Goal: Information Seeking & Learning: Learn about a topic

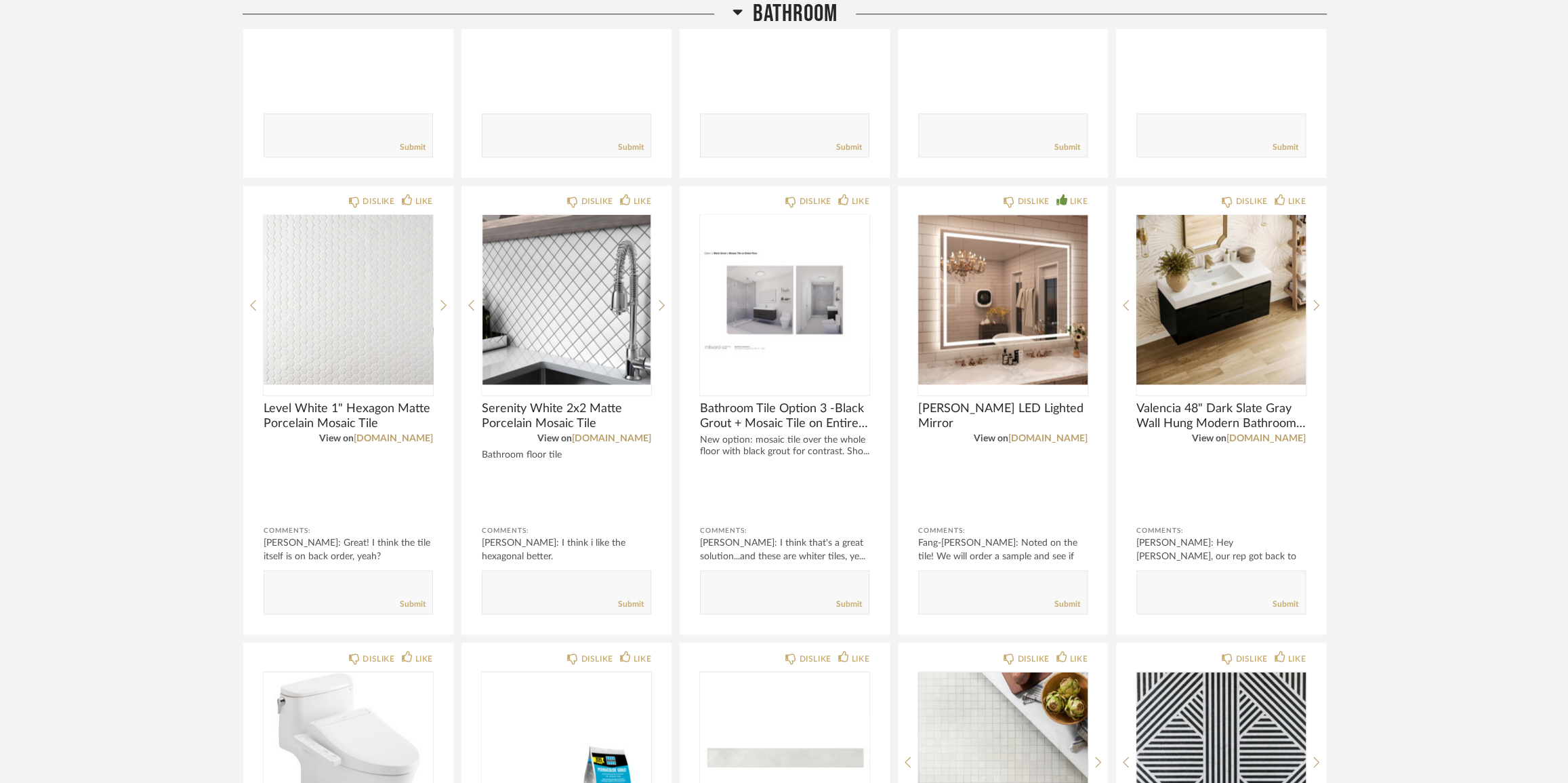
scroll to position [1479, 0]
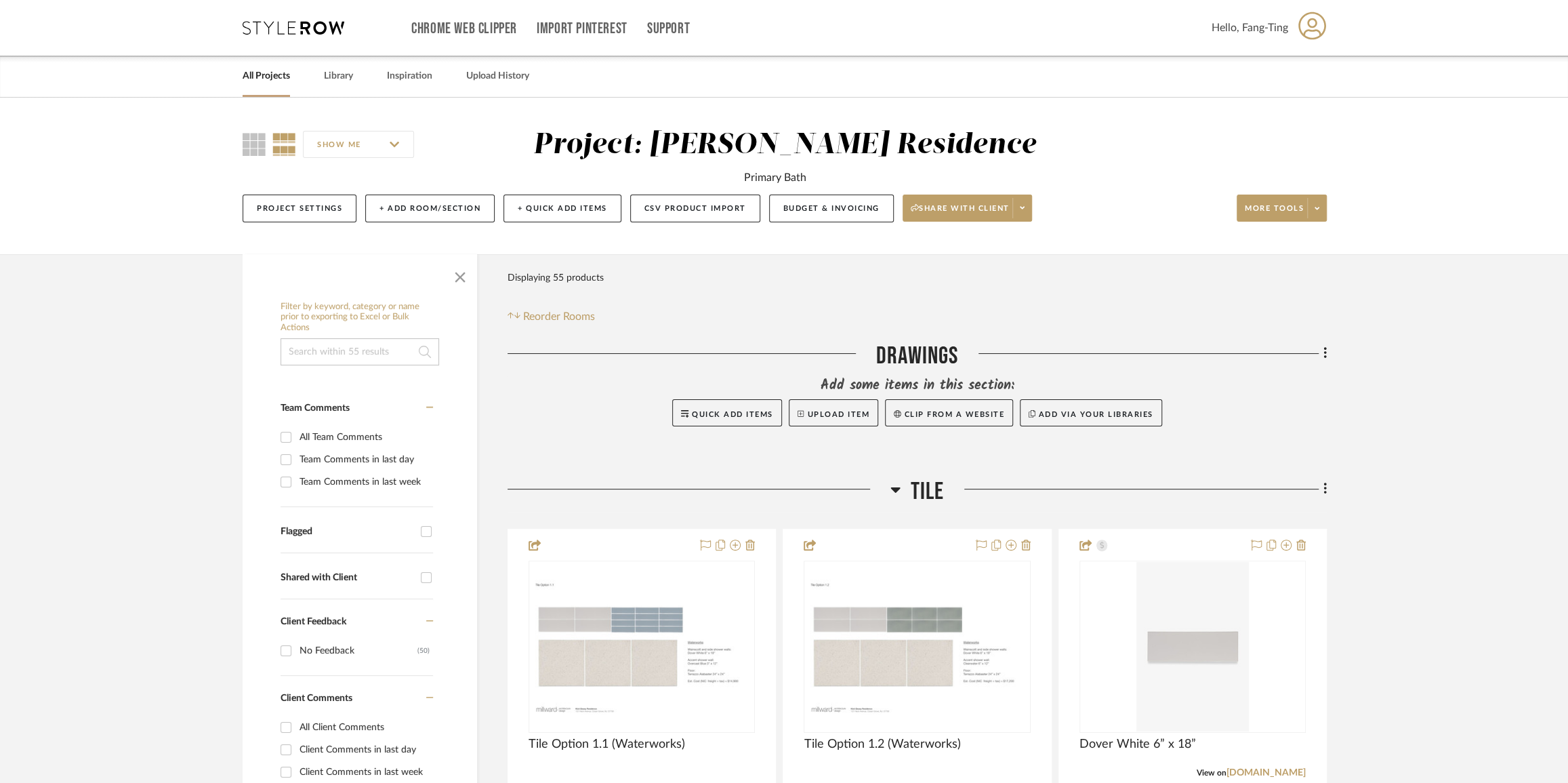
click at [274, 78] on link "All Projects" at bounding box center [267, 76] width 48 height 18
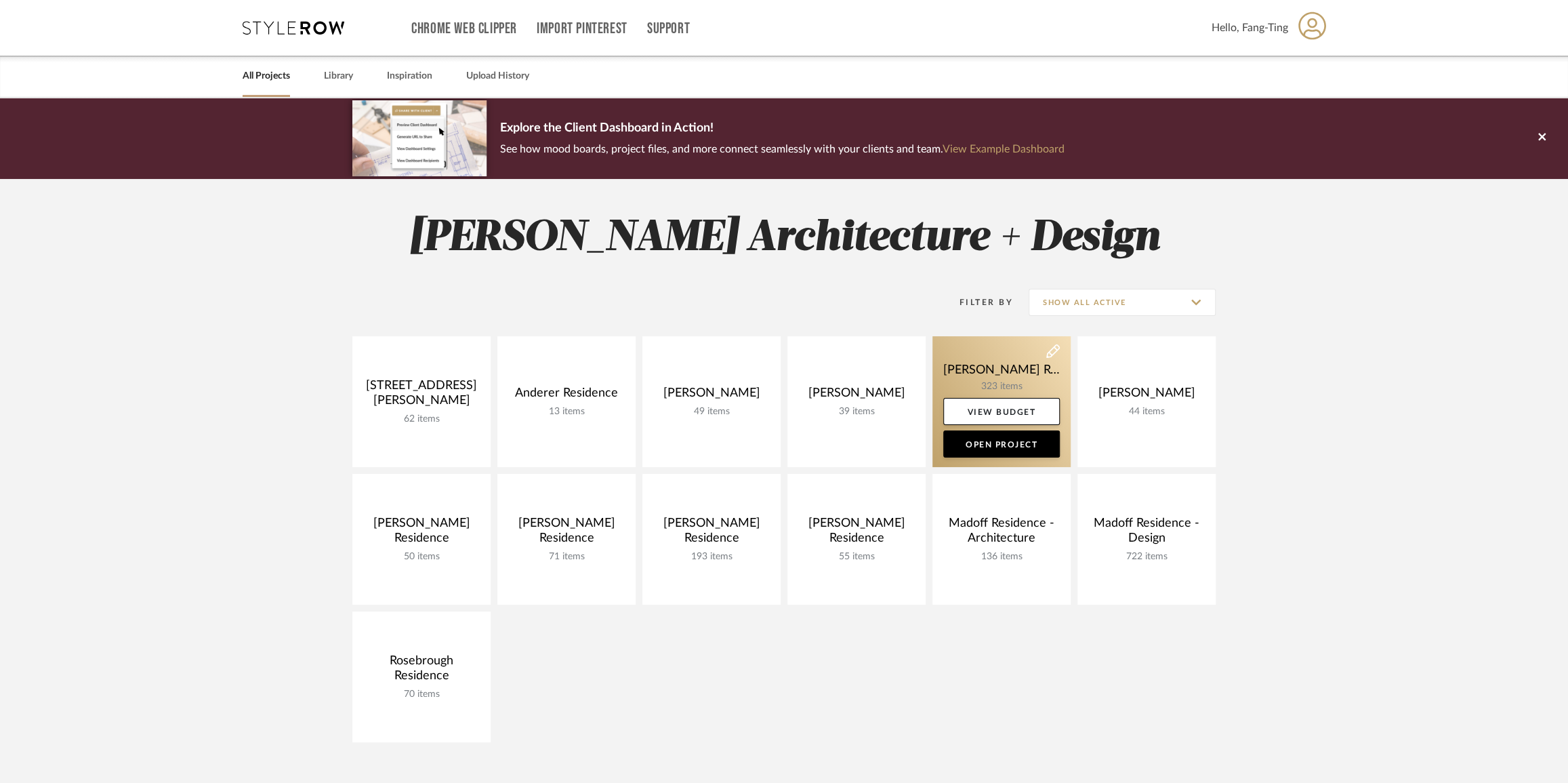
click at [983, 373] on link at bounding box center [1001, 401] width 138 height 131
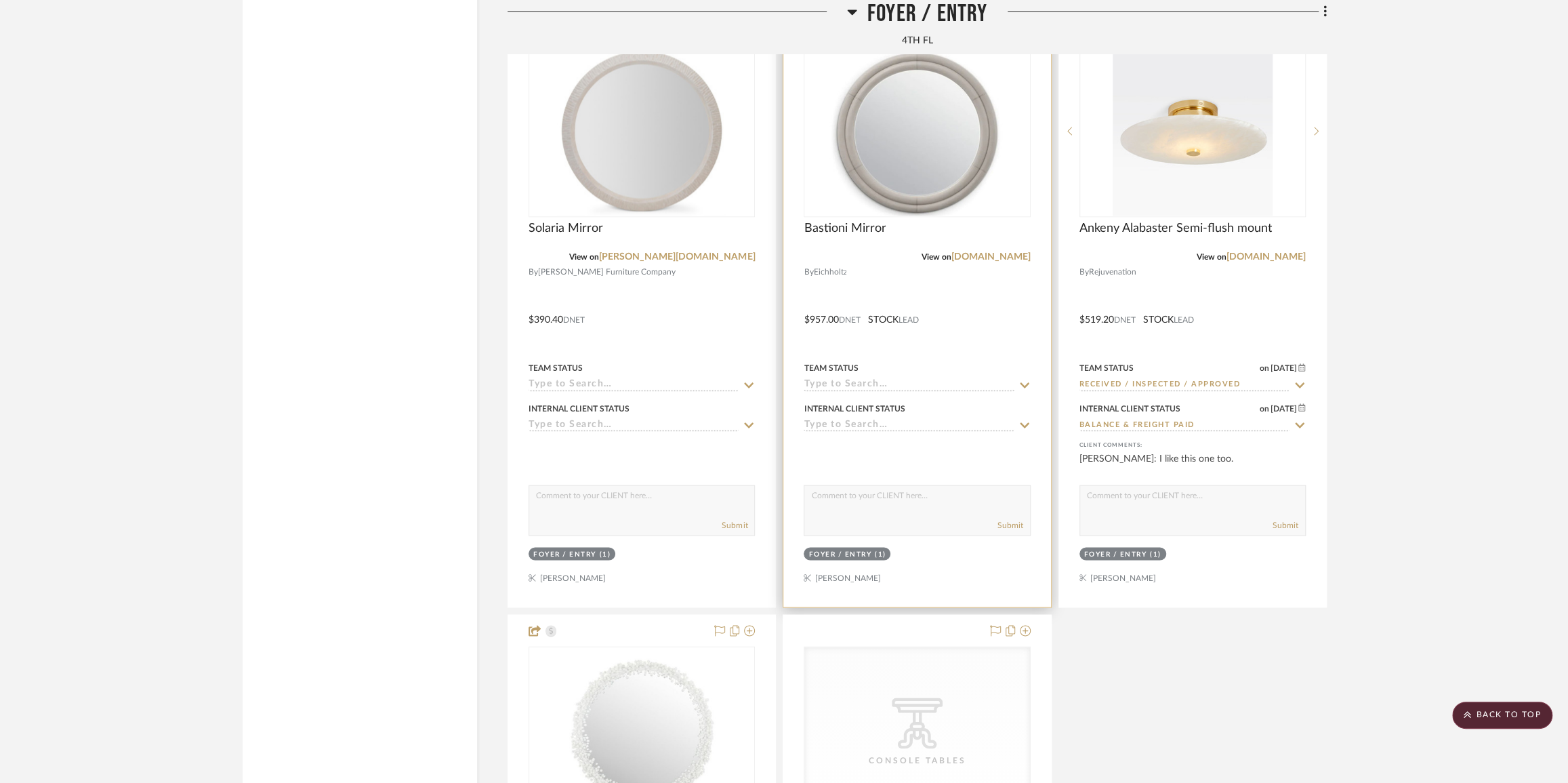
scroll to position [6101, 0]
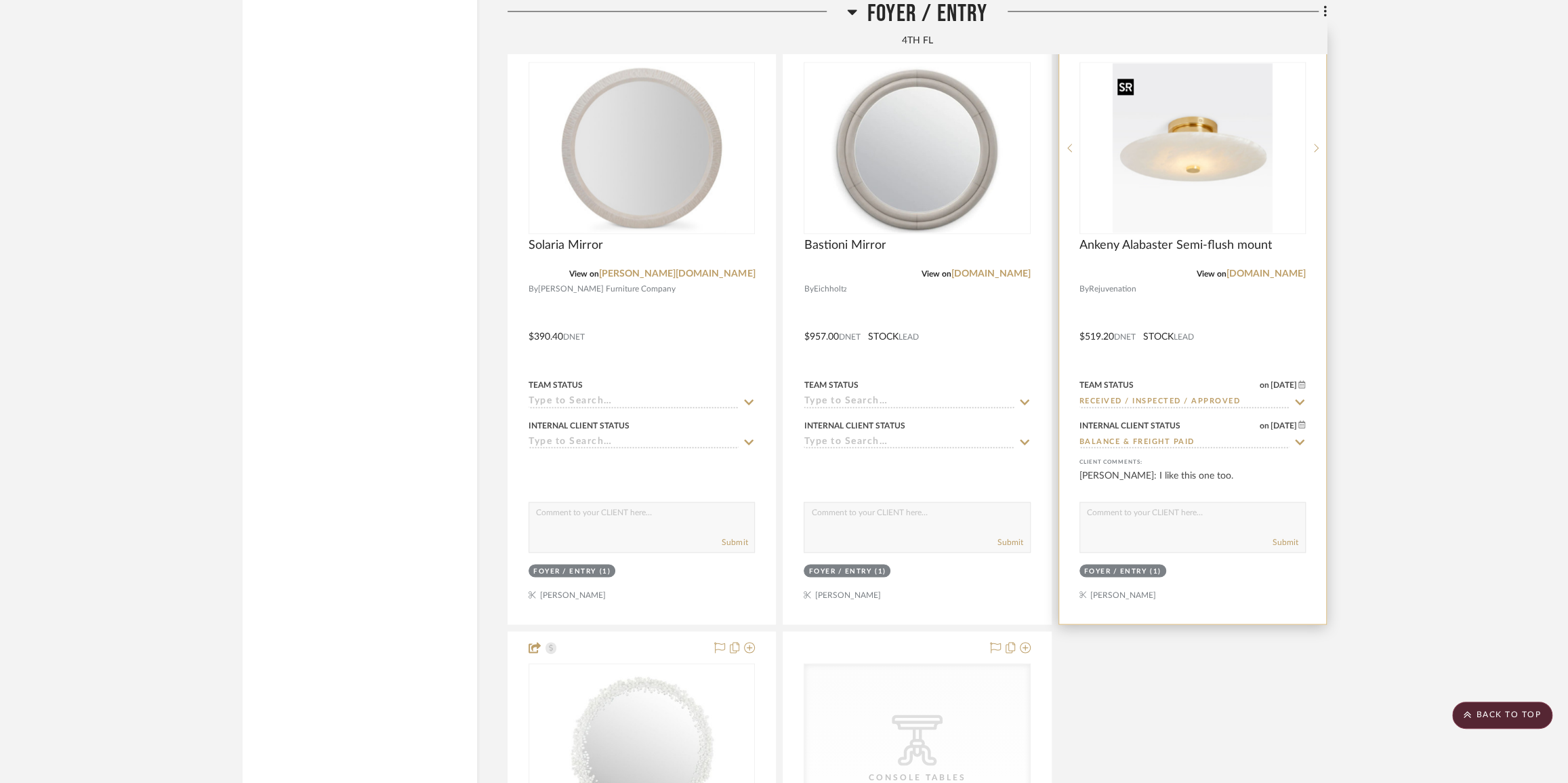
click at [1194, 171] on img "0" at bounding box center [1193, 147] width 160 height 170
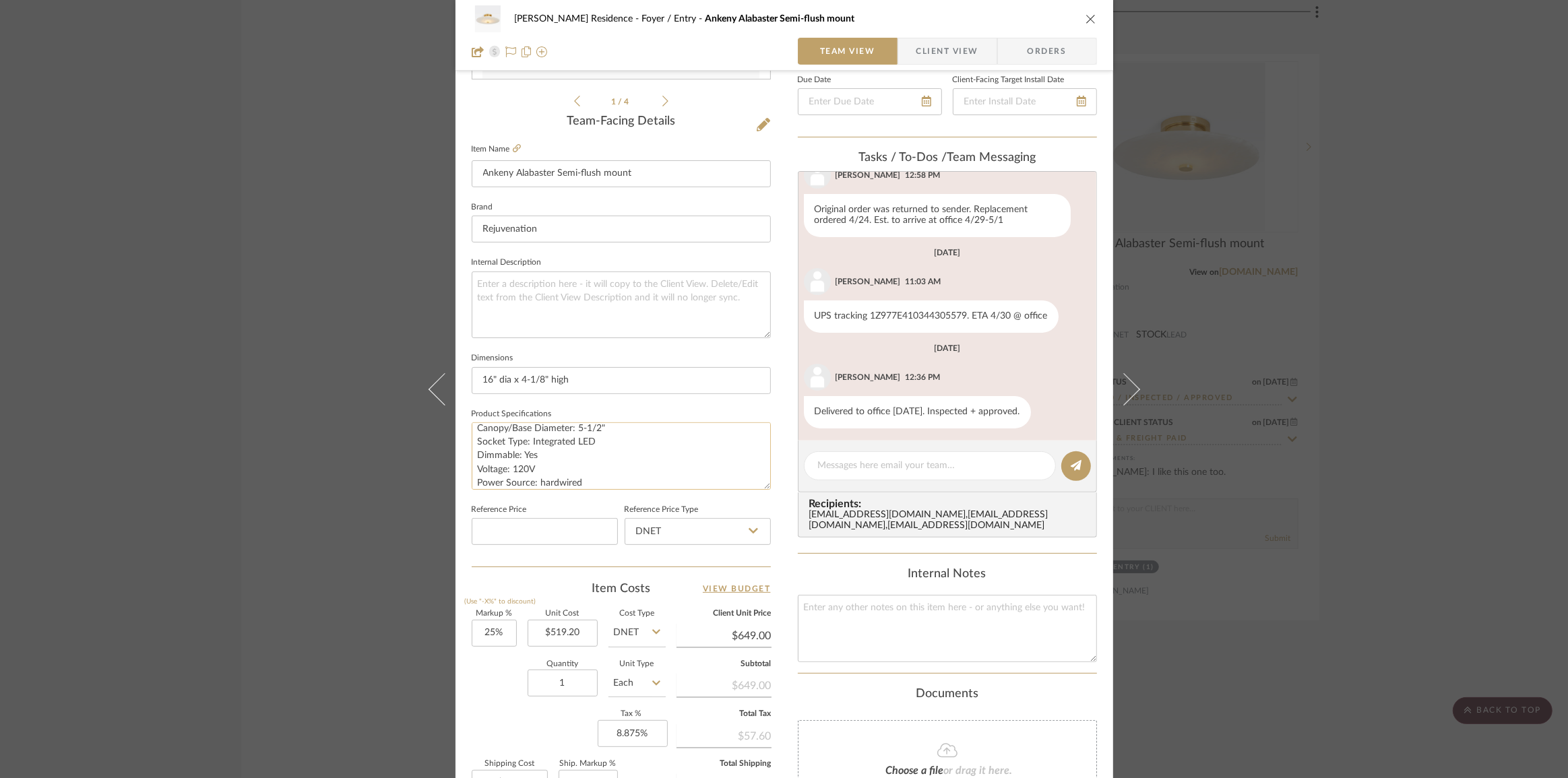
scroll to position [149, 0]
click at [507, 147] on label "Item Name" at bounding box center [496, 148] width 49 height 11
click at [514, 146] on icon at bounding box center [516, 148] width 8 height 8
click at [1399, 420] on div "[PERSON_NAME] Residence Foyer / Entry Ankeny Alabaster Semi-flush mount Team Vi…" at bounding box center [784, 389] width 1568 height 778
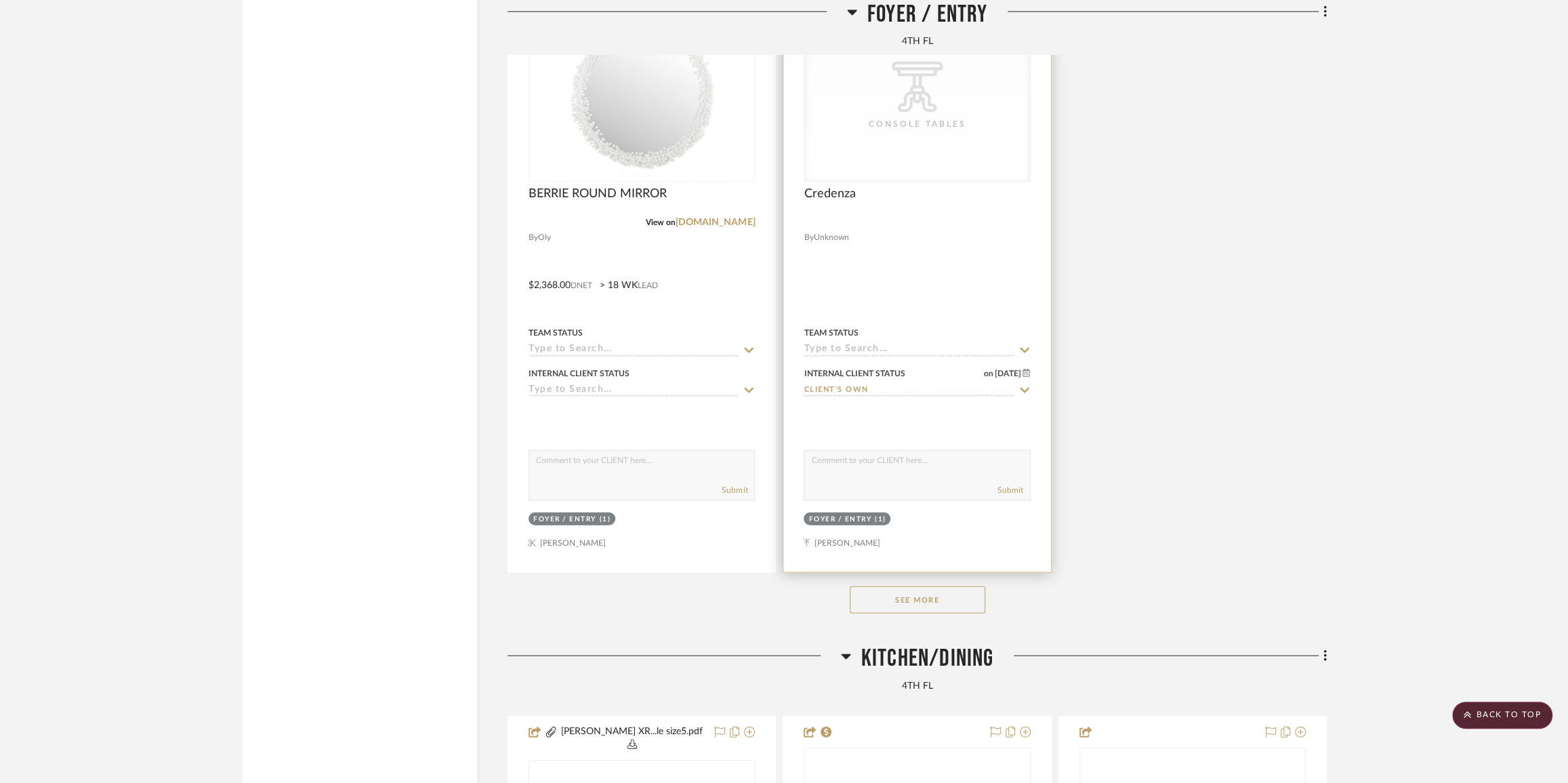
scroll to position [6963, 0]
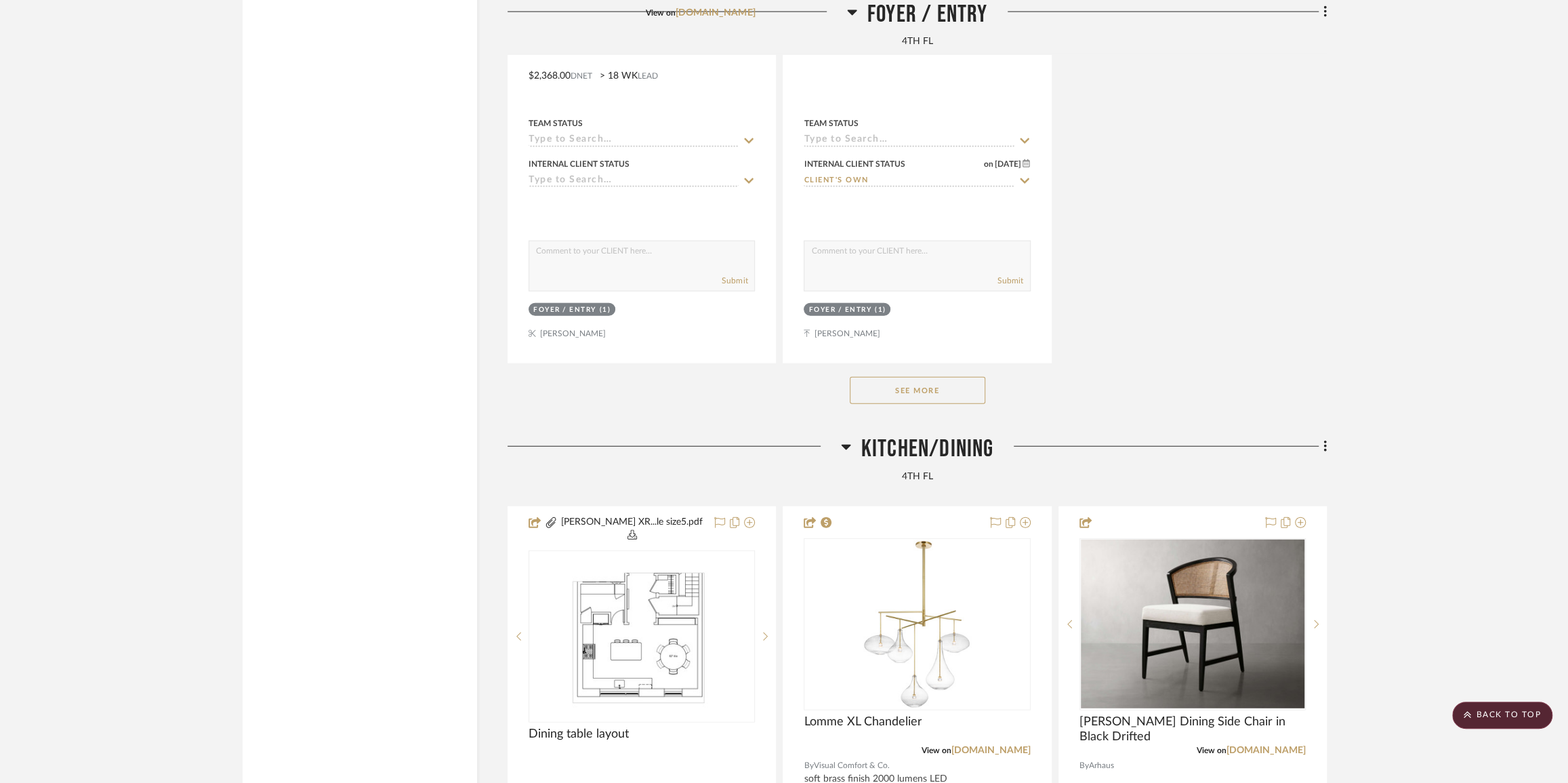
click at [982, 403] on button "See More" at bounding box center [917, 390] width 135 height 27
click at [949, 404] on button "See Less" at bounding box center [917, 390] width 135 height 27
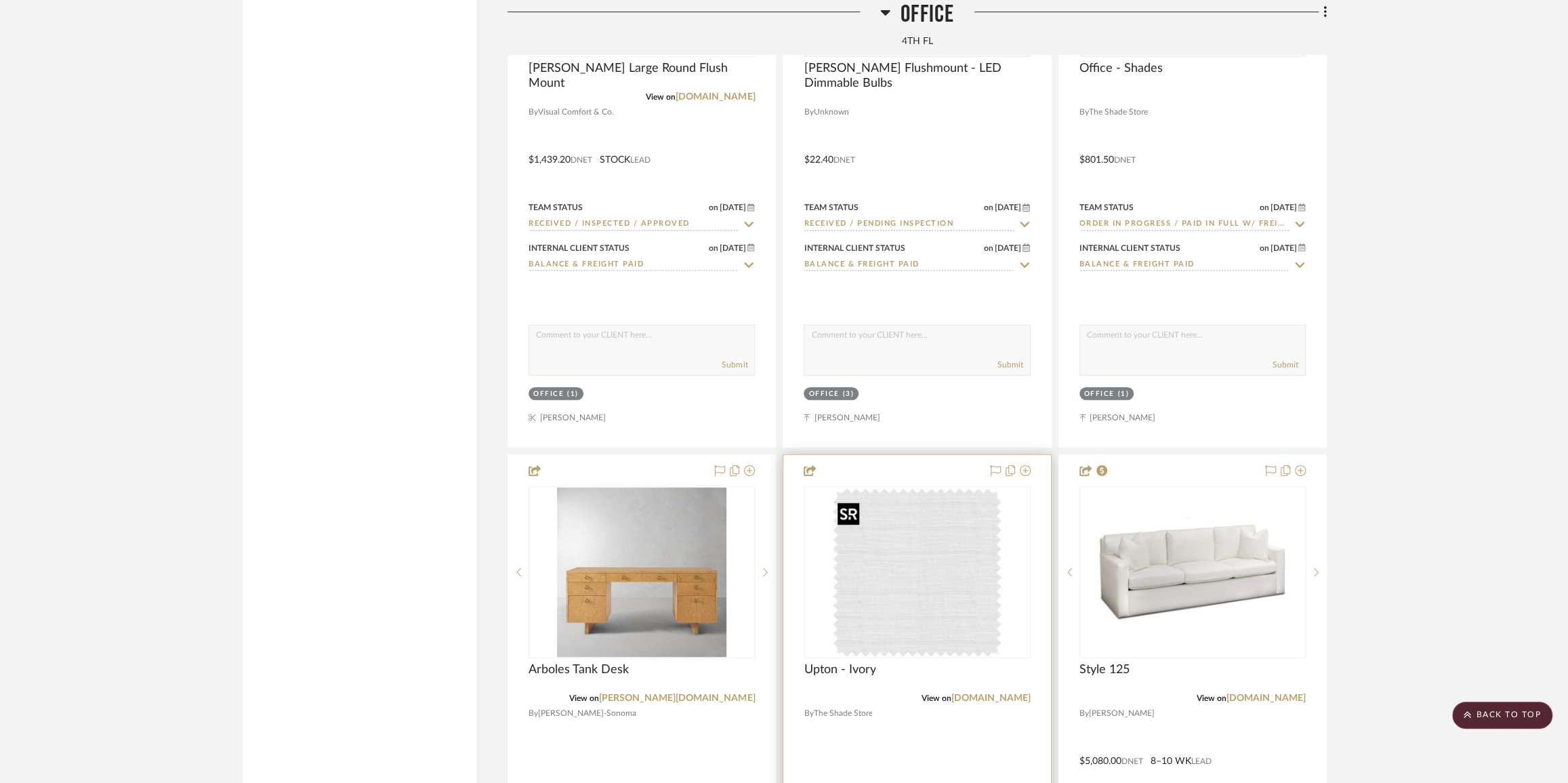
scroll to position [13249, 0]
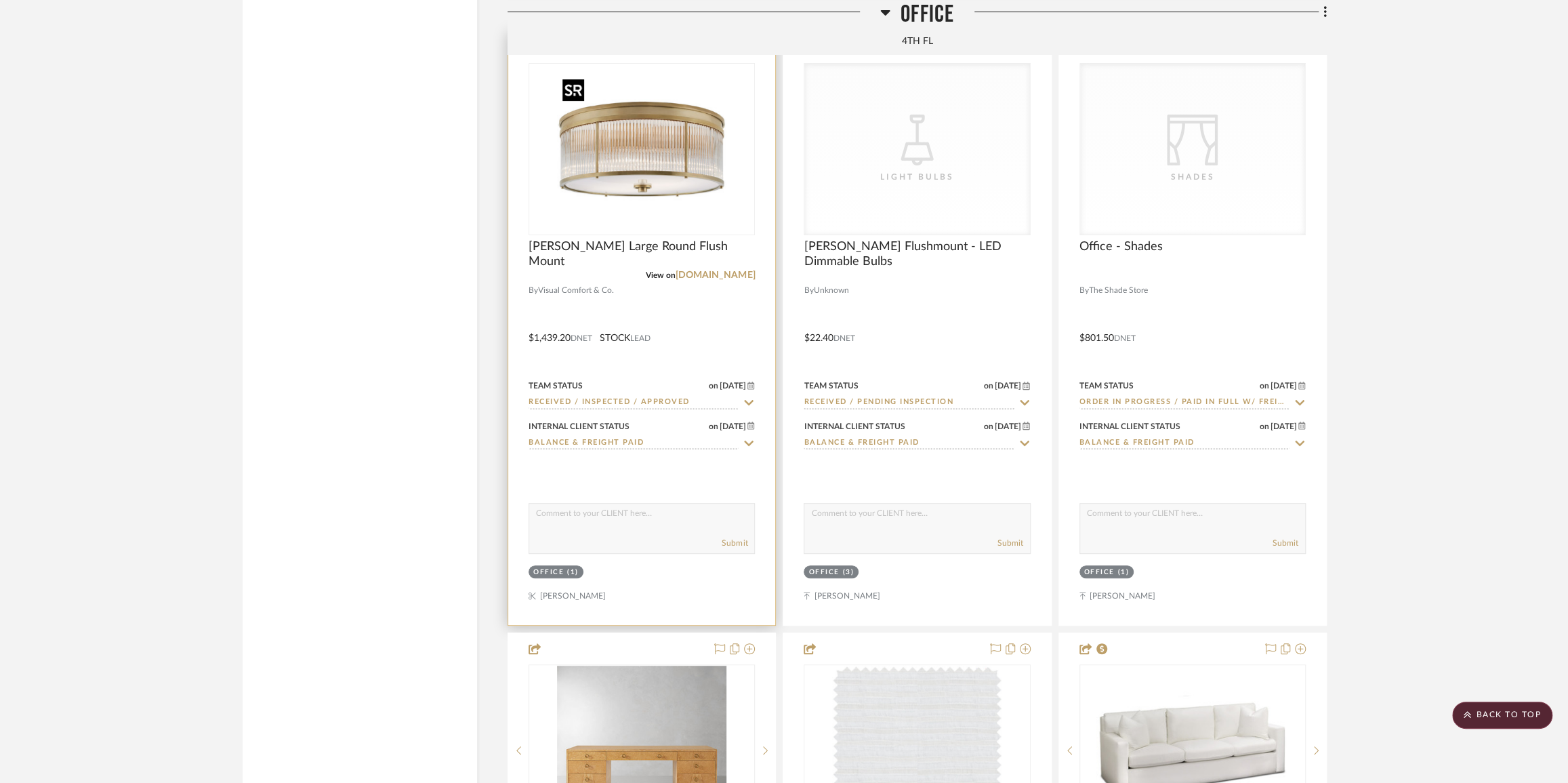
click at [639, 161] on img "0" at bounding box center [642, 149] width 170 height 170
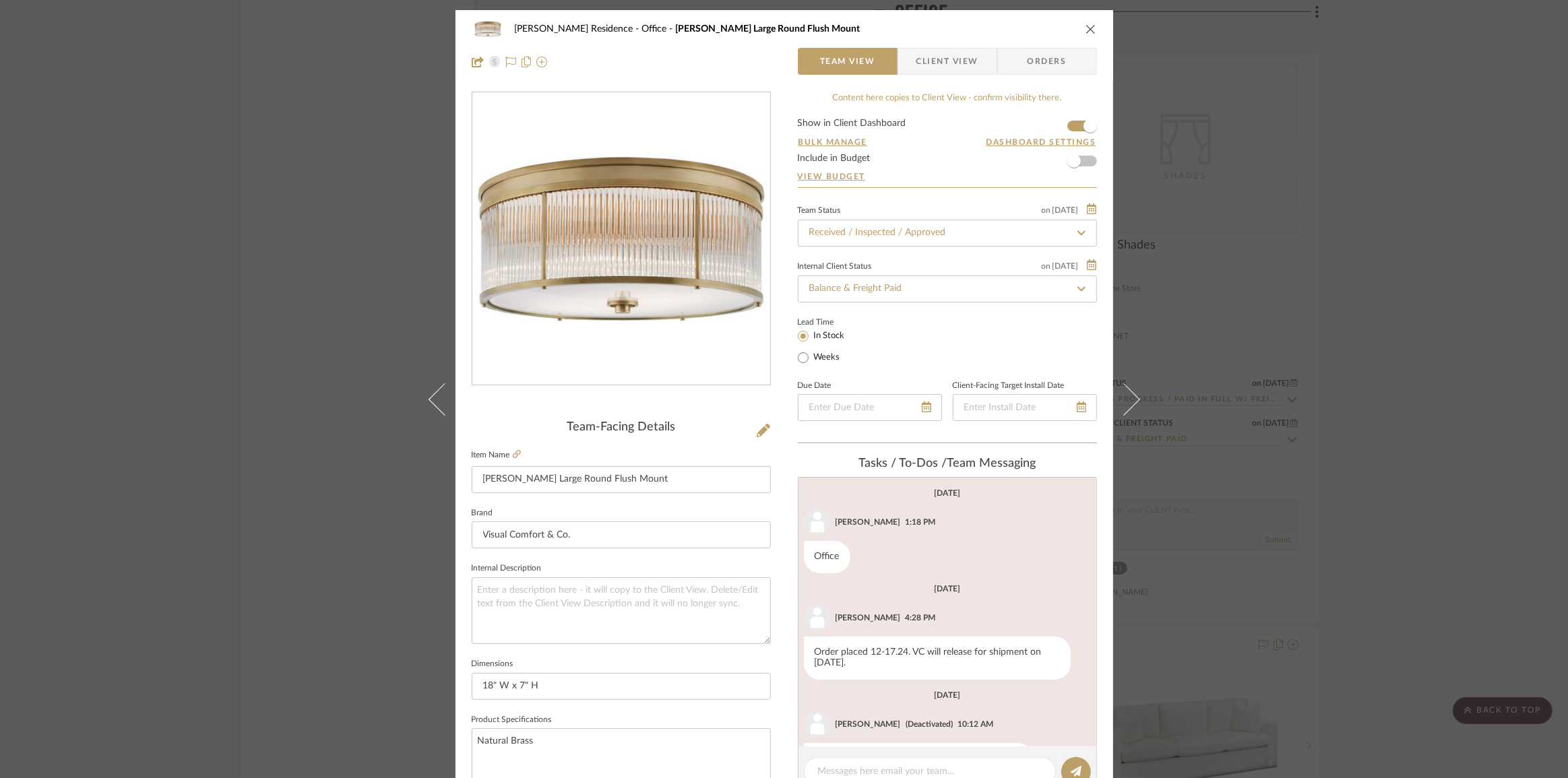
scroll to position [48, 0]
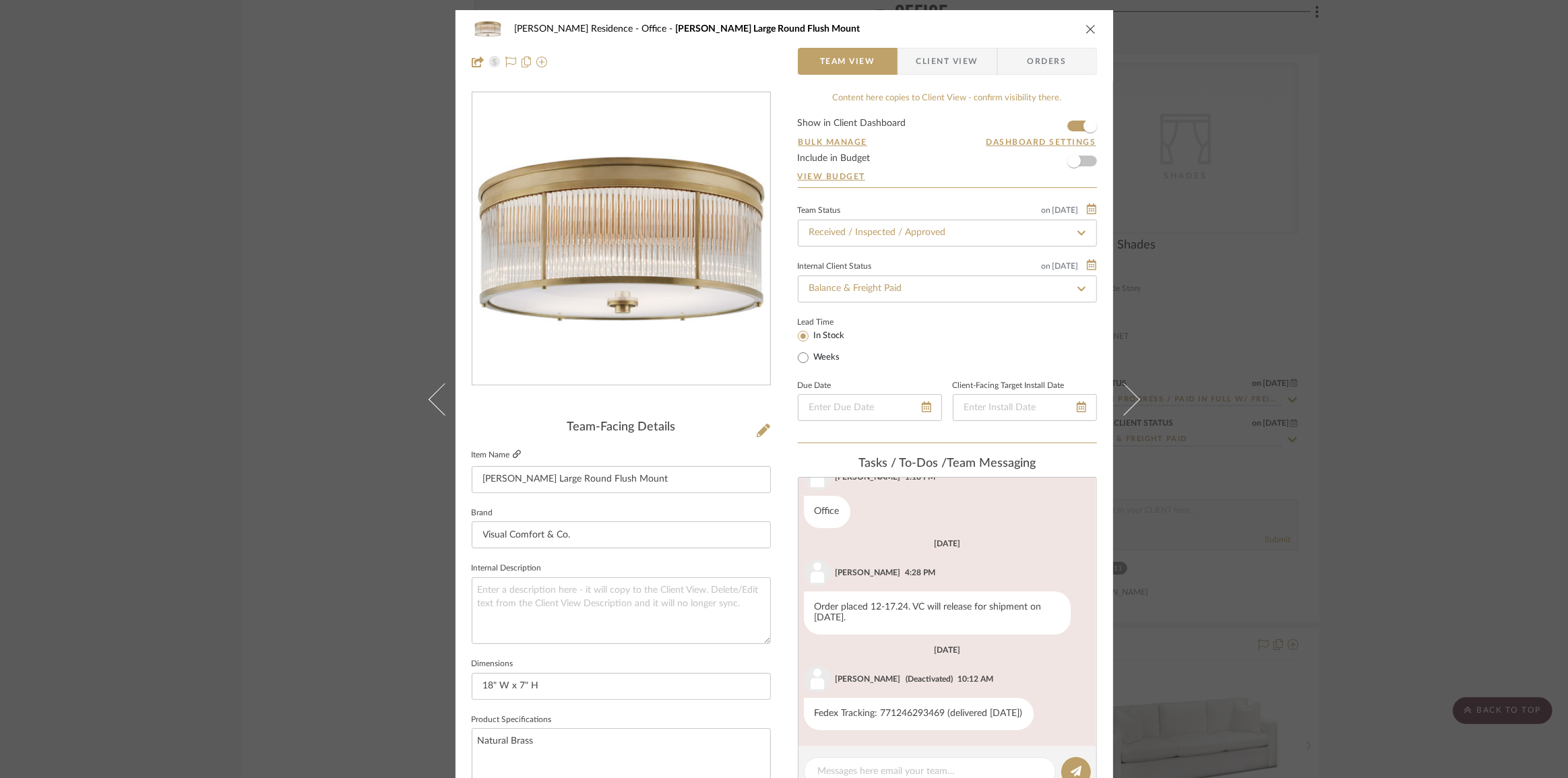
click at [513, 454] on icon at bounding box center [516, 454] width 8 height 8
click at [1306, 379] on div "[PERSON_NAME] Residence Office [PERSON_NAME] Large Round Flush Mount Team View …" at bounding box center [784, 389] width 1568 height 778
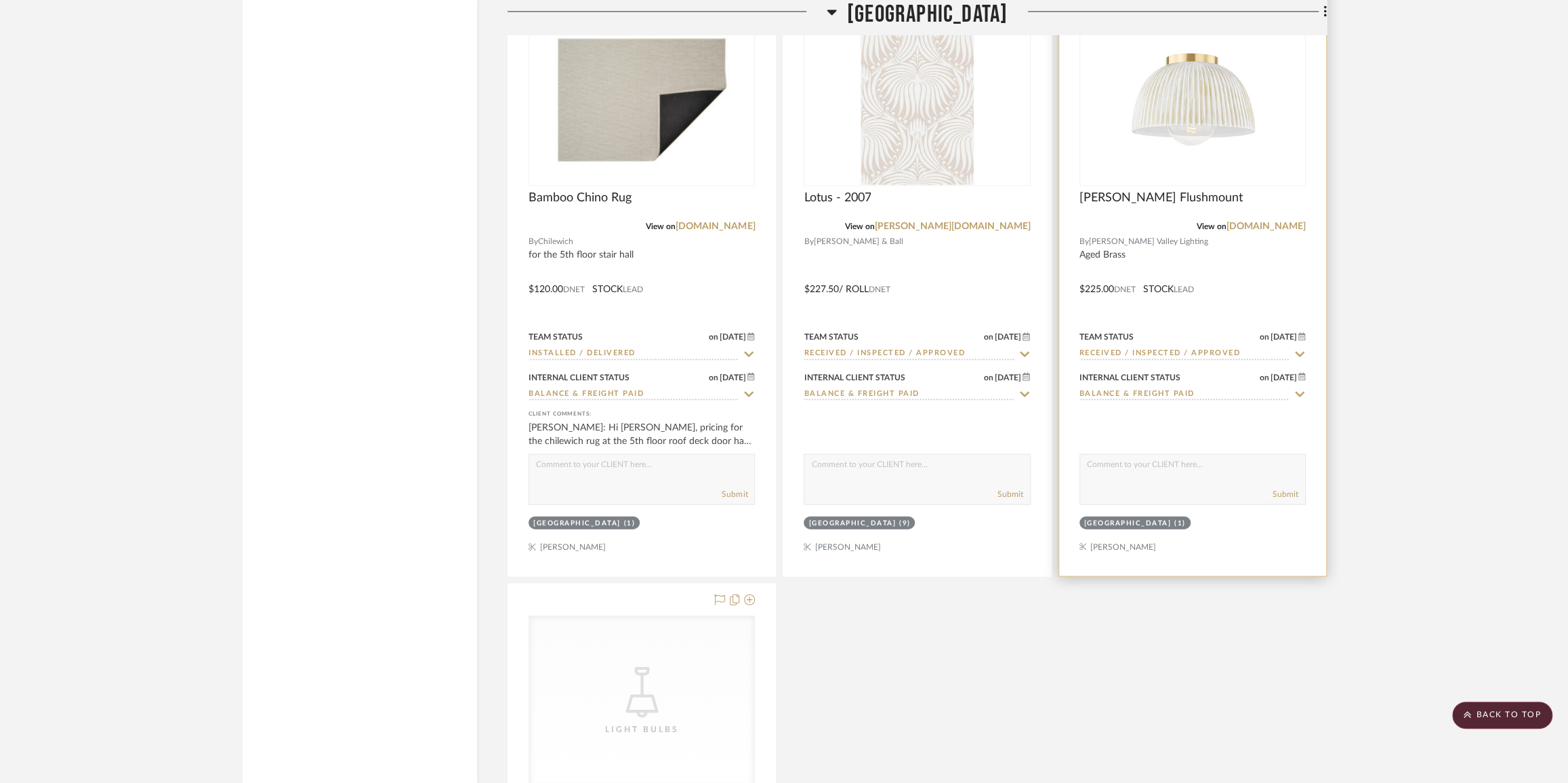
scroll to position [15097, 0]
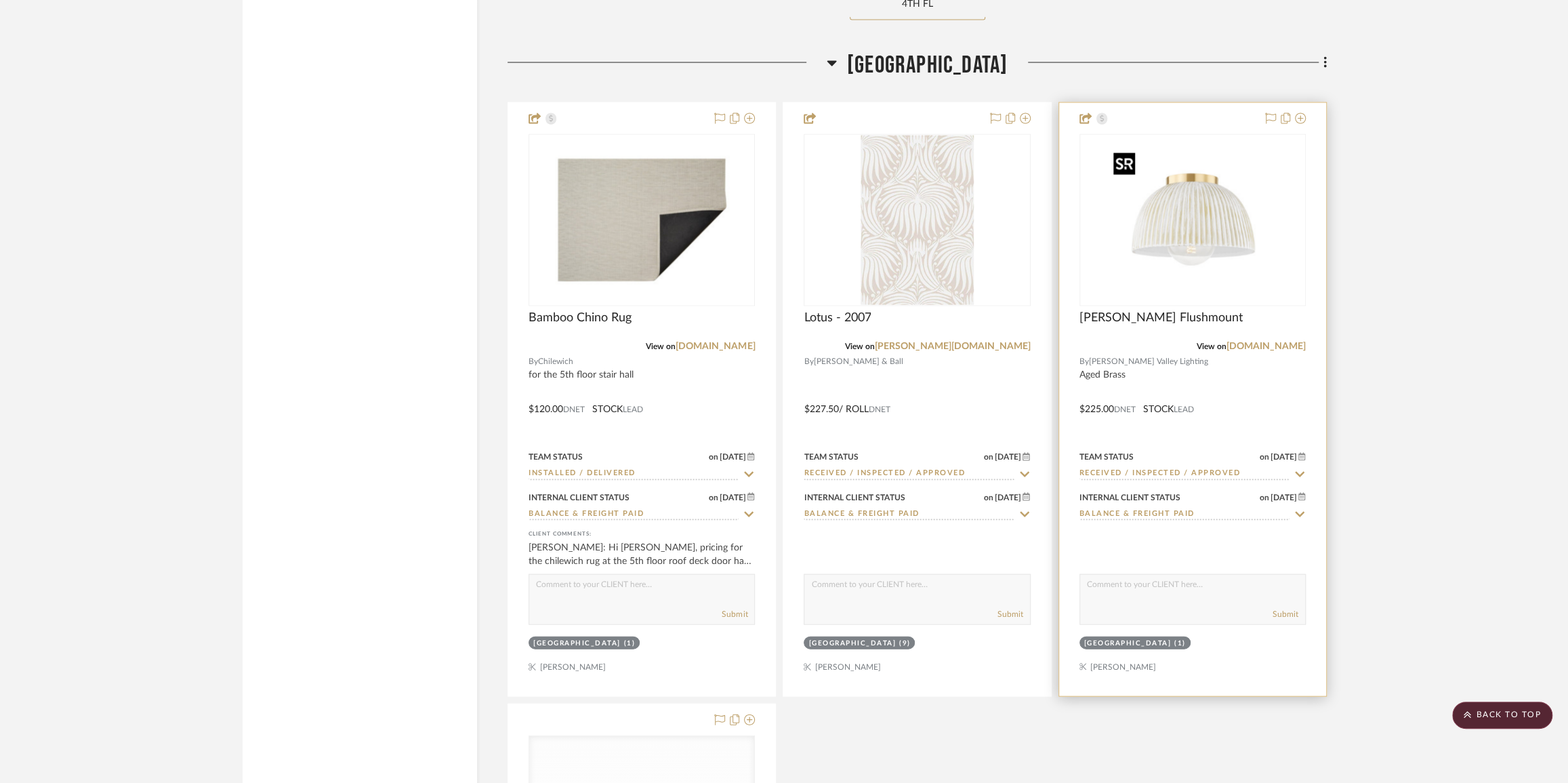
click at [1203, 206] on img "0" at bounding box center [1192, 220] width 170 height 170
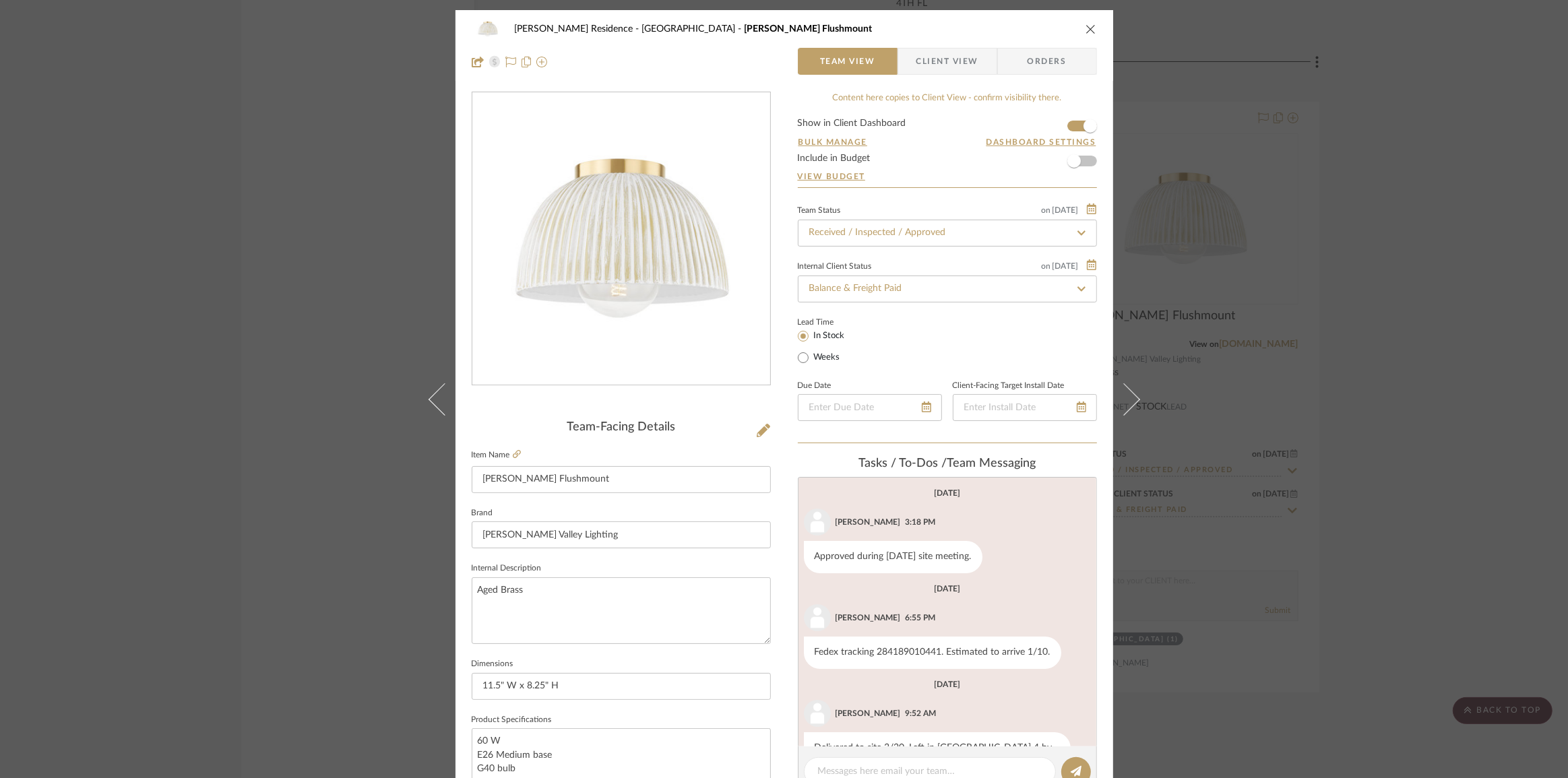
scroll to position [37, 0]
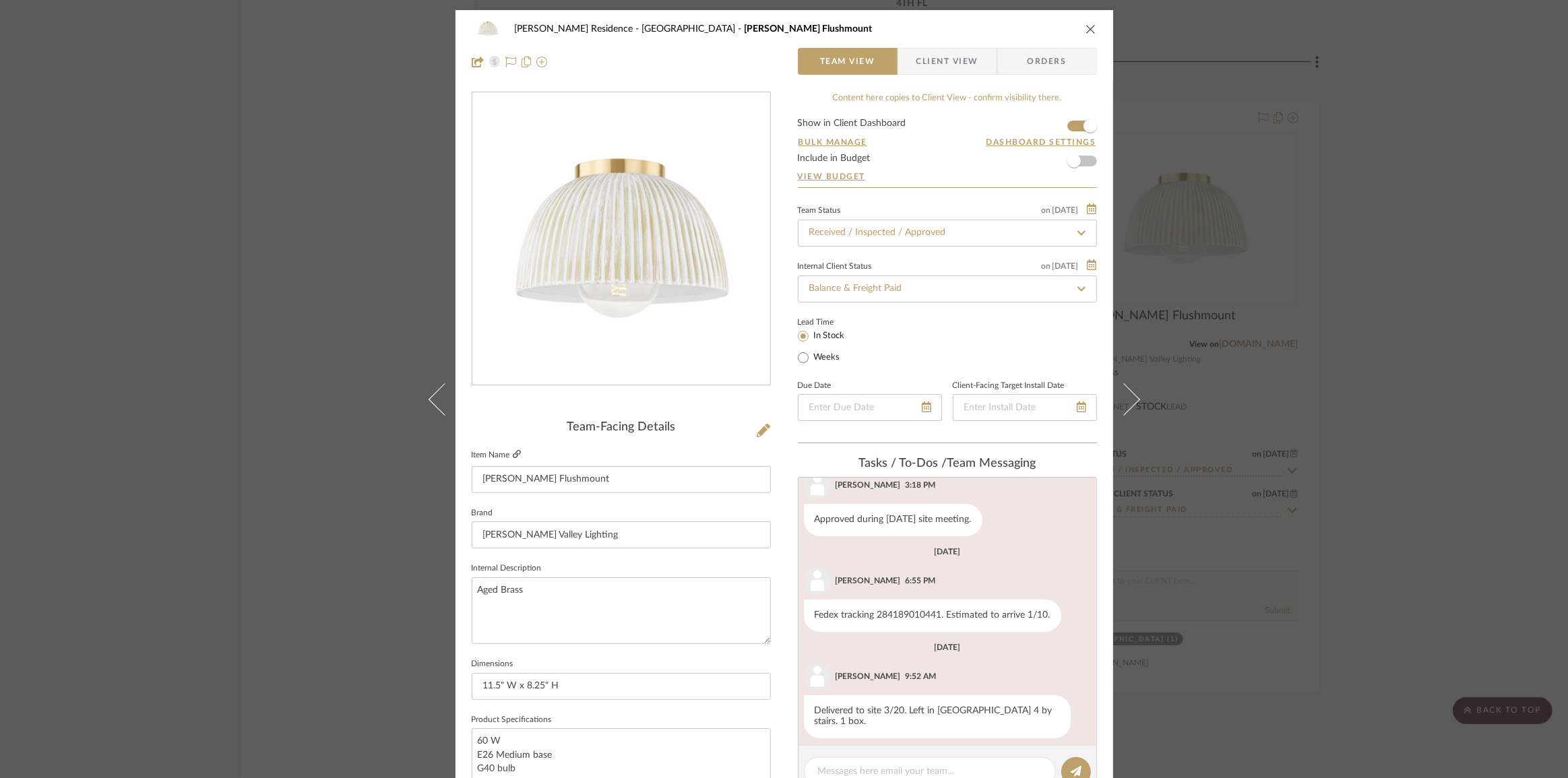
click at [513, 457] on icon at bounding box center [516, 454] width 8 height 8
click at [314, 390] on div "[PERSON_NAME] Residence Stair [PERSON_NAME] Flushmount Team View Client View Or…" at bounding box center [784, 389] width 1568 height 778
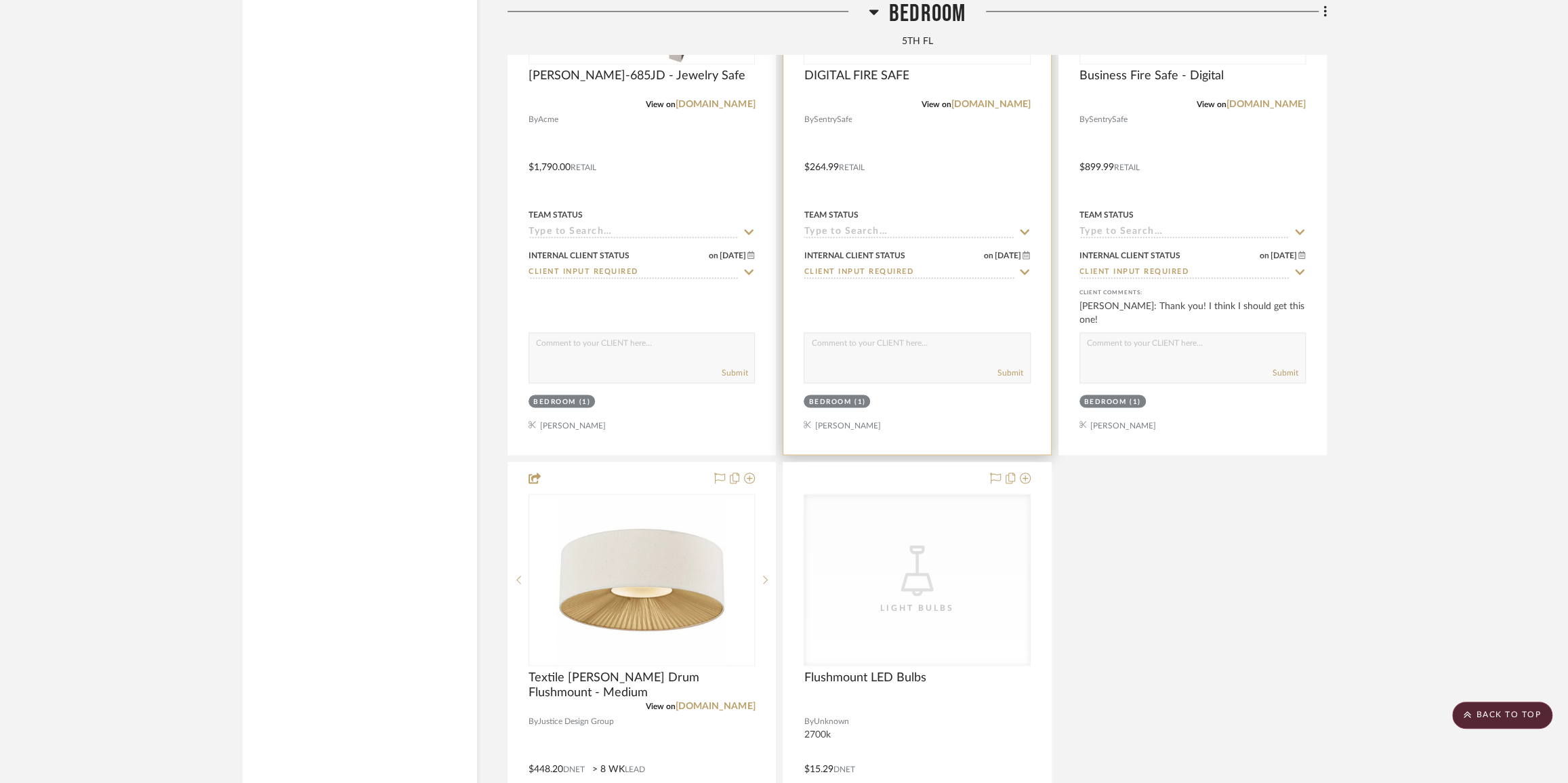
scroll to position [19411, 0]
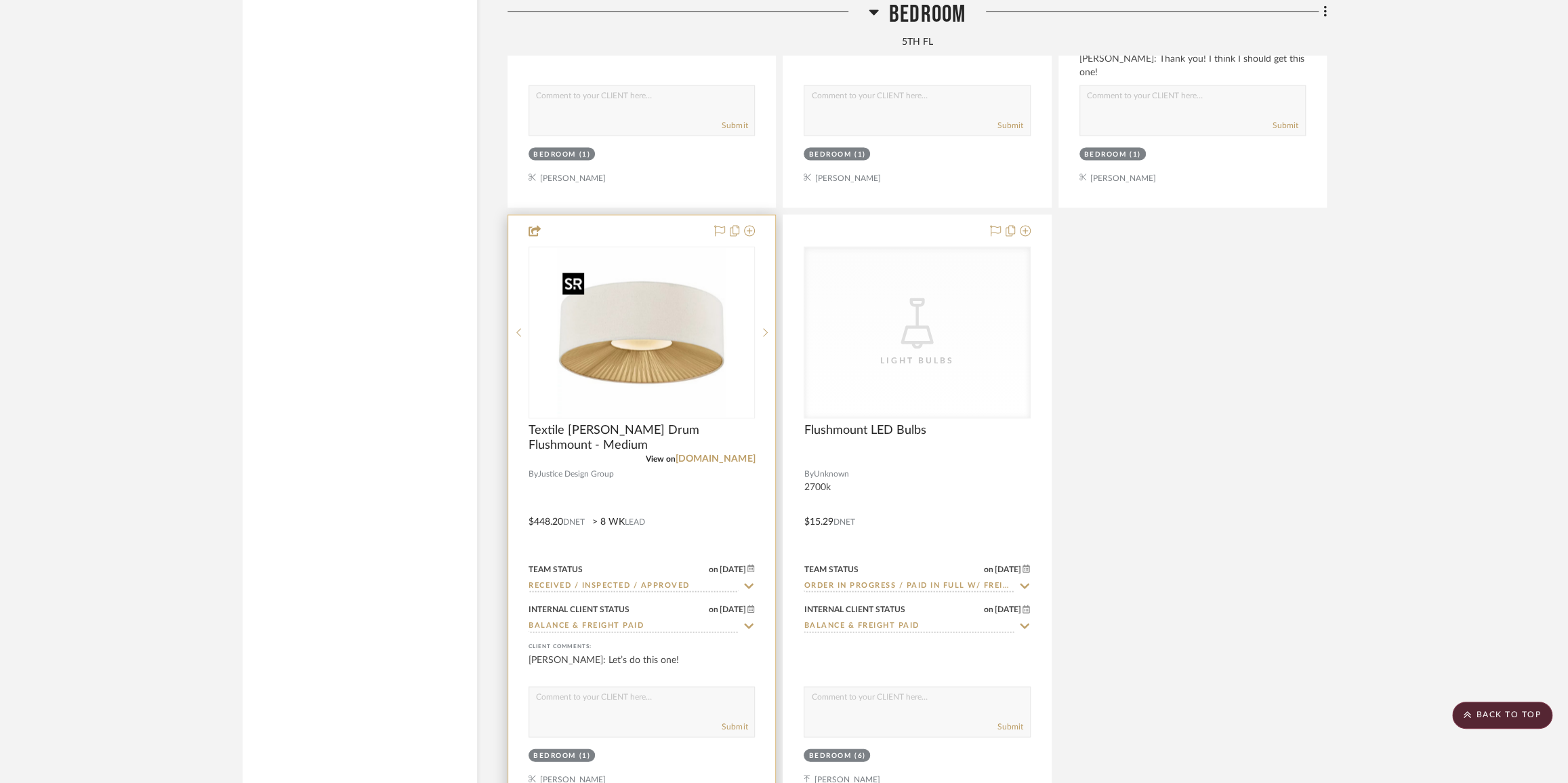
click at [632, 363] on img "0" at bounding box center [642, 332] width 170 height 170
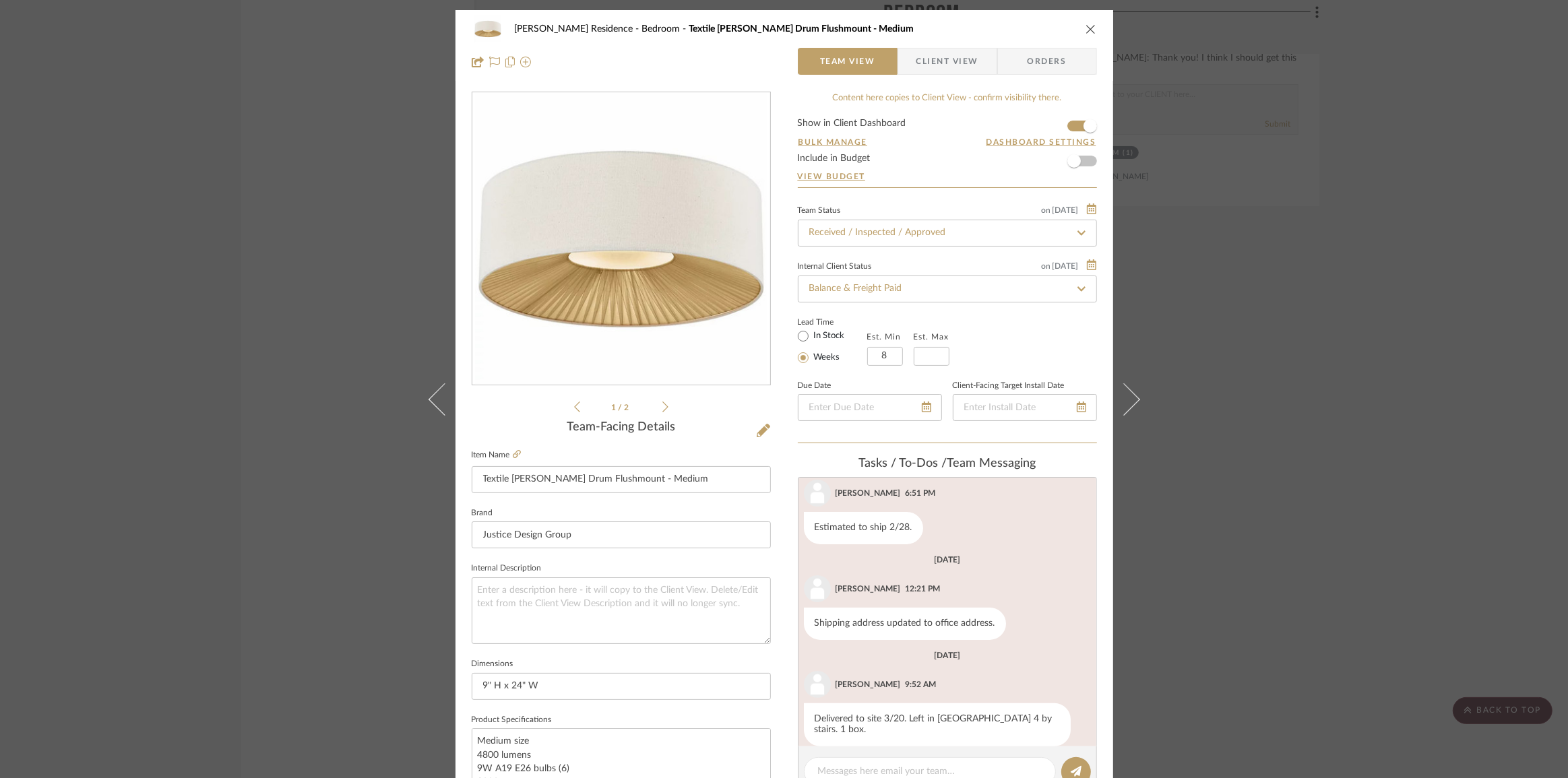
scroll to position [514, 0]
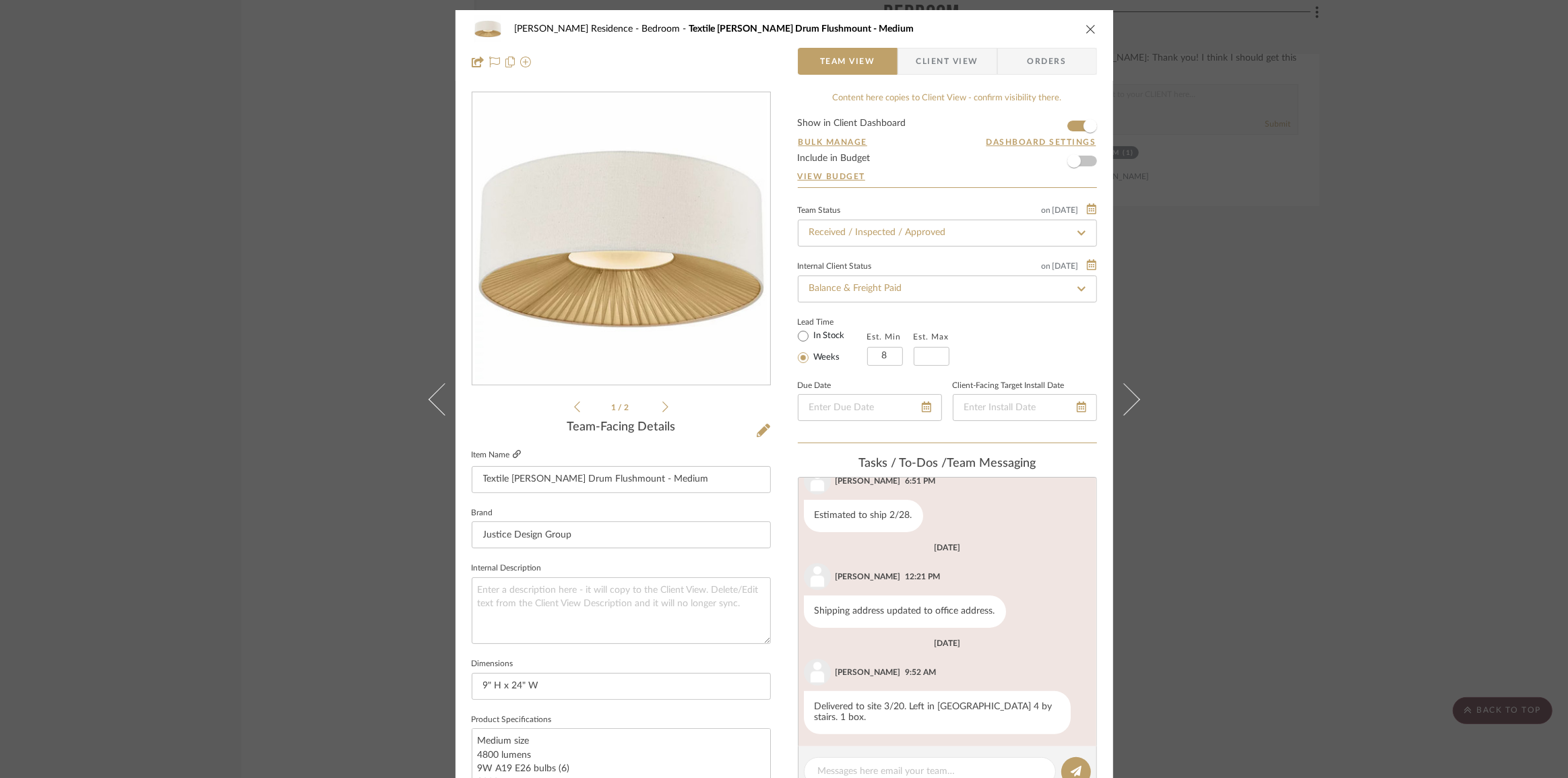
click at [513, 453] on icon at bounding box center [516, 454] width 8 height 8
click at [221, 298] on div "[PERSON_NAME] Residence Bedroom Textile [PERSON_NAME] Drum Flushmount - Medium …" at bounding box center [784, 389] width 1568 height 778
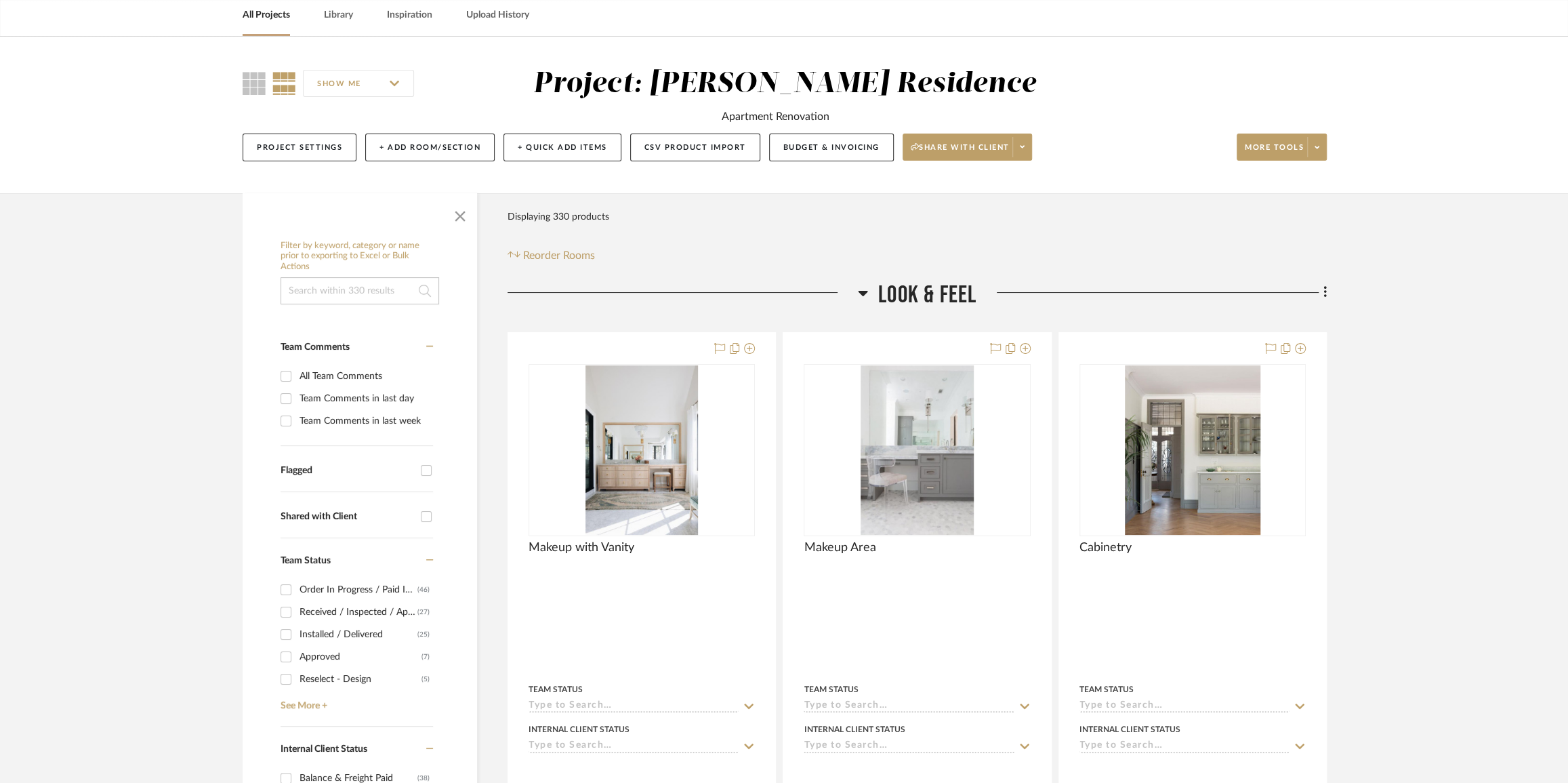
scroll to position [0, 0]
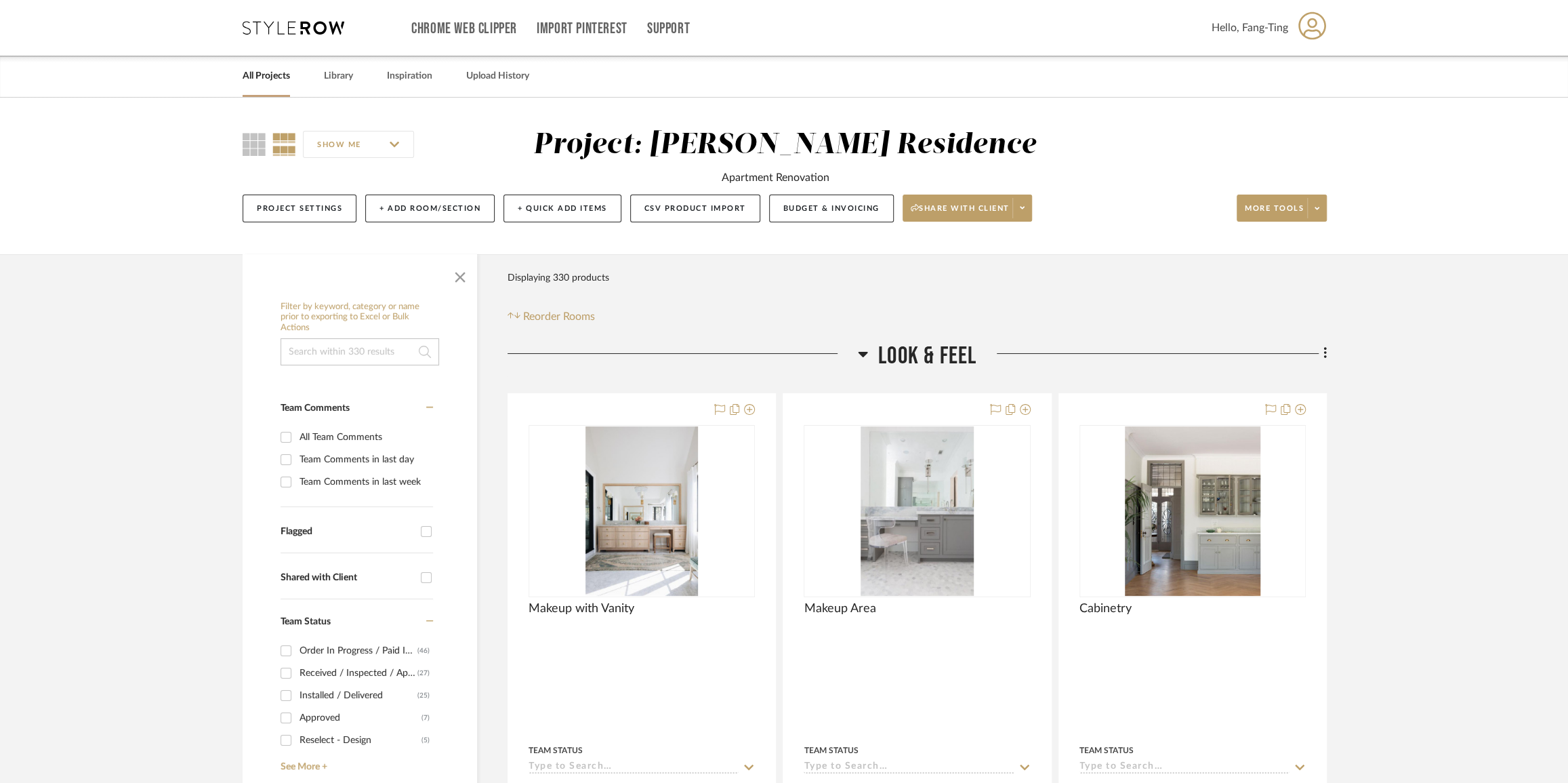
click at [263, 67] on link "All Projects" at bounding box center [267, 76] width 48 height 18
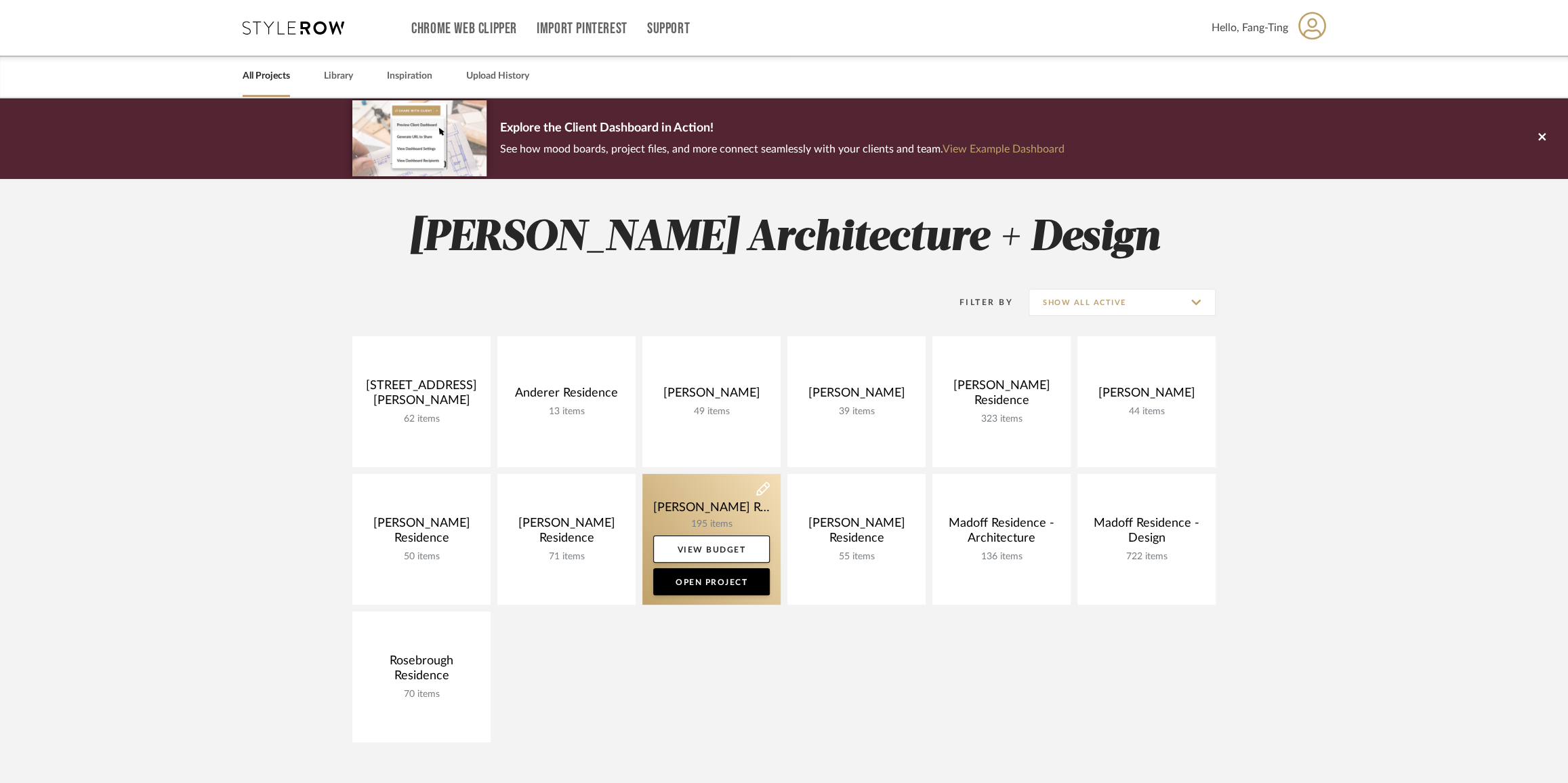
click at [737, 501] on link at bounding box center [711, 539] width 138 height 131
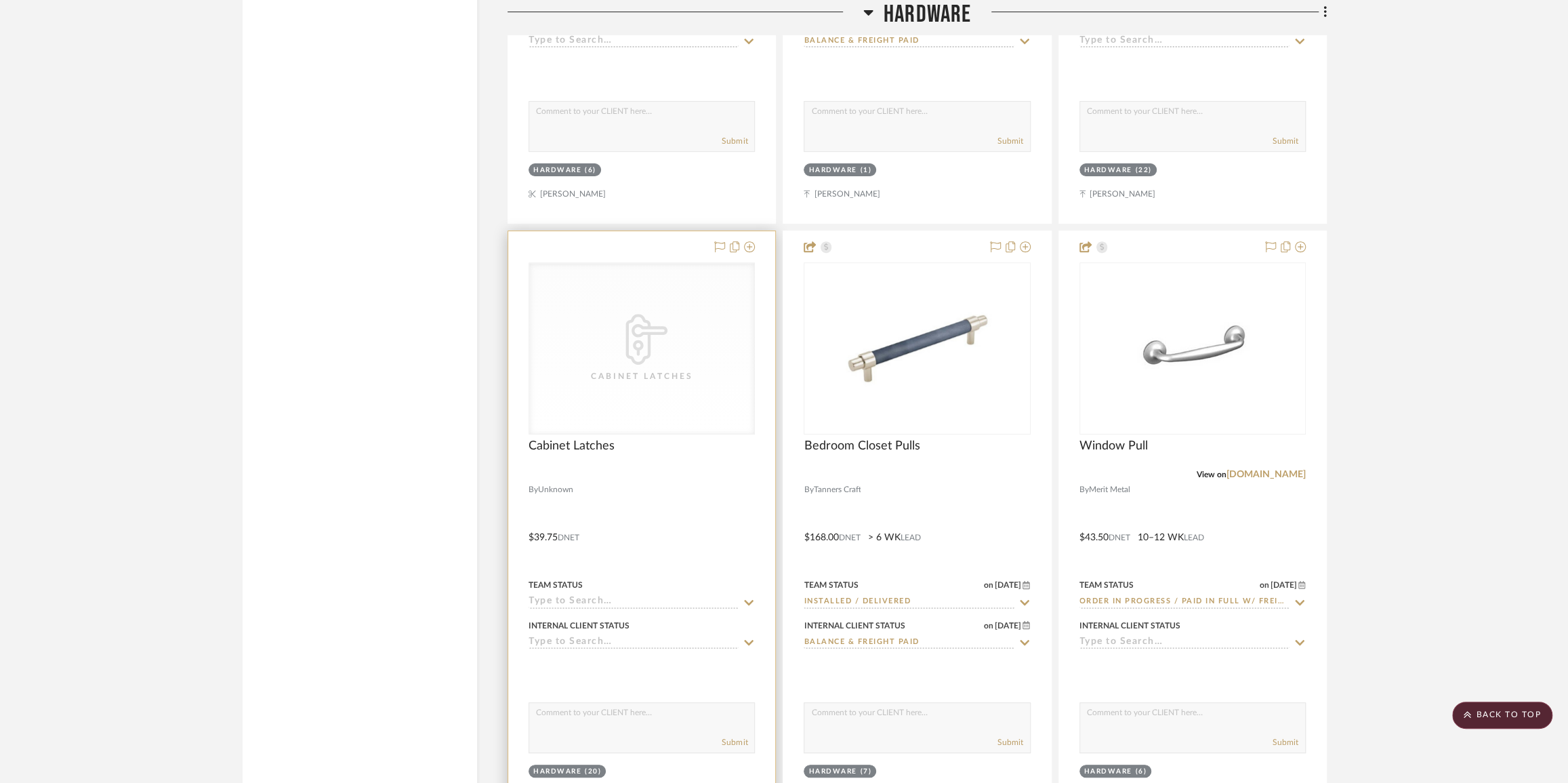
scroll to position [4683, 0]
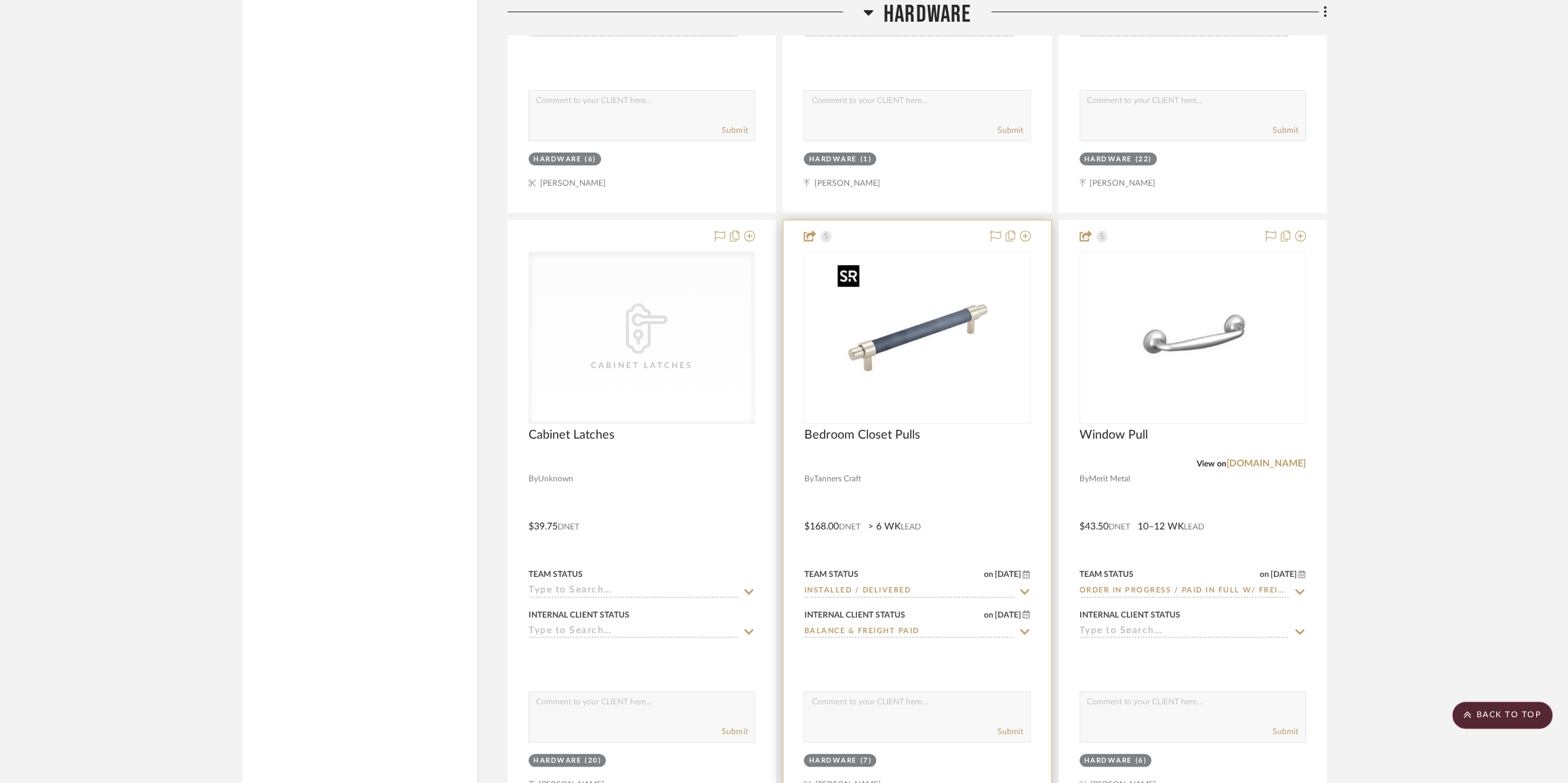
click at [882, 314] on img "0" at bounding box center [917, 337] width 170 height 170
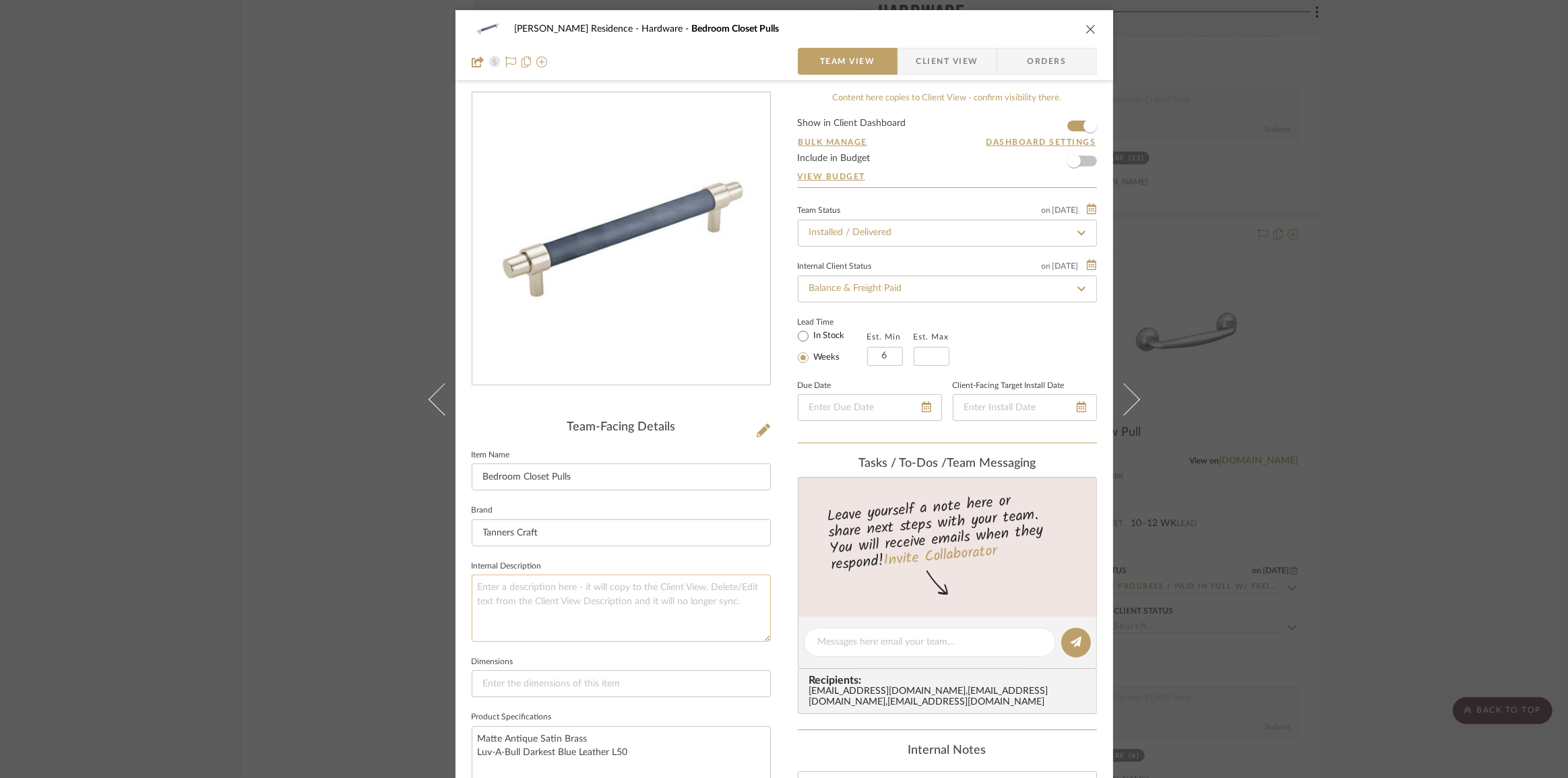
scroll to position [183, 0]
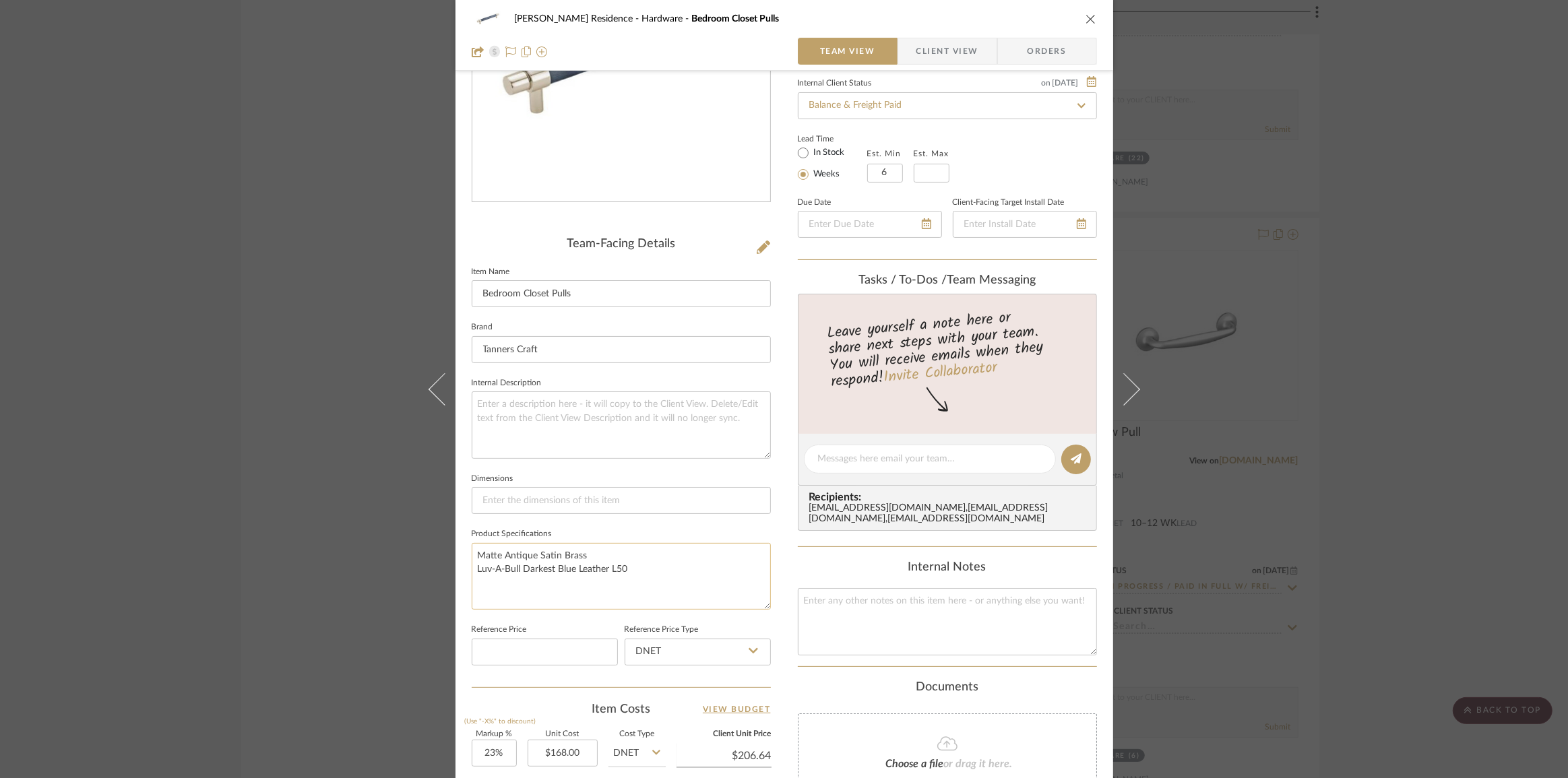
click at [599, 558] on textarea "Matte Antique Satin Brass Luv-A-Bull Darkest Blue Leather L50" at bounding box center [621, 576] width 299 height 67
click at [629, 566] on textarea "Matte Antique Satin Brass Luv-A-Bull Darkest Blue Leather L50" at bounding box center [621, 576] width 299 height 67
drag, startPoint x: 630, startPoint y: 565, endPoint x: 468, endPoint y: 551, distance: 162.6
click at [472, 551] on textarea "Matte Antique Satin Brass Luv-A-Bull Darkest Blue Leather L50" at bounding box center [621, 576] width 299 height 67
drag, startPoint x: 660, startPoint y: 556, endPoint x: 796, endPoint y: 413, distance: 197.3
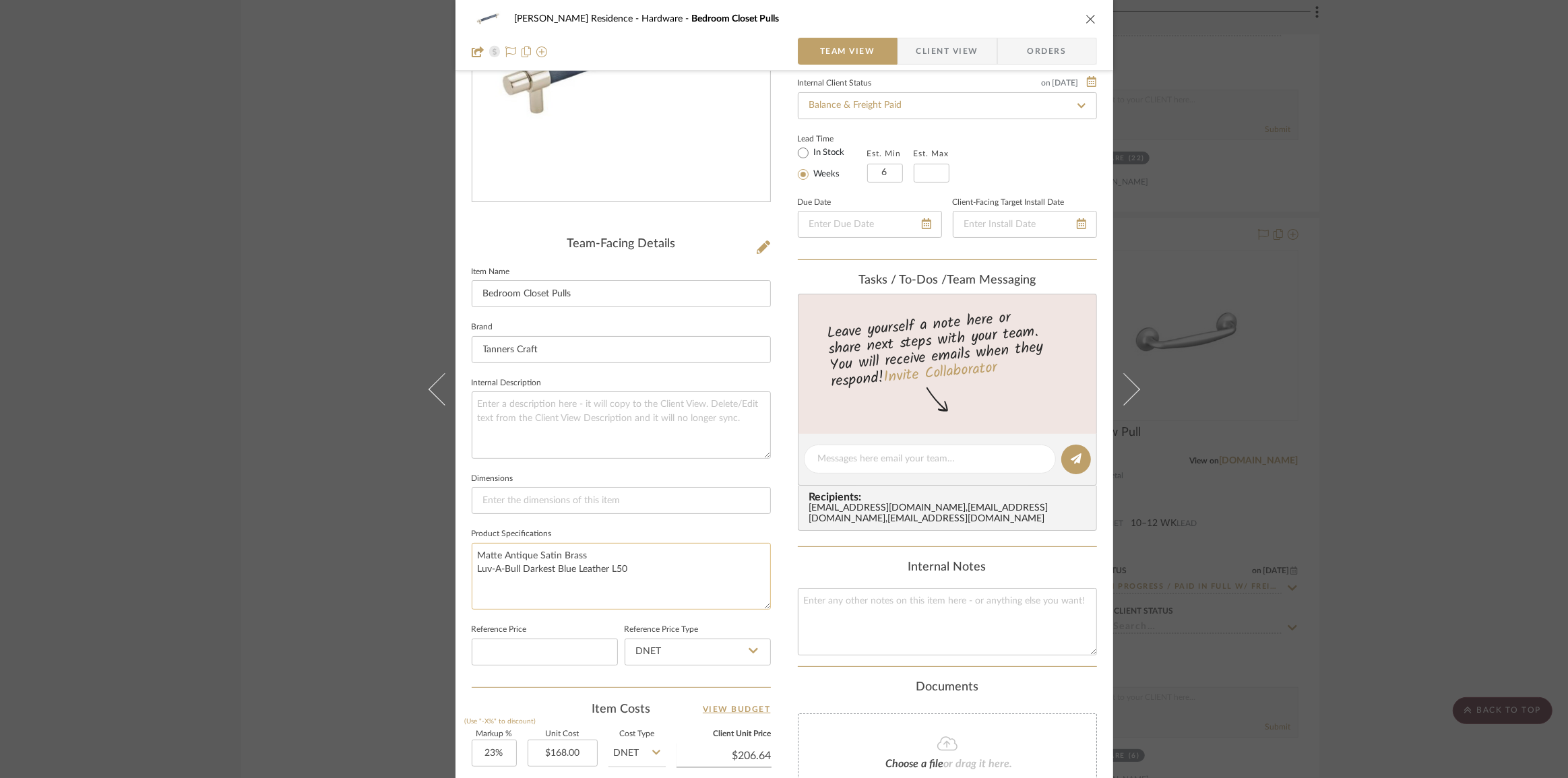
click at [660, 555] on textarea "Matte Antique Satin Brass Luv-A-Bull Darkest Blue Leather L50" at bounding box center [621, 576] width 299 height 67
click at [316, 435] on div "[PERSON_NAME] Residence Hardware Bedroom Closet Pulls Team View Client View Ord…" at bounding box center [784, 389] width 1568 height 778
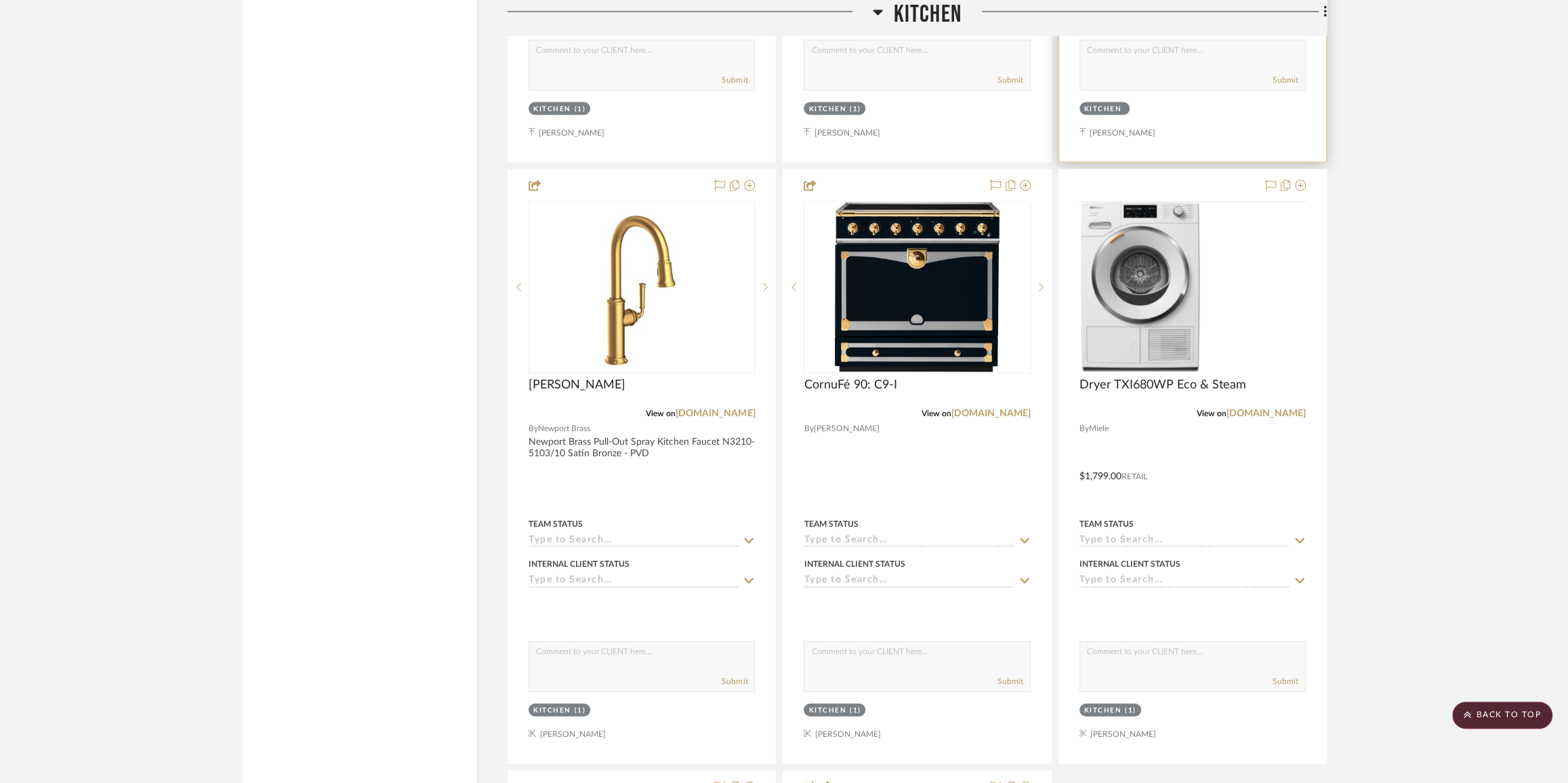
scroll to position [6656, 0]
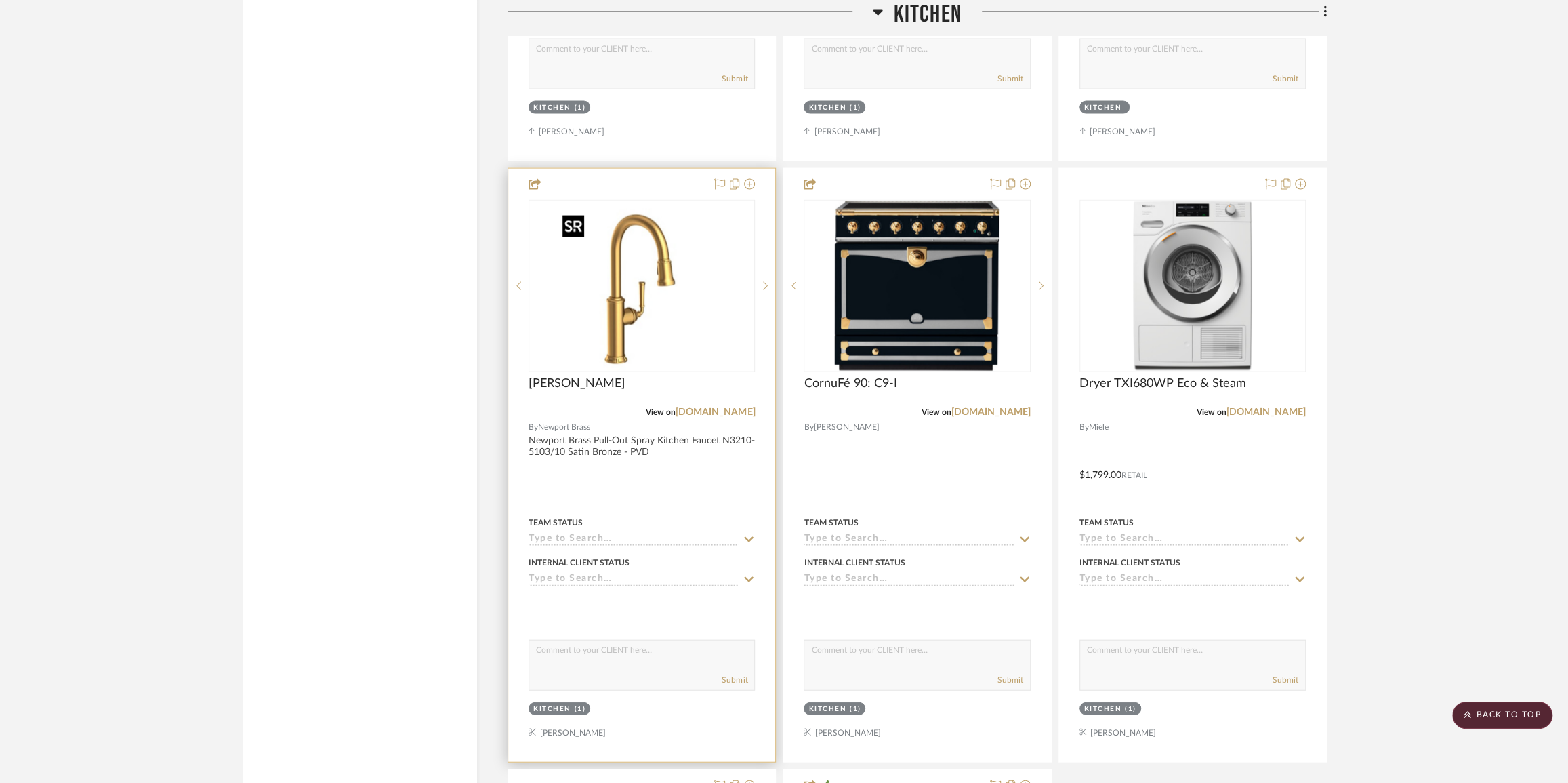
click at [657, 307] on img "0" at bounding box center [642, 285] width 170 height 170
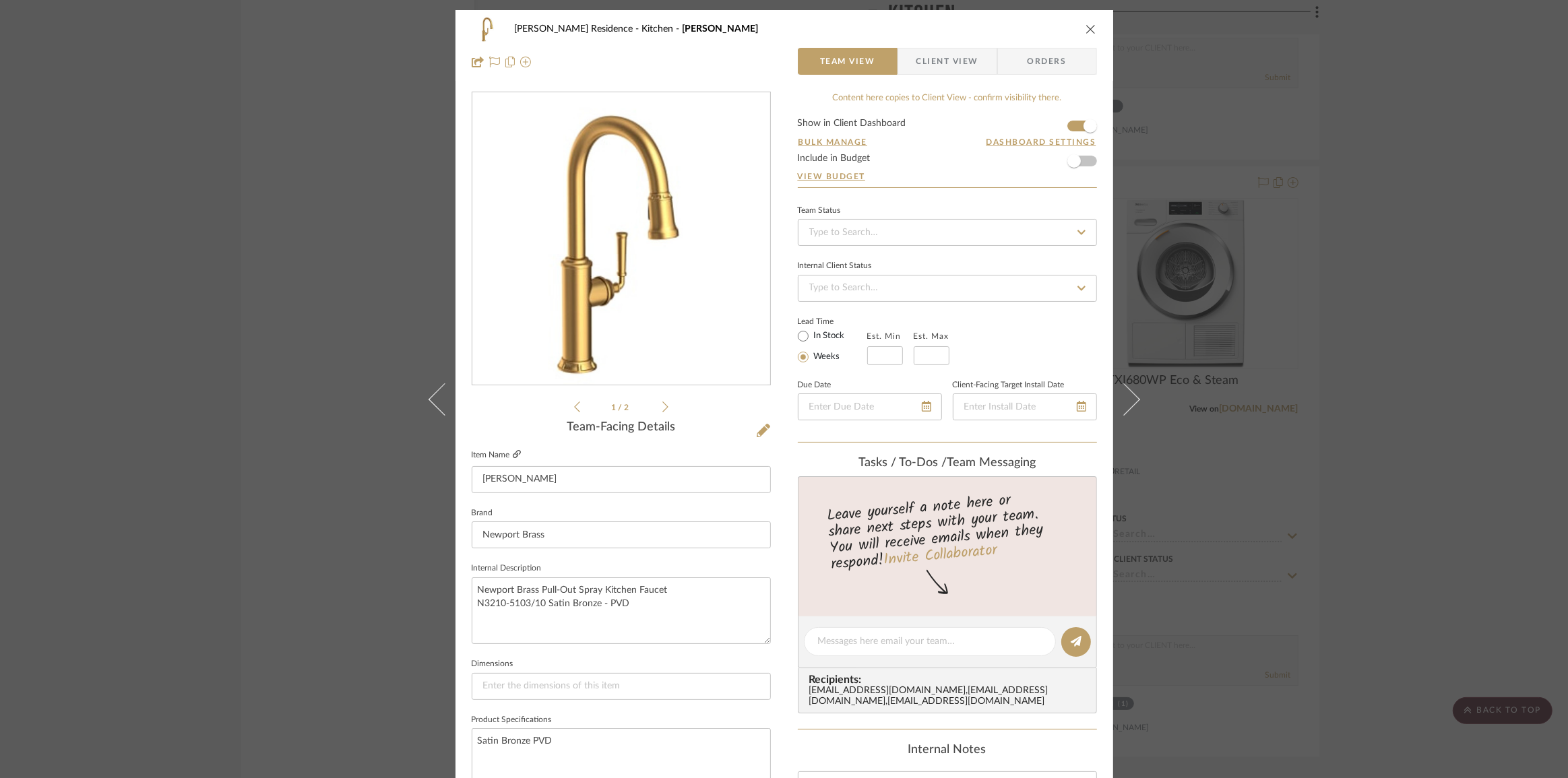
click at [513, 451] on icon at bounding box center [516, 454] width 8 height 8
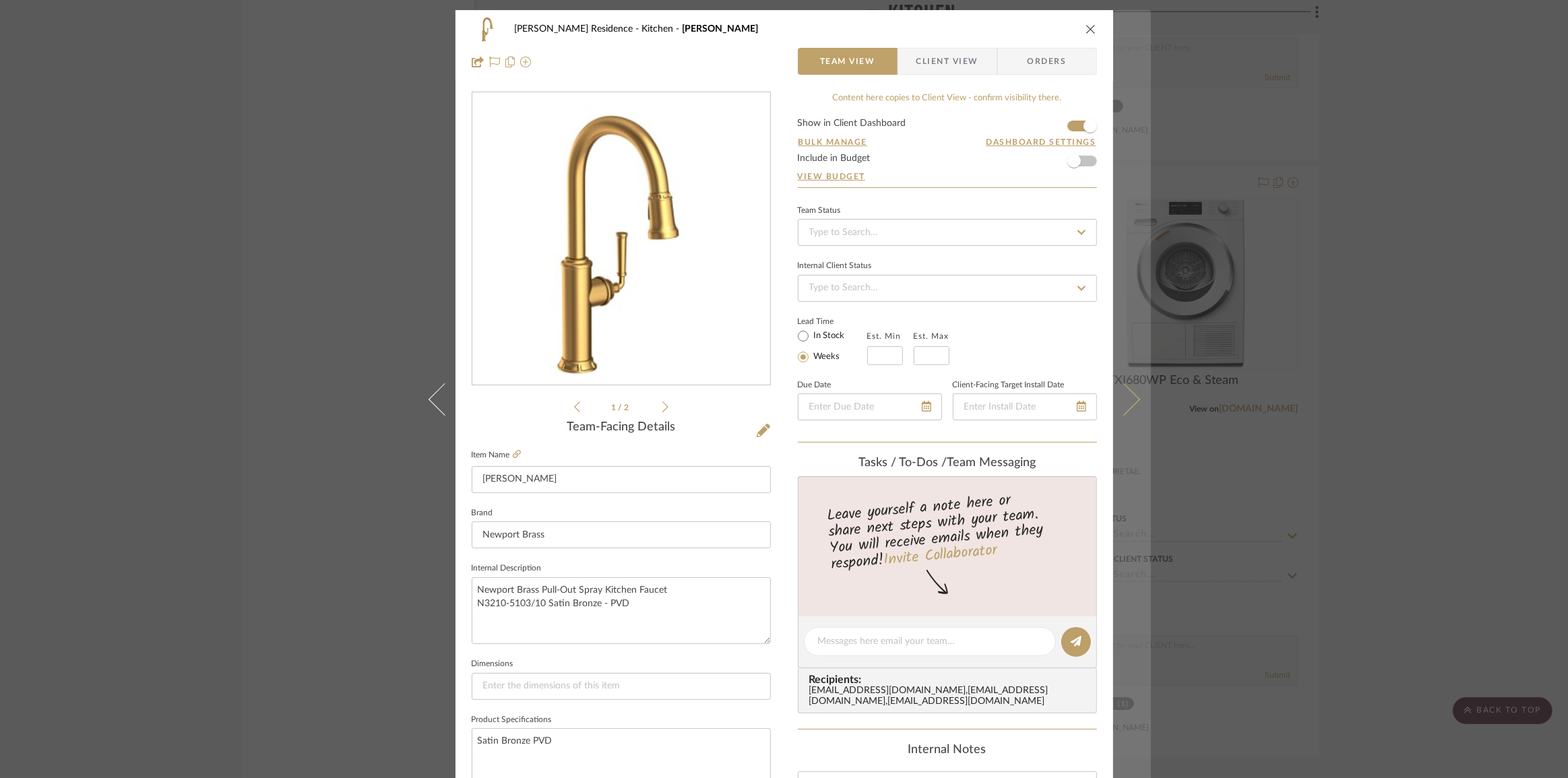
click at [1121, 406] on icon at bounding box center [1124, 399] width 33 height 33
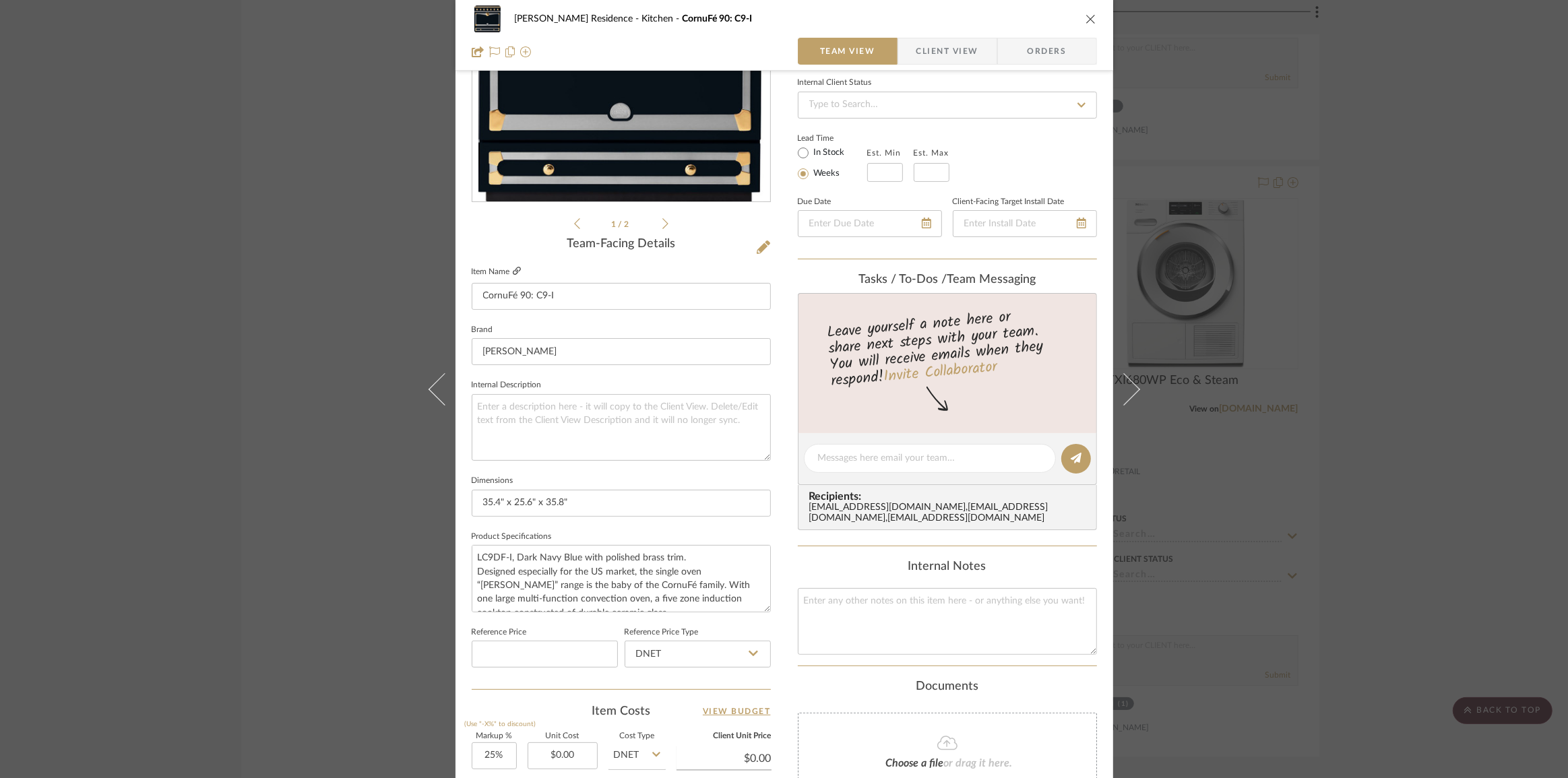
click at [513, 271] on icon at bounding box center [516, 270] width 8 height 8
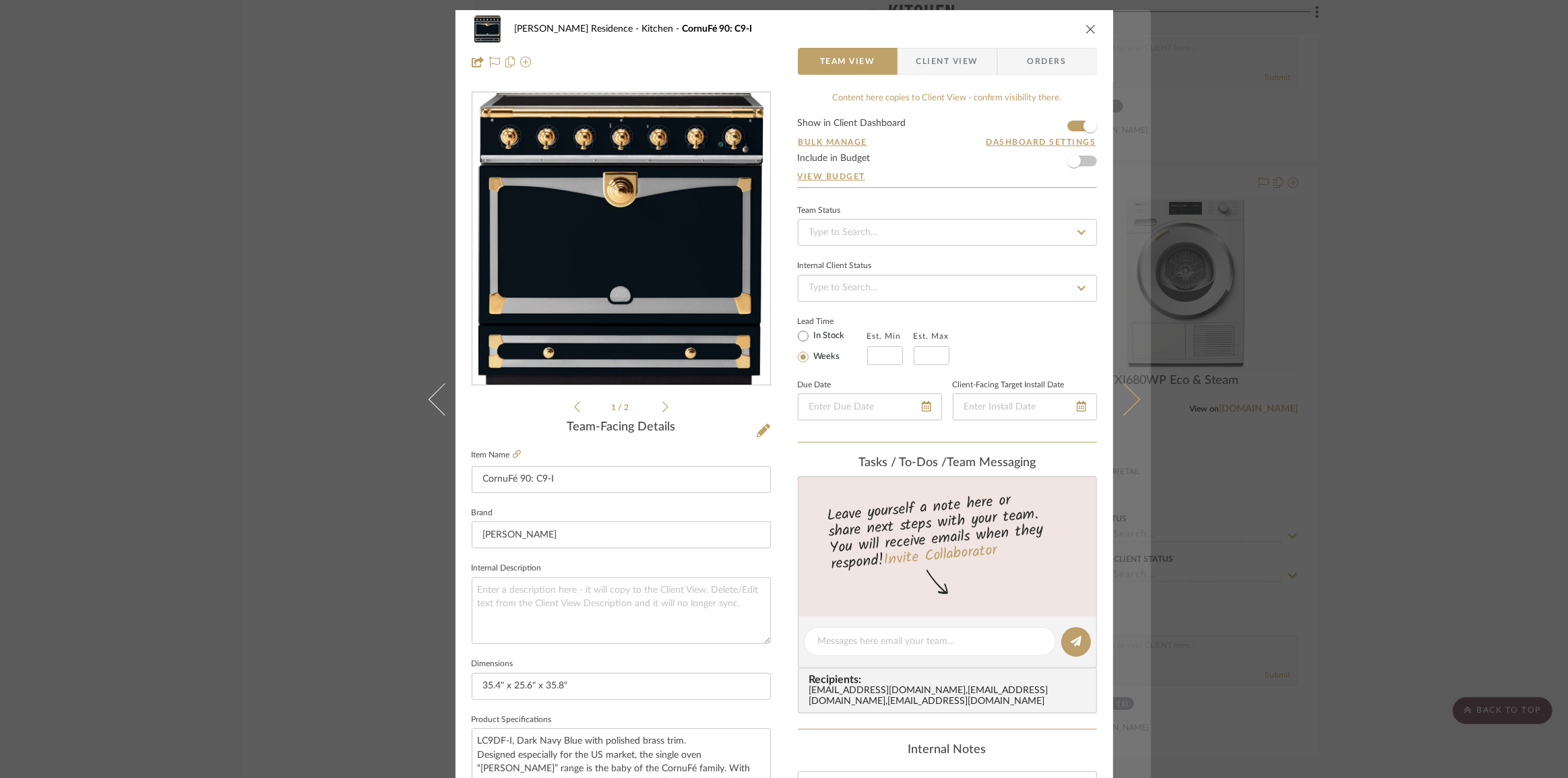
click at [1136, 413] on button at bounding box center [1132, 399] width 38 height 778
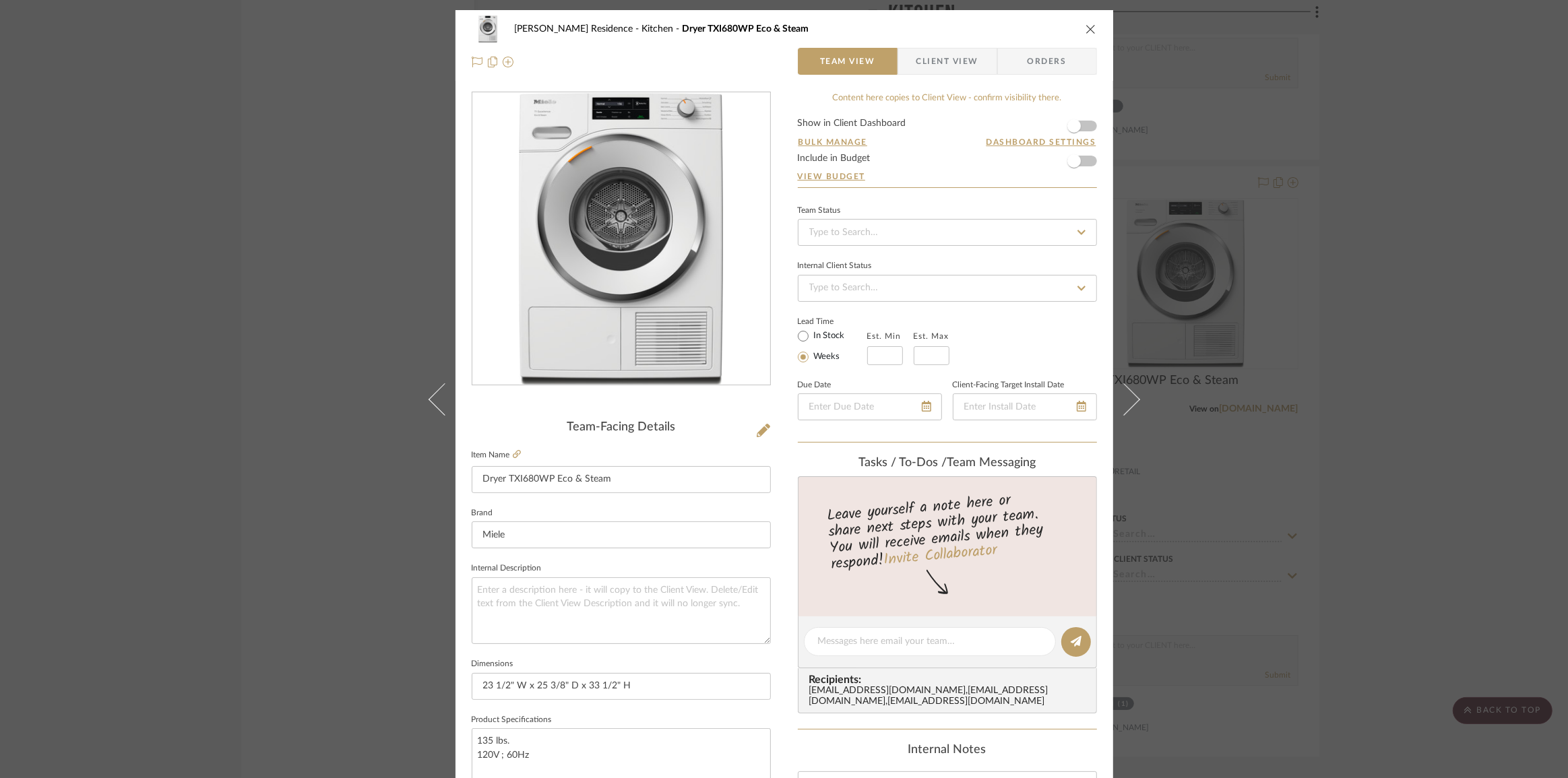
click at [1136, 412] on button at bounding box center [1132, 399] width 38 height 778
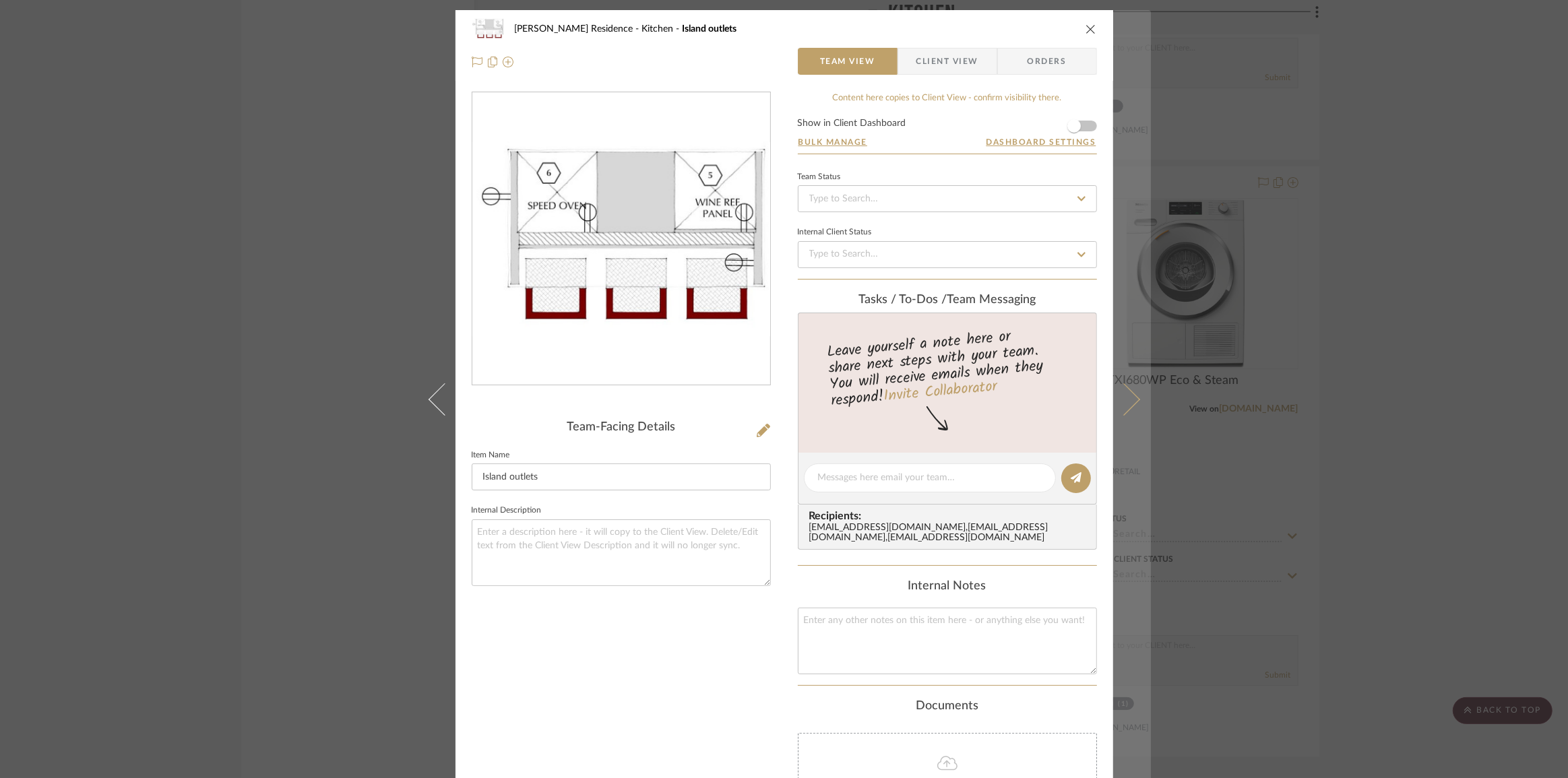
click at [1139, 411] on button at bounding box center [1132, 399] width 38 height 778
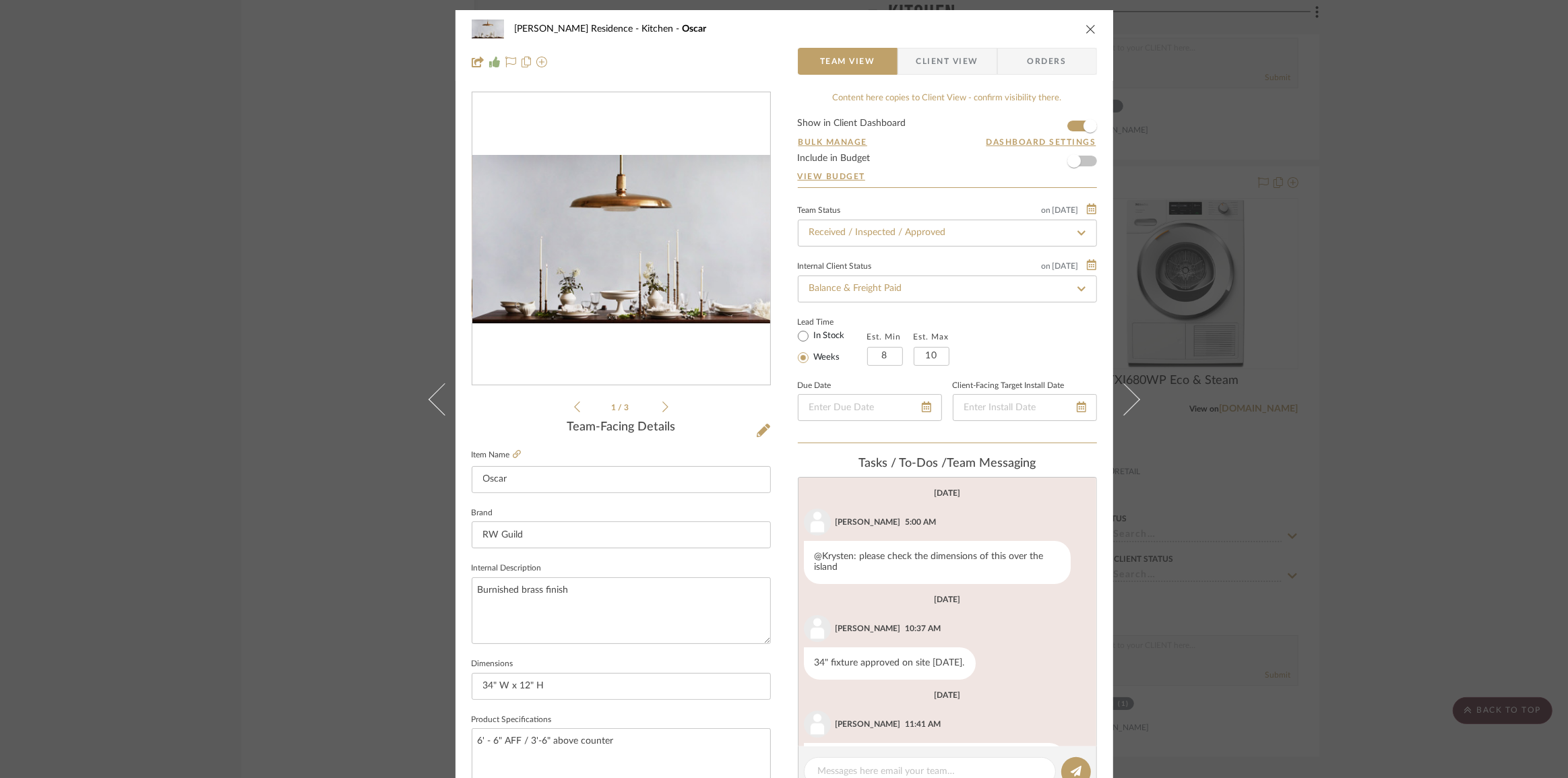
scroll to position [337, 0]
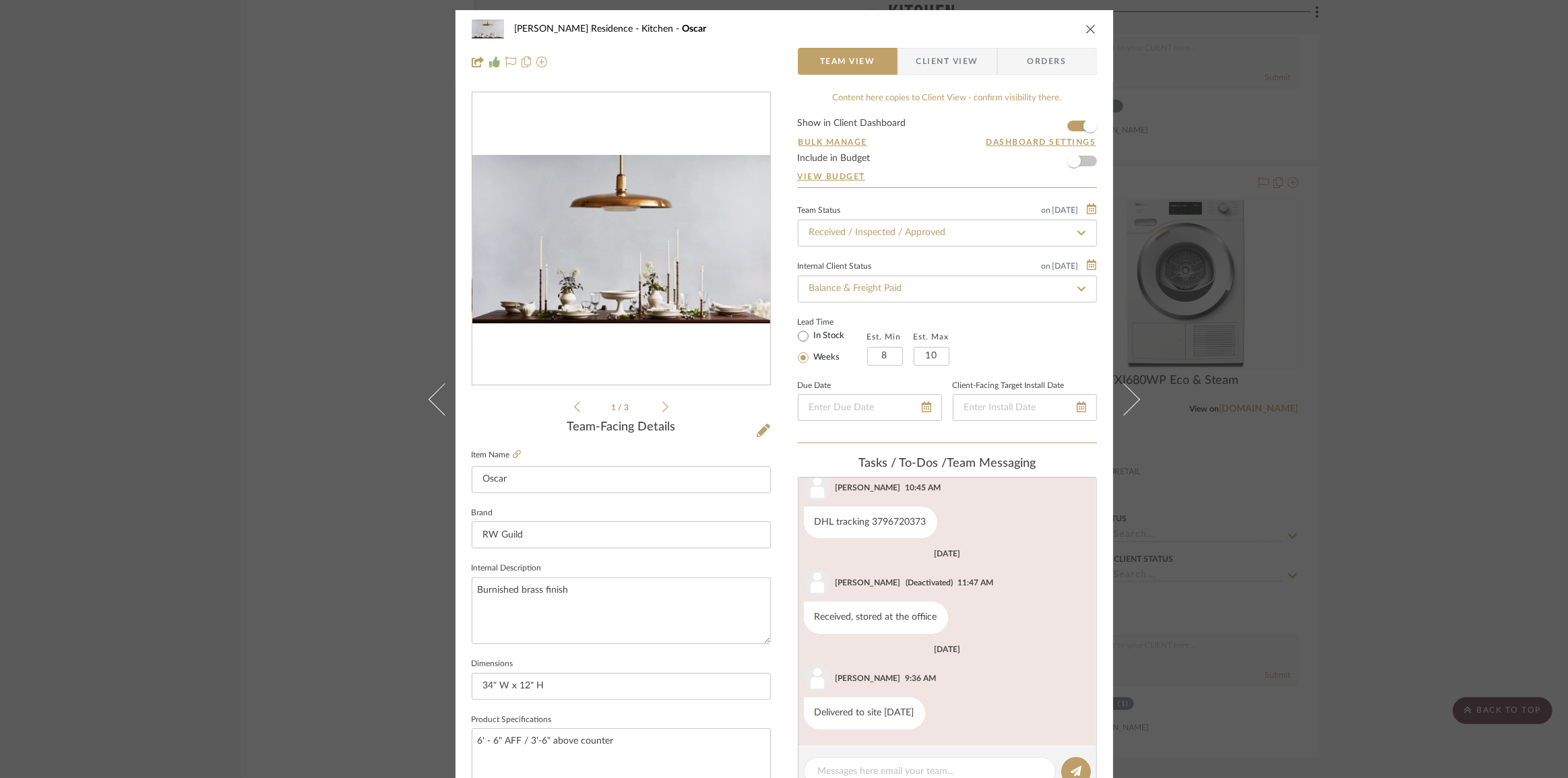
click at [510, 446] on fieldset "Item Name [PERSON_NAME]" at bounding box center [621, 470] width 299 height 48
click at [513, 451] on icon at bounding box center [516, 454] width 8 height 8
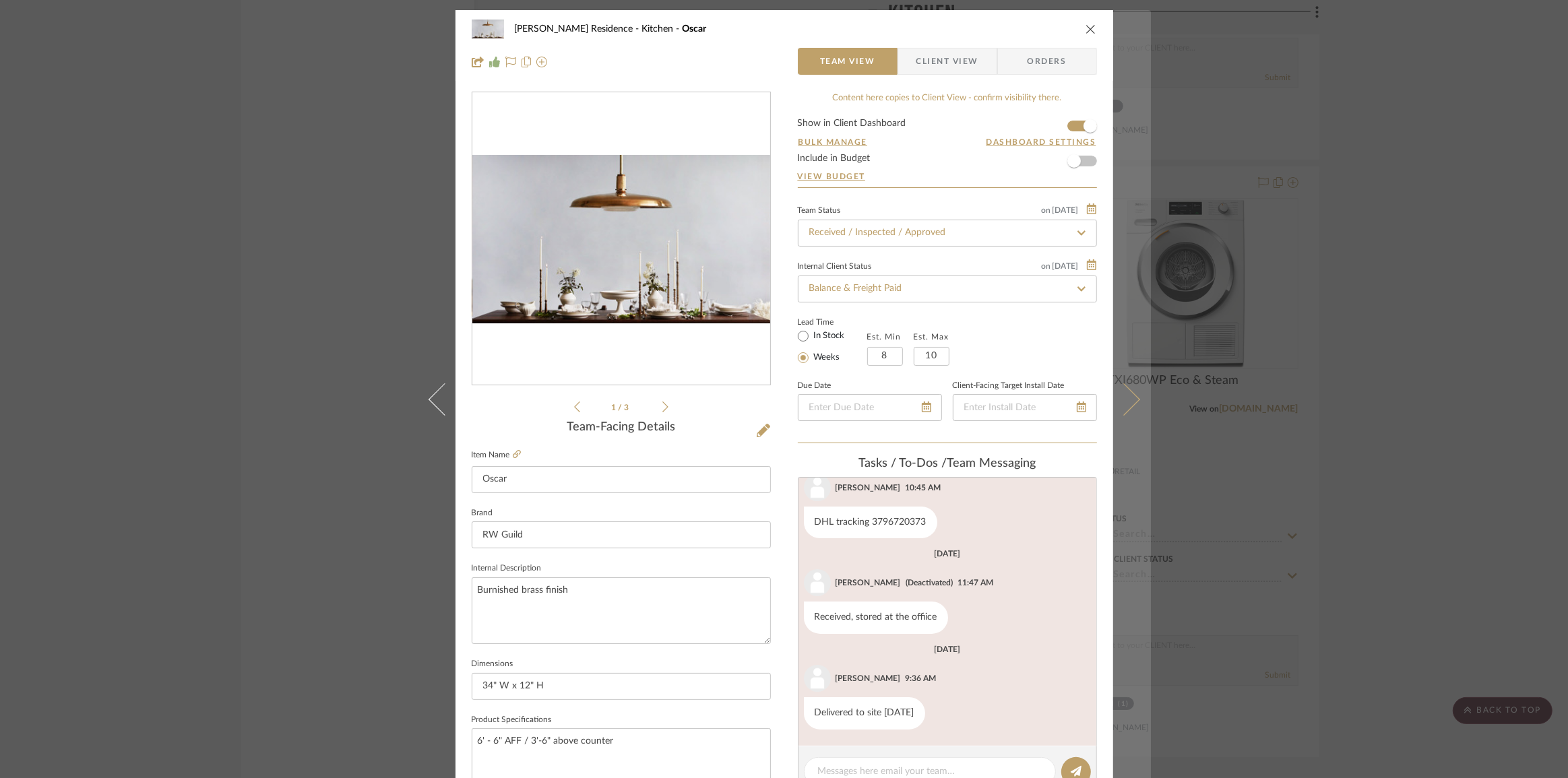
click at [1130, 399] on icon at bounding box center [1124, 399] width 33 height 33
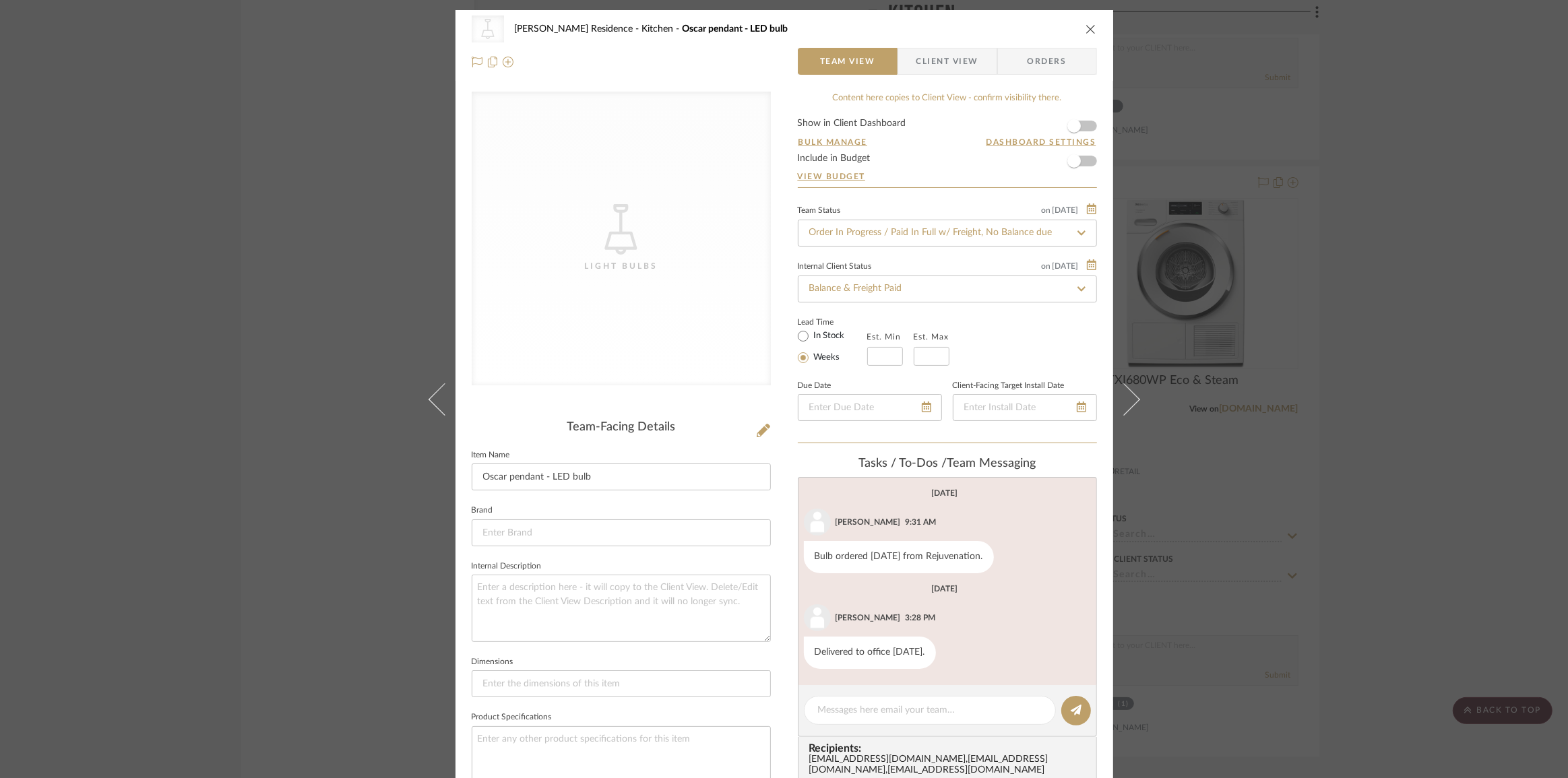
click at [358, 336] on div "CategoryIconLighting Created with Sketch. Light Bulbs [PERSON_NAME] Residence K…" at bounding box center [784, 389] width 1568 height 778
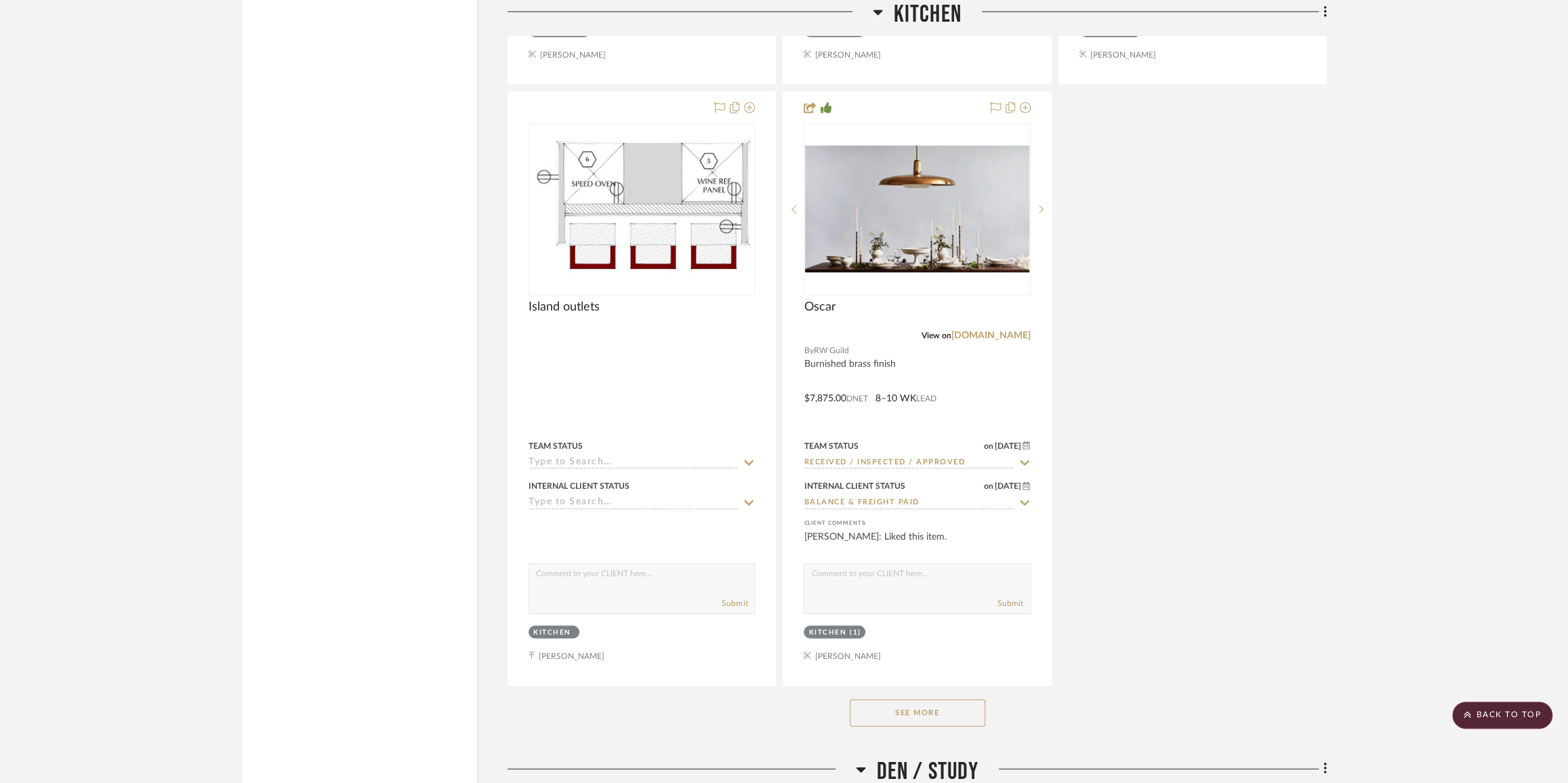
scroll to position [7579, 0]
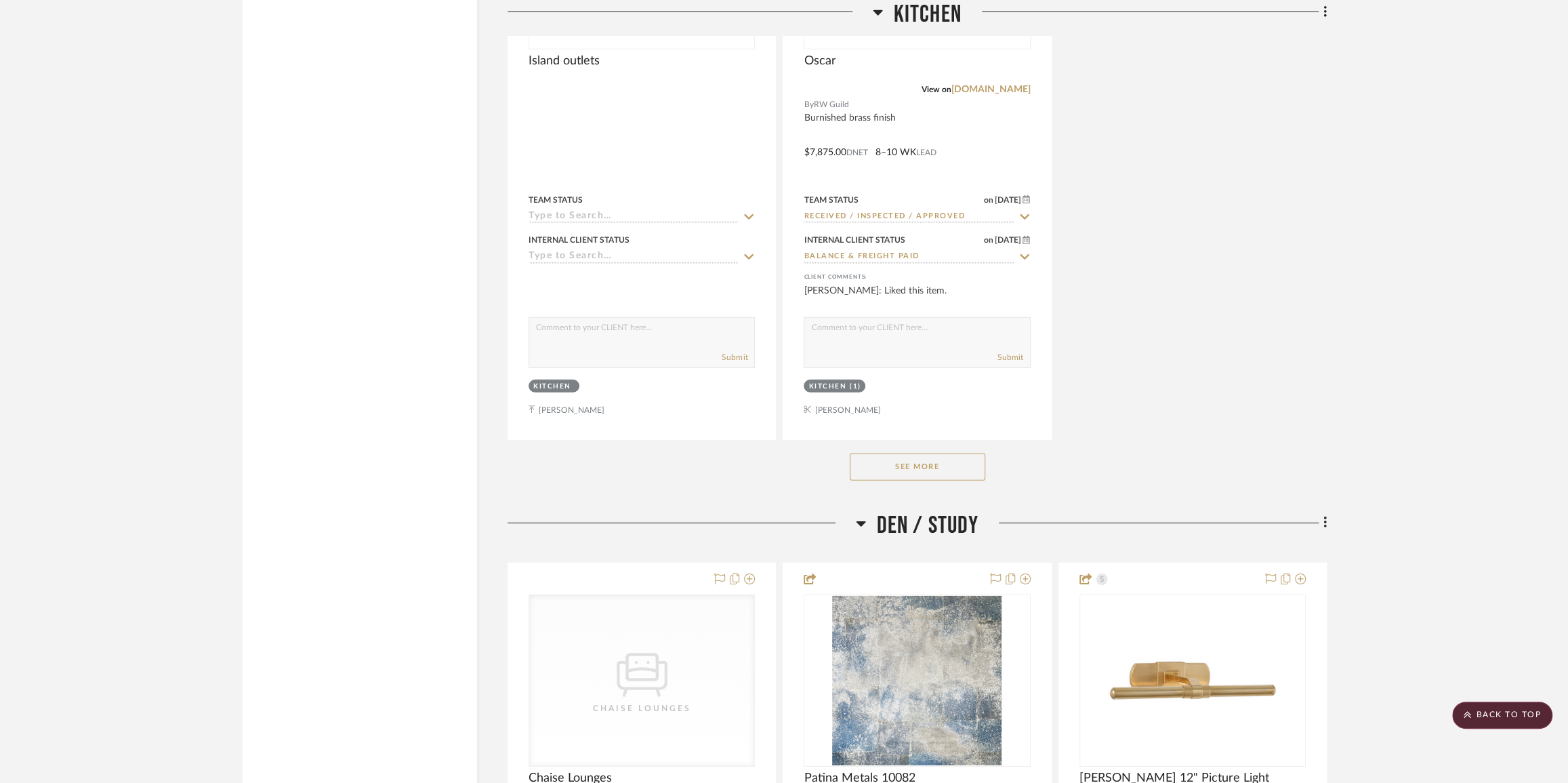
click at [889, 480] on button "See More" at bounding box center [917, 467] width 135 height 27
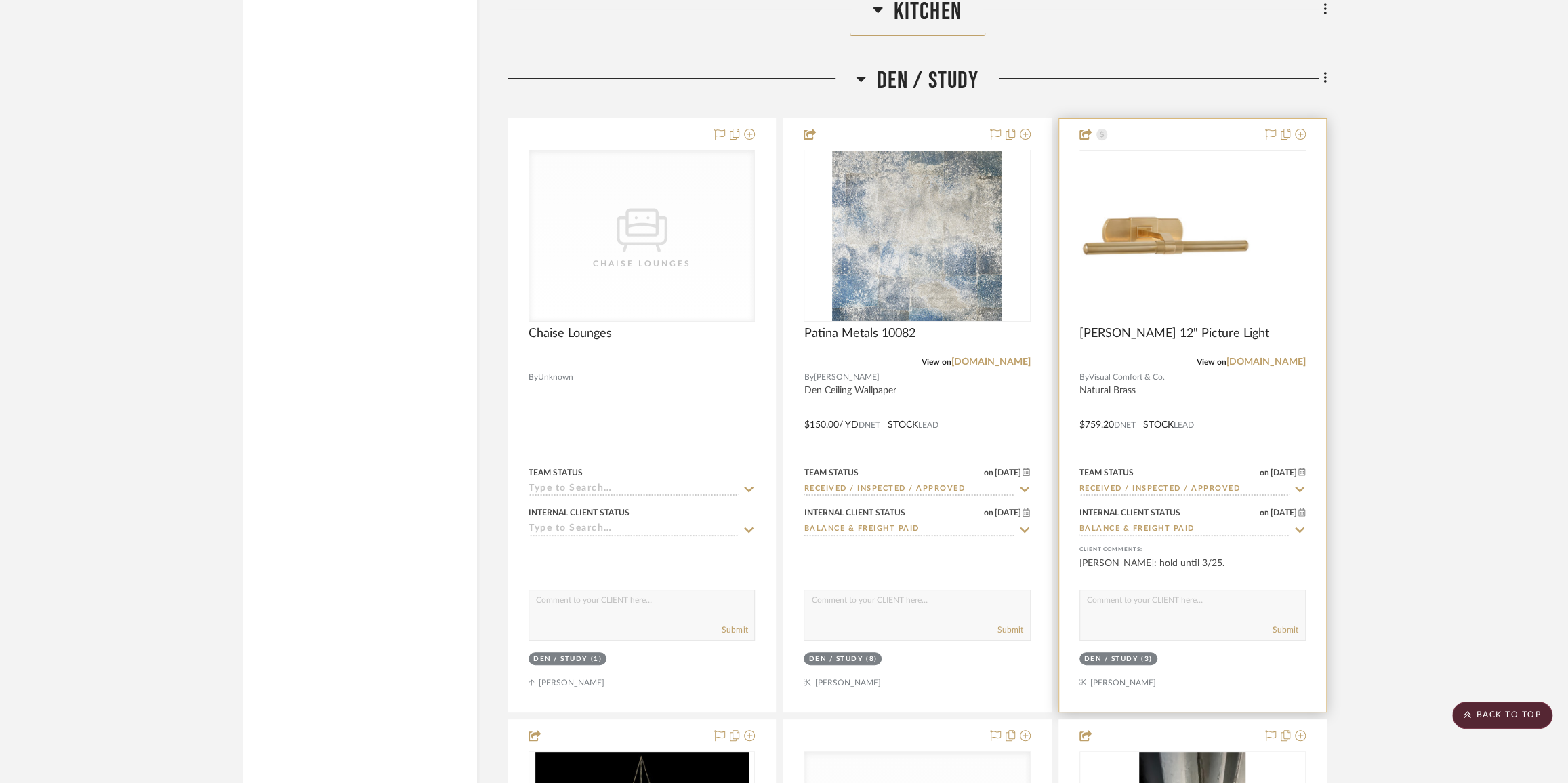
scroll to position [8689, 0]
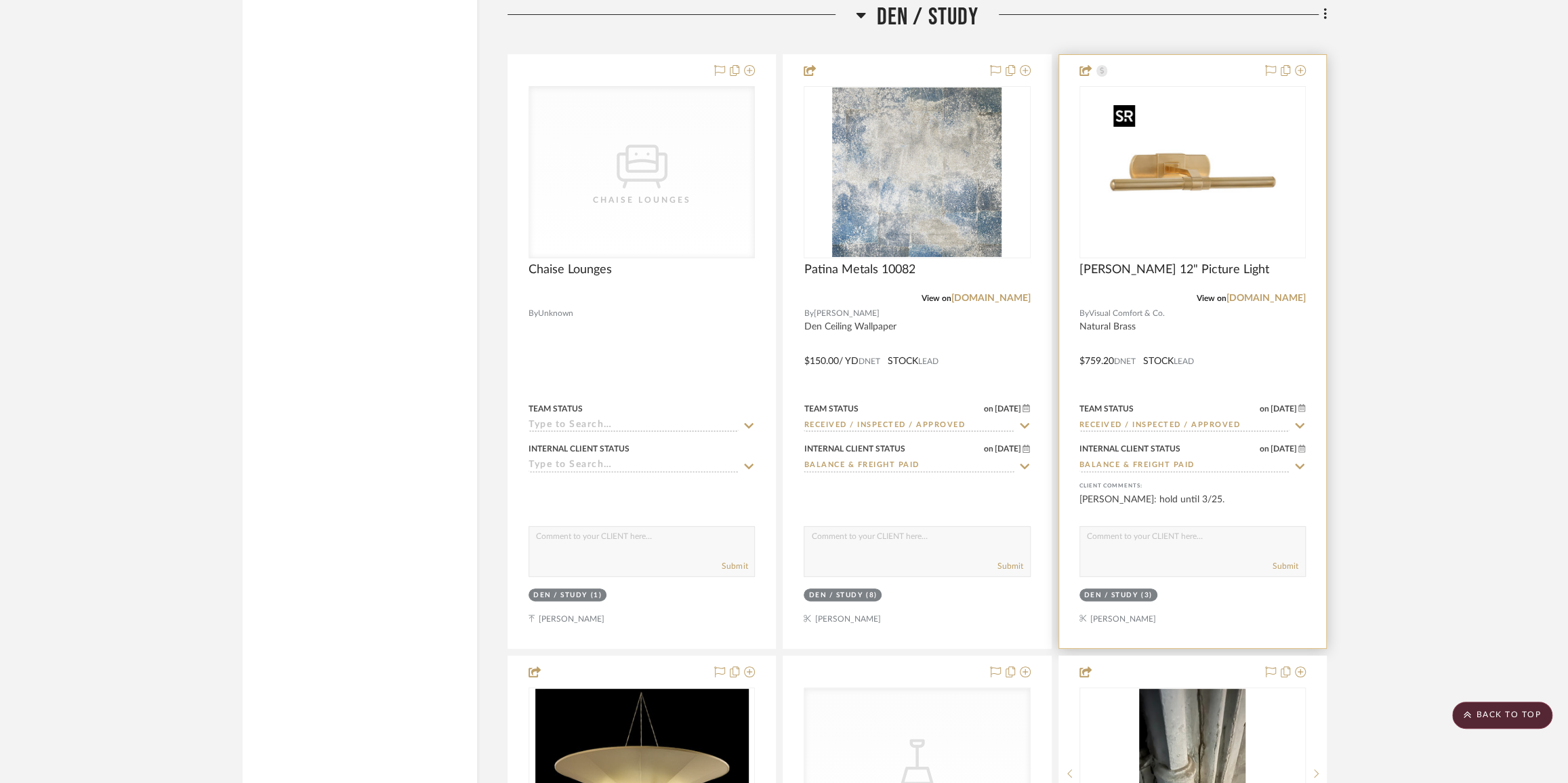
click at [1221, 204] on img "0" at bounding box center [1192, 172] width 170 height 170
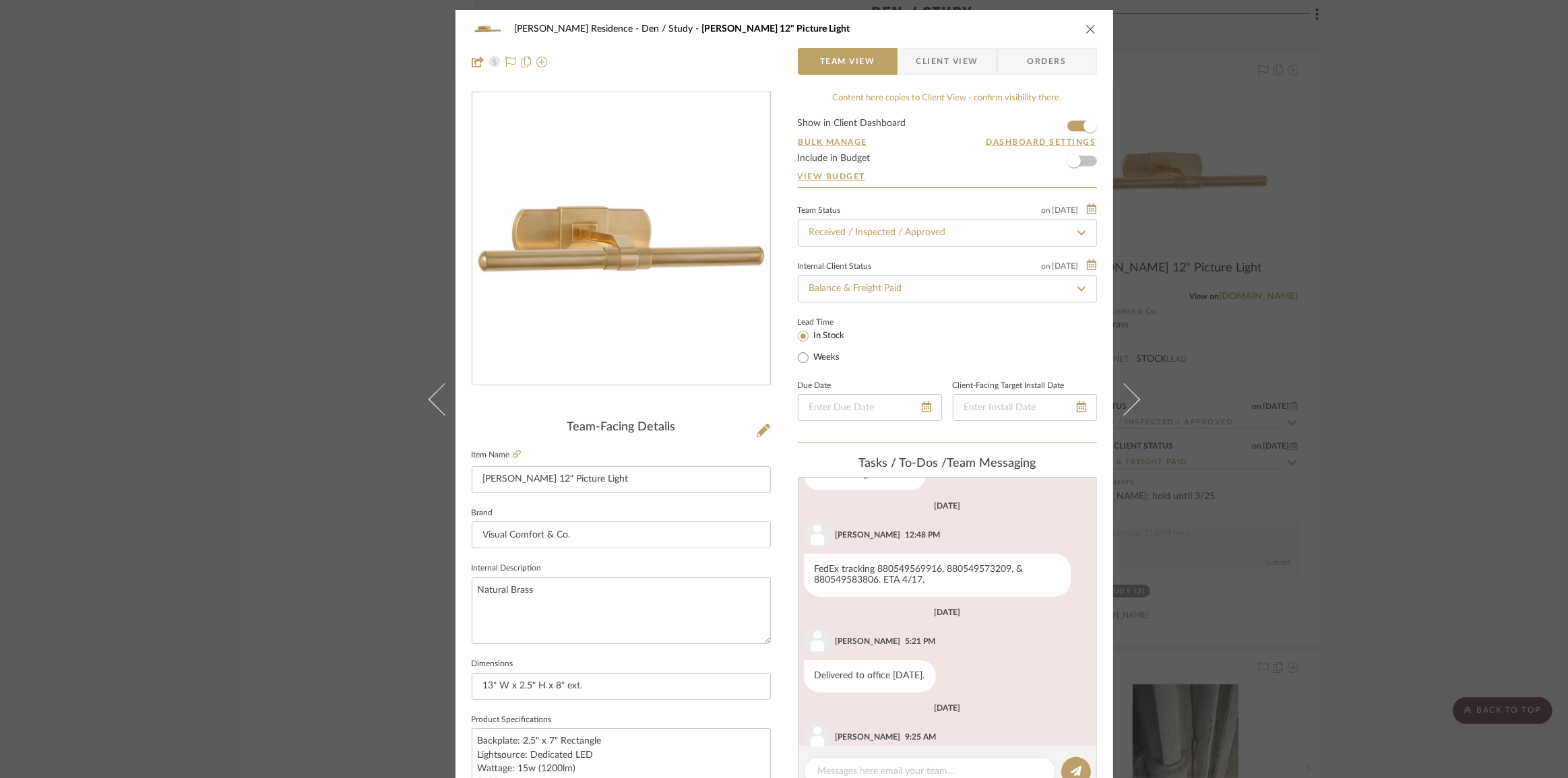
scroll to position [348, 0]
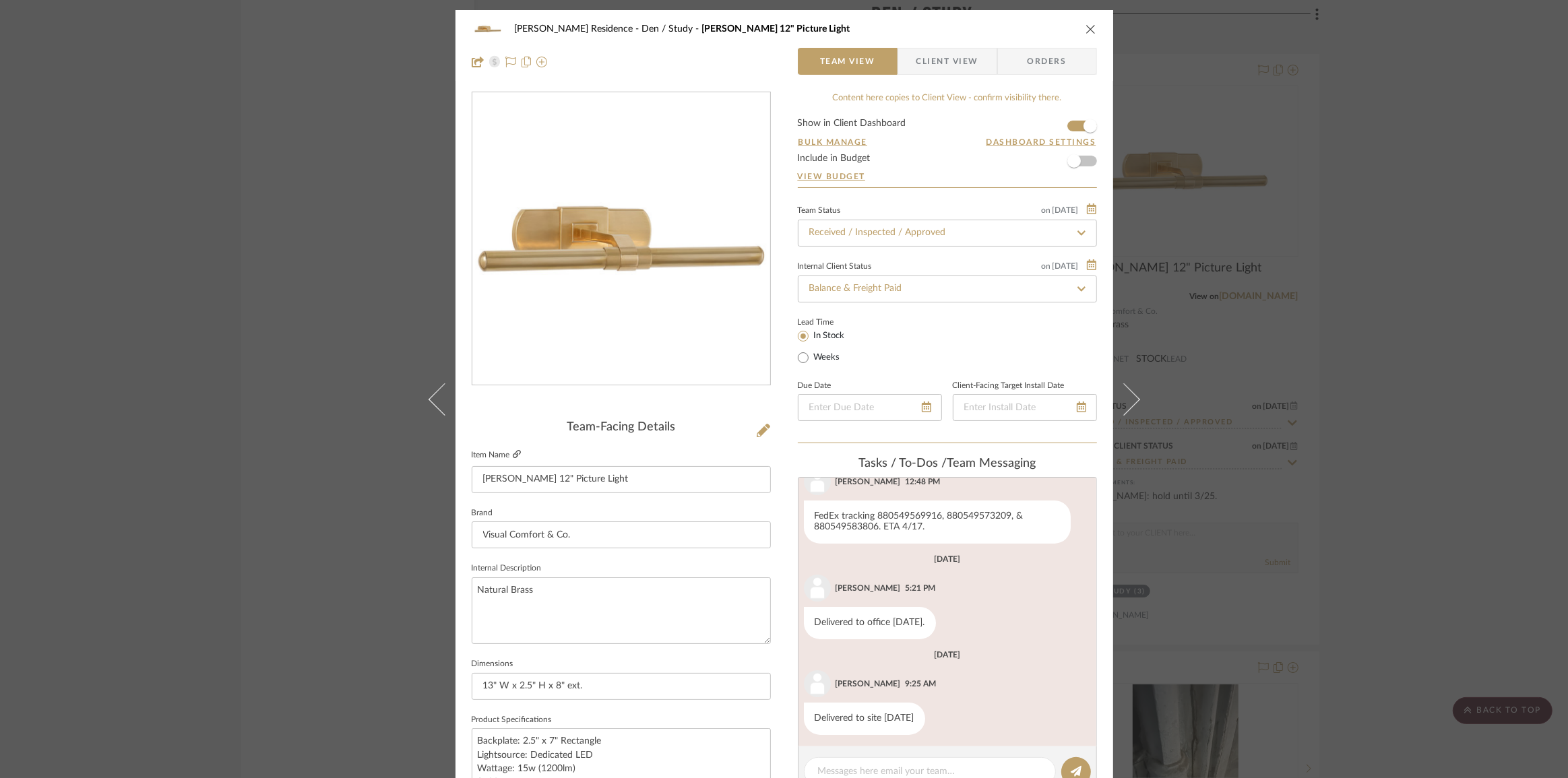
click at [513, 455] on icon at bounding box center [516, 454] width 8 height 8
drag, startPoint x: 1140, startPoint y: 416, endPoint x: 1133, endPoint y: 411, distance: 8.6
click at [1140, 416] on button at bounding box center [1132, 399] width 38 height 778
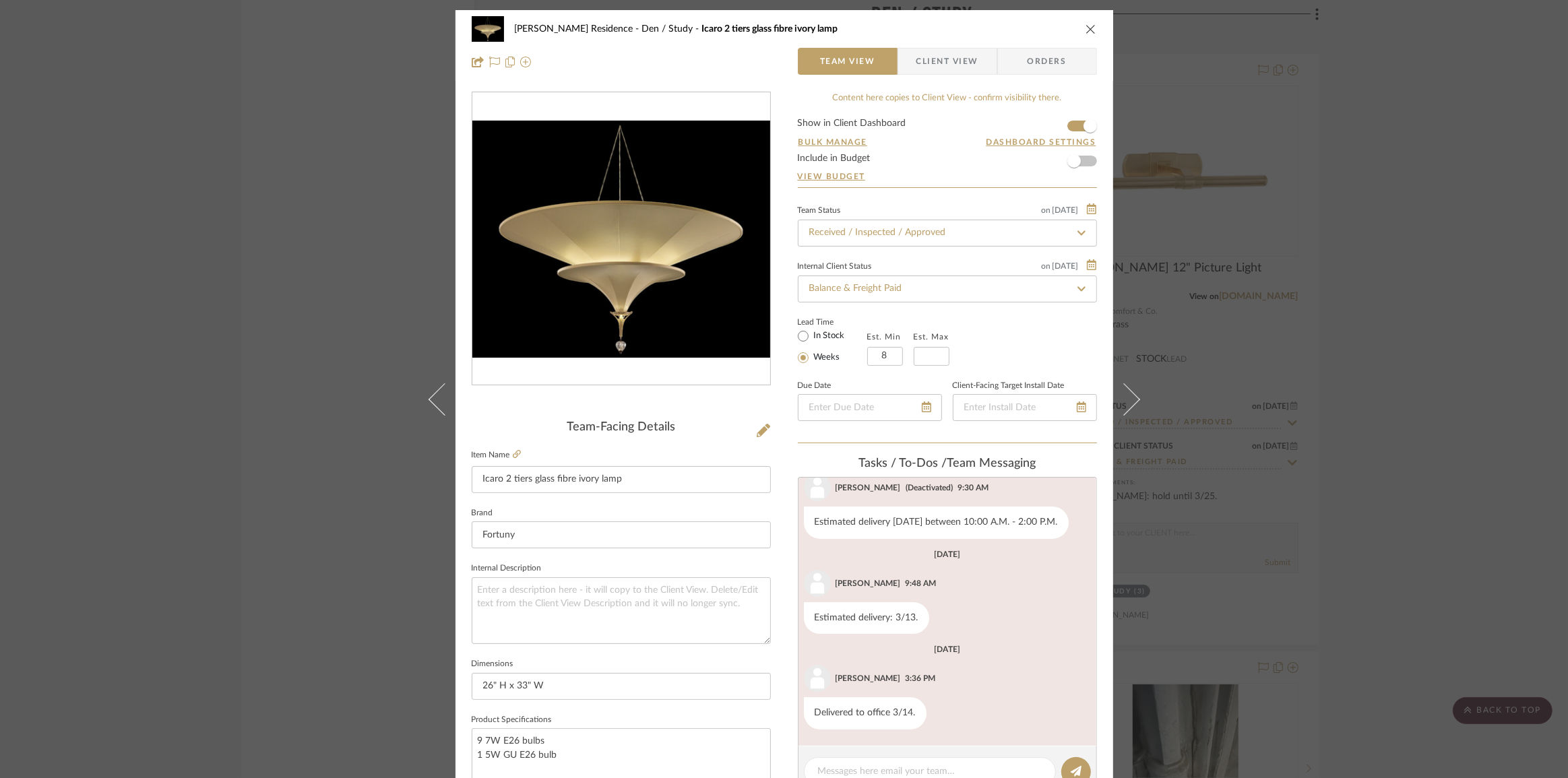
scroll to position [310, 0]
drag, startPoint x: 1343, startPoint y: 373, endPoint x: 1335, endPoint y: 374, distance: 8.1
click at [1345, 373] on div "[PERSON_NAME] Residence Den / Study Icaro 2 tiers glass fibre ivory lamp Team V…" at bounding box center [784, 389] width 1568 height 778
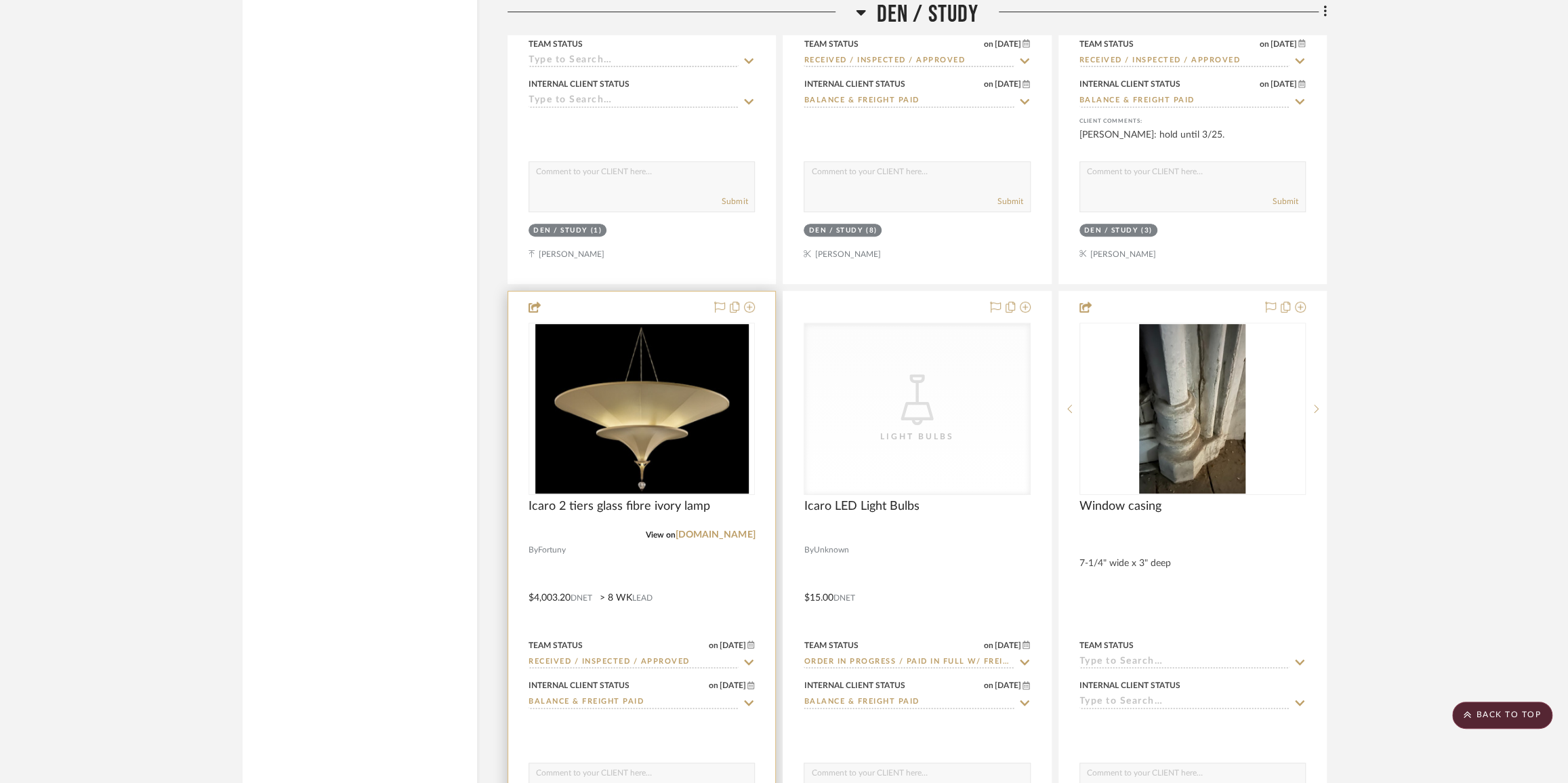
scroll to position [9058, 0]
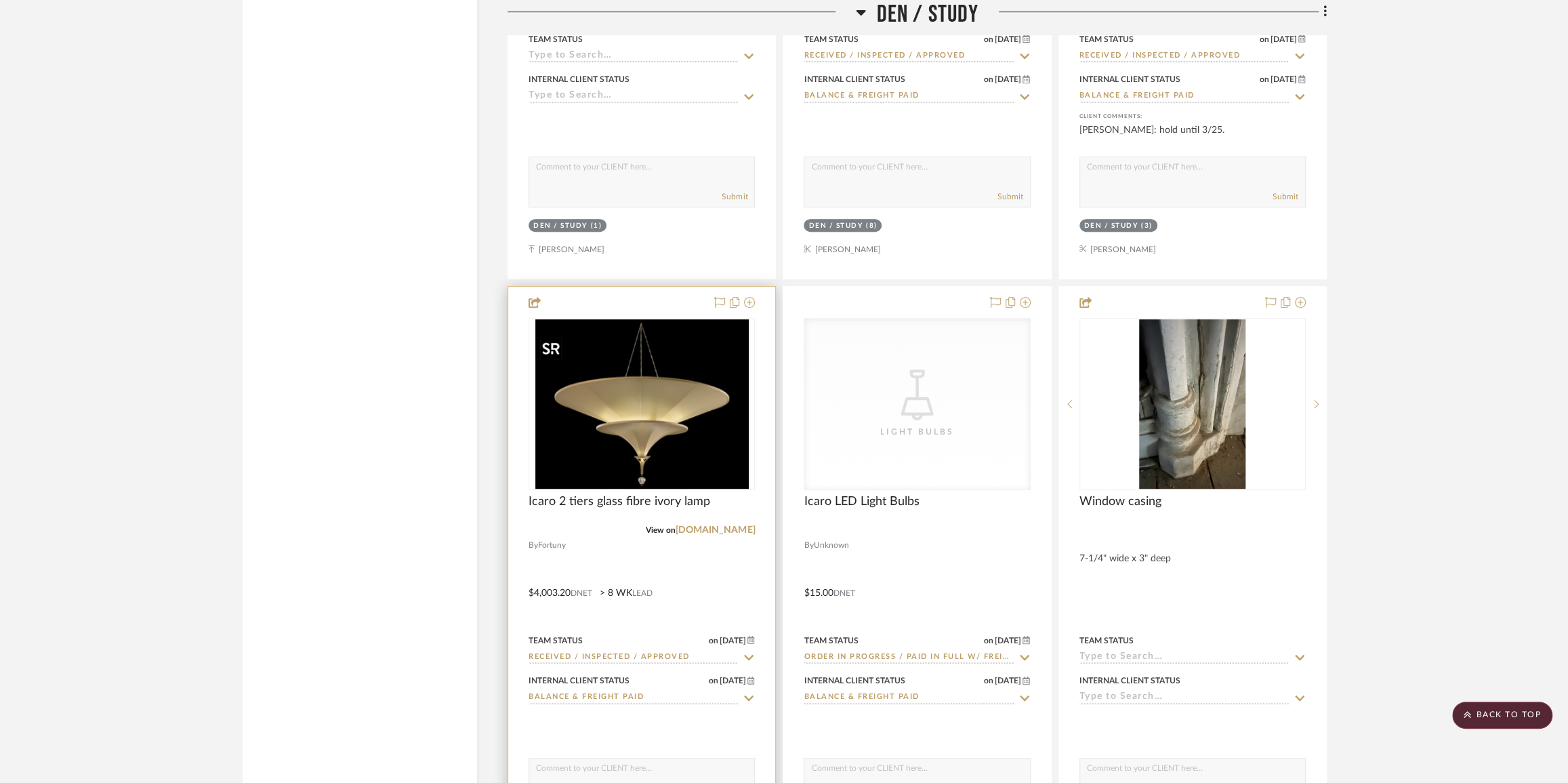
click at [631, 421] on img "0" at bounding box center [642, 403] width 214 height 170
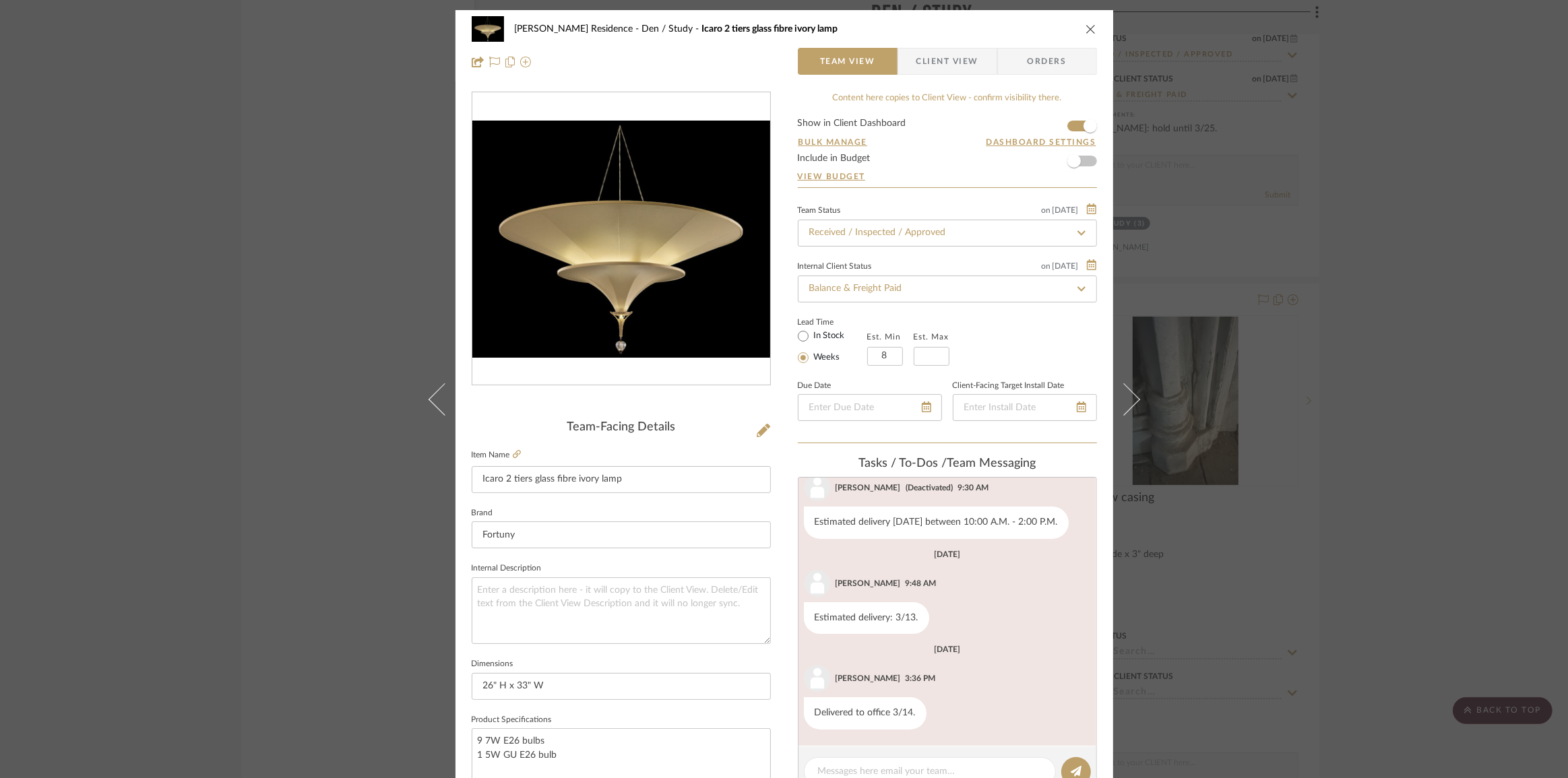
scroll to position [310, 0]
click at [513, 454] on icon at bounding box center [516, 454] width 8 height 8
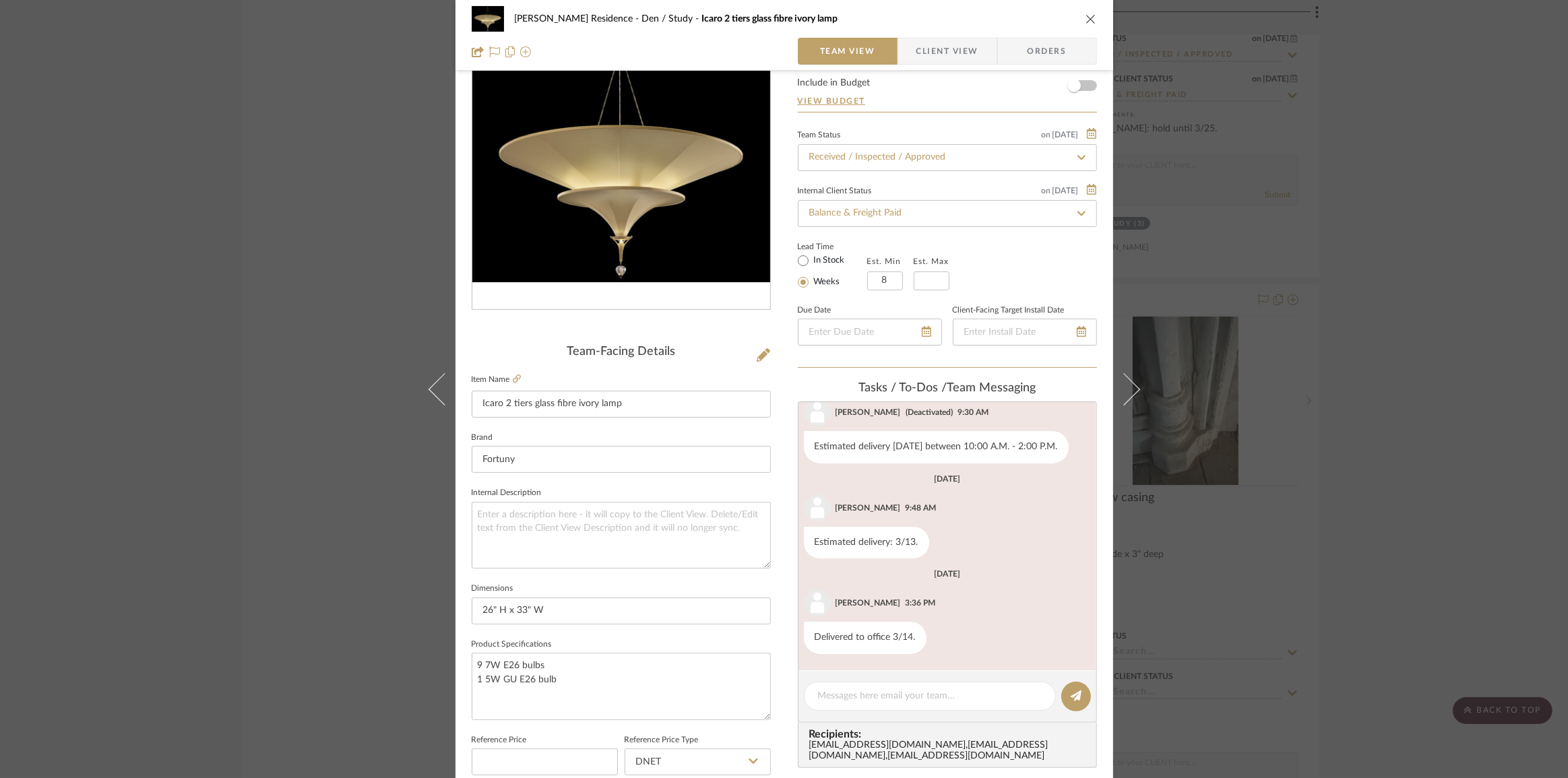
scroll to position [183, 0]
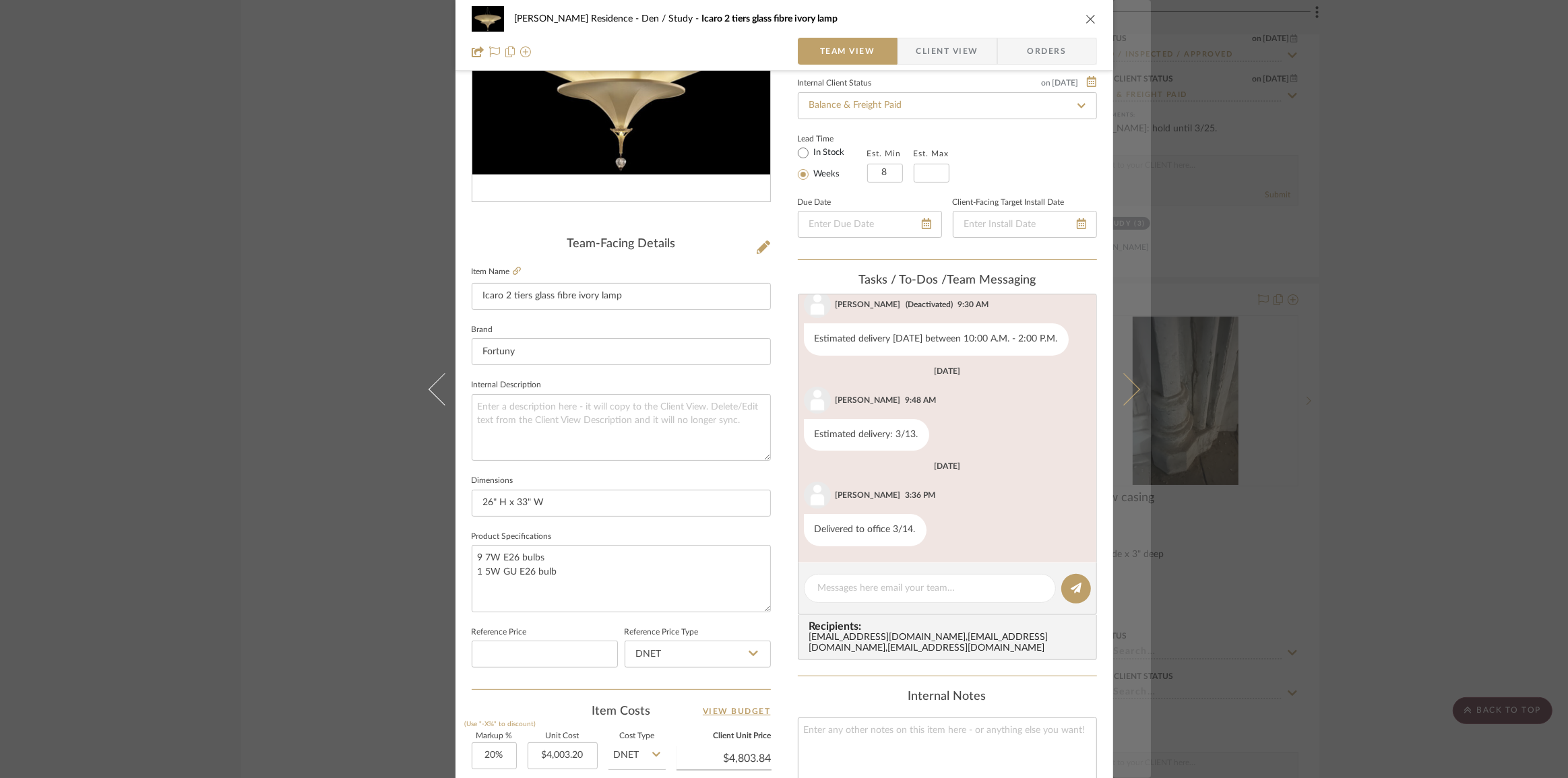
click at [1122, 392] on icon at bounding box center [1124, 389] width 33 height 33
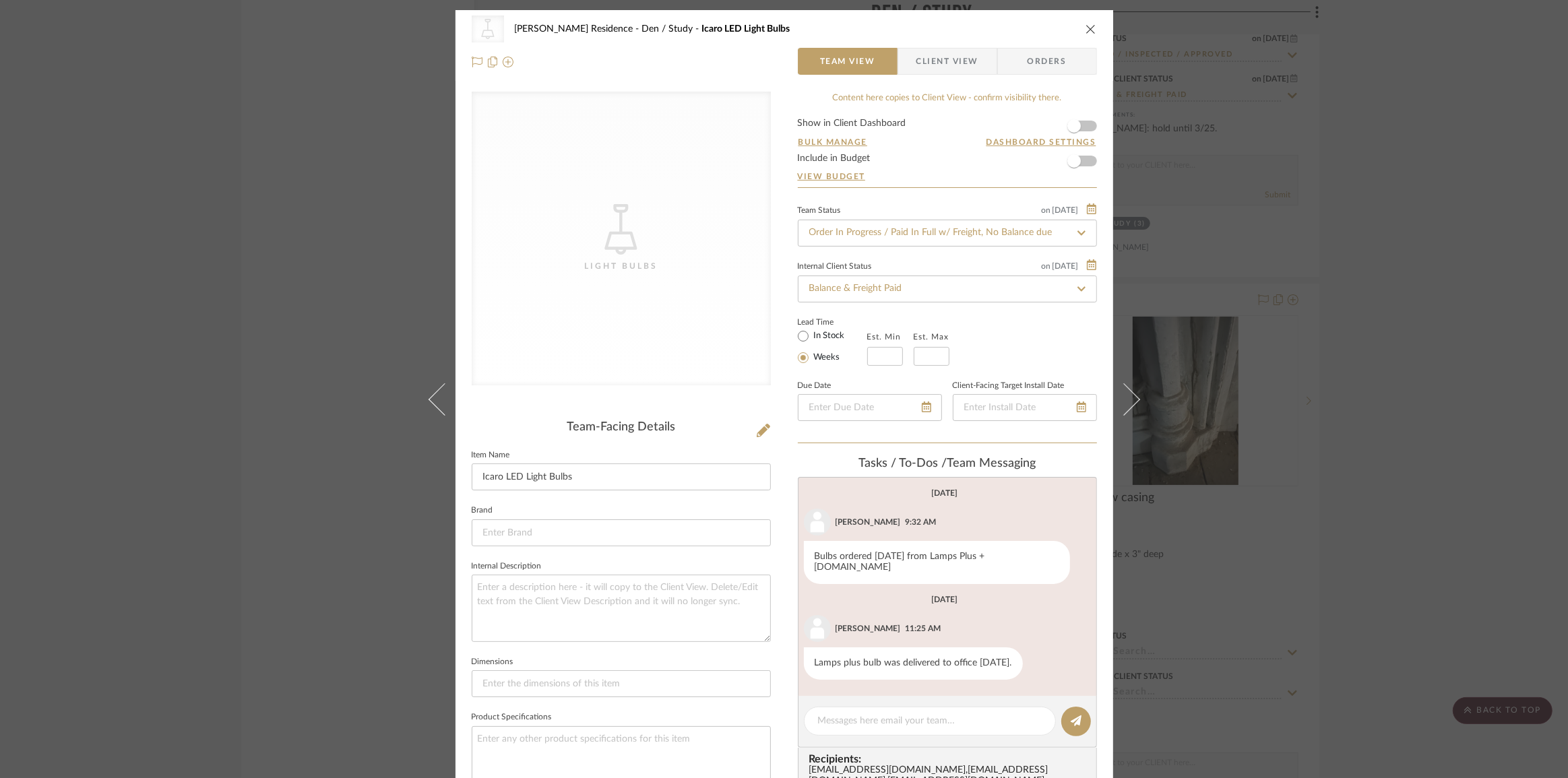
click at [1122, 392] on icon at bounding box center [1124, 399] width 33 height 33
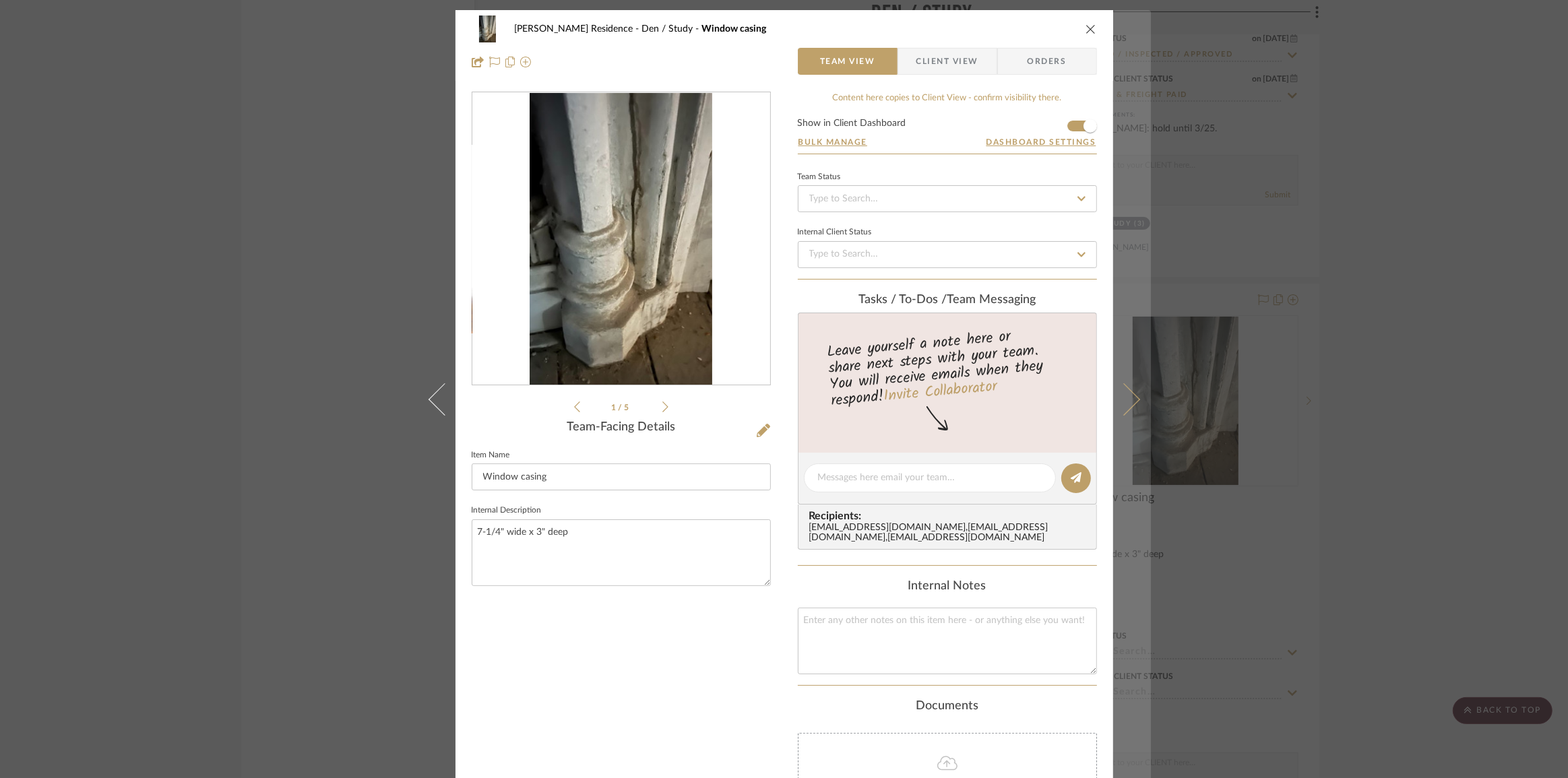
click at [1119, 403] on icon at bounding box center [1124, 399] width 33 height 33
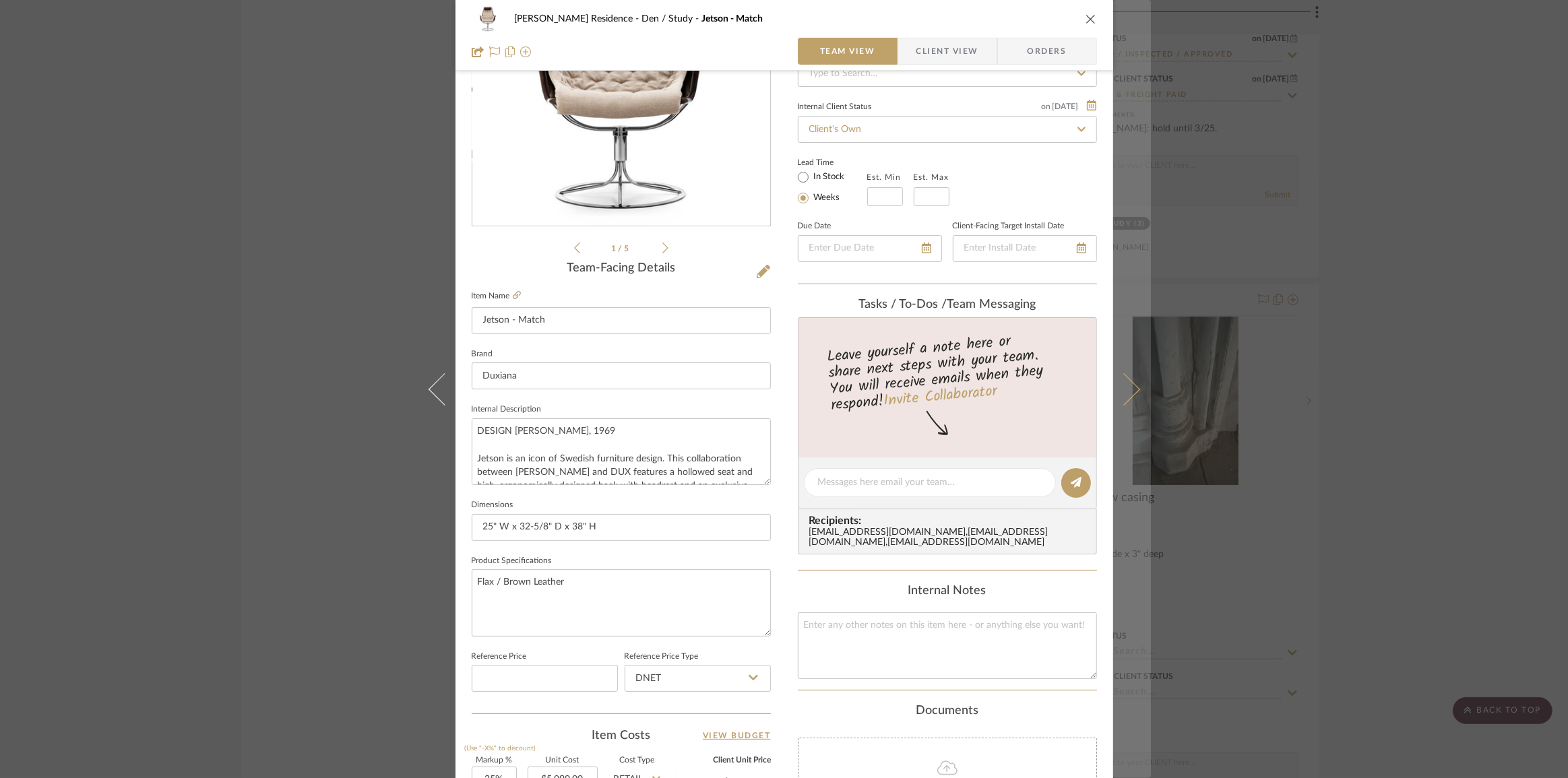
scroll to position [183, 0]
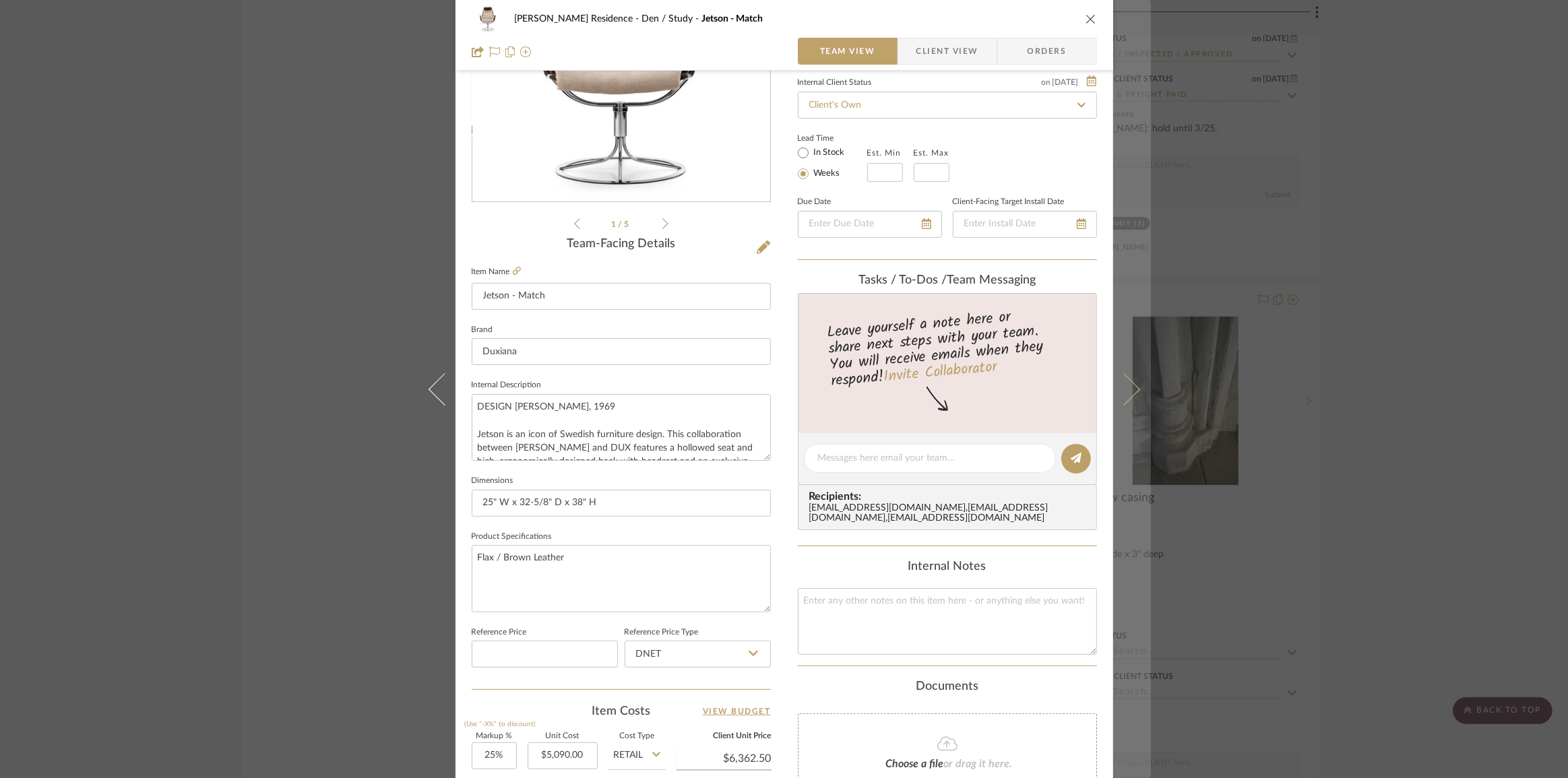
click at [1125, 387] on icon at bounding box center [1124, 389] width 33 height 33
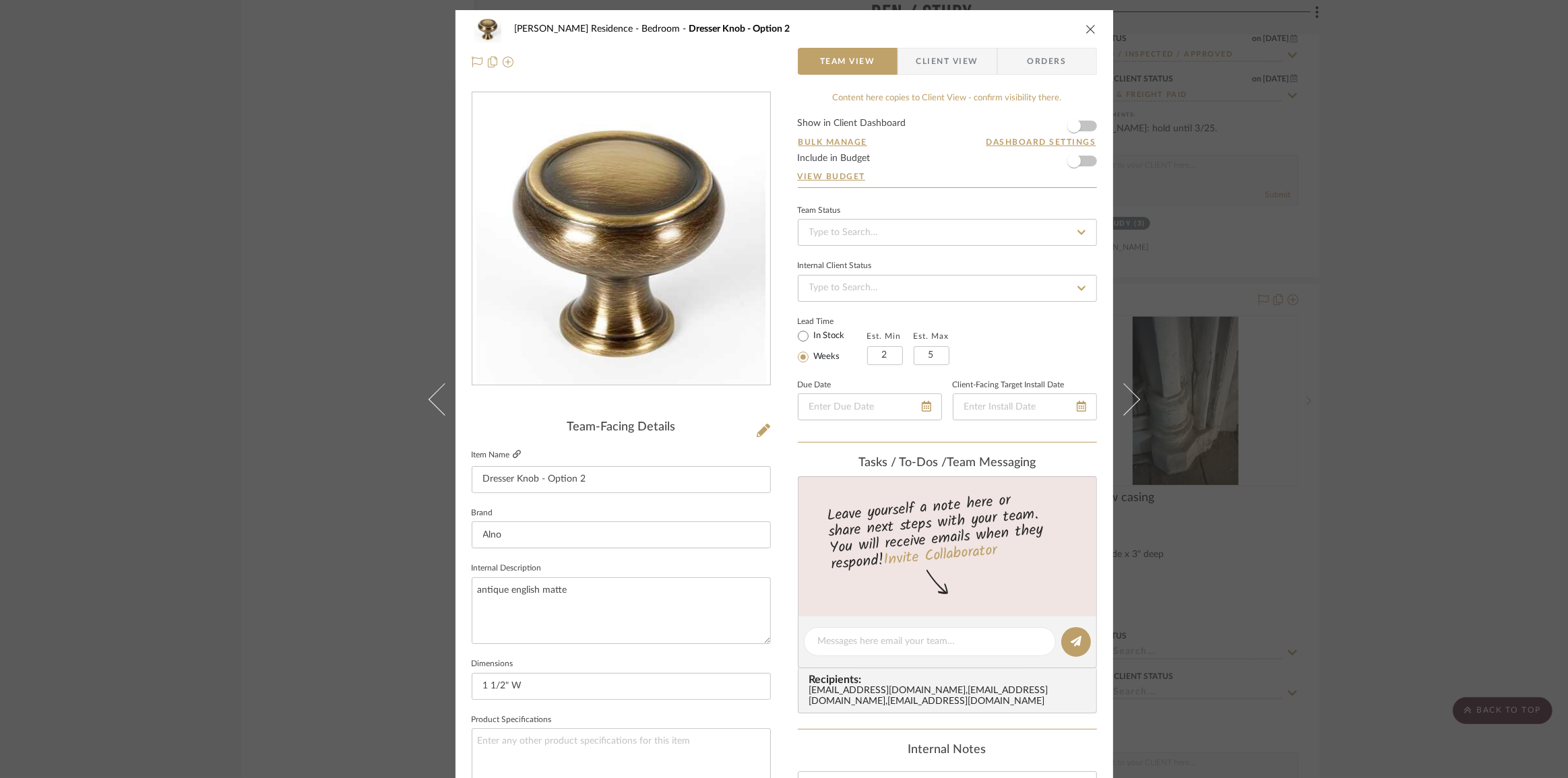
click at [513, 455] on icon at bounding box center [516, 454] width 8 height 8
click at [296, 401] on div "[PERSON_NAME] Residence Bedroom Dresser Knob - Option 2 Team View Client View O…" at bounding box center [784, 389] width 1568 height 778
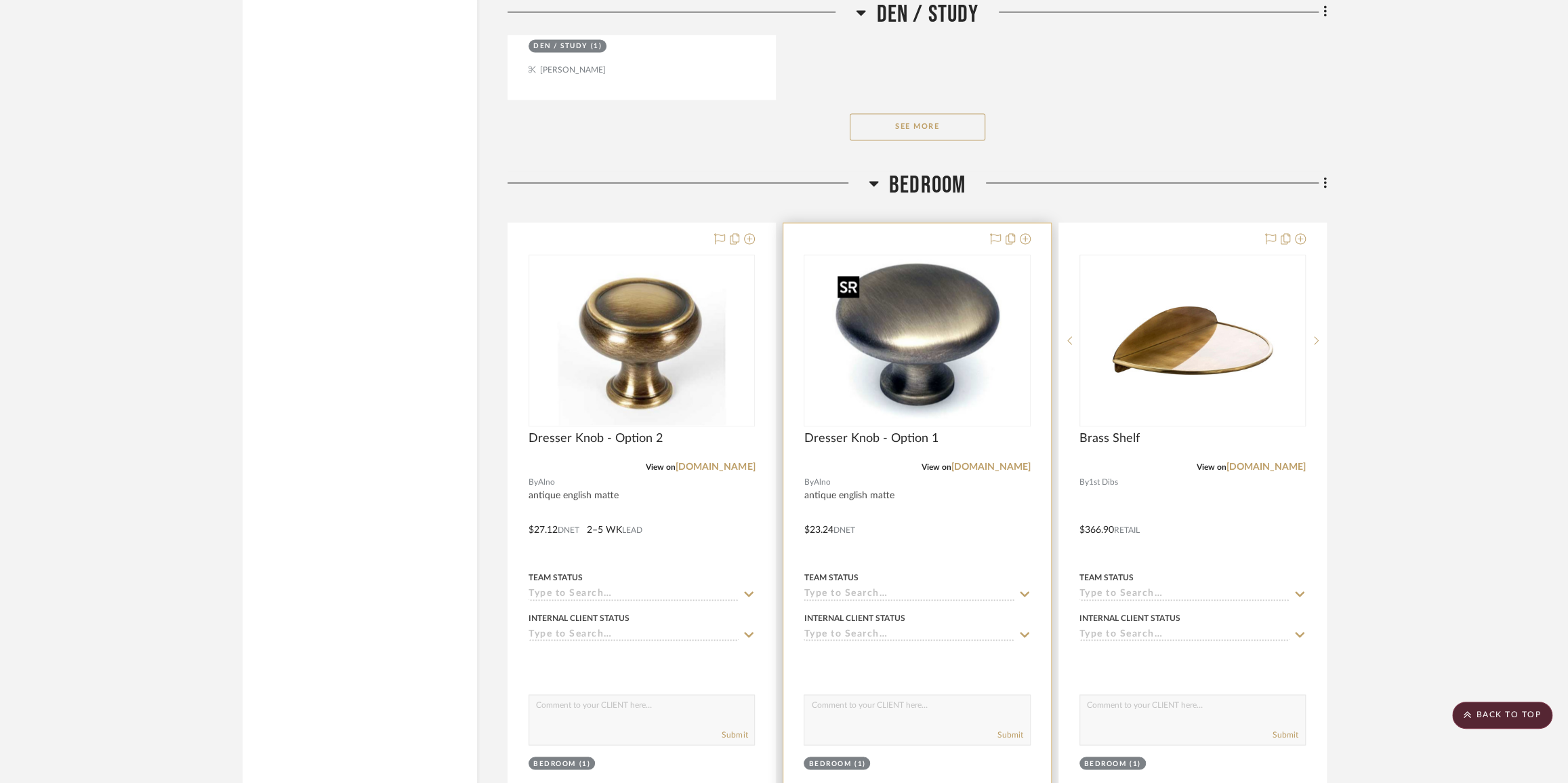
scroll to position [10538, 0]
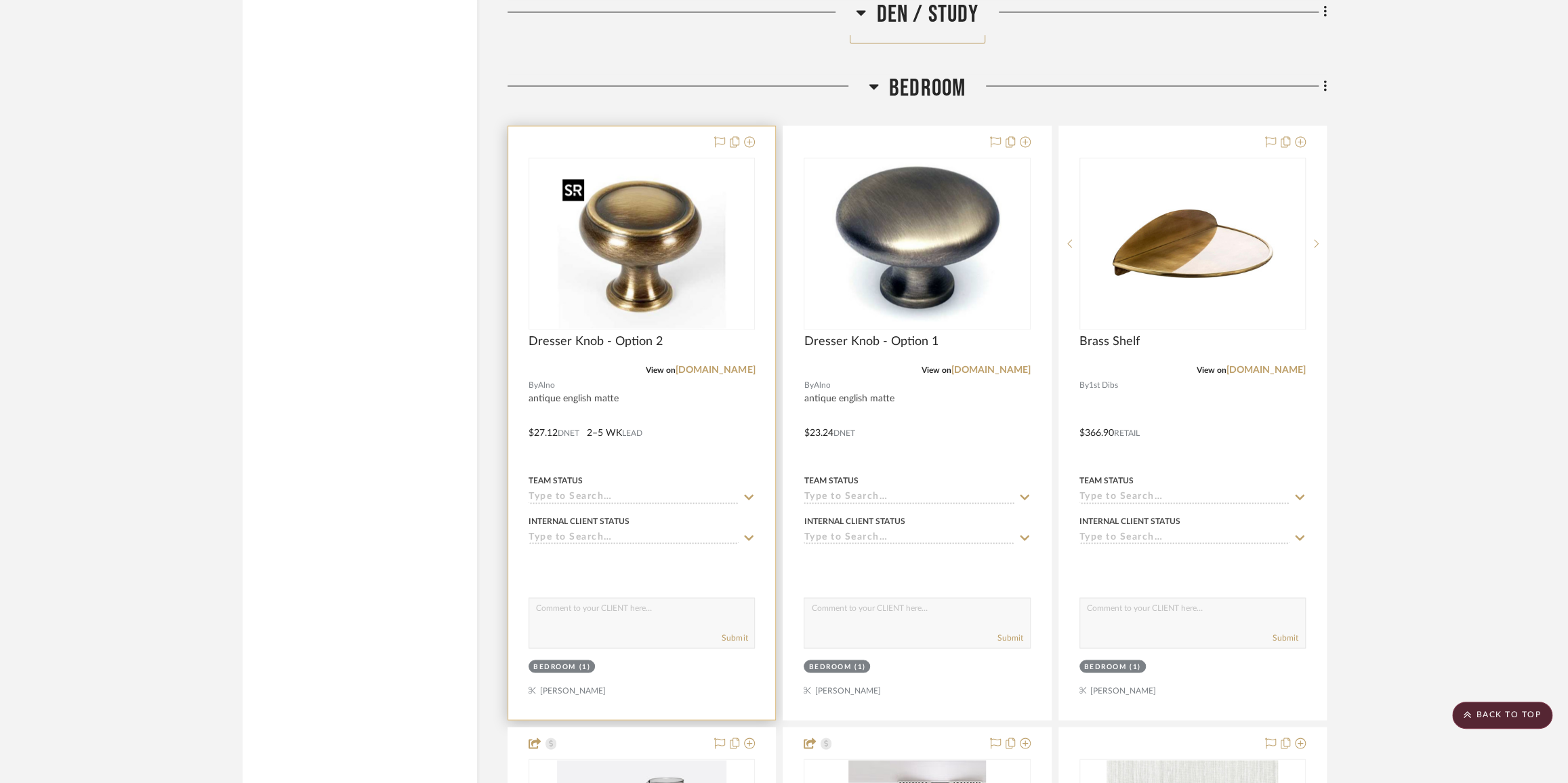
click at [666, 291] on img "0" at bounding box center [642, 243] width 170 height 170
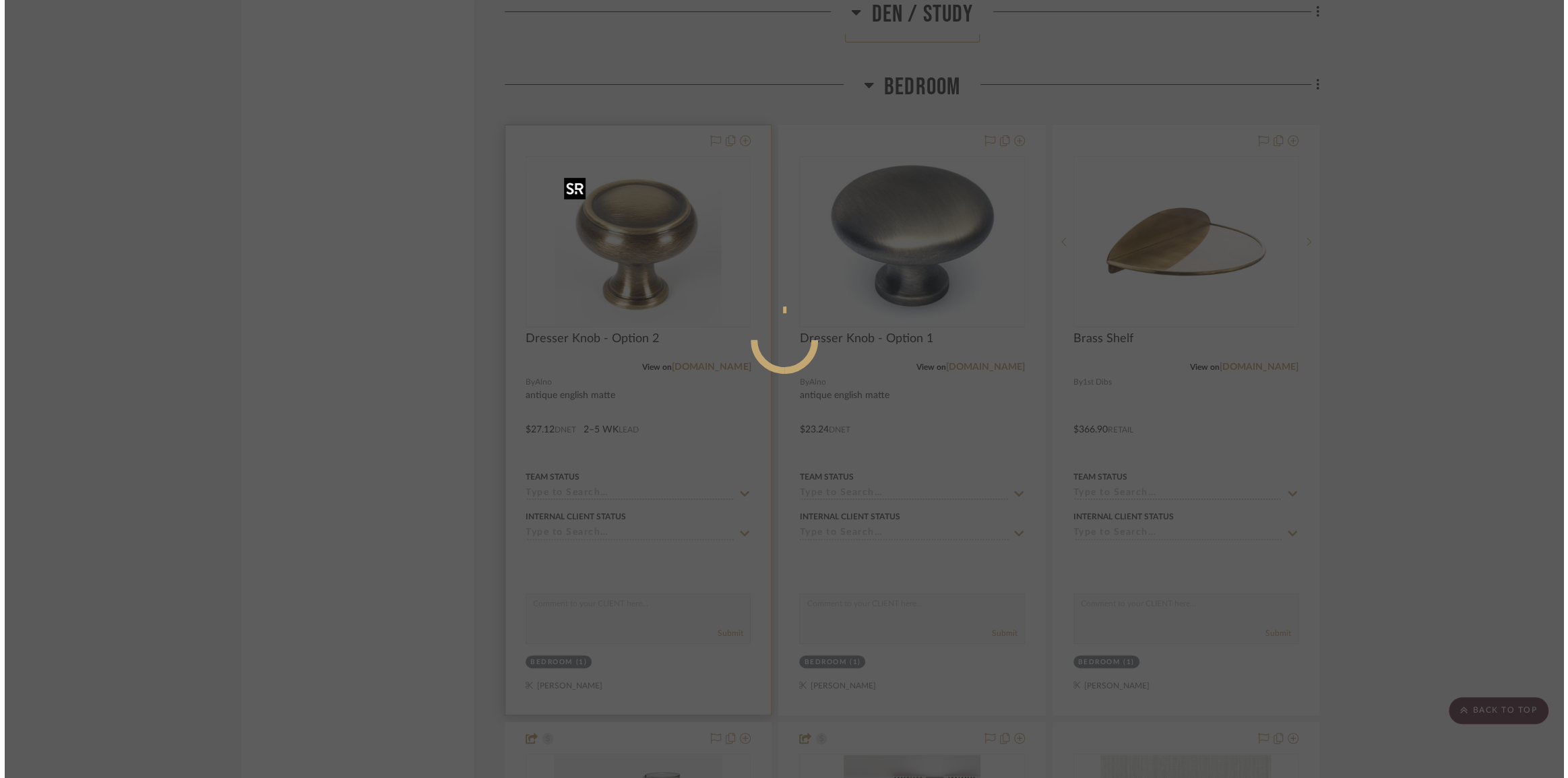
scroll to position [0, 0]
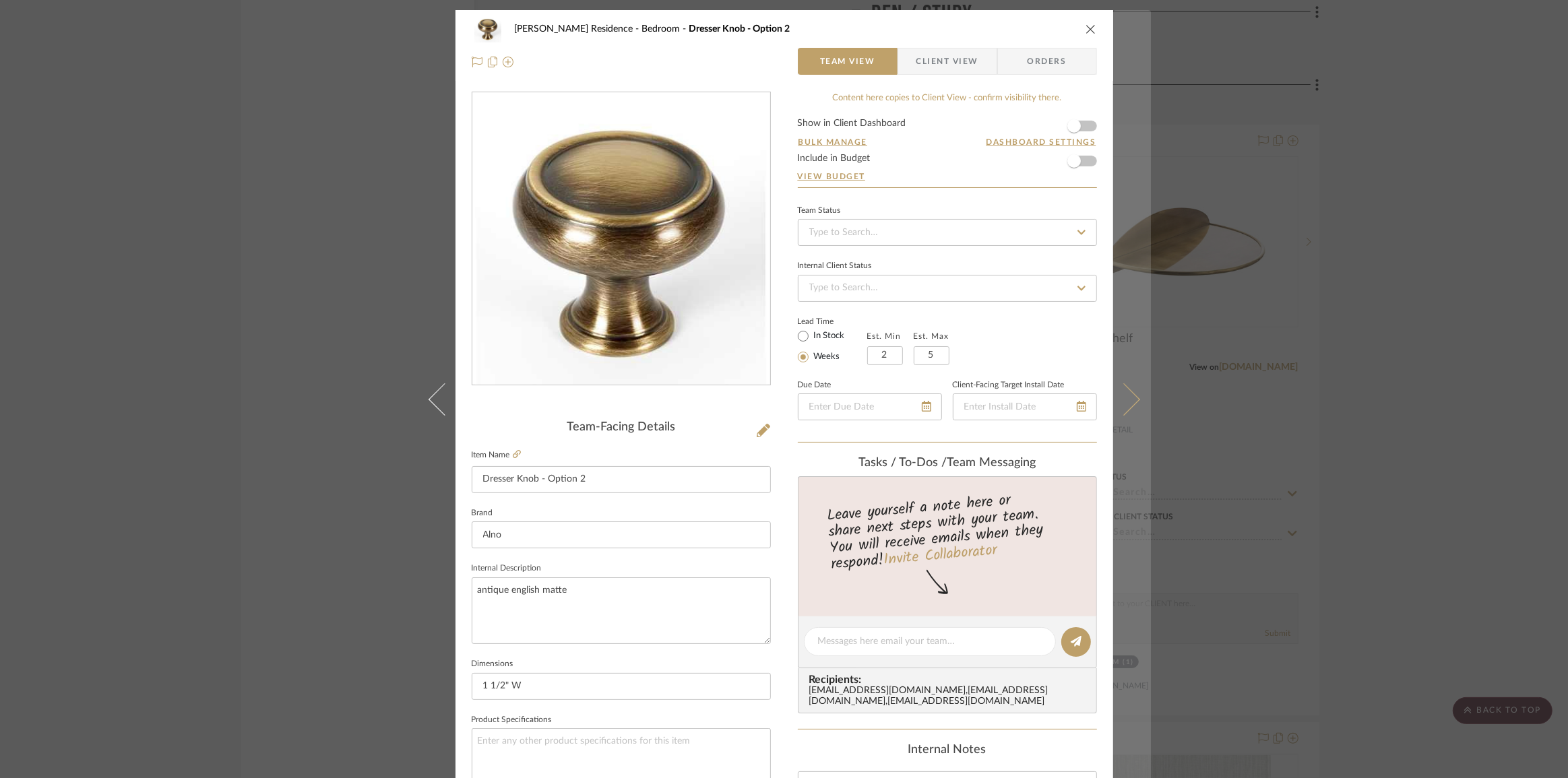
click at [1125, 396] on icon at bounding box center [1124, 399] width 33 height 33
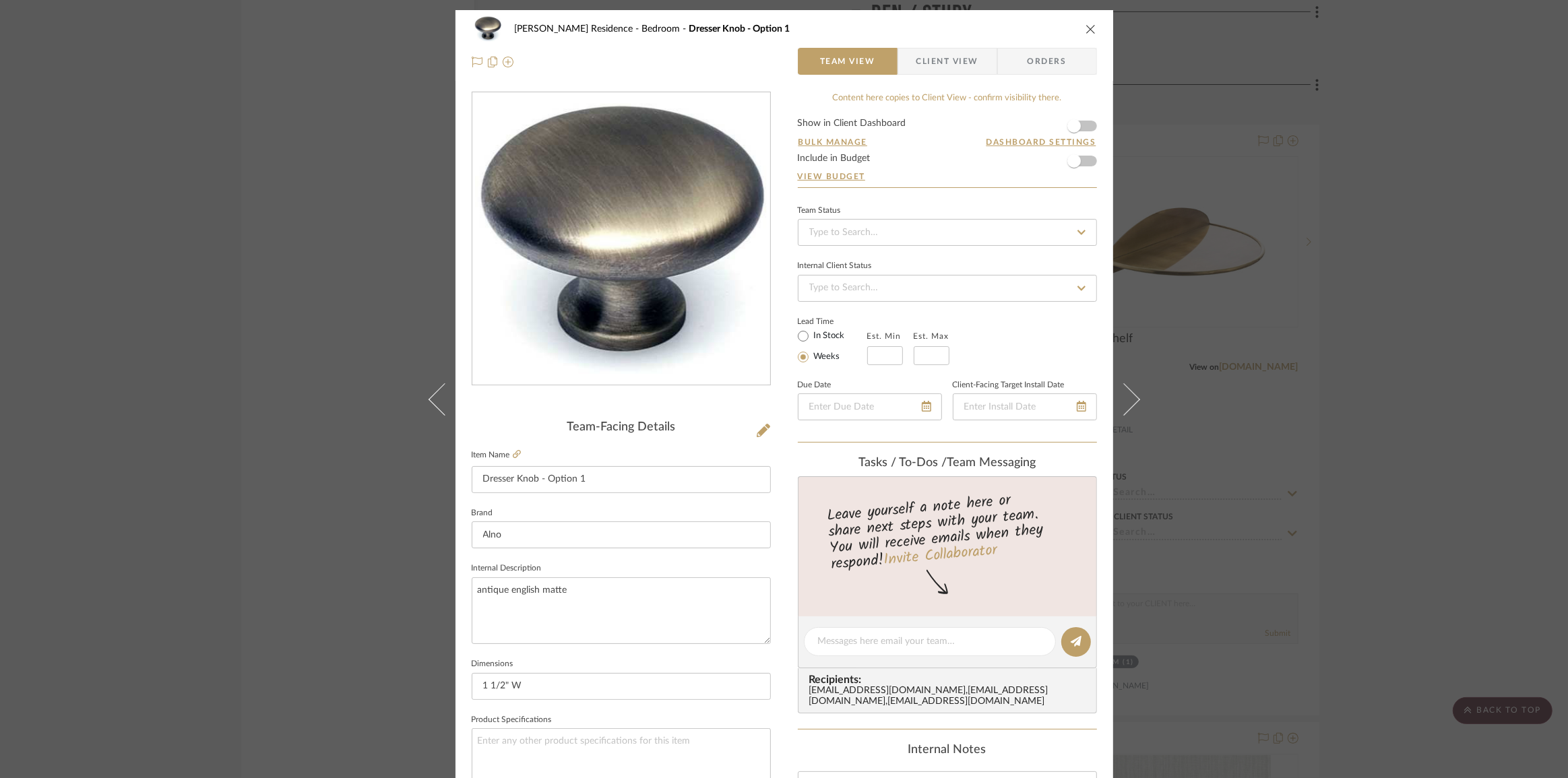
click at [1125, 396] on icon at bounding box center [1124, 399] width 33 height 33
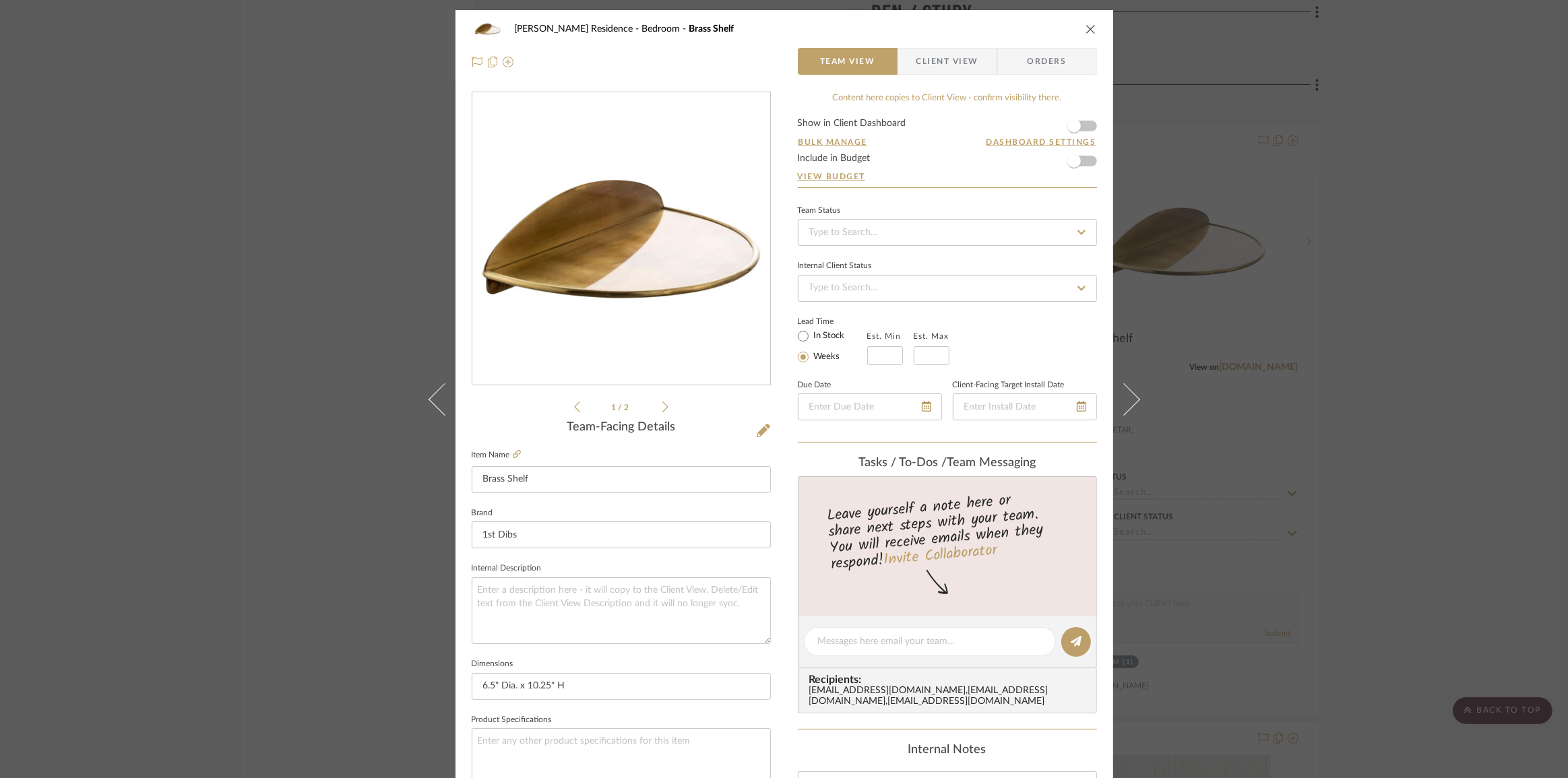
click at [1125, 396] on icon at bounding box center [1124, 399] width 33 height 33
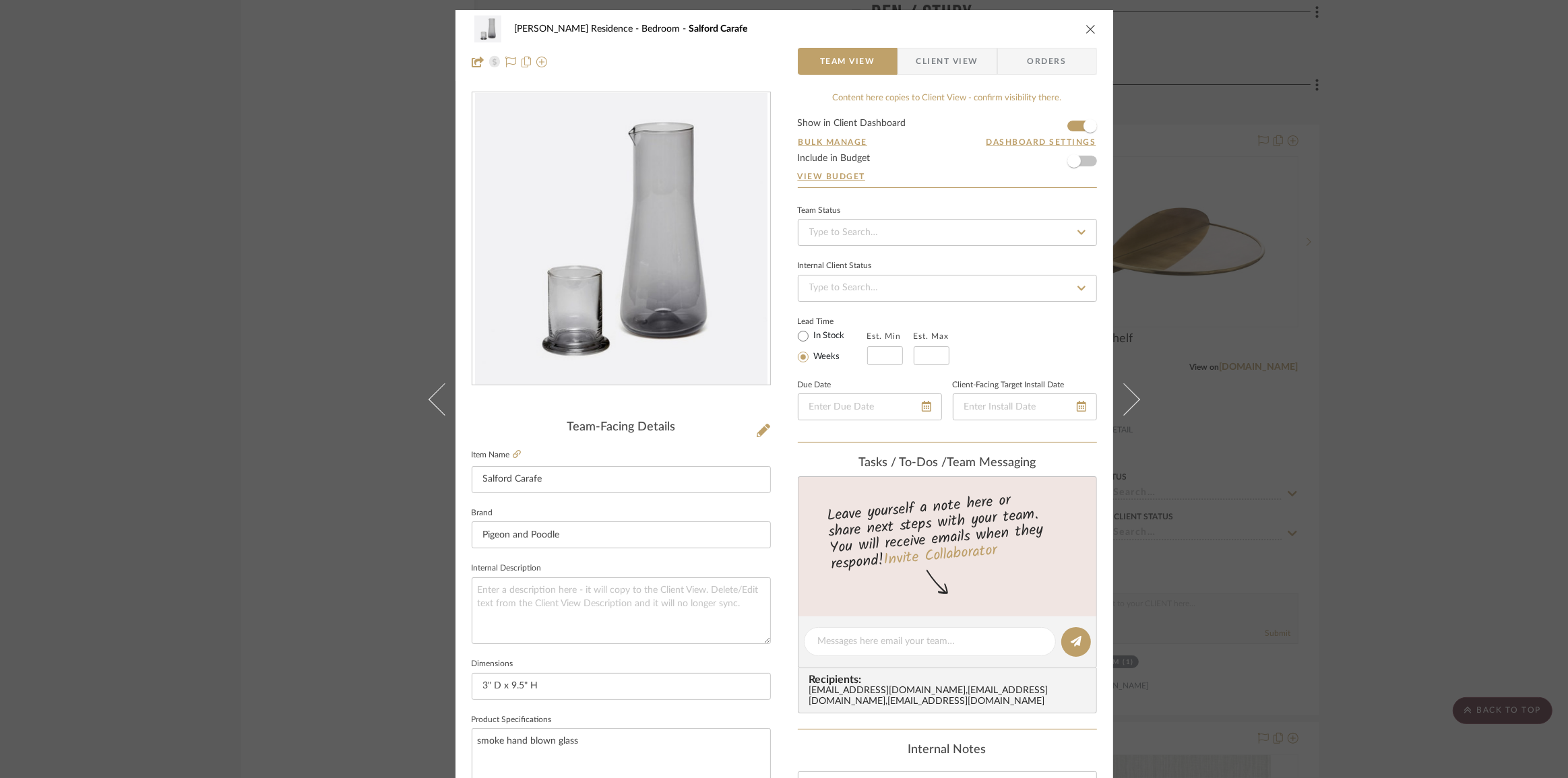
click at [1125, 396] on icon at bounding box center [1124, 399] width 33 height 33
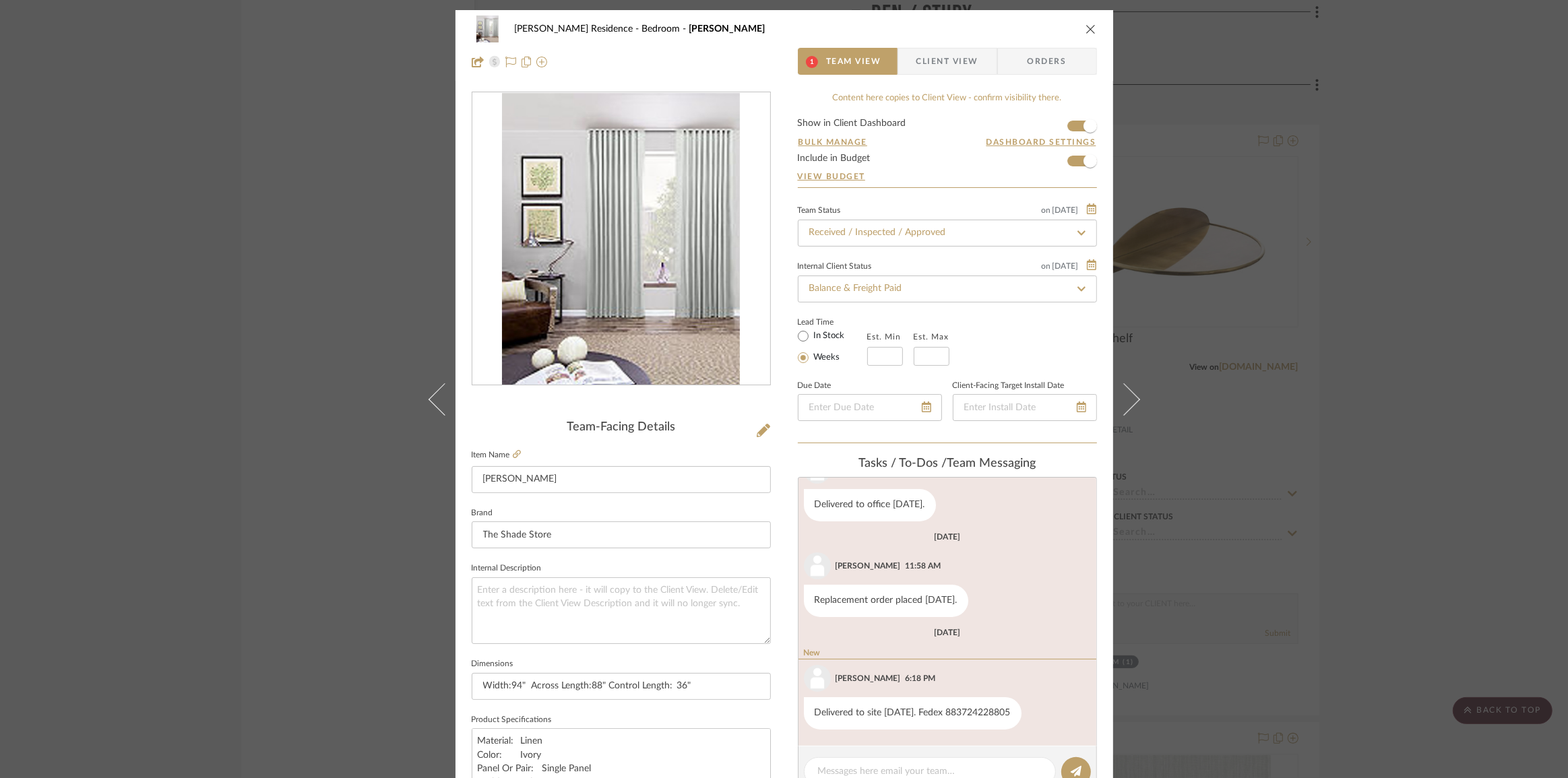
scroll to position [451, 0]
click at [1283, 422] on div "[PERSON_NAME] Residence Bedroom Sheer Drapery 1 Team View Client View Orders Te…" at bounding box center [784, 389] width 1568 height 778
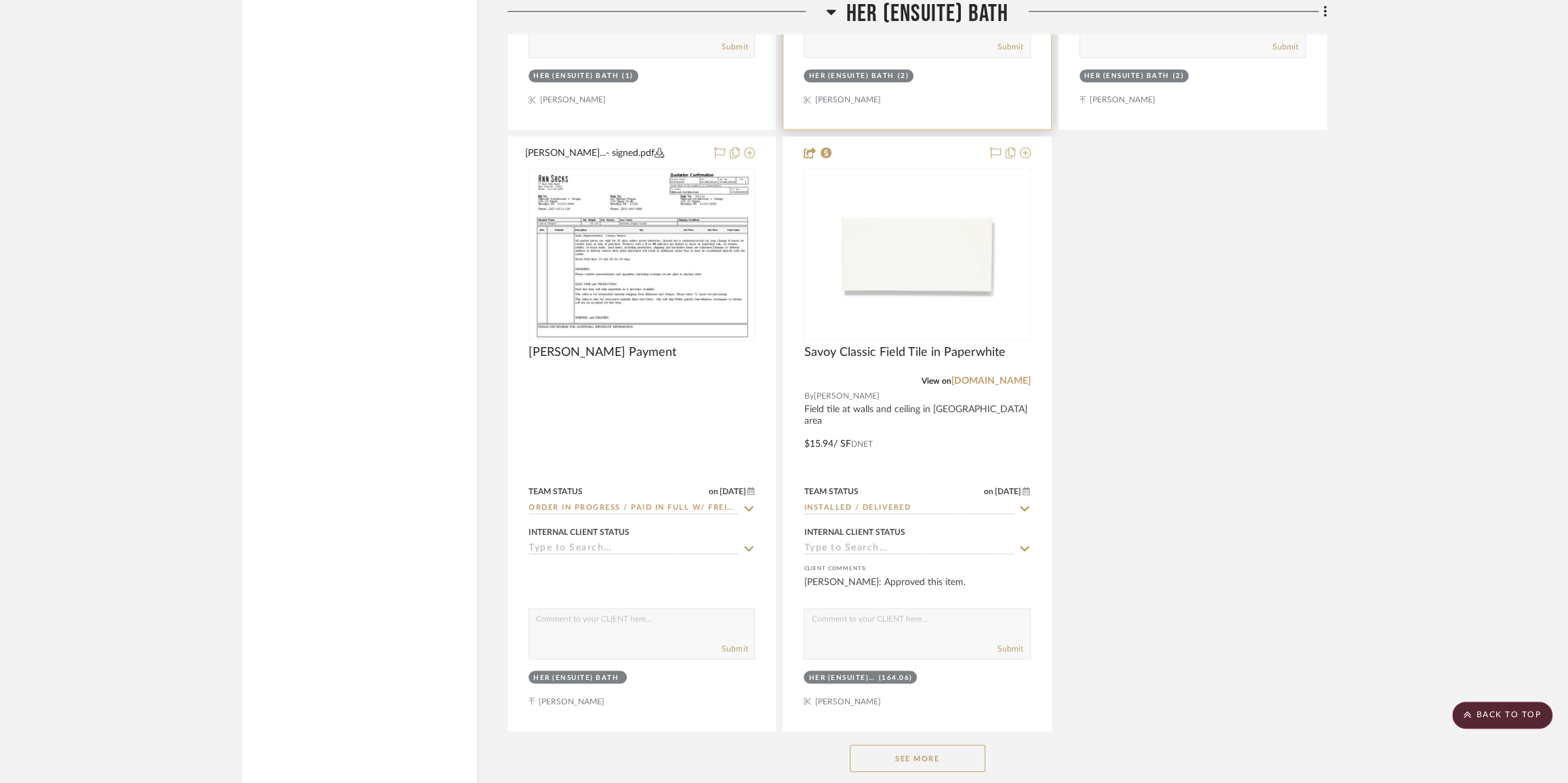
scroll to position [15221, 0]
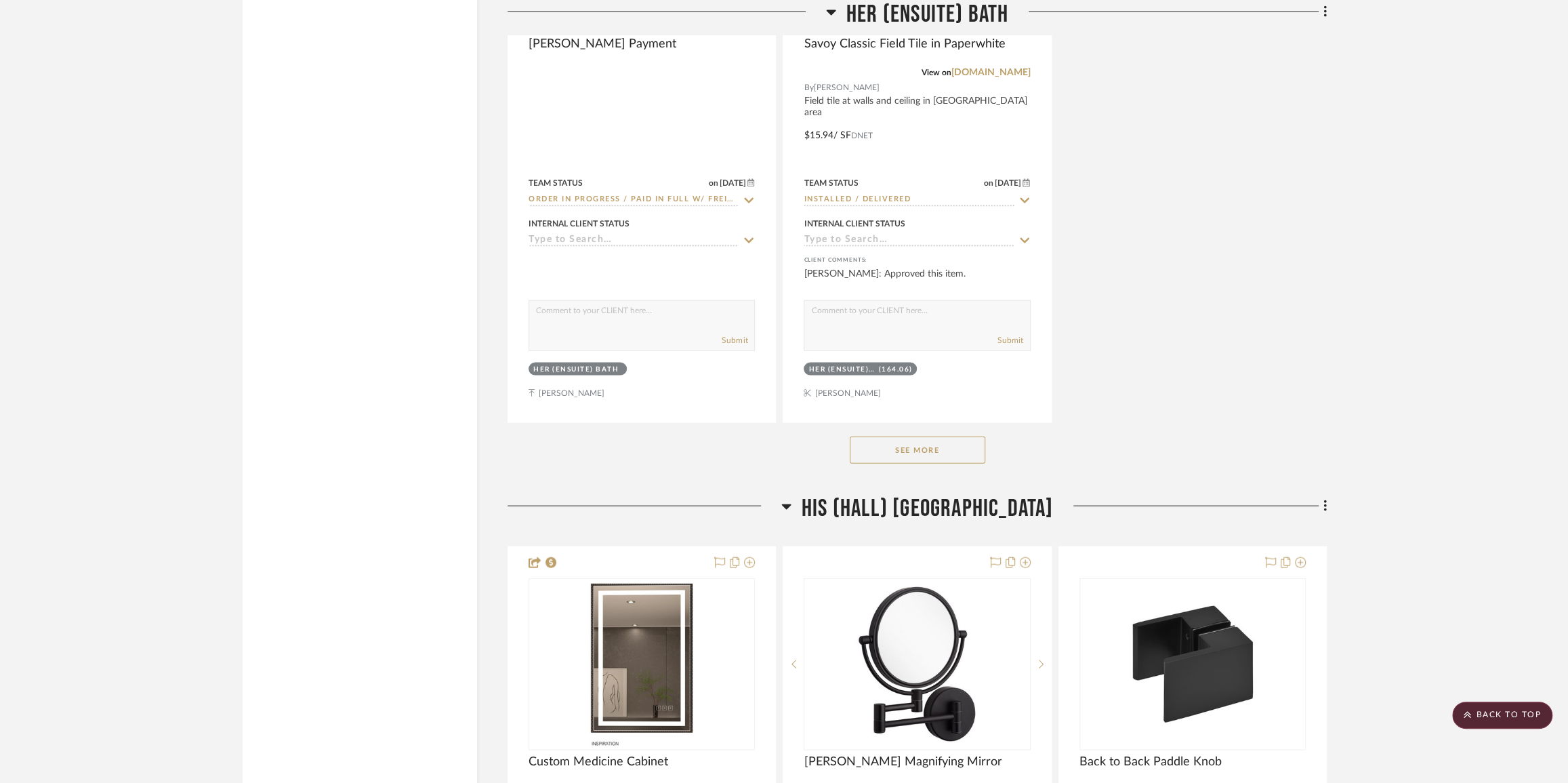
click at [900, 464] on button "See More" at bounding box center [917, 450] width 135 height 27
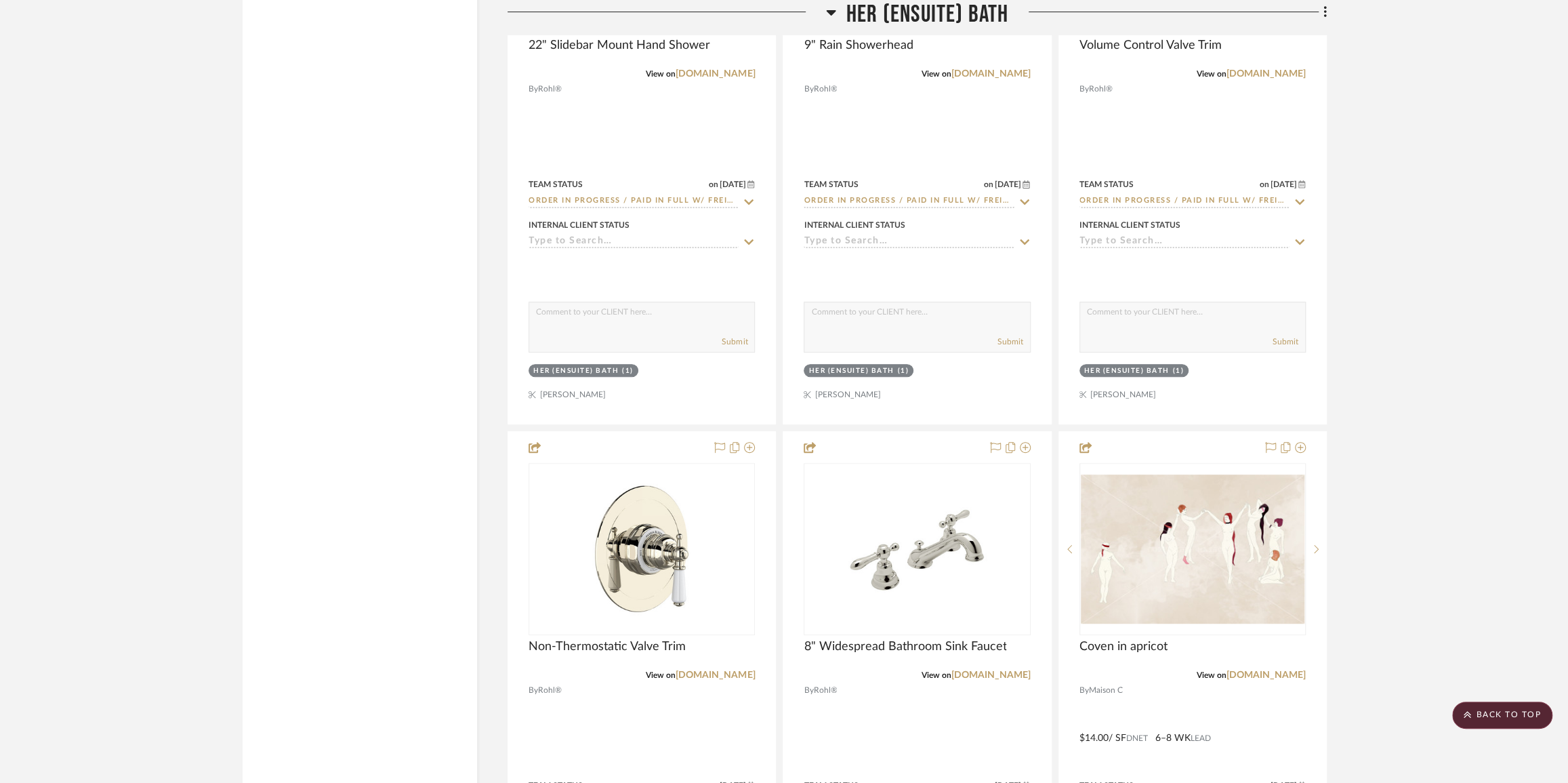
scroll to position [17809, 0]
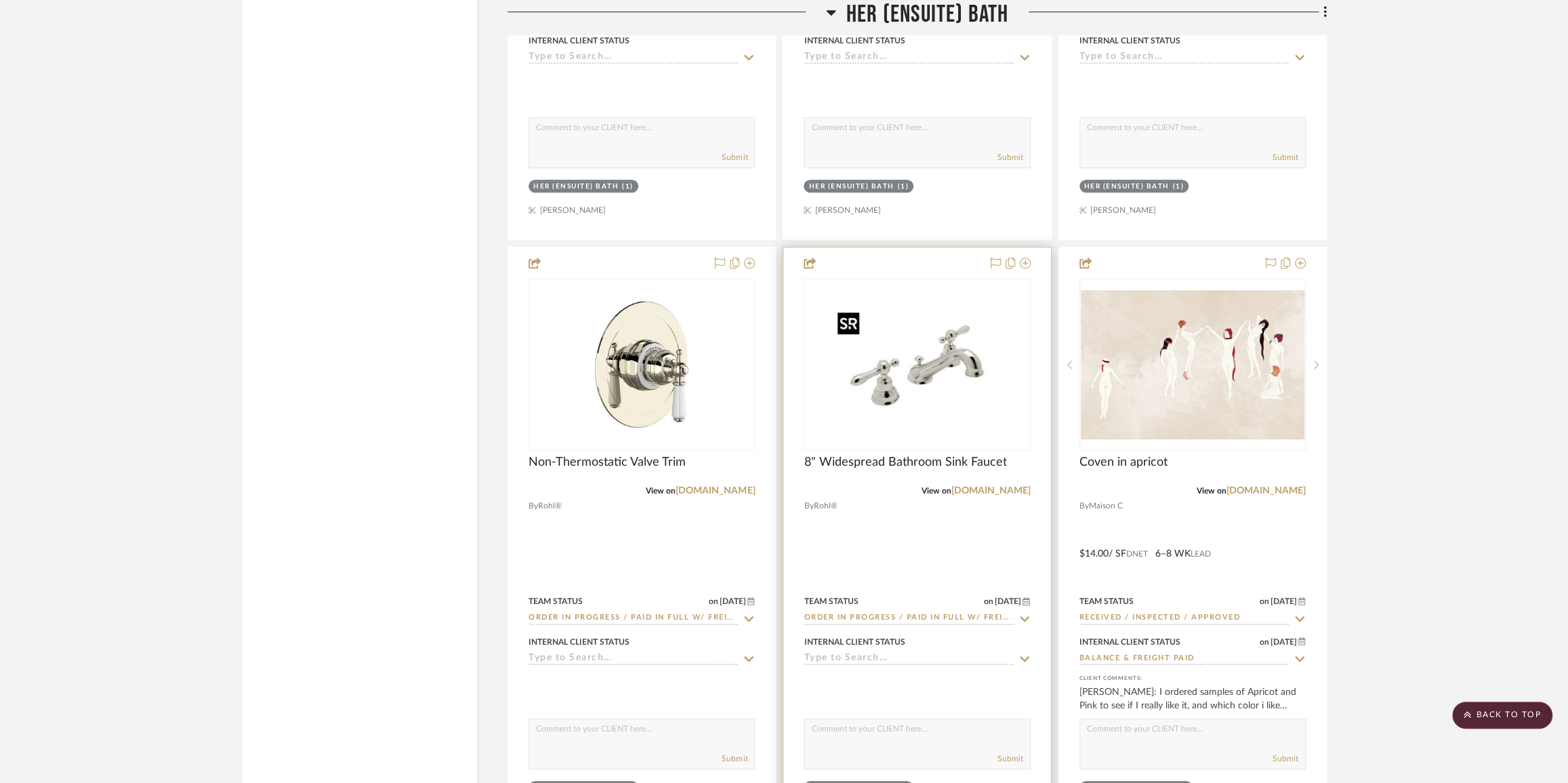
click at [942, 396] on img "0" at bounding box center [917, 365] width 170 height 170
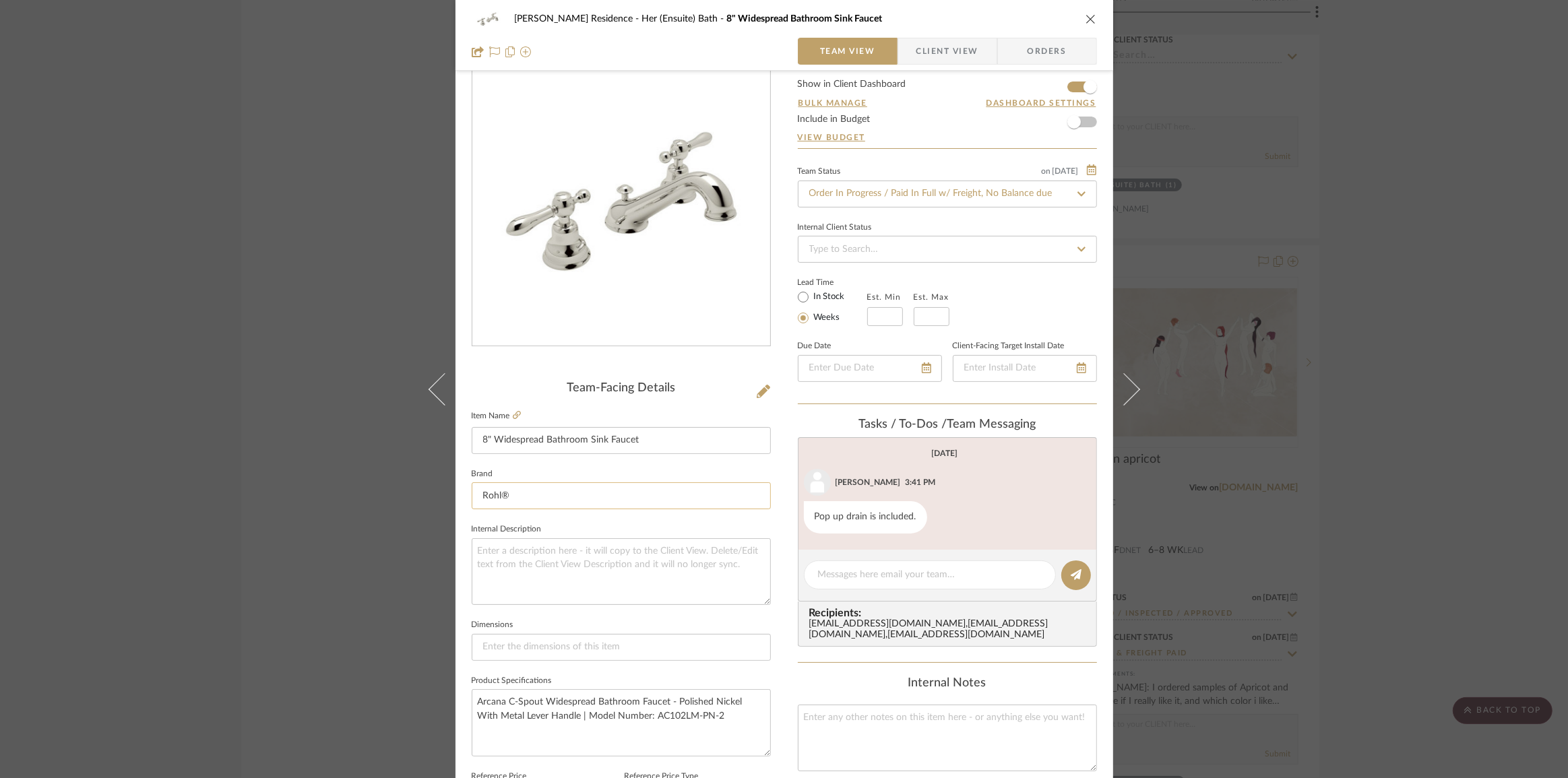
scroll to position [61, 0]
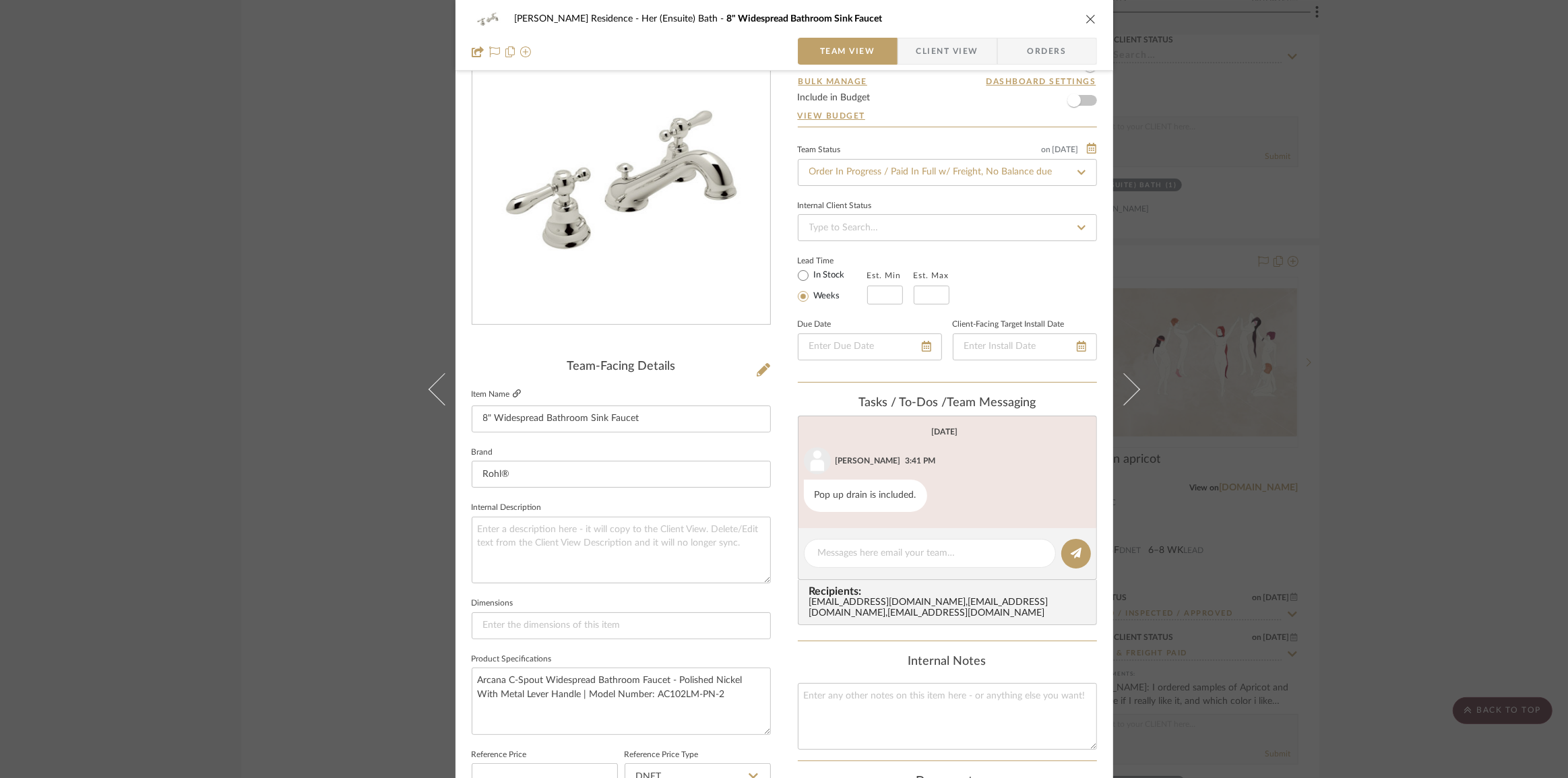
click at [513, 390] on icon at bounding box center [516, 393] width 8 height 8
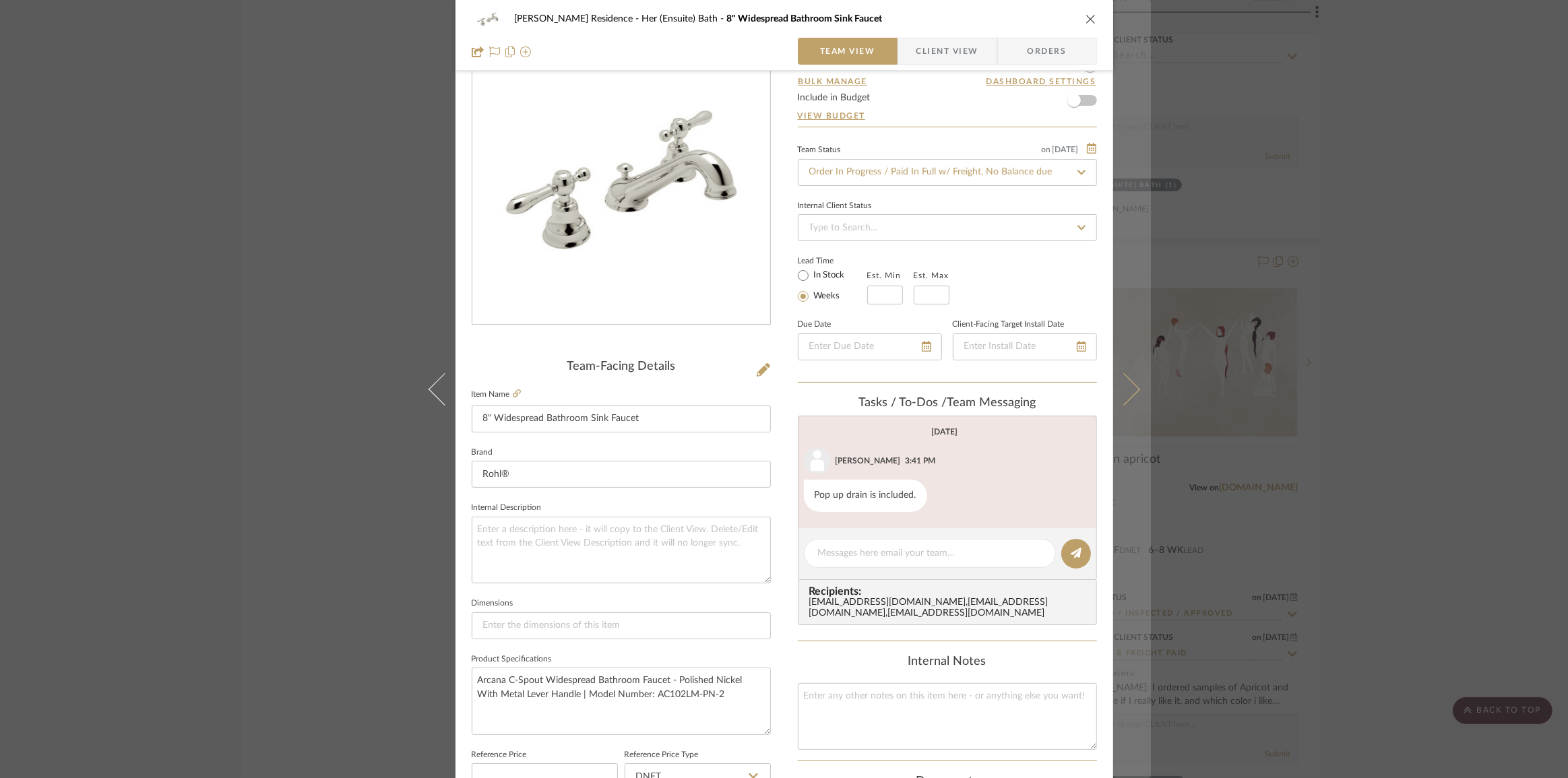
click at [1130, 389] on icon at bounding box center [1124, 389] width 33 height 33
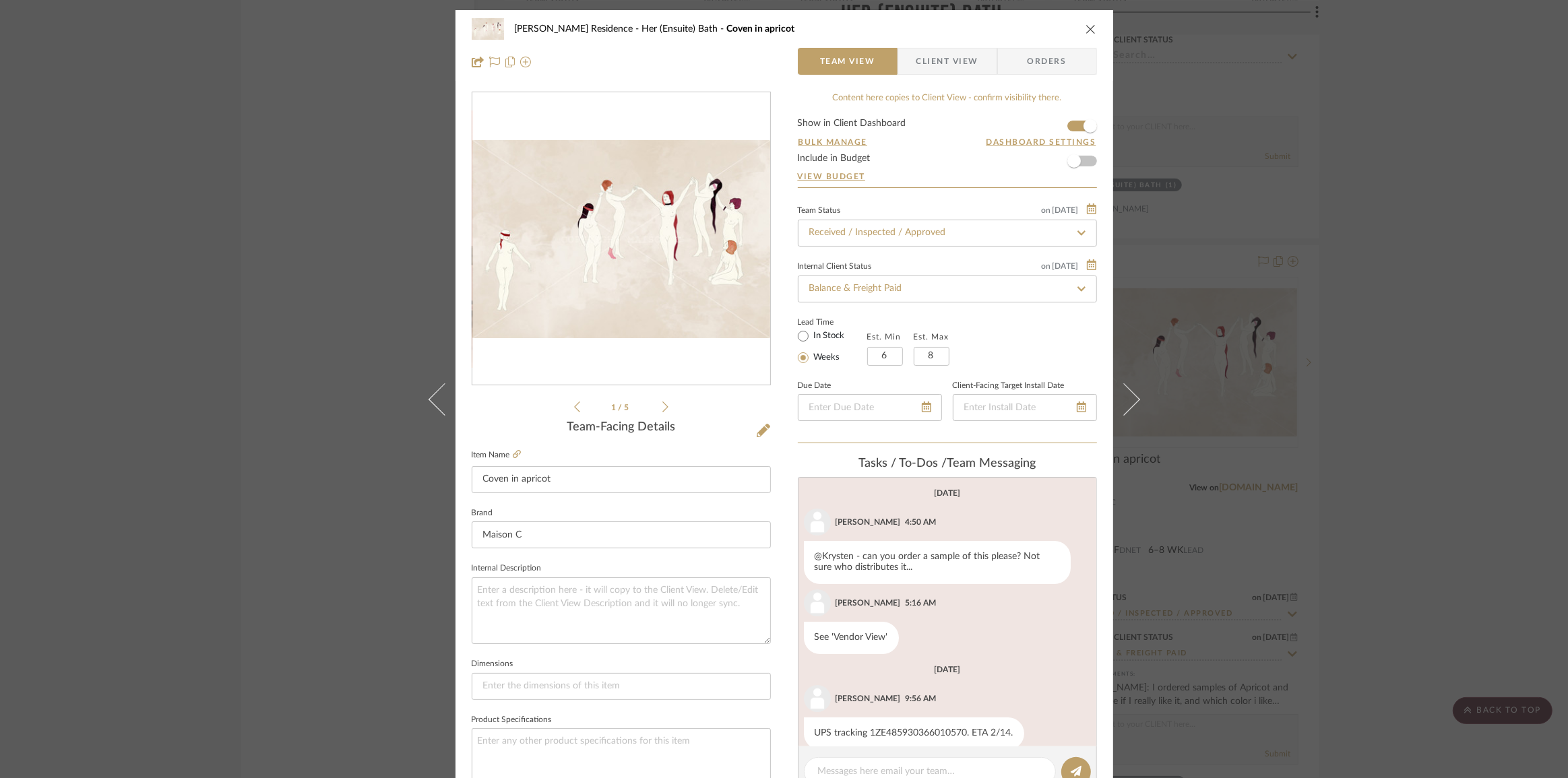
scroll to position [188, 0]
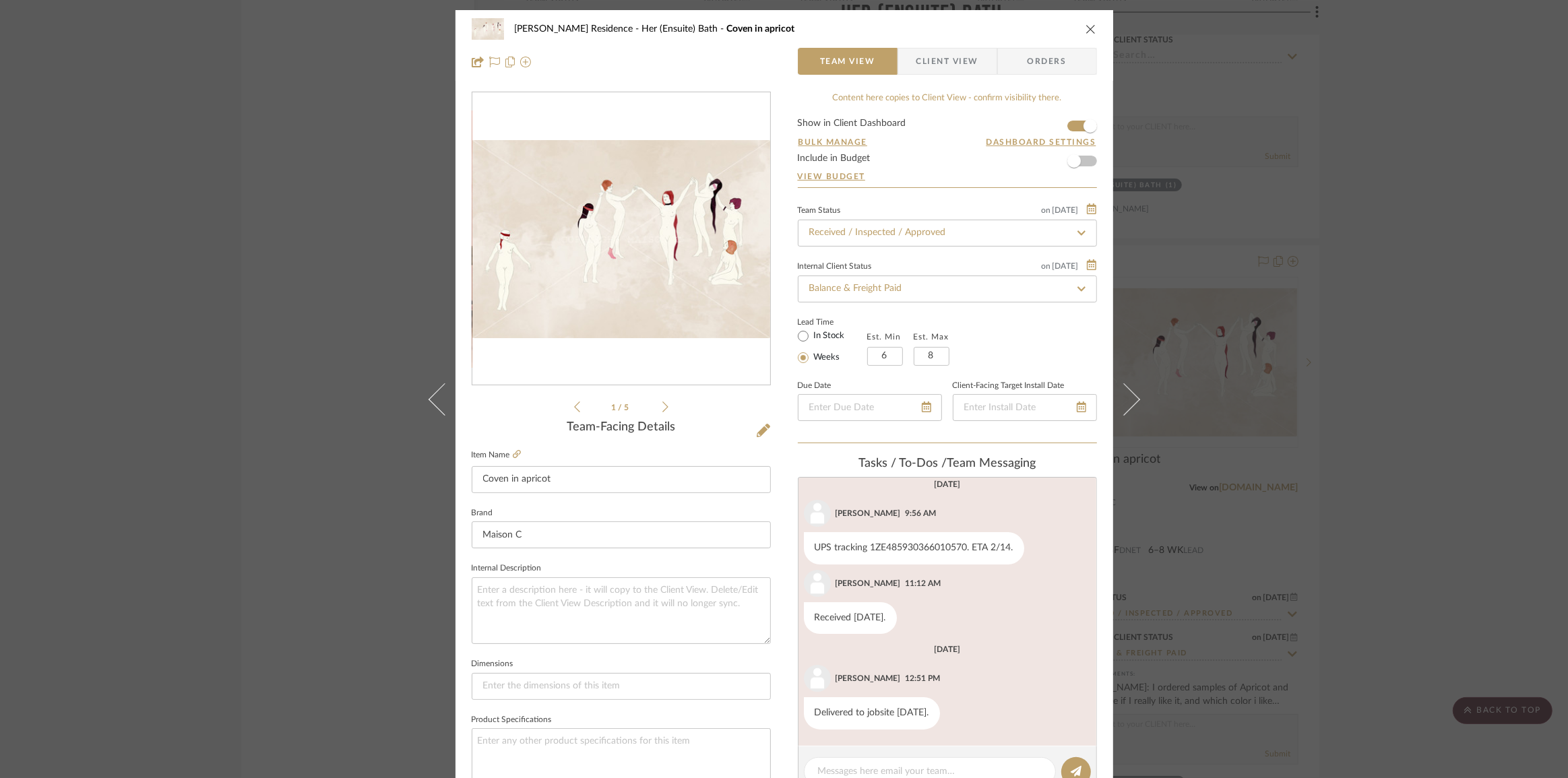
click at [1409, 483] on div "[PERSON_NAME] Residence Her (Ensuite) Bath Coven in apricot Team View Client Vi…" at bounding box center [784, 389] width 1568 height 778
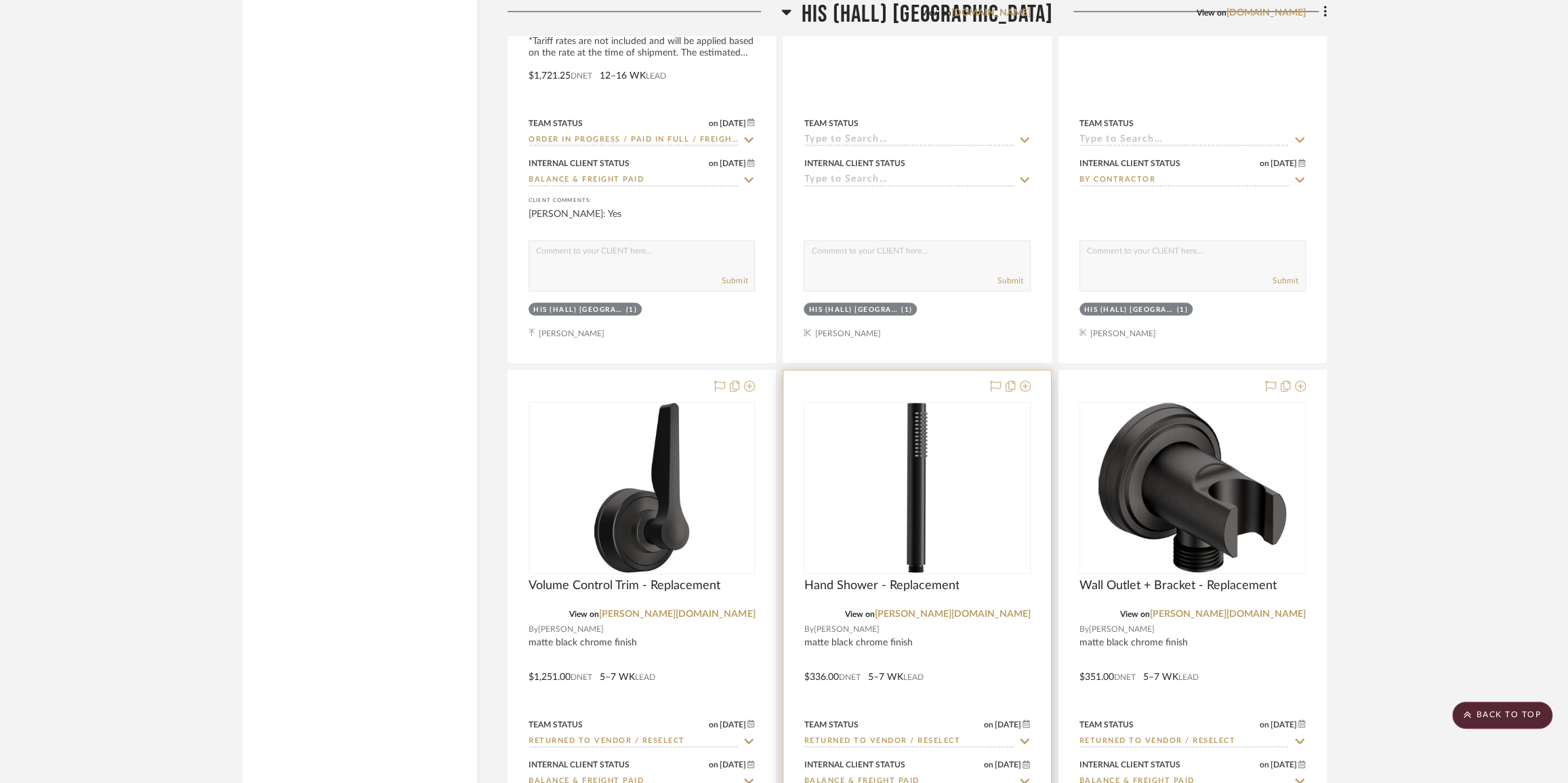
scroll to position [19719, 0]
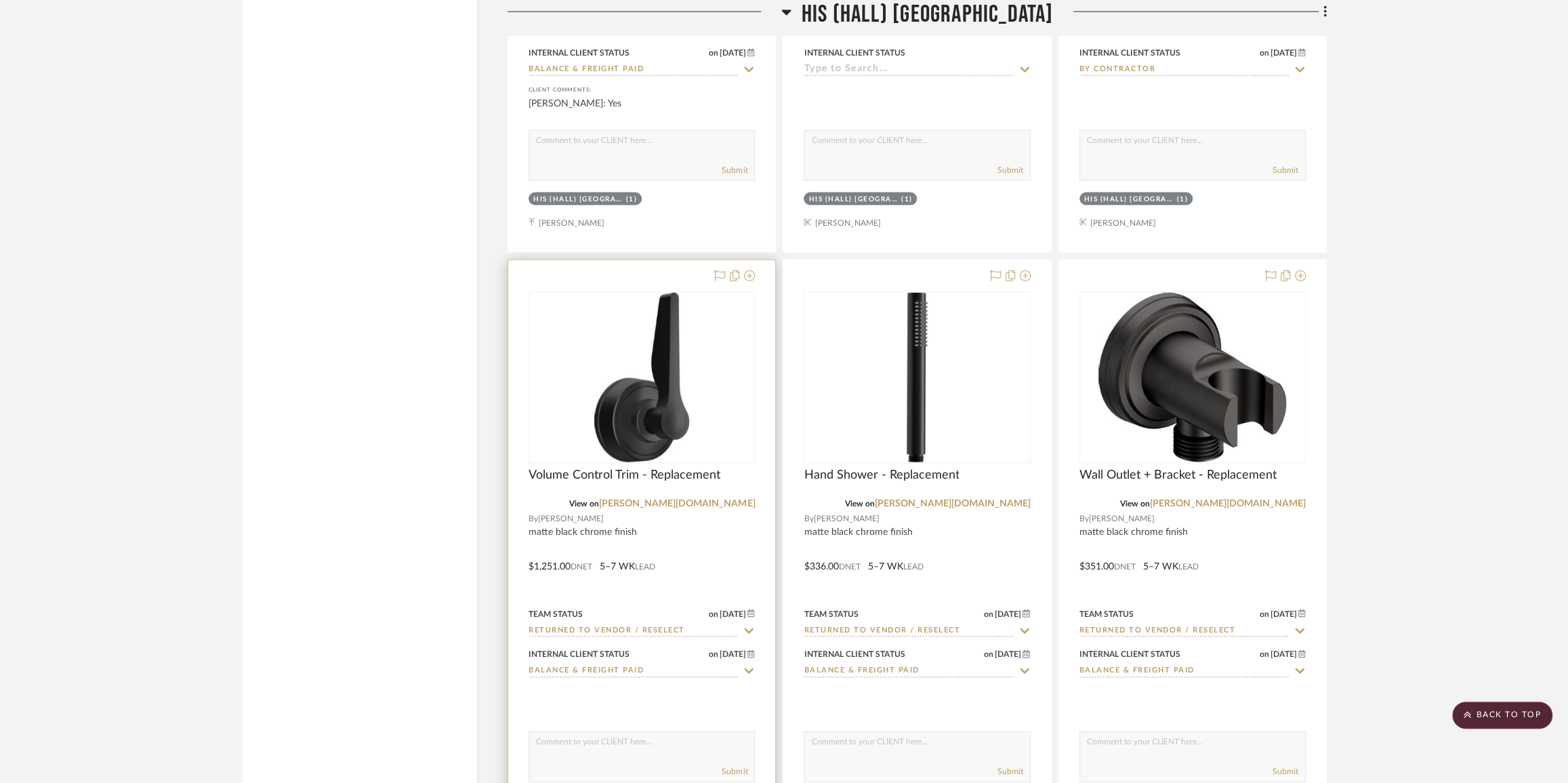
click at [636, 406] on img "0" at bounding box center [642, 377] width 95 height 170
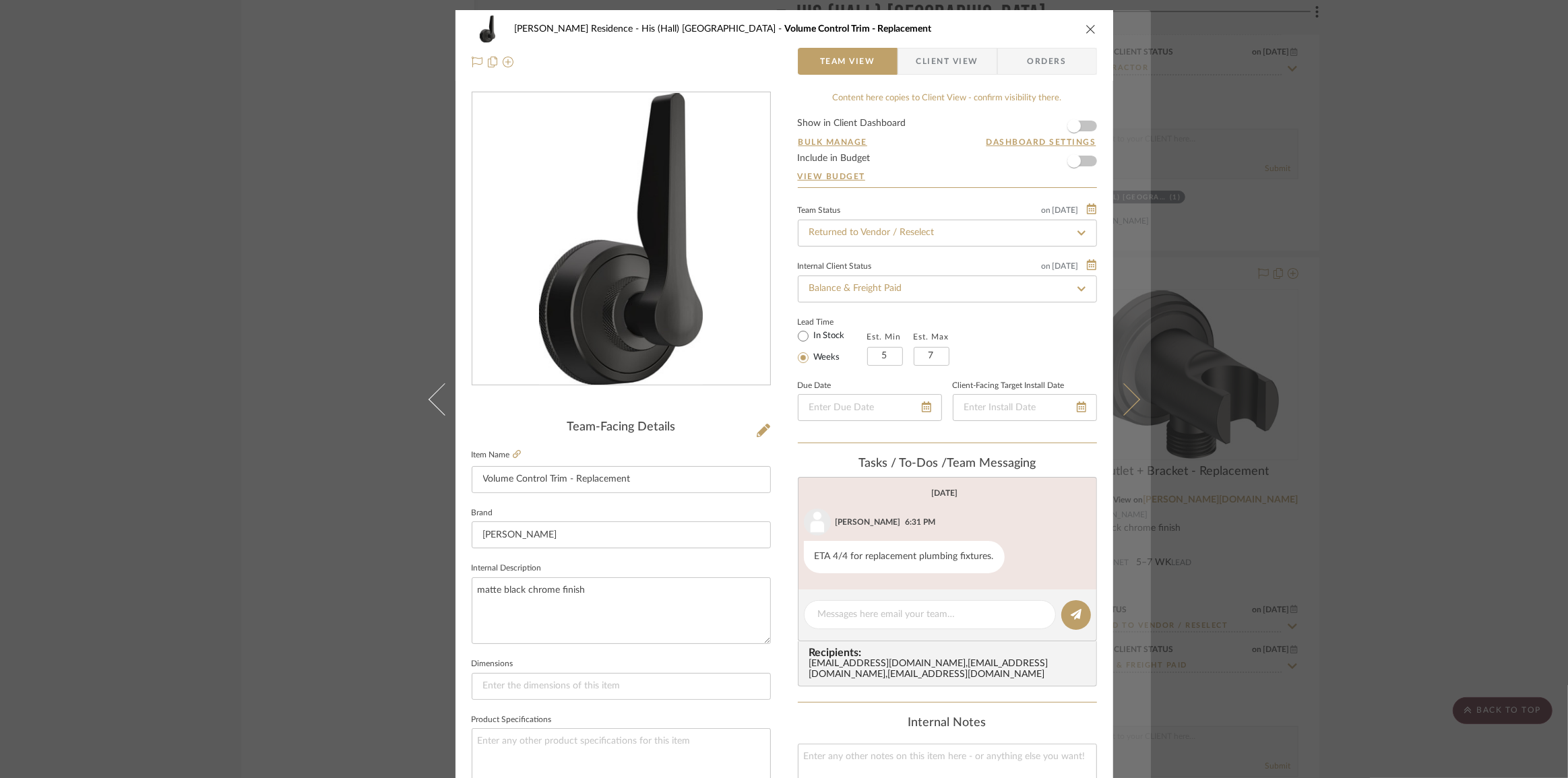
click at [1118, 399] on icon at bounding box center [1124, 399] width 33 height 33
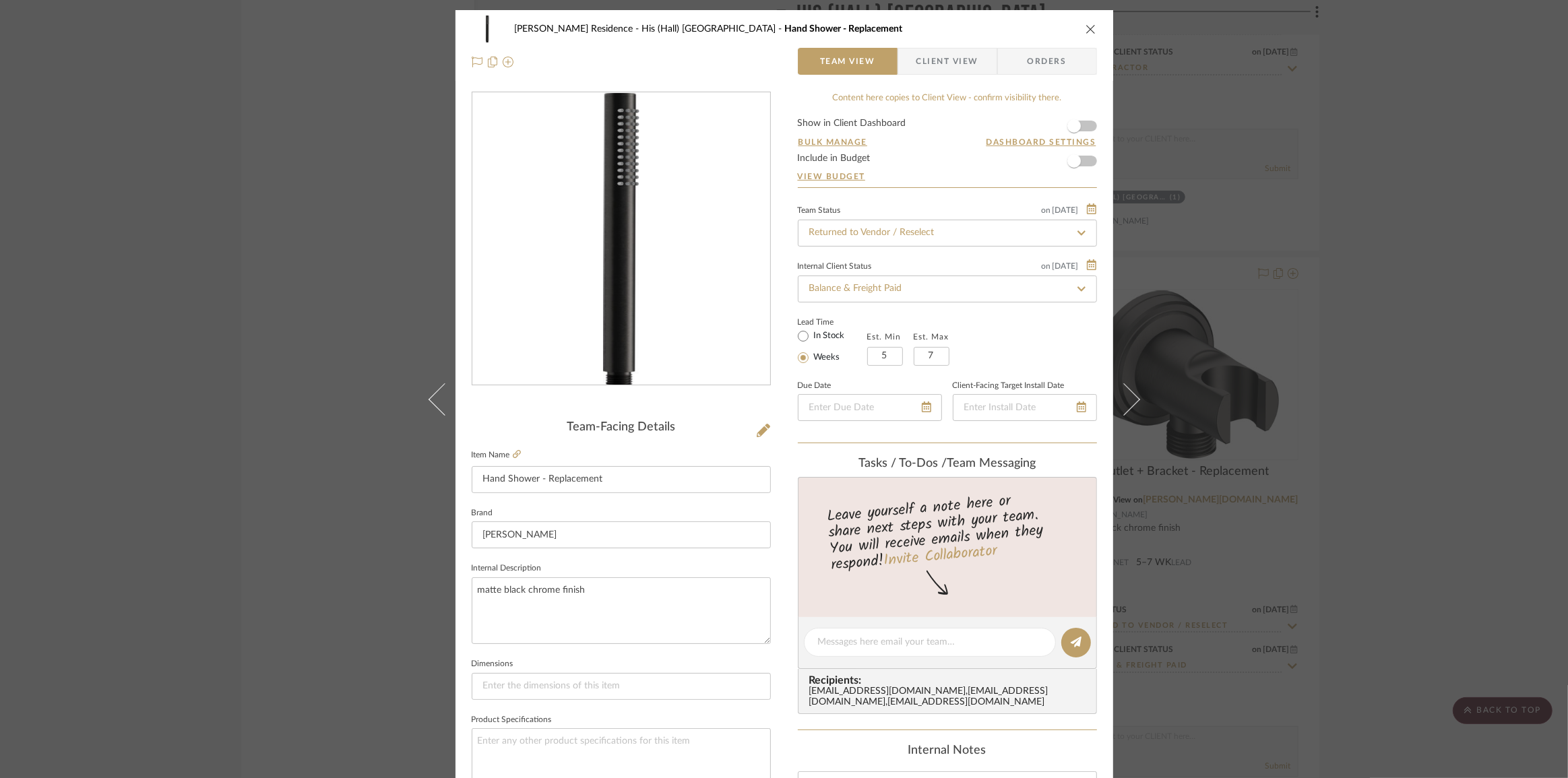
click at [1284, 476] on div "[PERSON_NAME] Residence His (Hall) Bath Hand Shower - Replacement Team View Cli…" at bounding box center [784, 389] width 1568 height 778
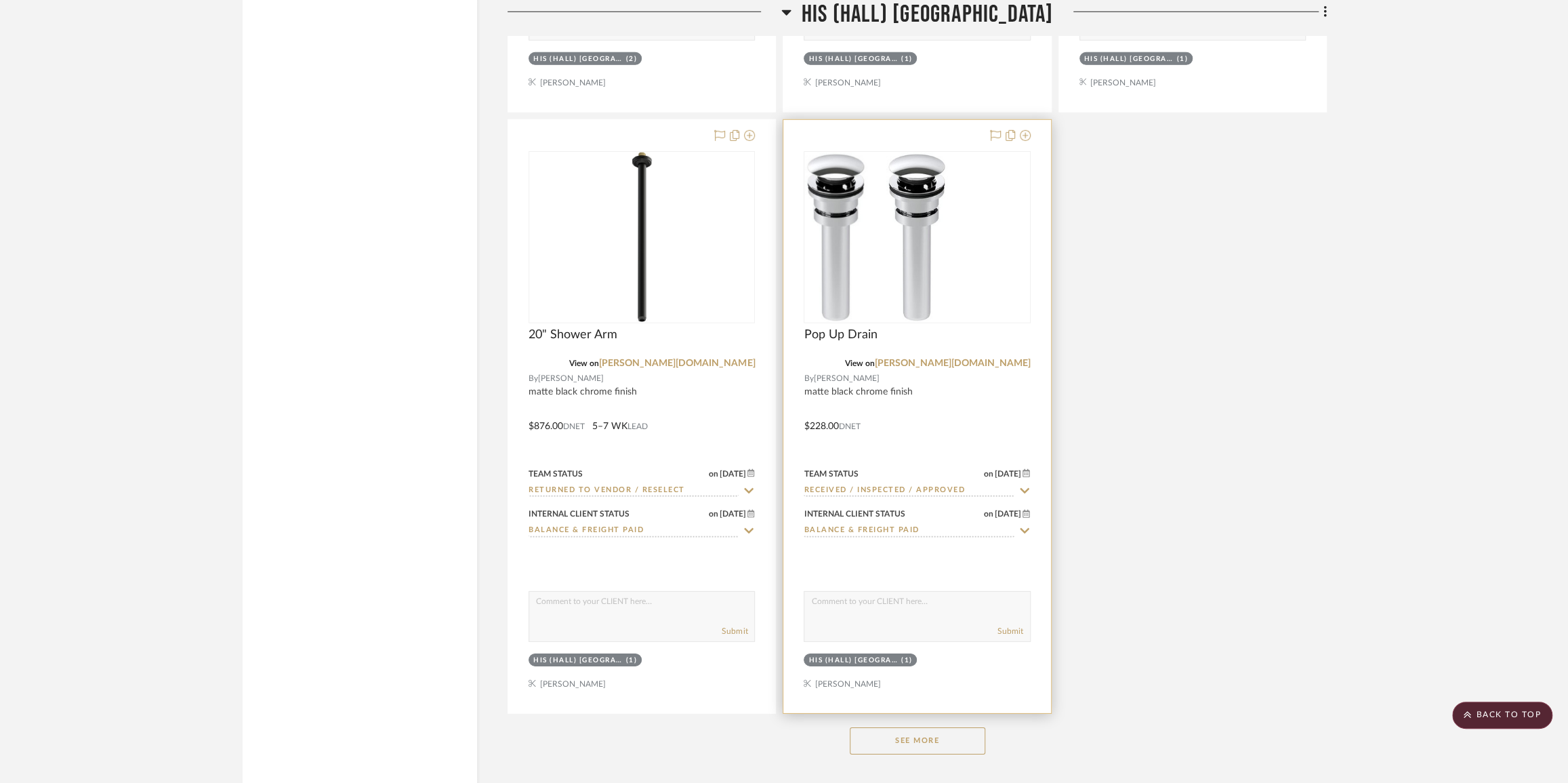
scroll to position [20582, 0]
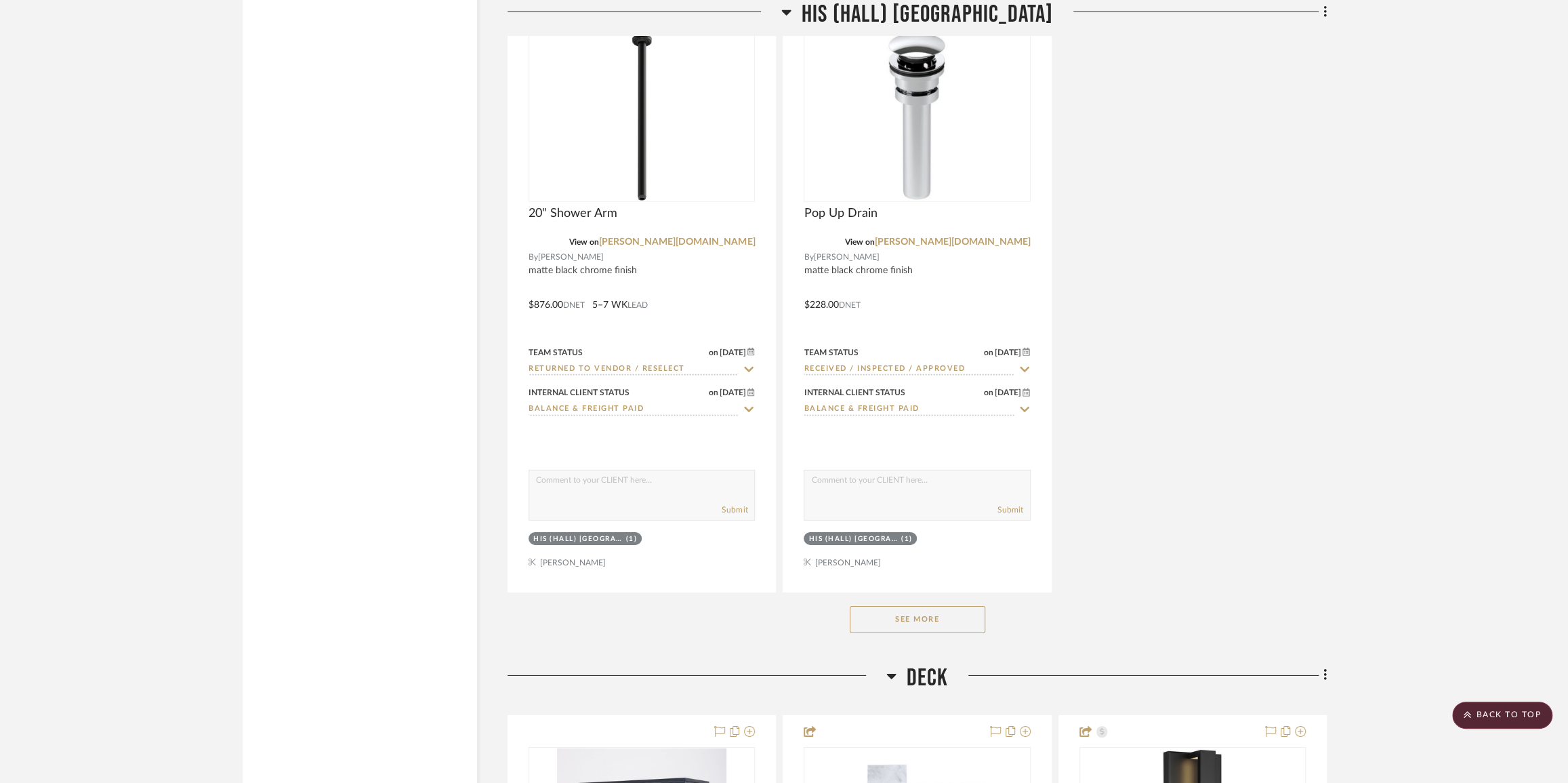
click at [897, 633] on button "See More" at bounding box center [917, 619] width 135 height 27
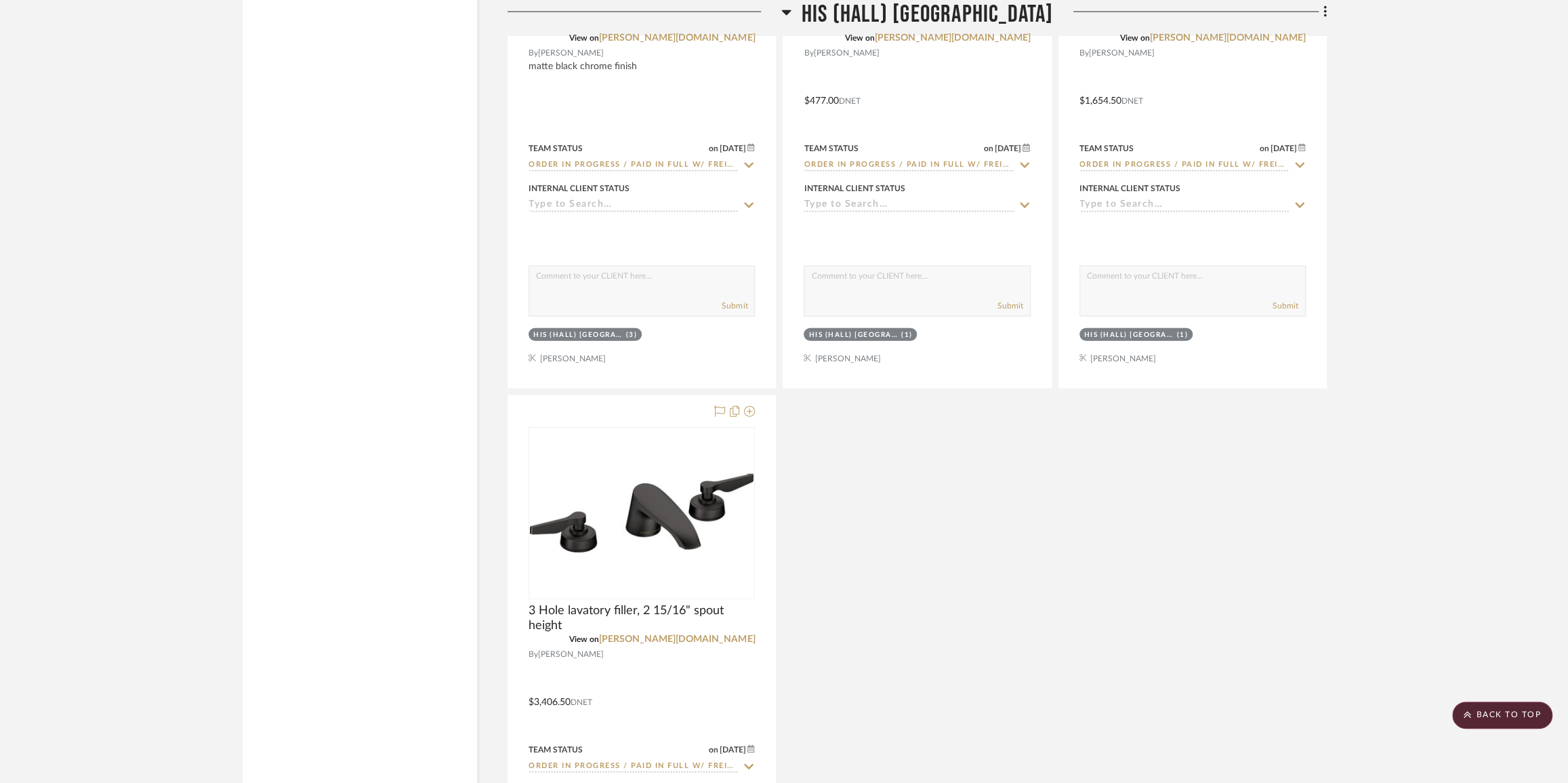
scroll to position [24464, 0]
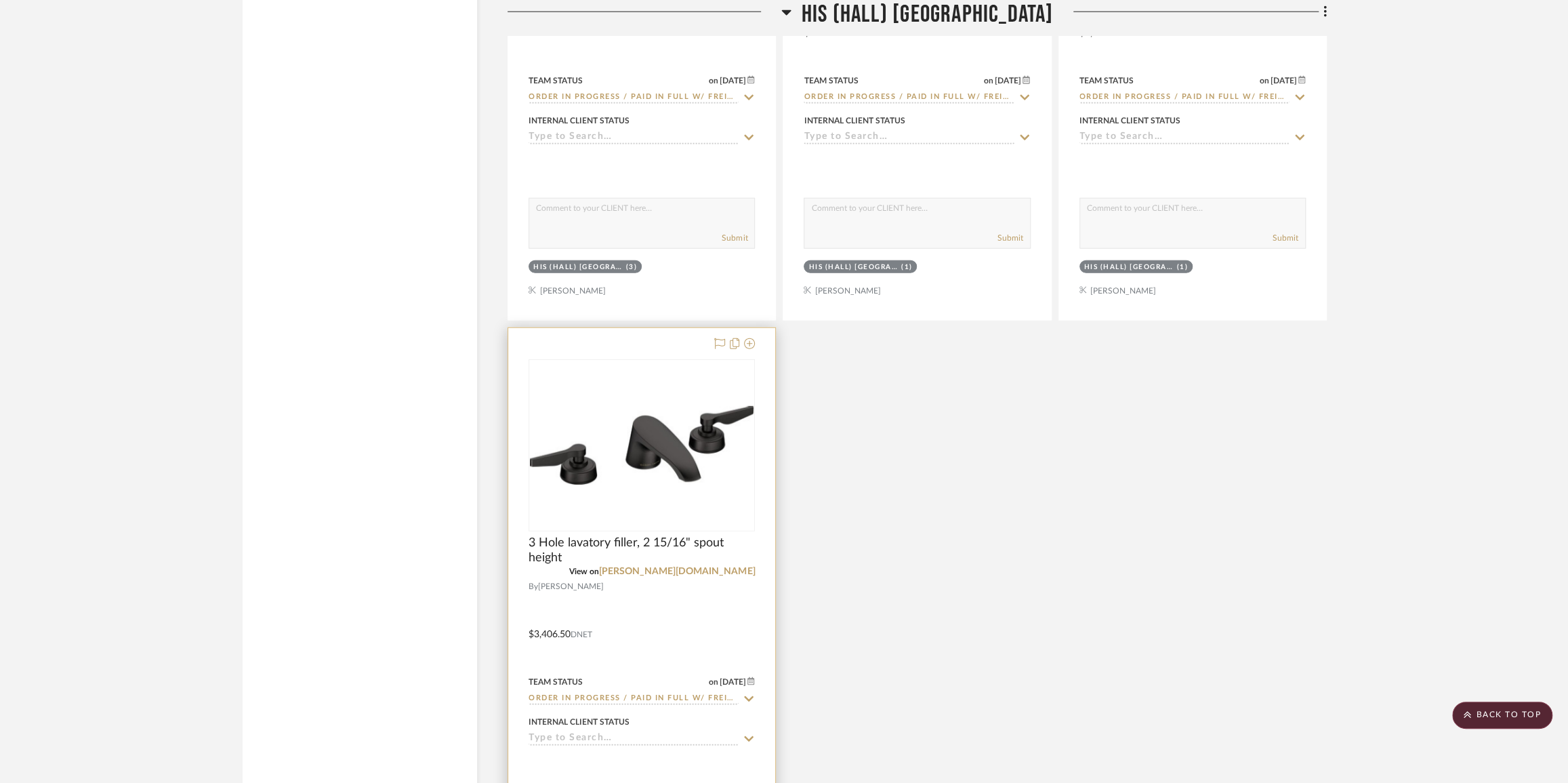
click at [638, 485] on img "0" at bounding box center [641, 445] width 223 height 78
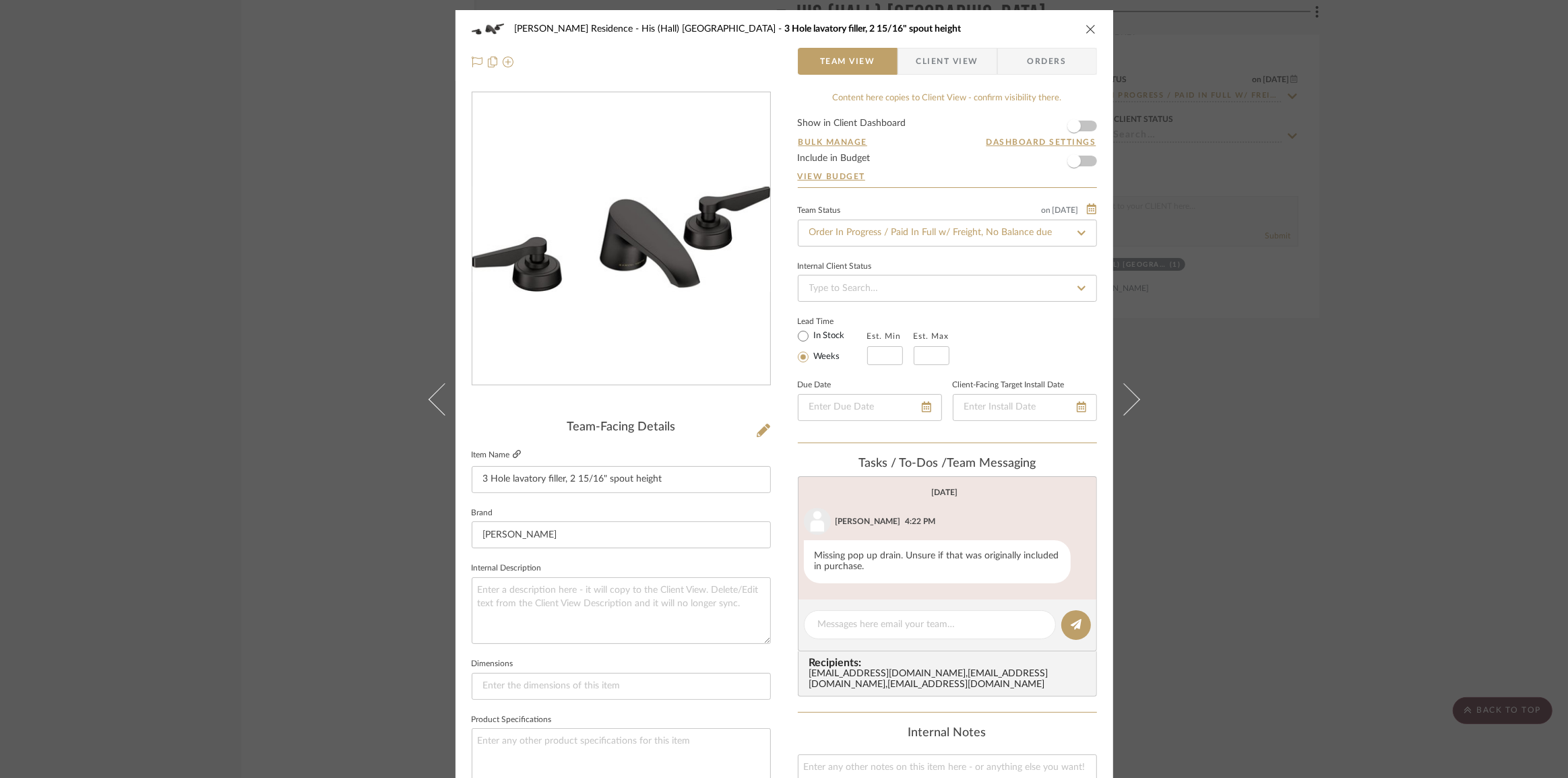
click at [514, 458] on fa-icon at bounding box center [516, 454] width 8 height 8
click at [1223, 442] on div "[PERSON_NAME] Residence His (Hall) Bath 3 Hole lavatory filler, 2 15/16" spout …" at bounding box center [784, 389] width 1568 height 778
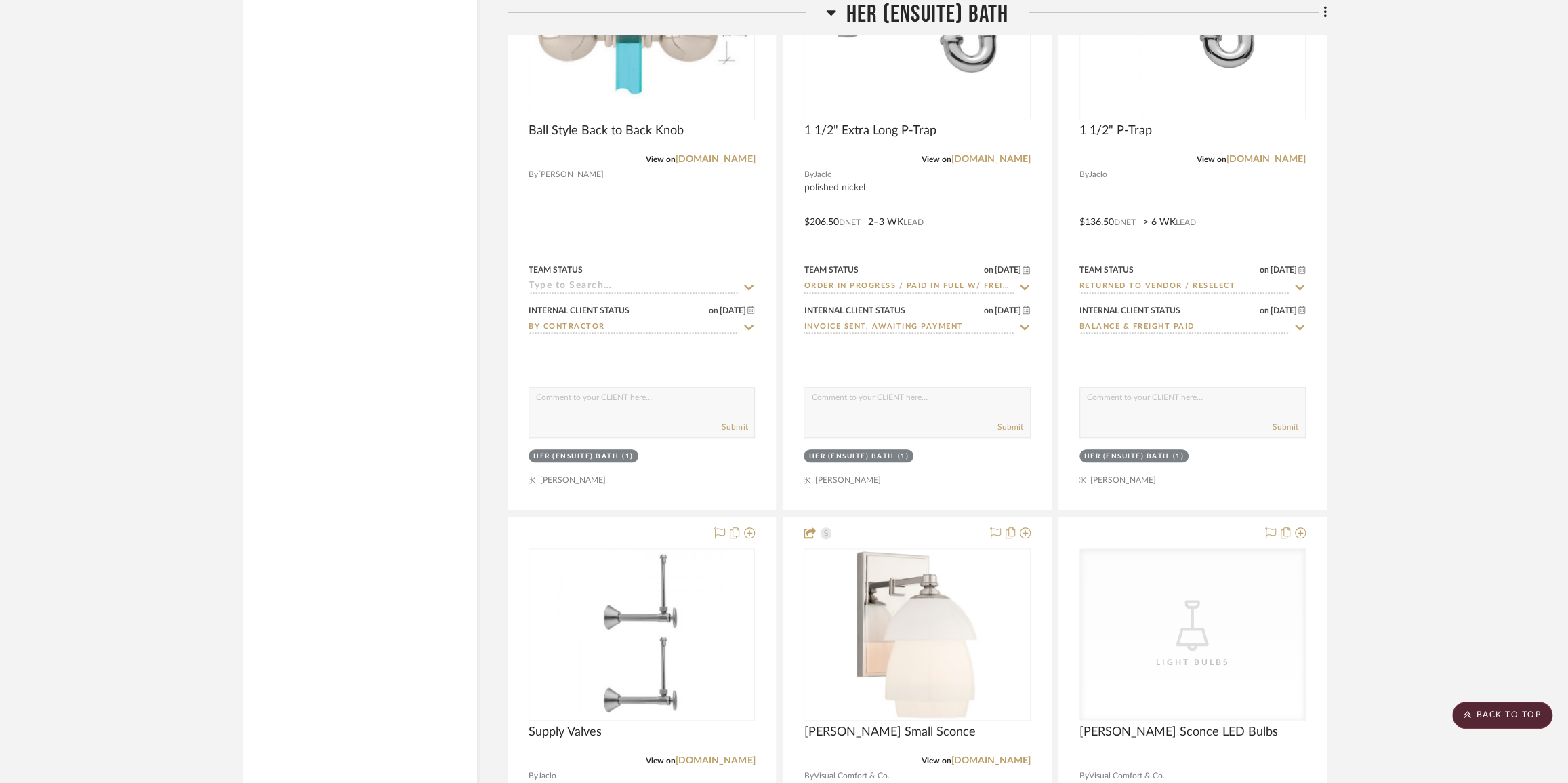
scroll to position [14098, 0]
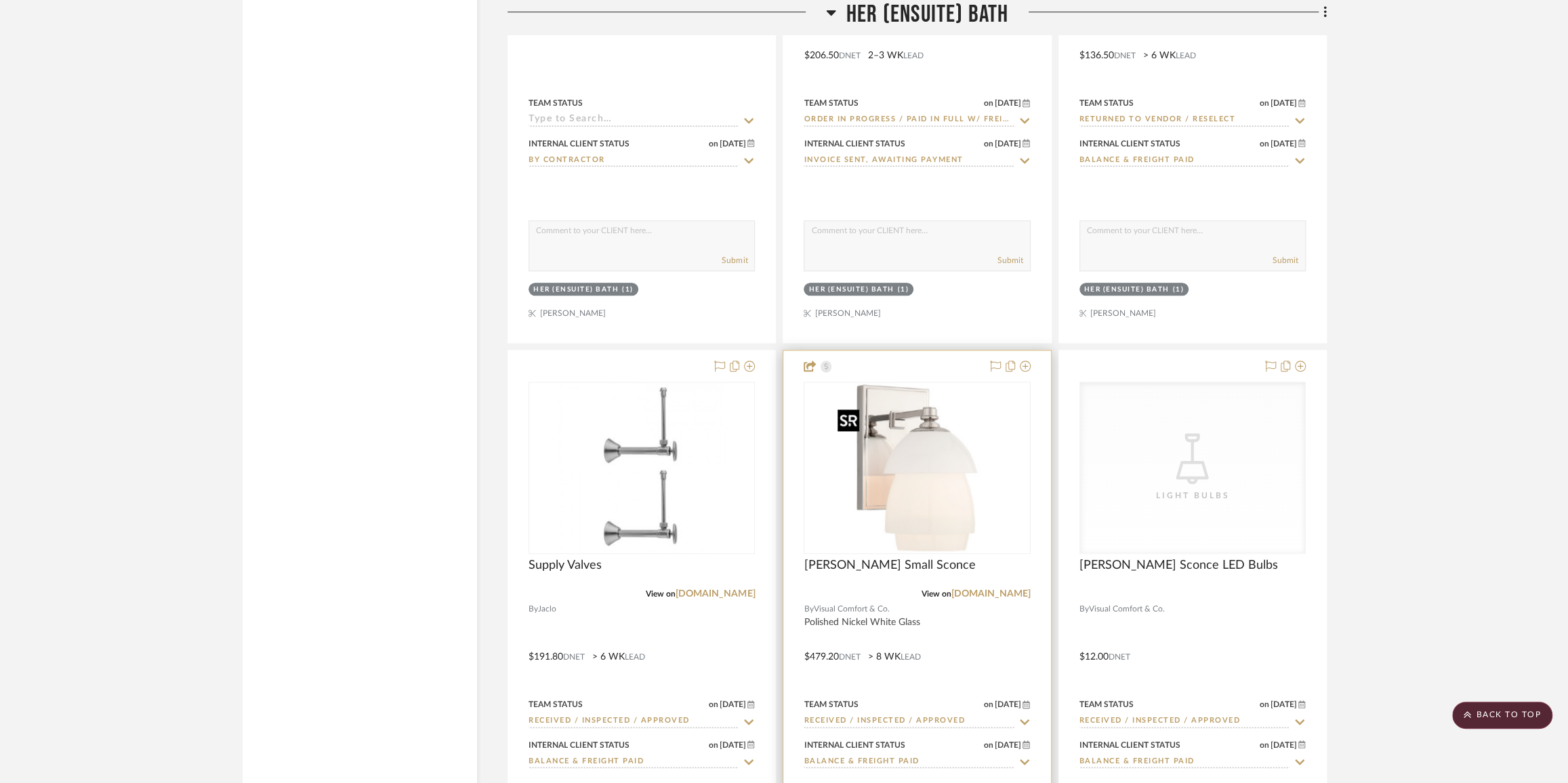
click at [933, 486] on img "0" at bounding box center [917, 468] width 170 height 170
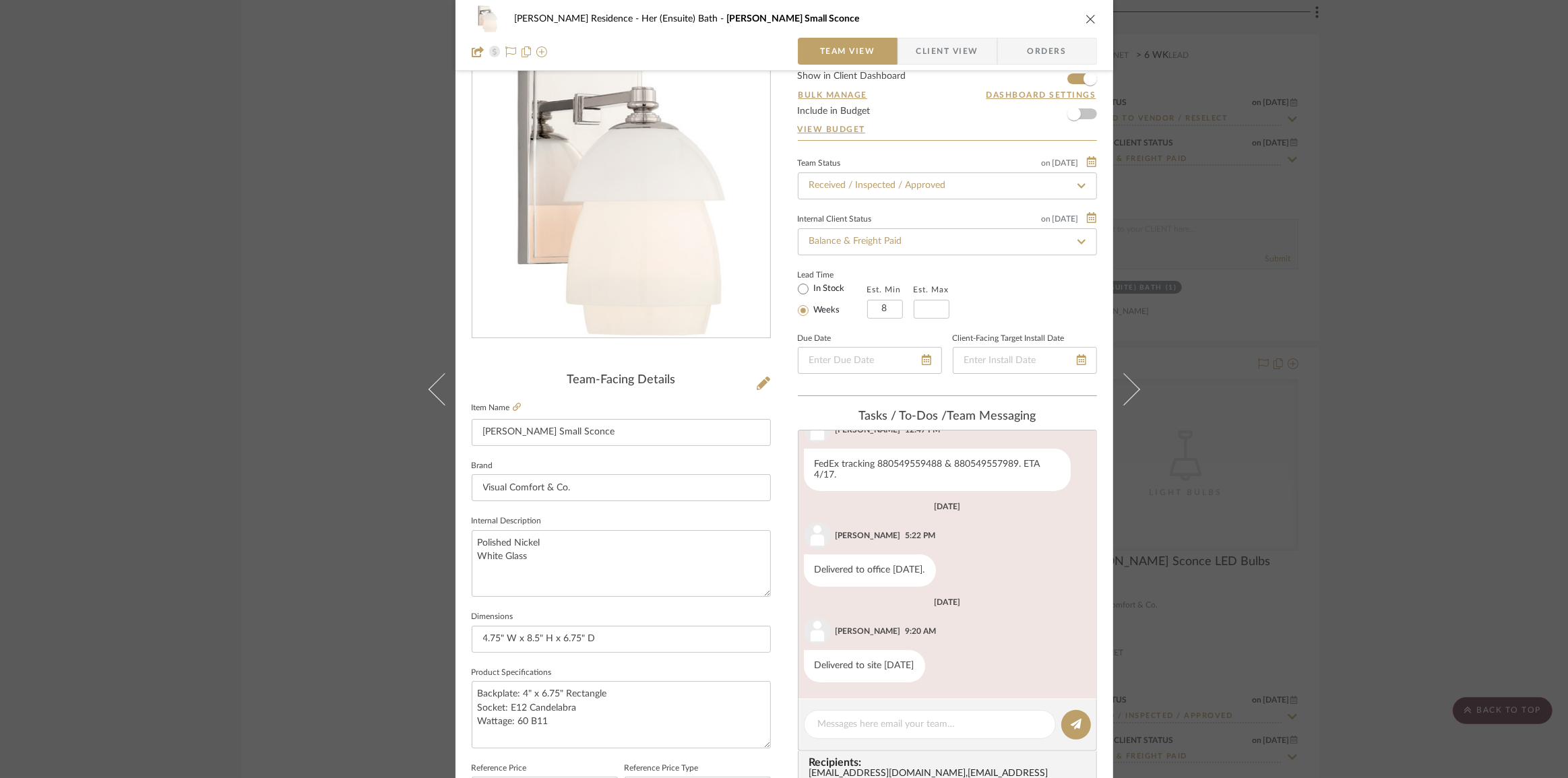
scroll to position [122, 0]
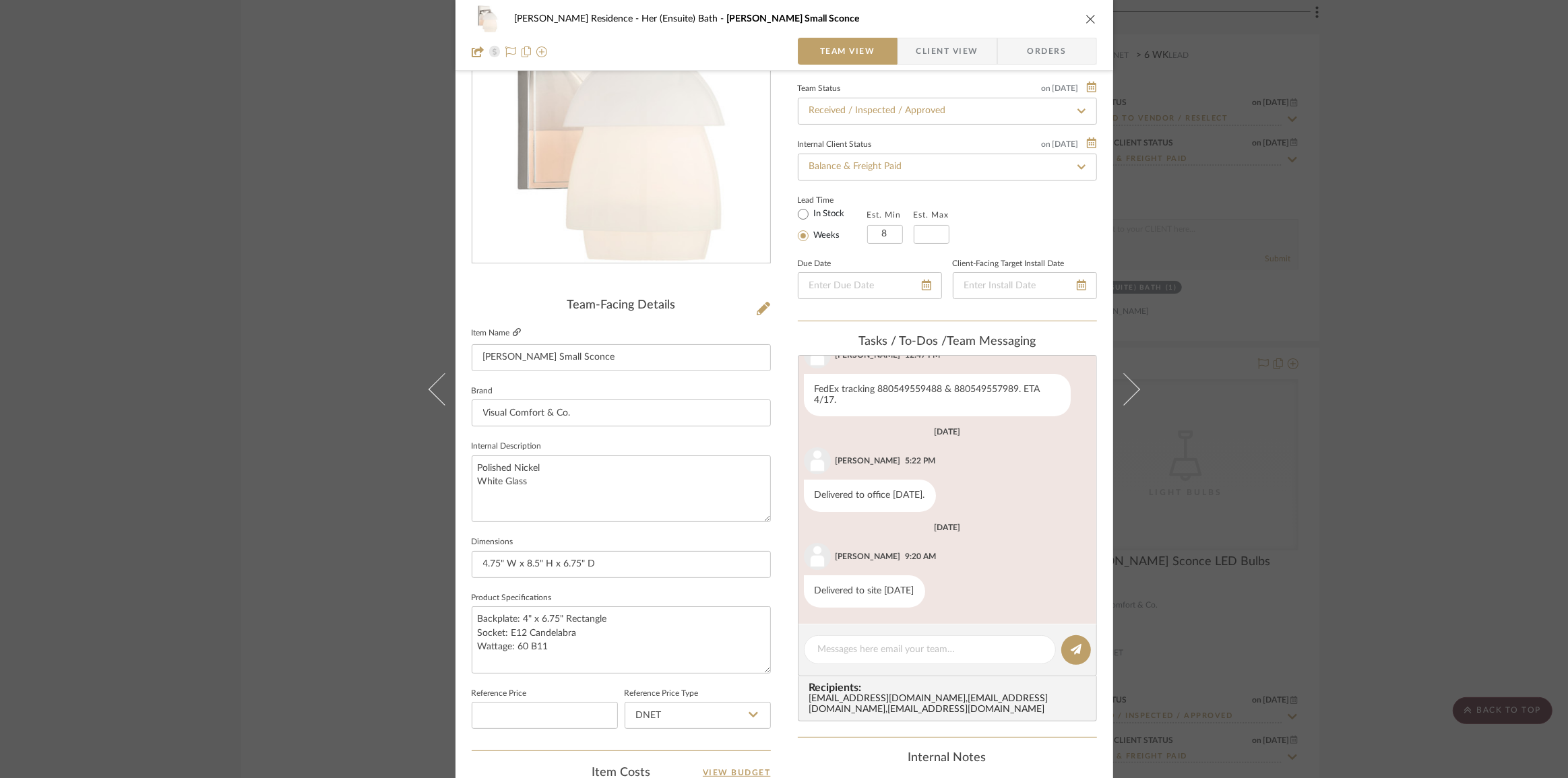
click at [513, 330] on icon at bounding box center [516, 332] width 8 height 8
click at [1451, 476] on div "[PERSON_NAME] Residence Her (Ensuite) Bath [PERSON_NAME] Small Sconce Team View…" at bounding box center [784, 389] width 1568 height 778
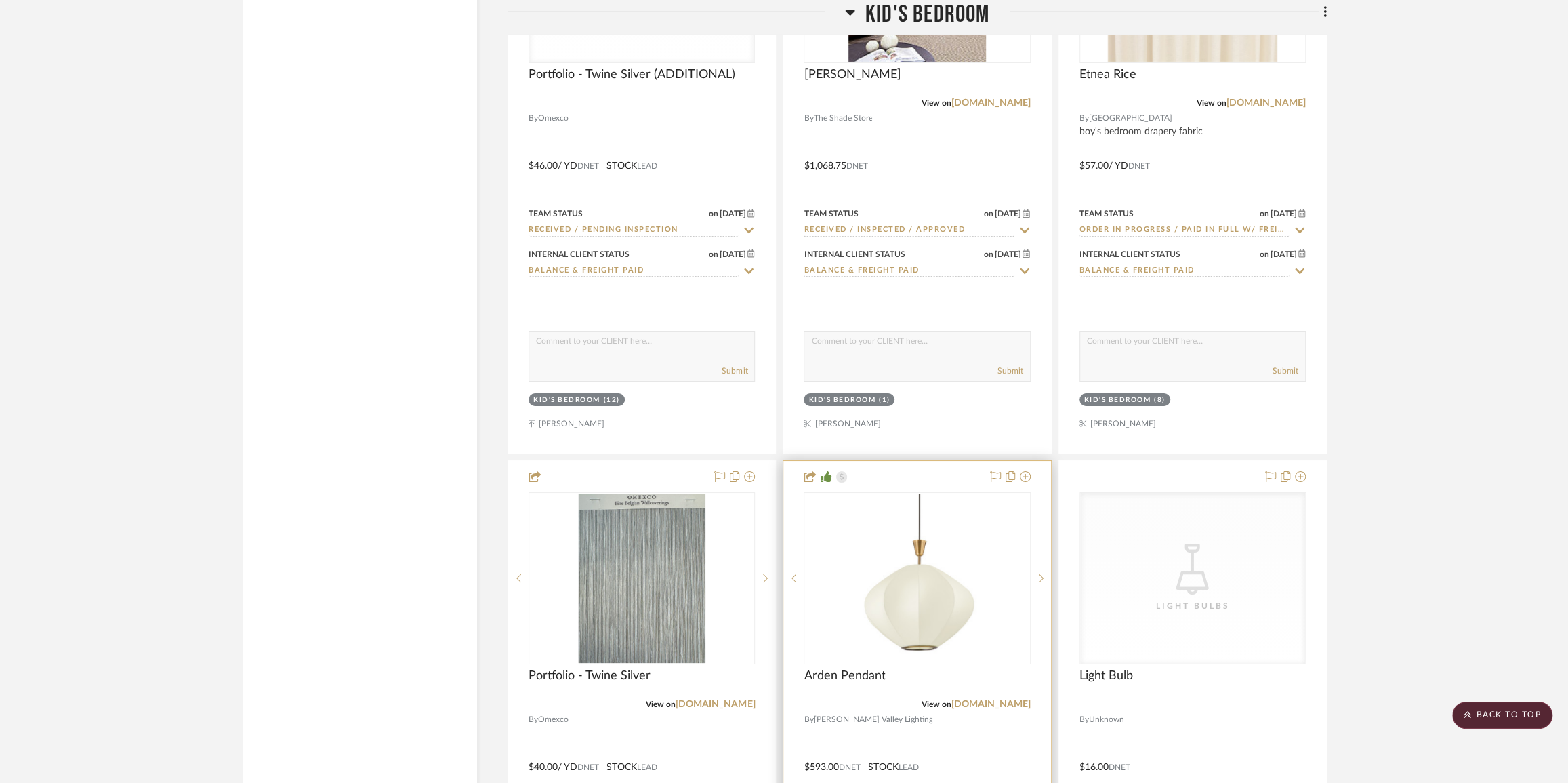
scroll to position [12866, 0]
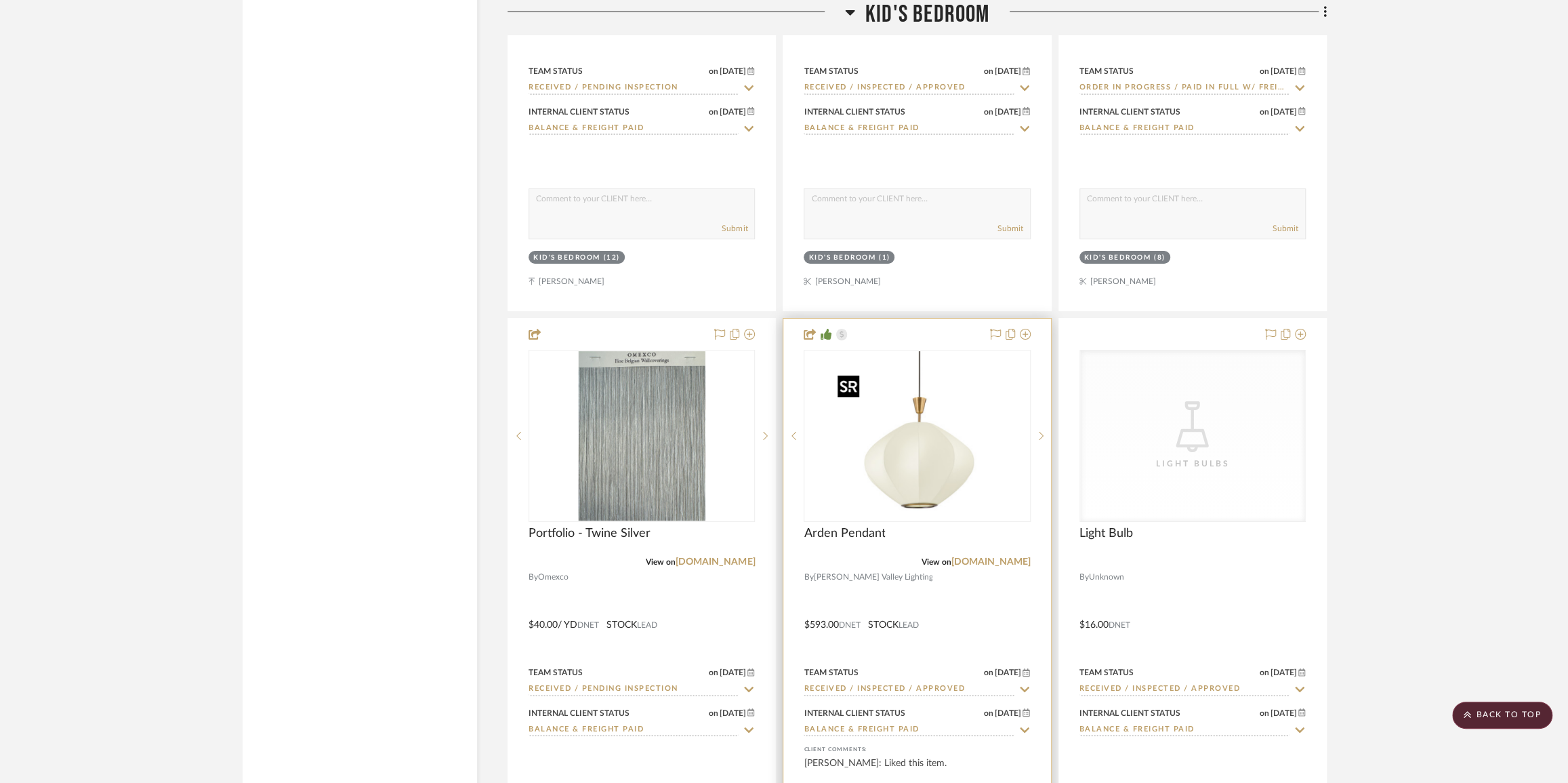
click at [902, 483] on img "0" at bounding box center [917, 436] width 170 height 170
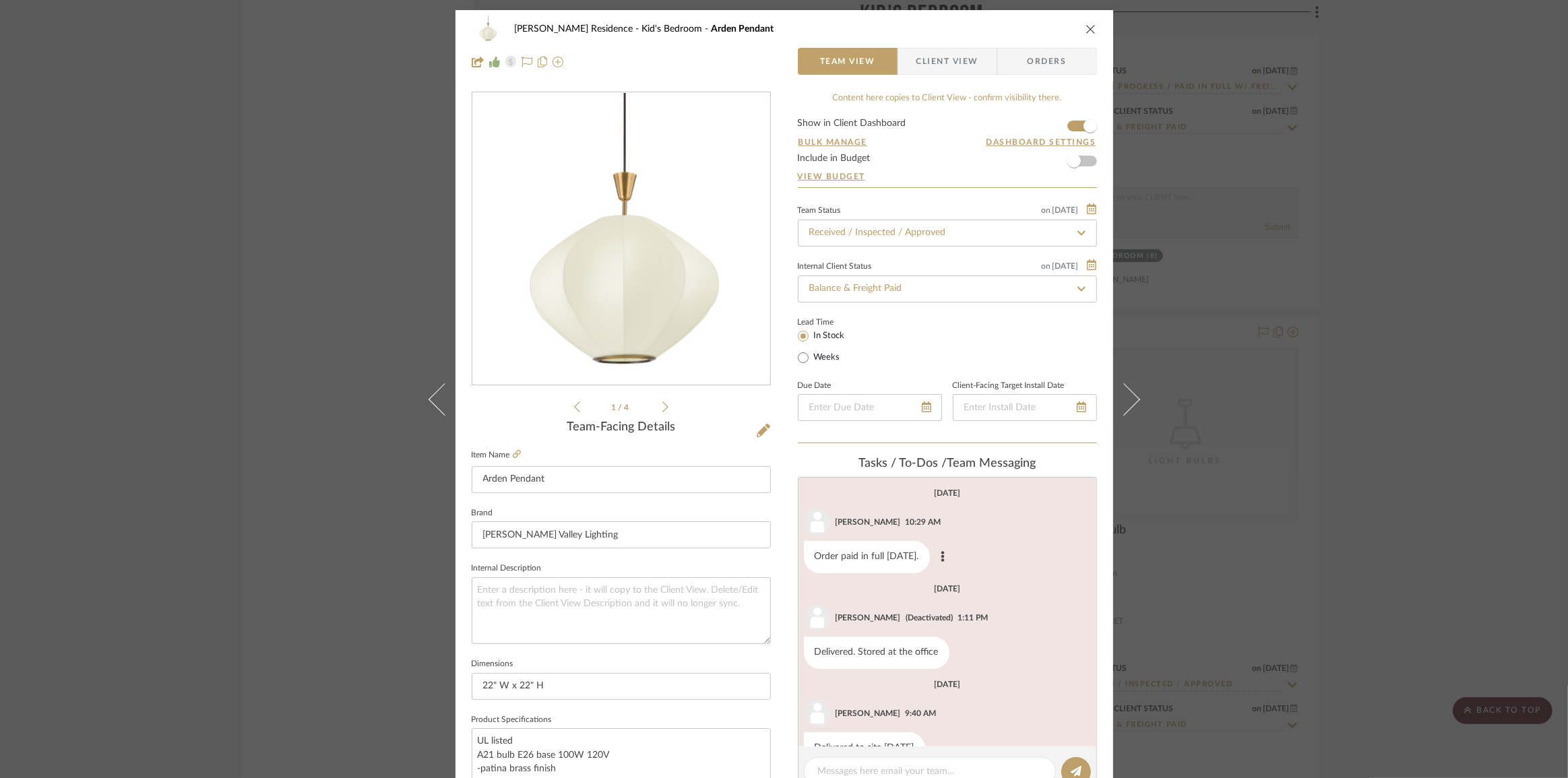
scroll to position [37, 0]
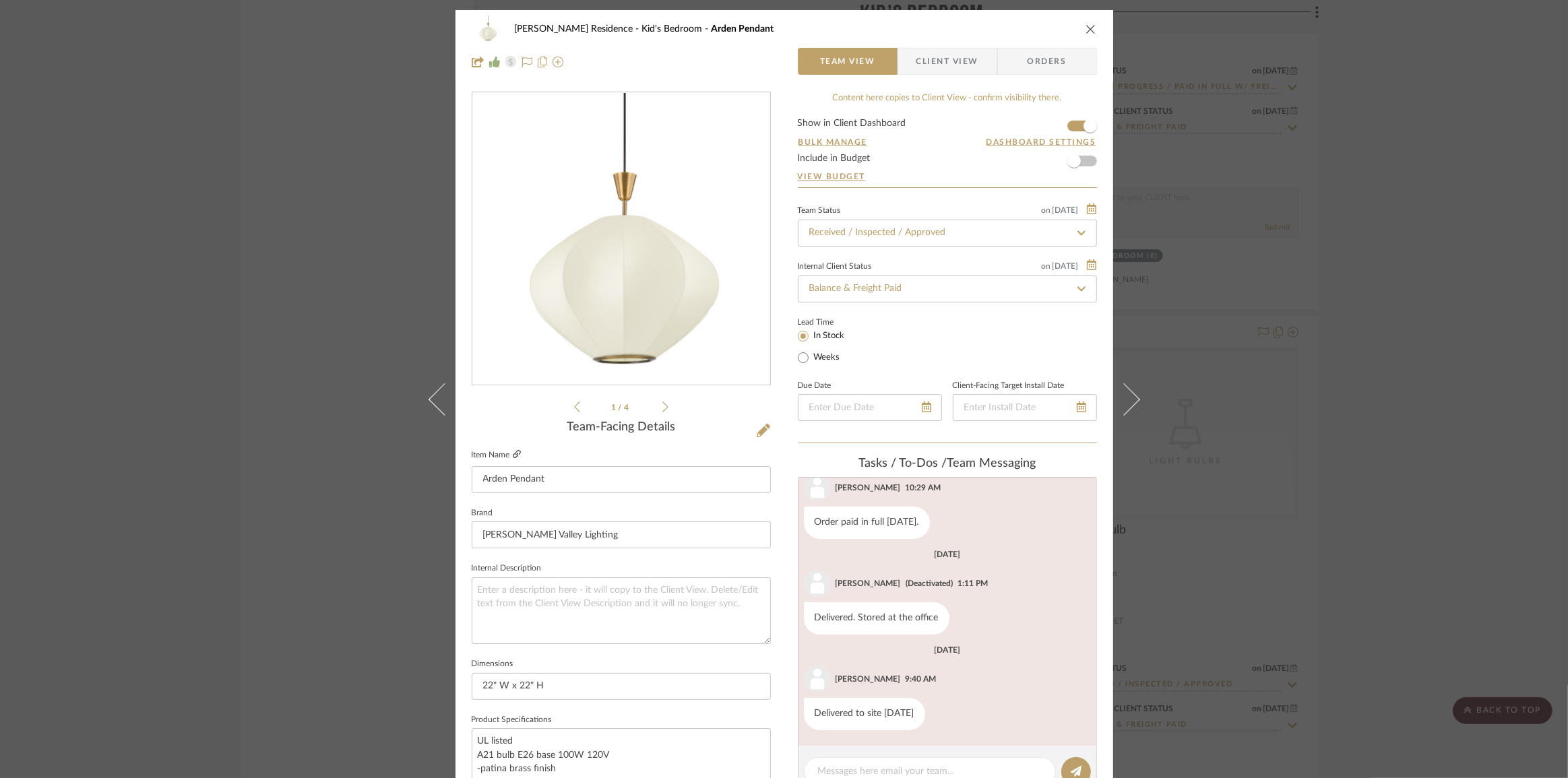
click at [515, 453] on icon at bounding box center [516, 454] width 8 height 8
drag, startPoint x: 1361, startPoint y: 419, endPoint x: 1334, endPoint y: 410, distance: 28.5
click at [1361, 419] on div "[PERSON_NAME] Residence Kid's Bedroom Arden Pendant Team View Client View Order…" at bounding box center [784, 389] width 1568 height 778
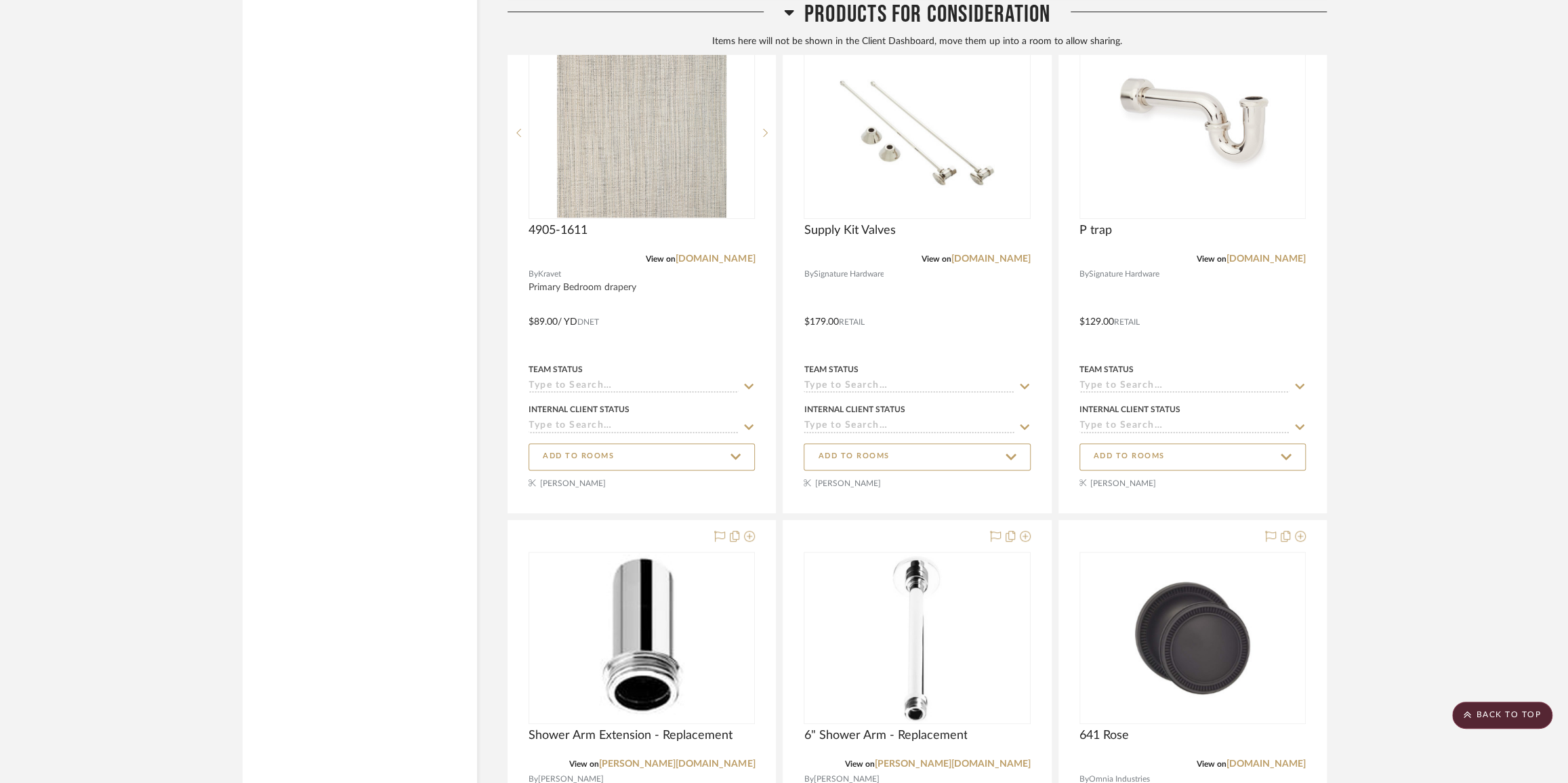
scroll to position [0, 0]
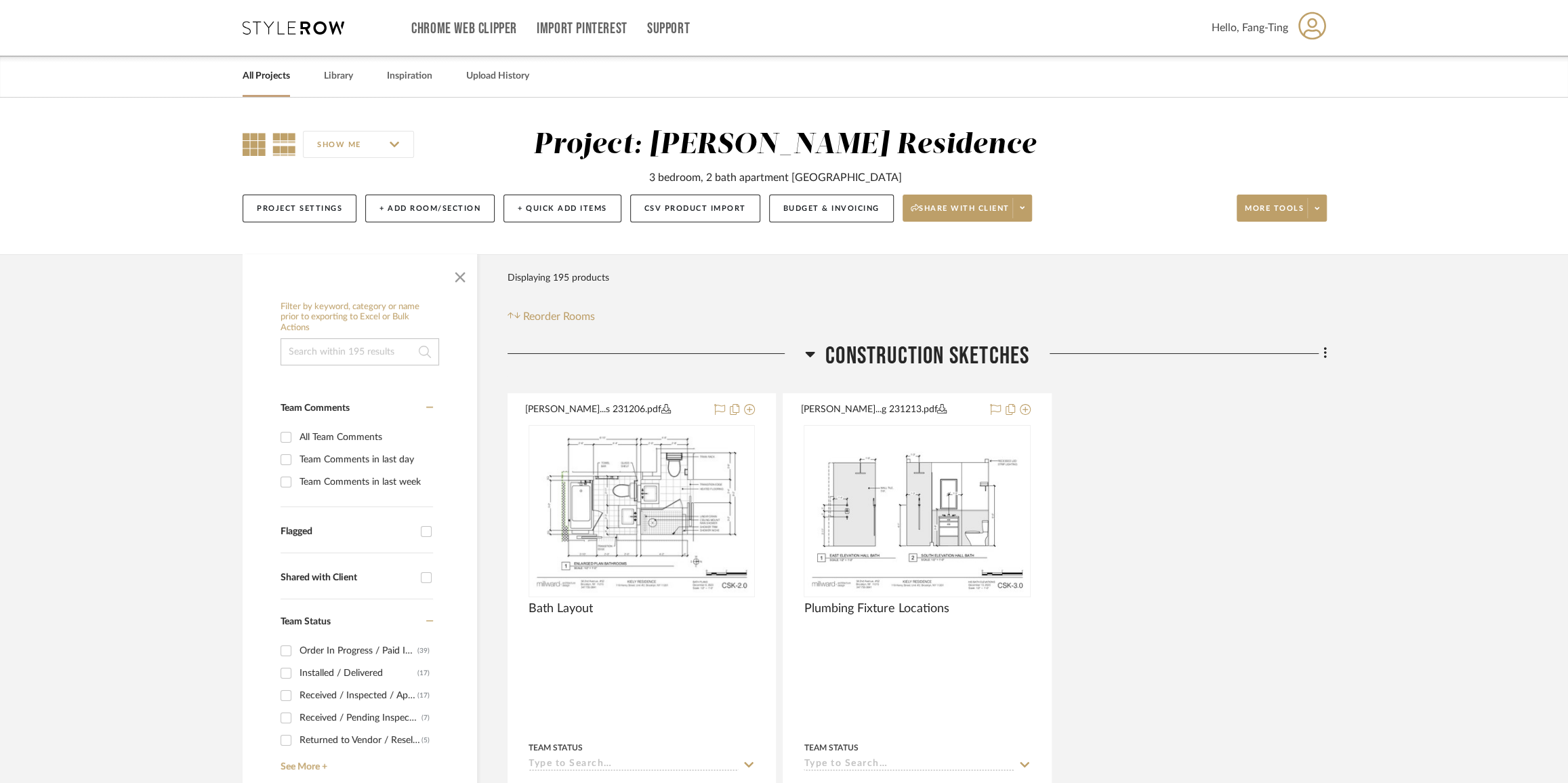
click at [263, 148] on icon at bounding box center [254, 144] width 23 height 23
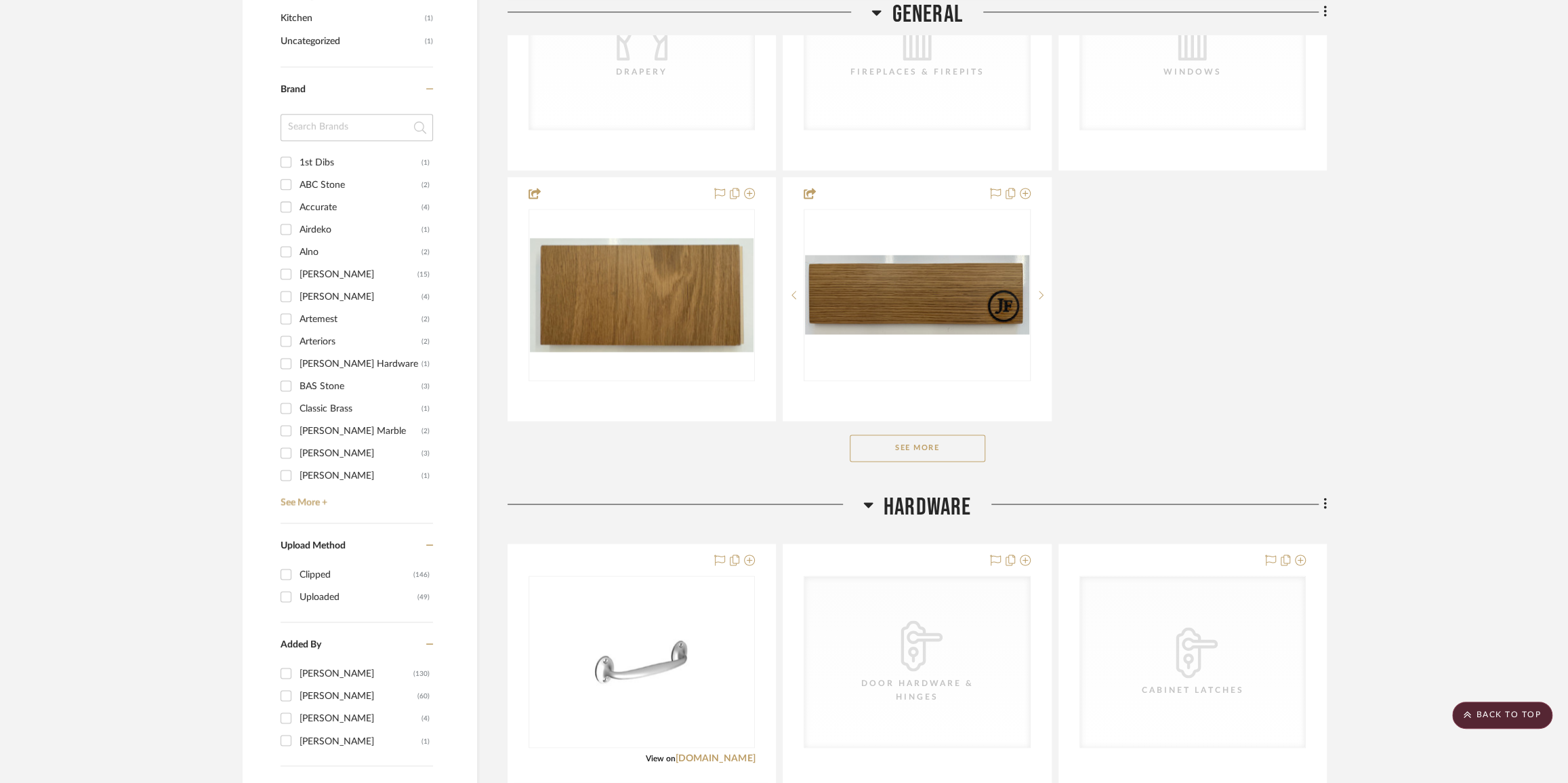
scroll to position [2034, 0]
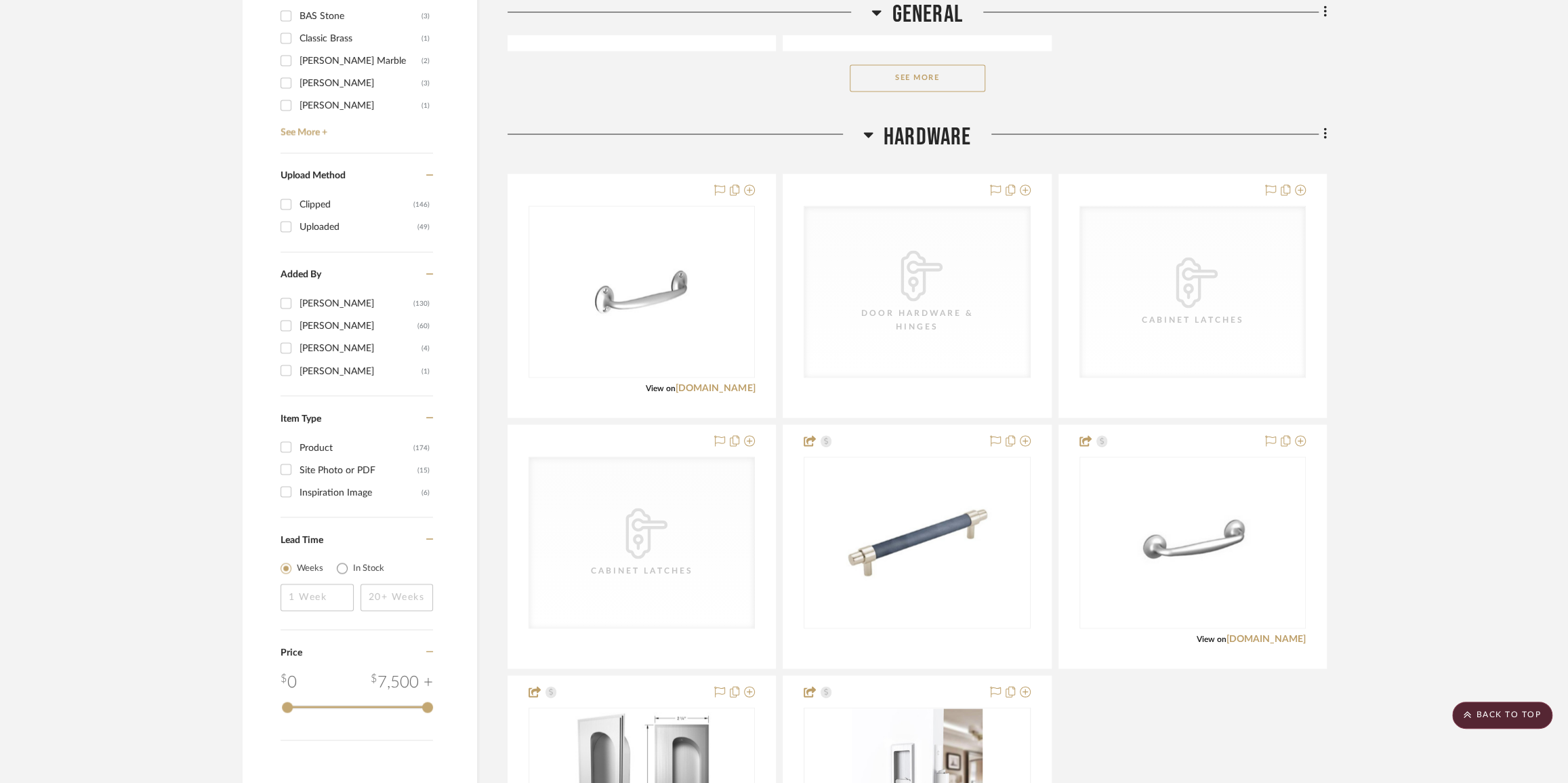
click at [961, 71] on button "See More" at bounding box center [917, 78] width 135 height 27
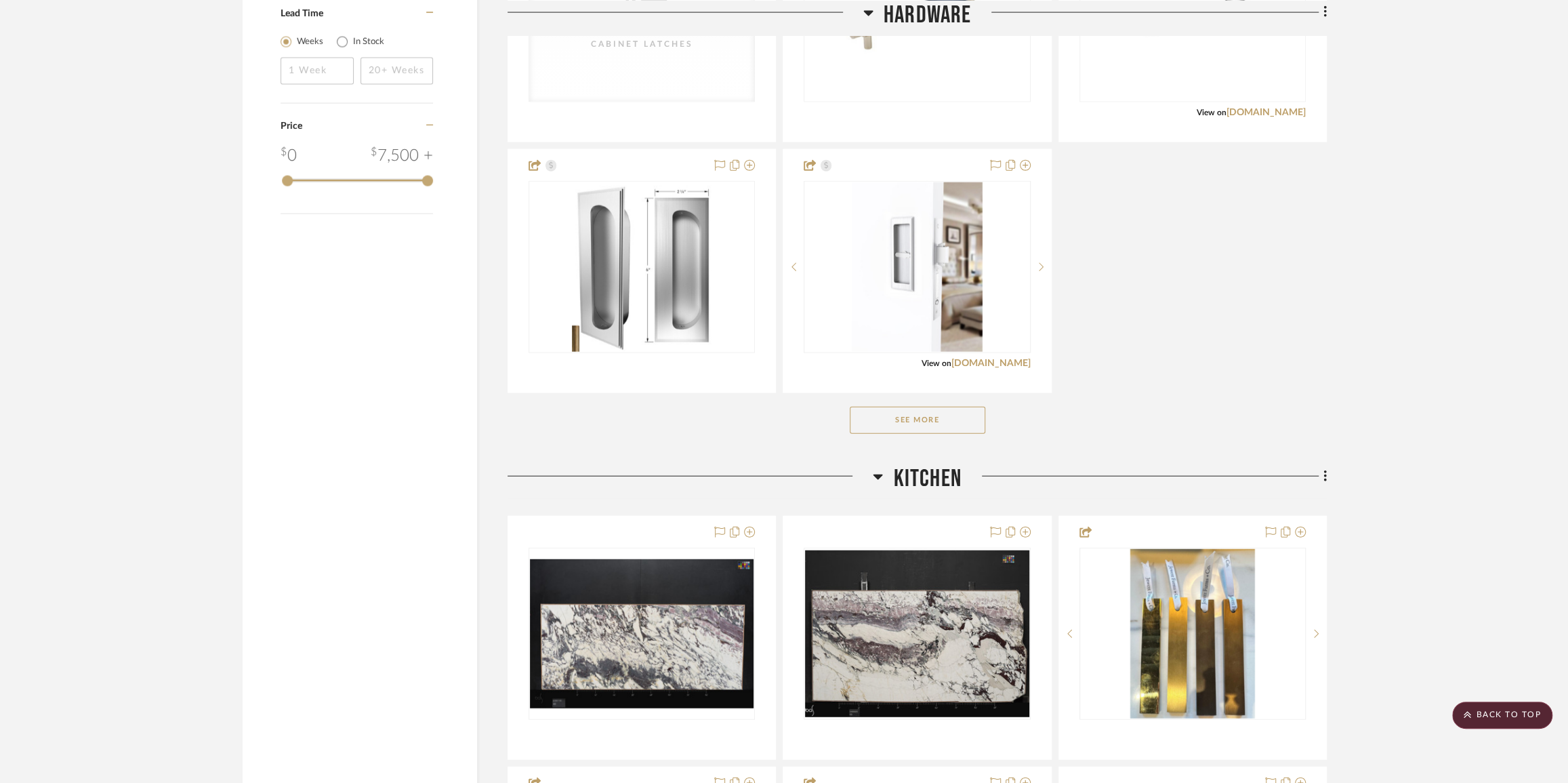
scroll to position [2588, 0]
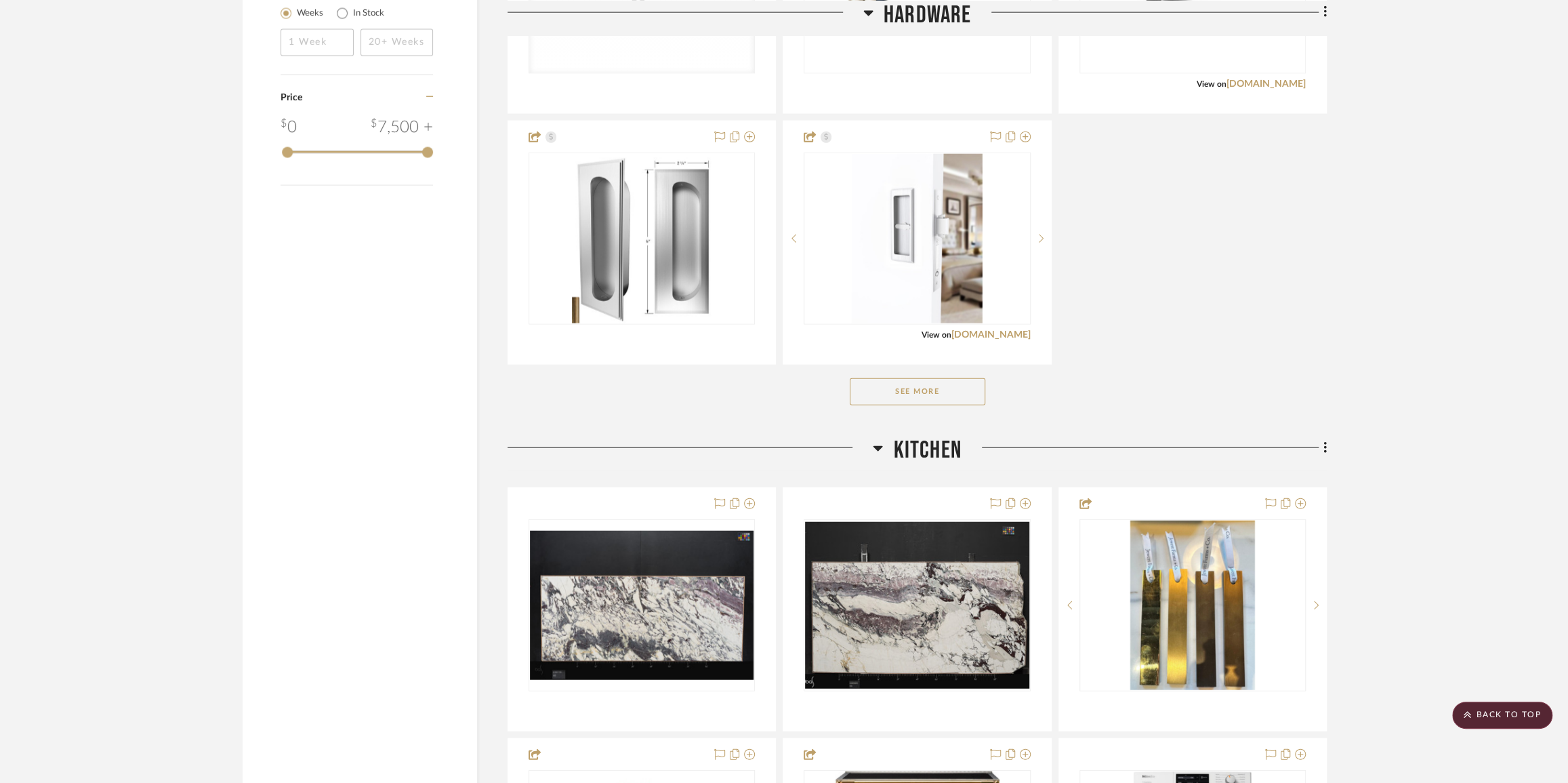
click at [940, 373] on div "See More" at bounding box center [917, 392] width 819 height 55
click at [936, 390] on button "See More" at bounding box center [917, 392] width 135 height 27
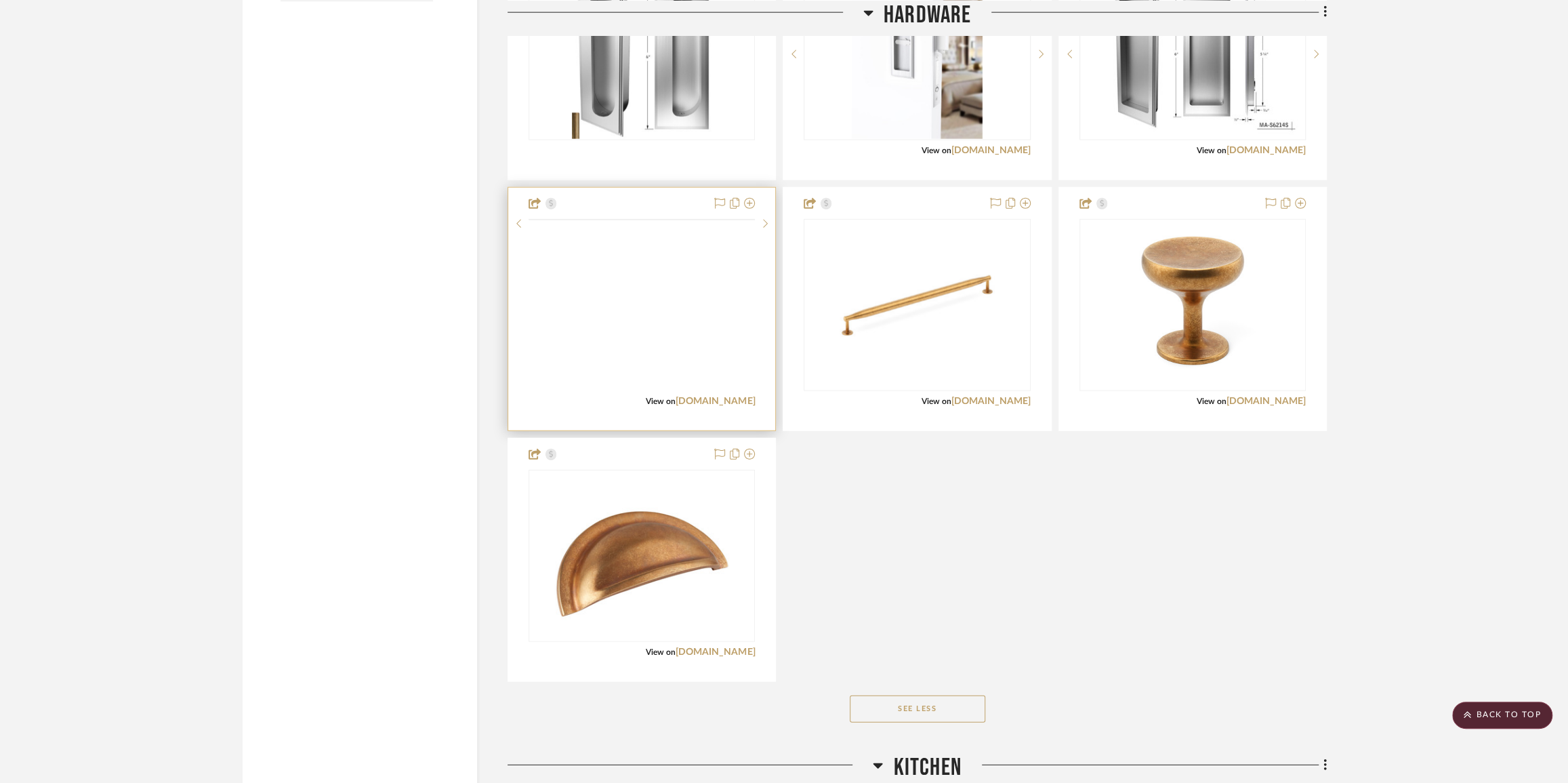
scroll to position [2773, 0]
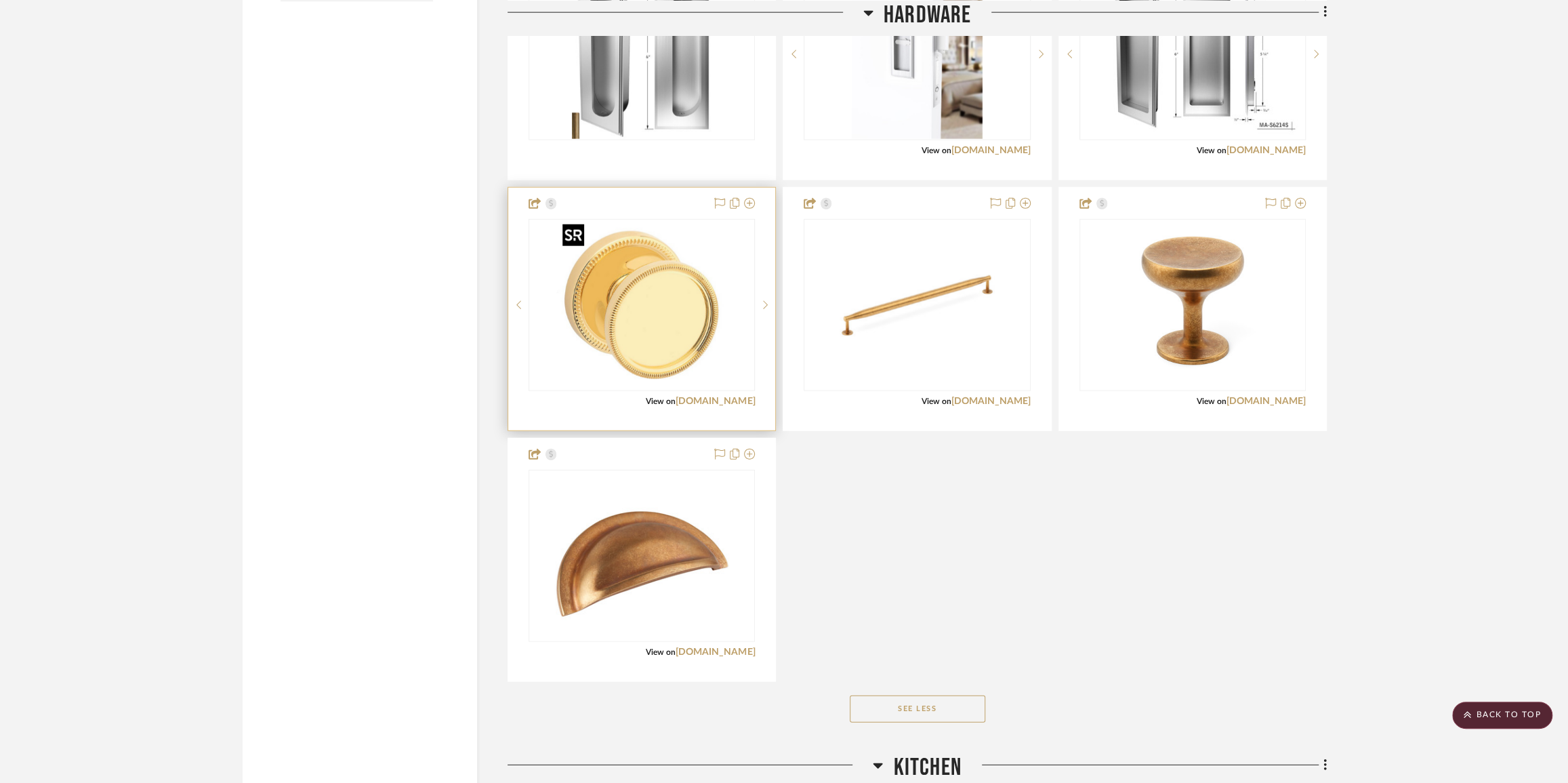
click at [666, 311] on img "0" at bounding box center [642, 305] width 170 height 170
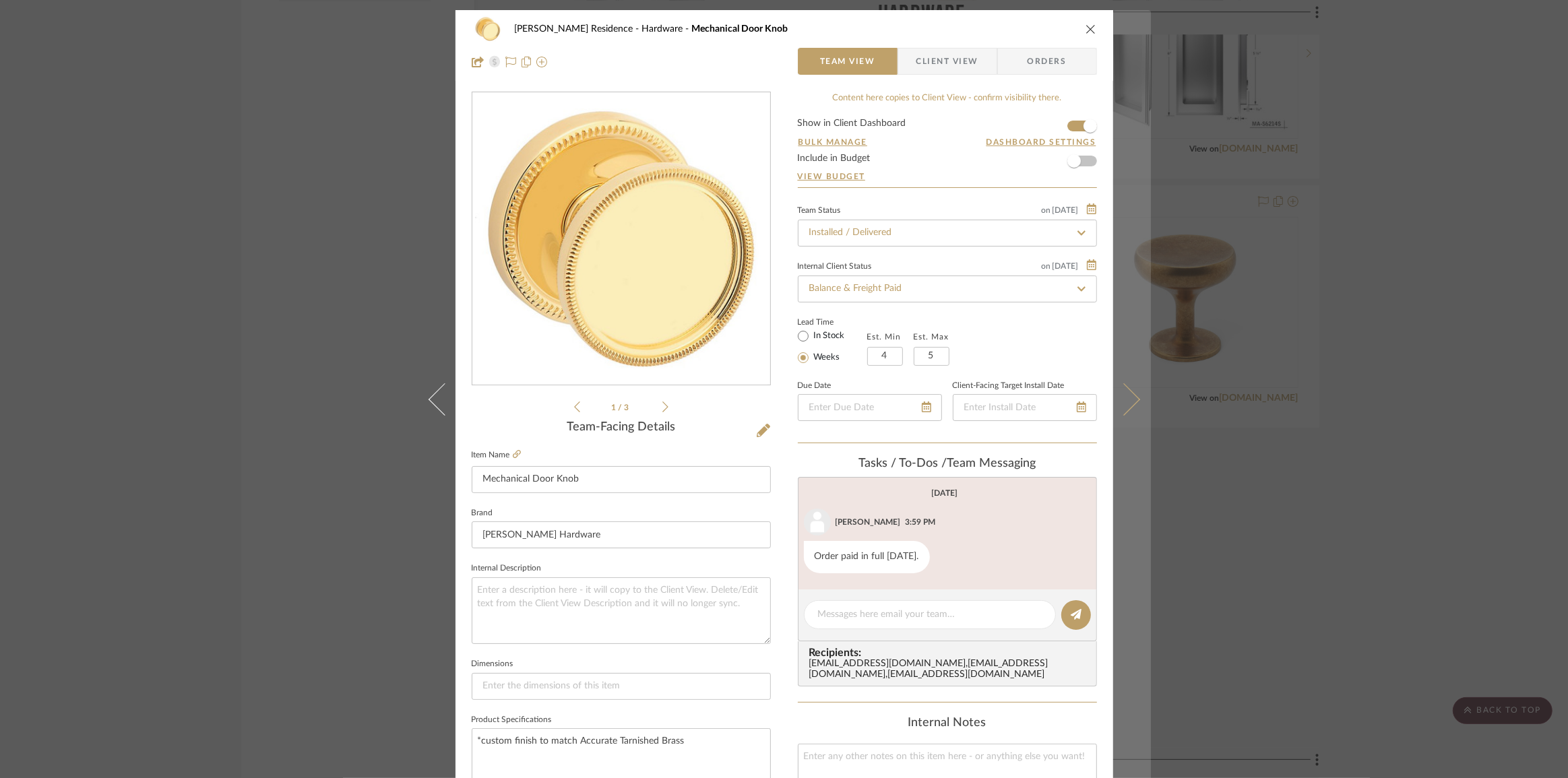
click at [1125, 401] on icon at bounding box center [1124, 399] width 33 height 33
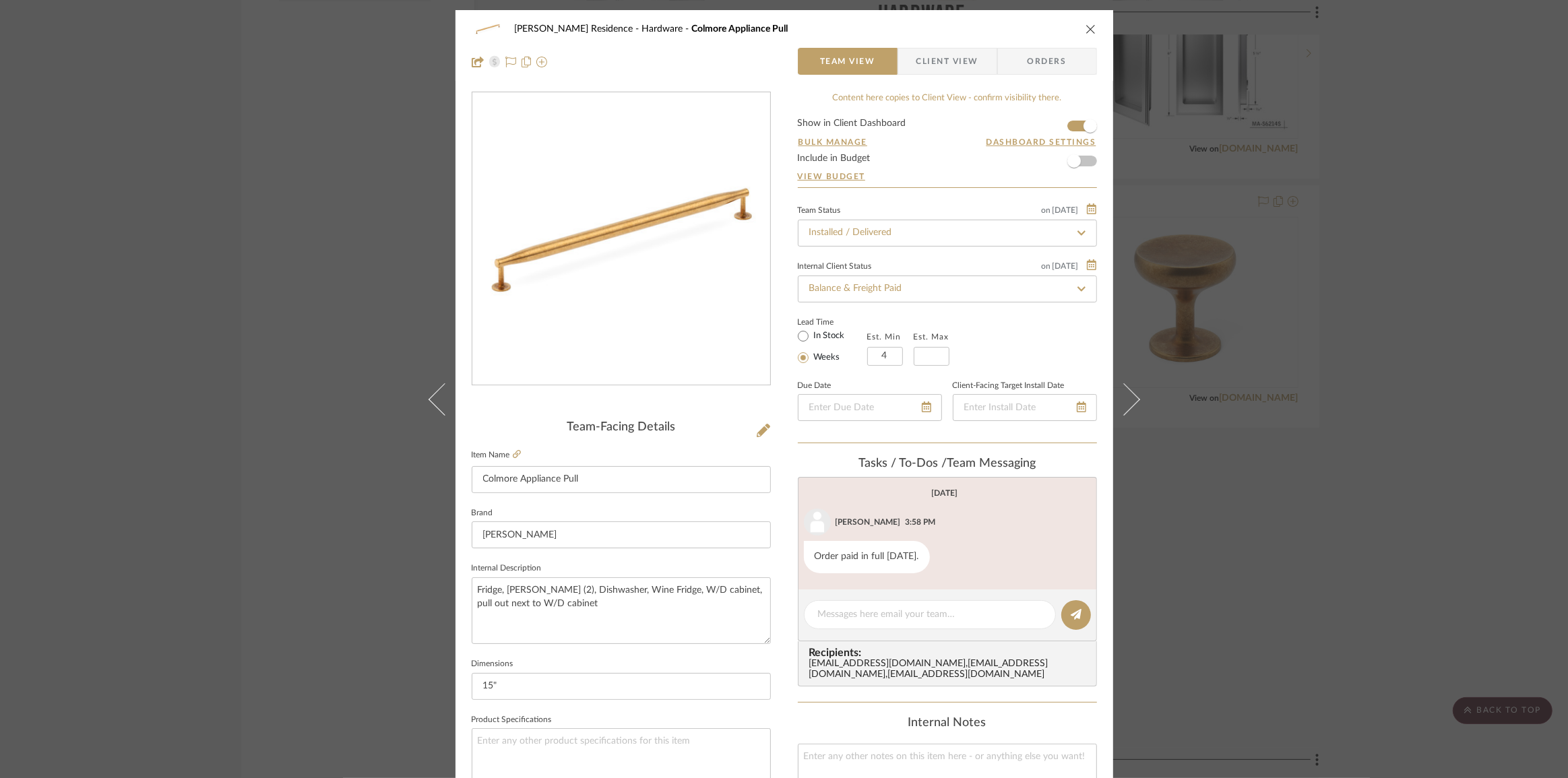
click at [1125, 401] on icon at bounding box center [1124, 399] width 33 height 33
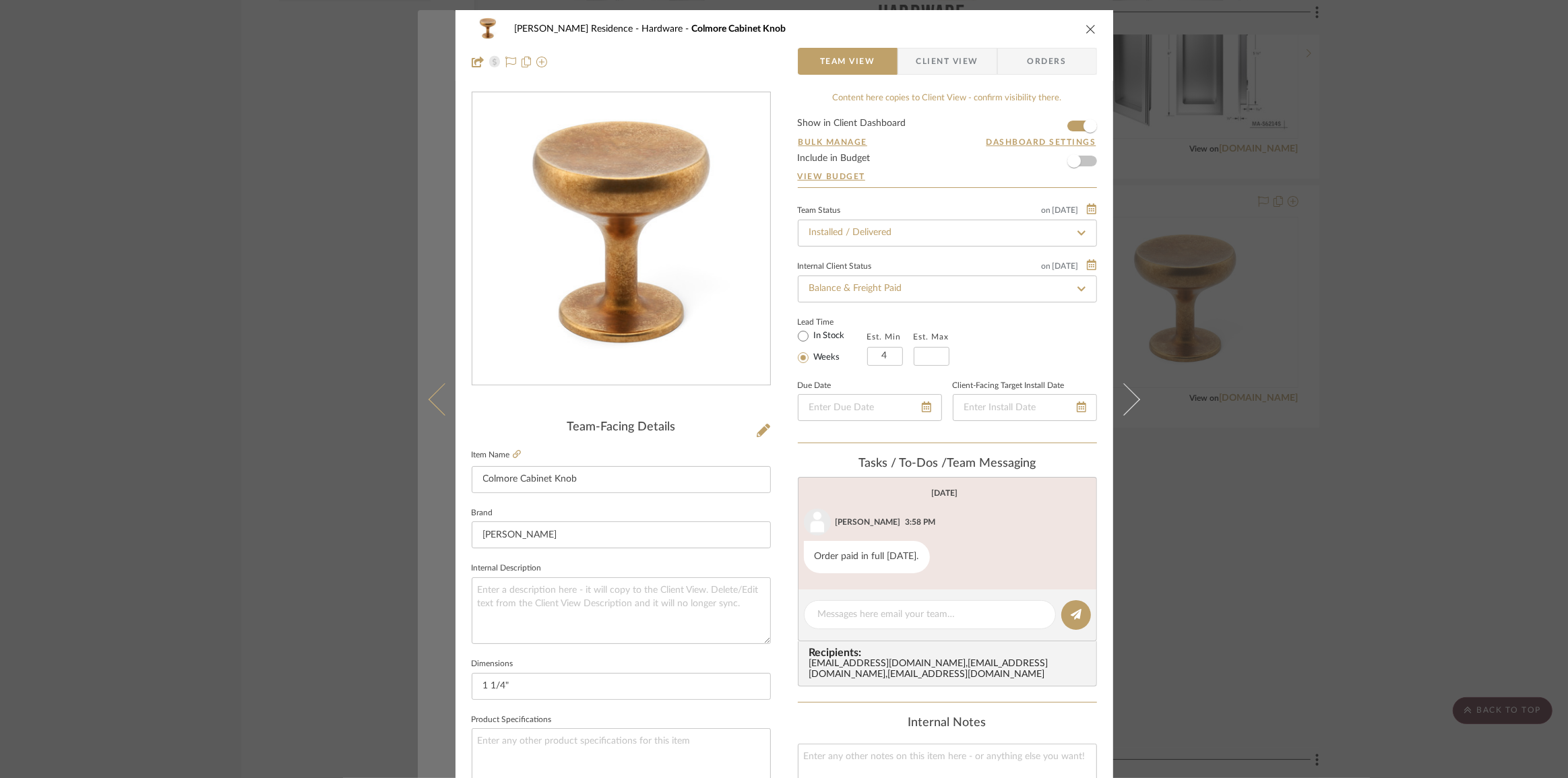
click at [423, 416] on button at bounding box center [437, 399] width 38 height 778
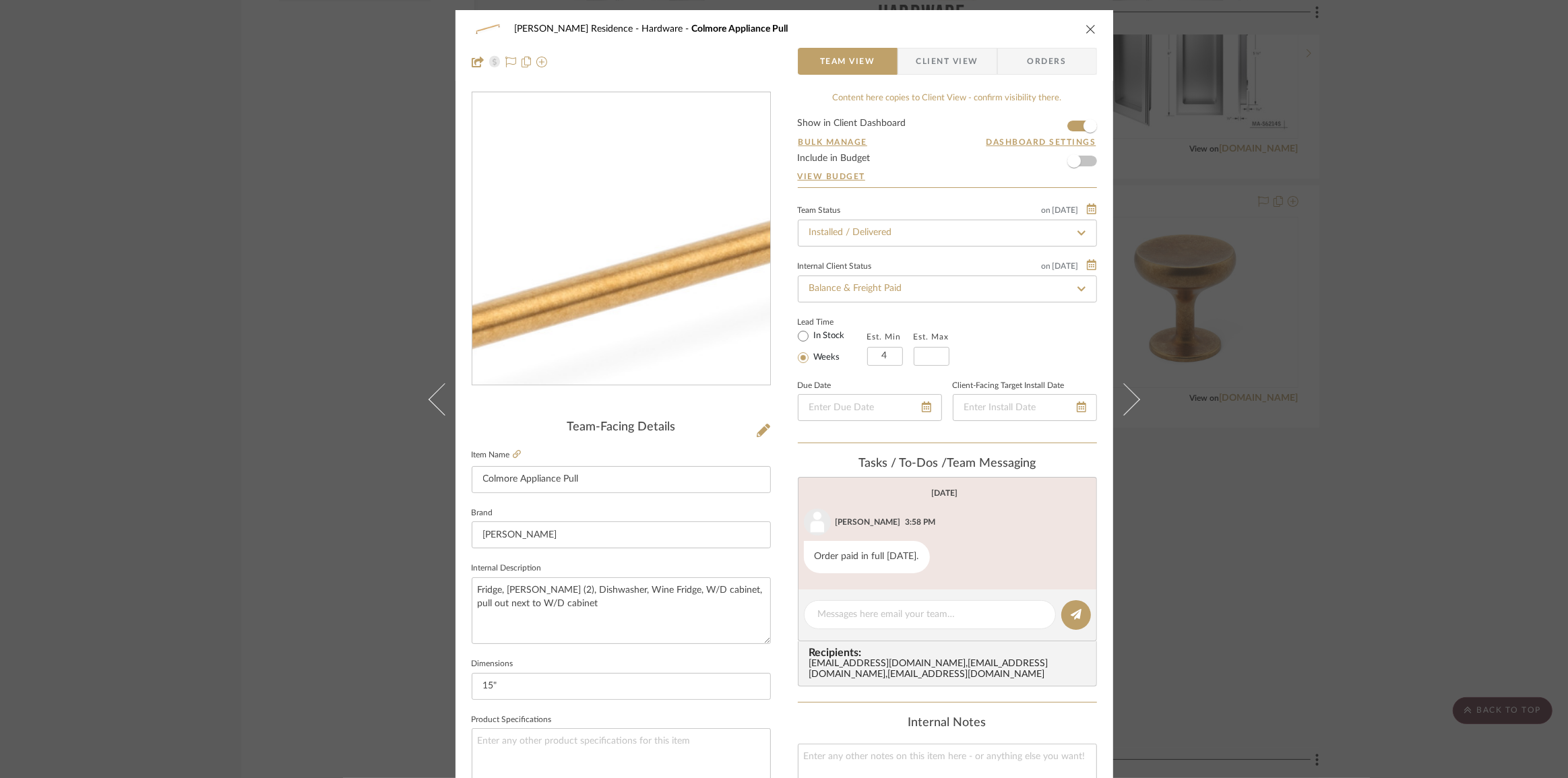
drag, startPoint x: 628, startPoint y: 209, endPoint x: 1125, endPoint y: 401, distance: 532.8
click at [1125, 401] on icon at bounding box center [1124, 399] width 33 height 33
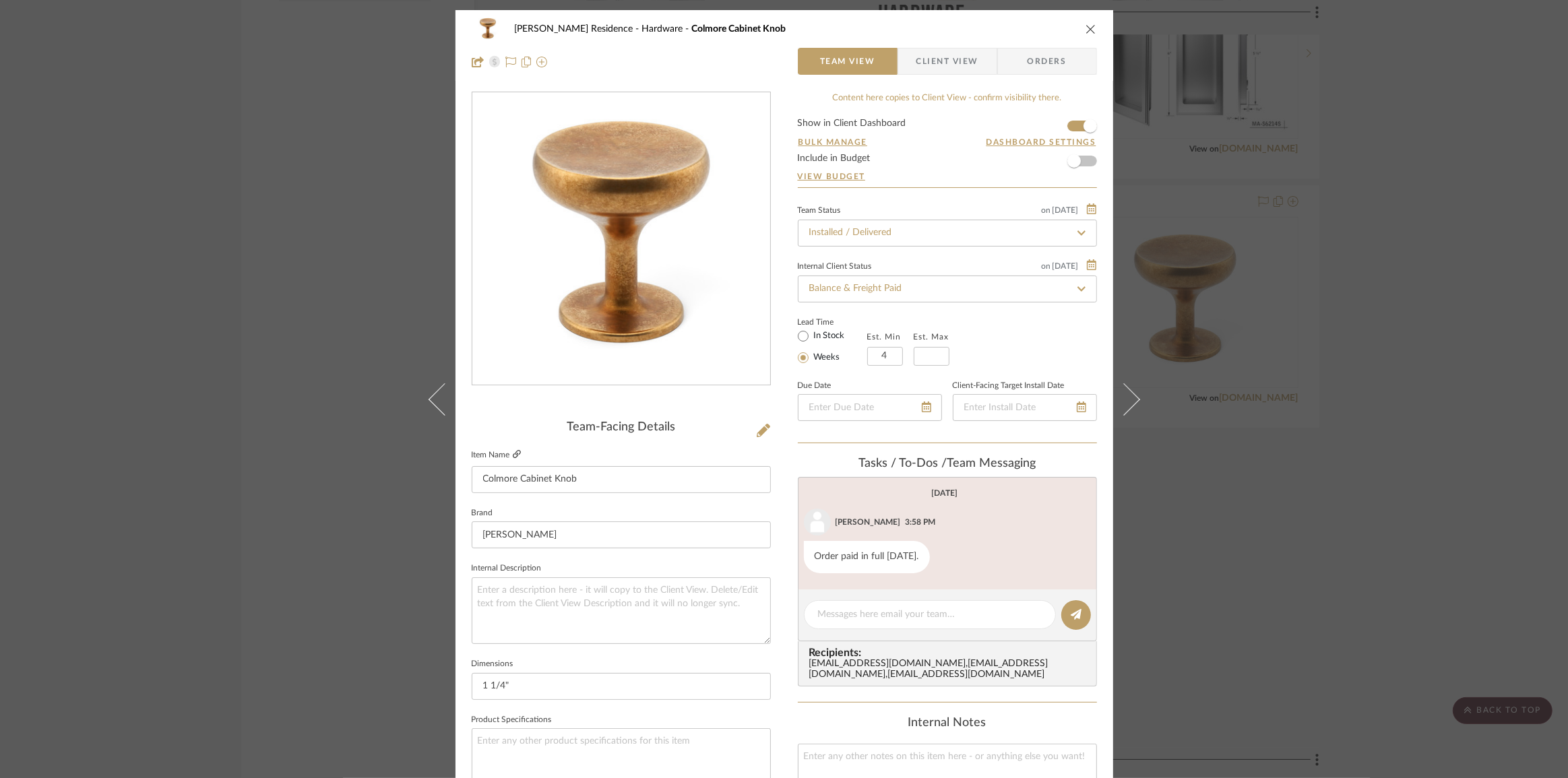
click at [513, 454] on icon at bounding box center [516, 454] width 8 height 8
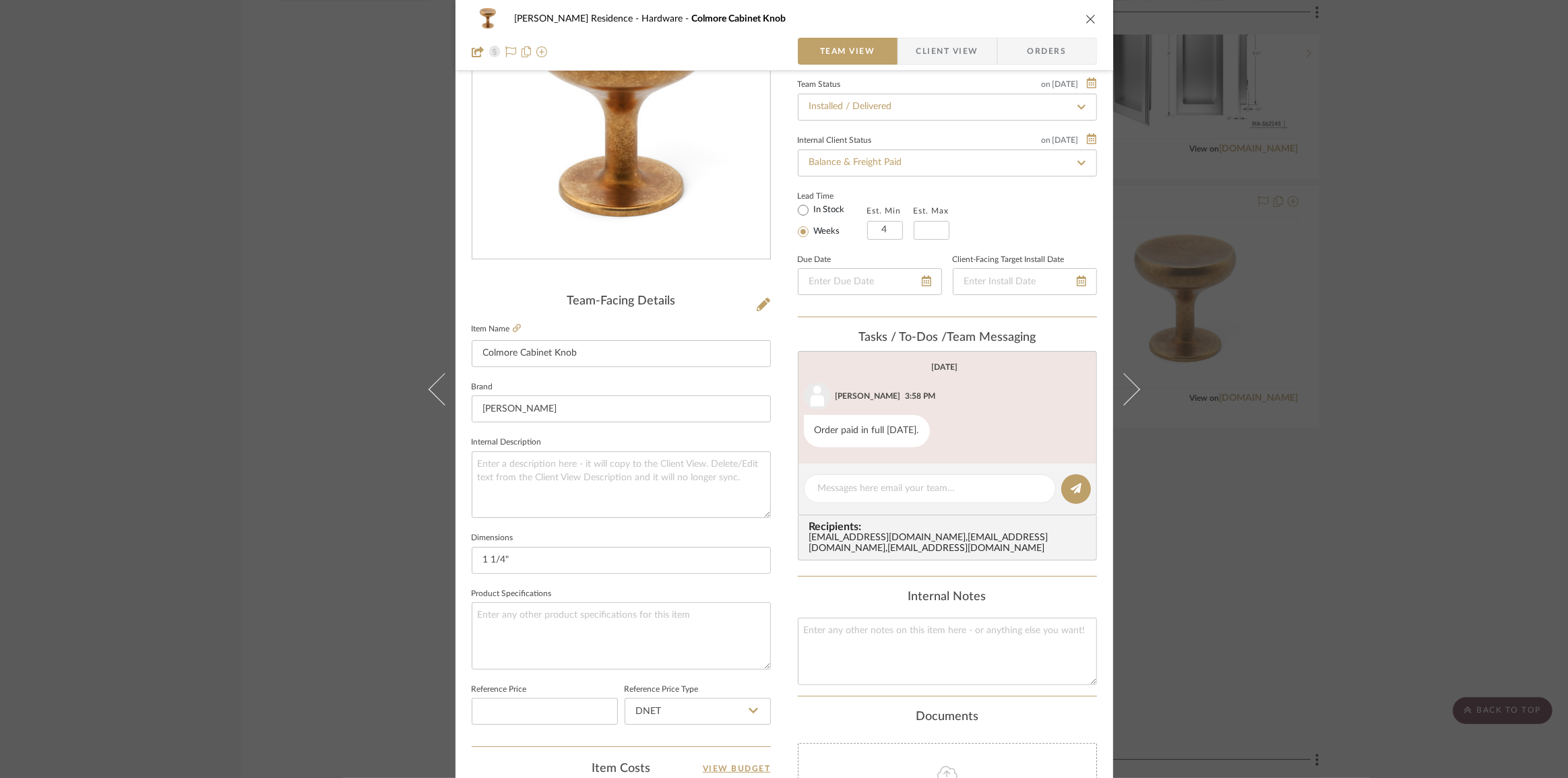
scroll to position [306, 0]
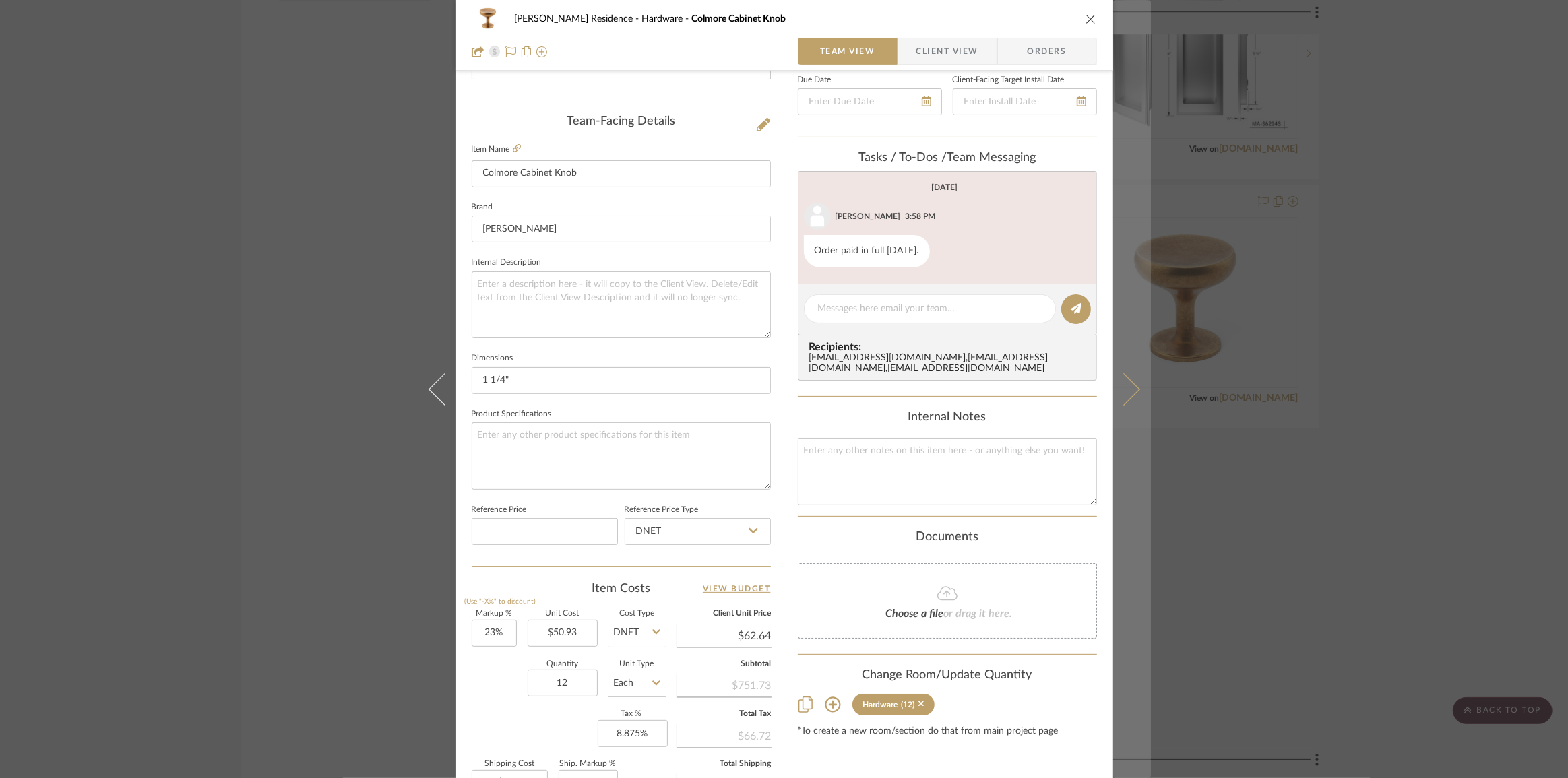
click at [1131, 390] on icon at bounding box center [1124, 389] width 33 height 33
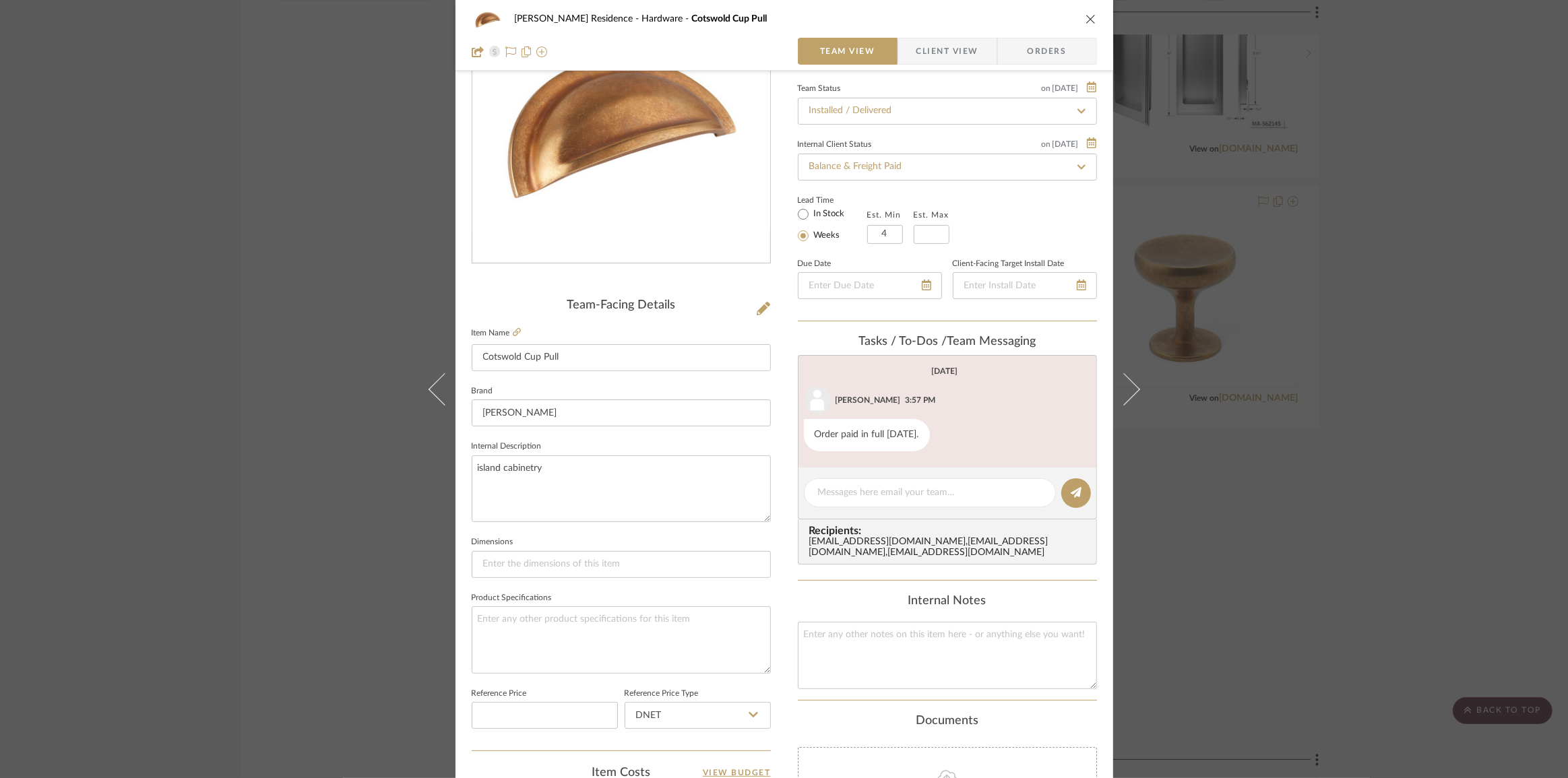
scroll to position [244, 0]
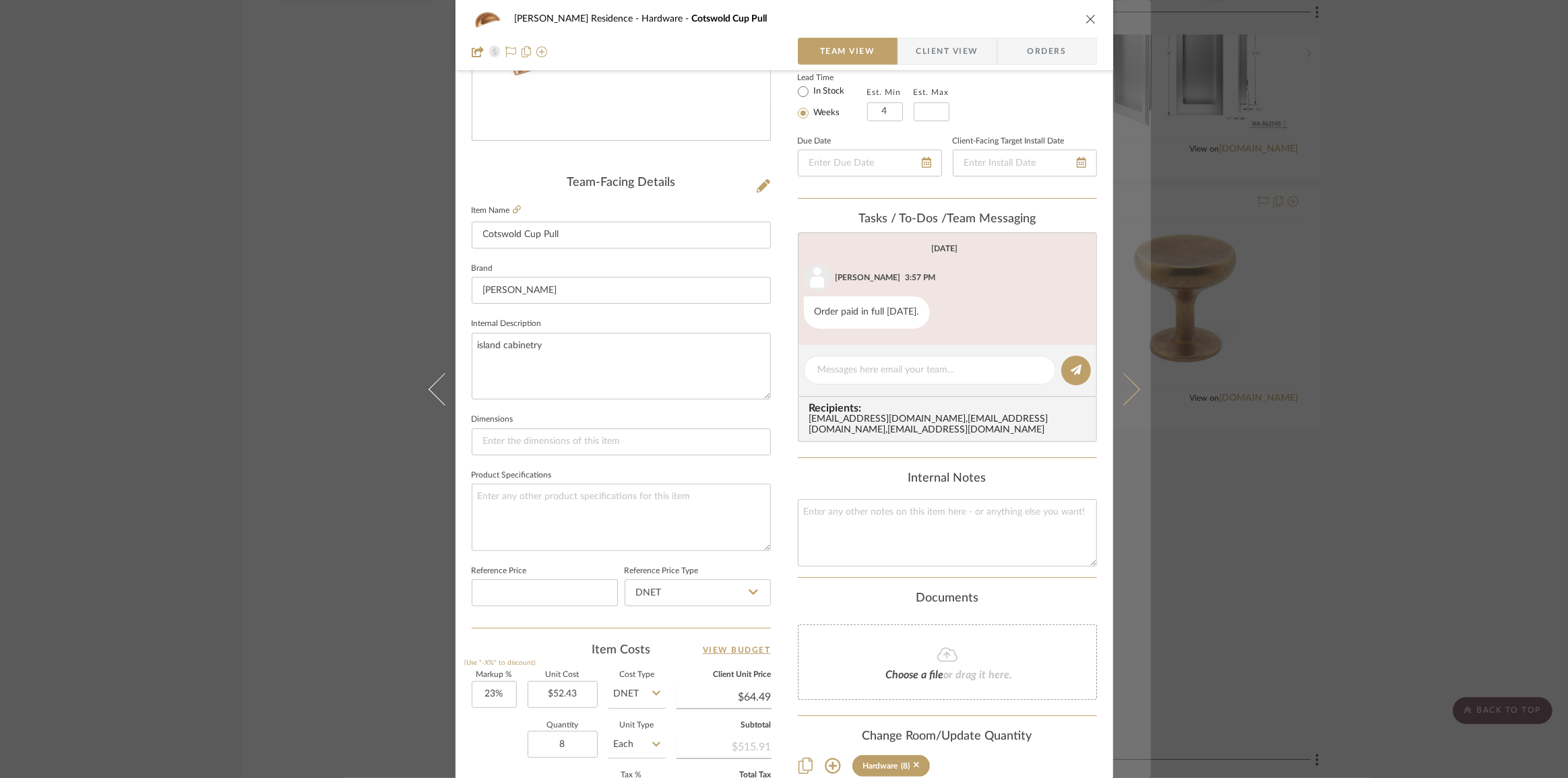
click at [1126, 385] on icon at bounding box center [1124, 389] width 33 height 33
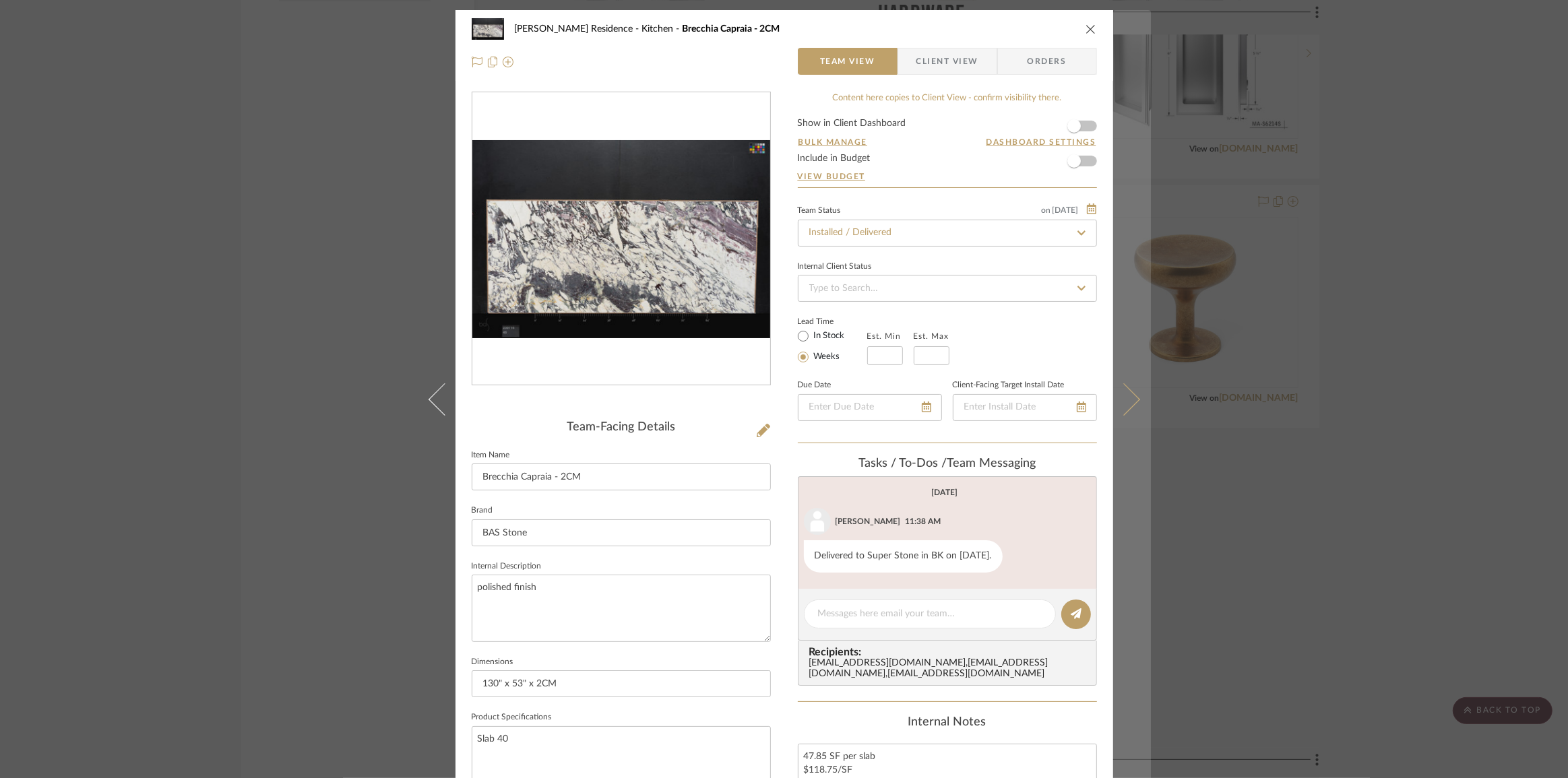
click at [1122, 385] on icon at bounding box center [1124, 399] width 33 height 33
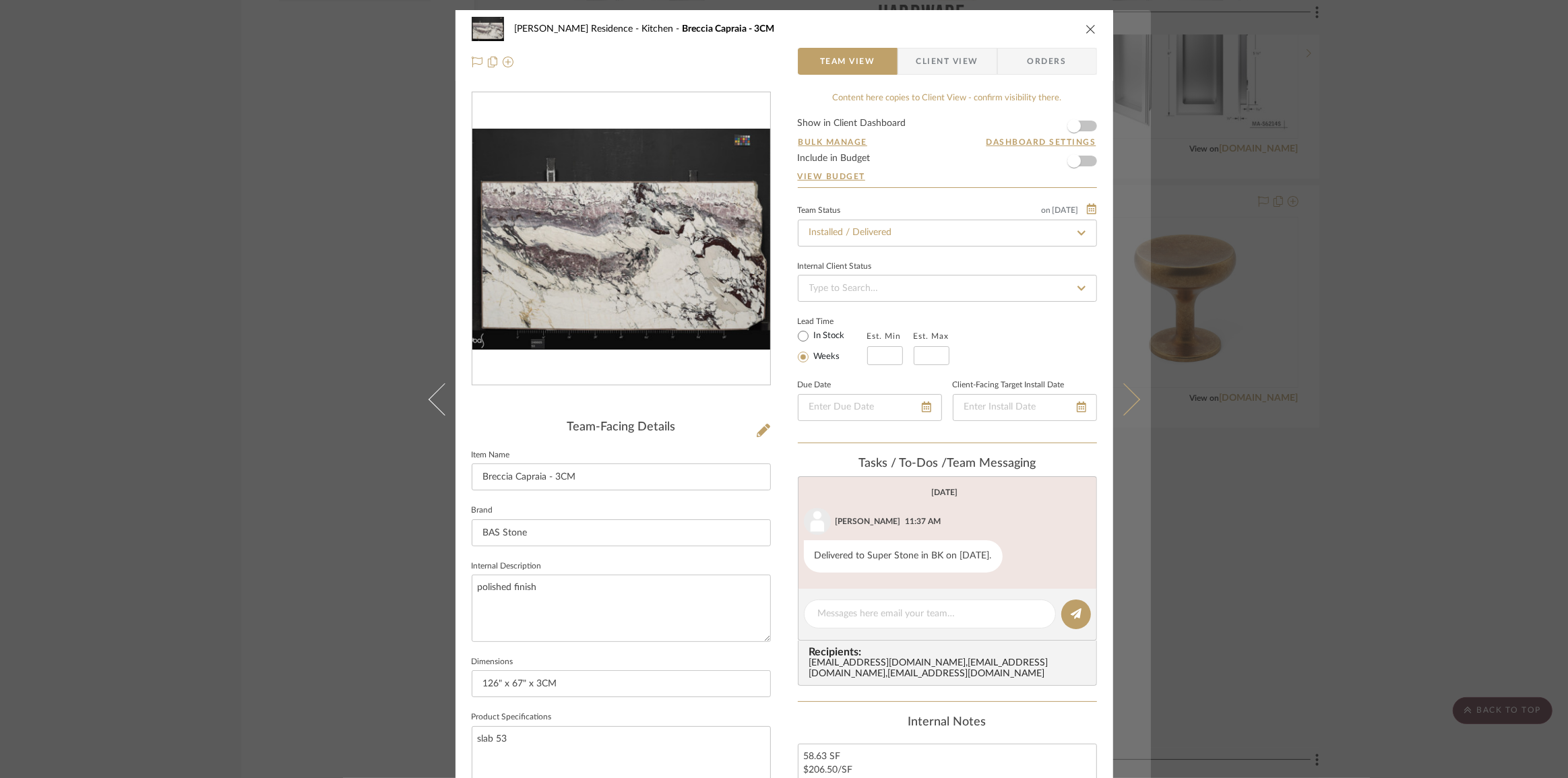
click at [1128, 408] on button at bounding box center [1132, 399] width 38 height 778
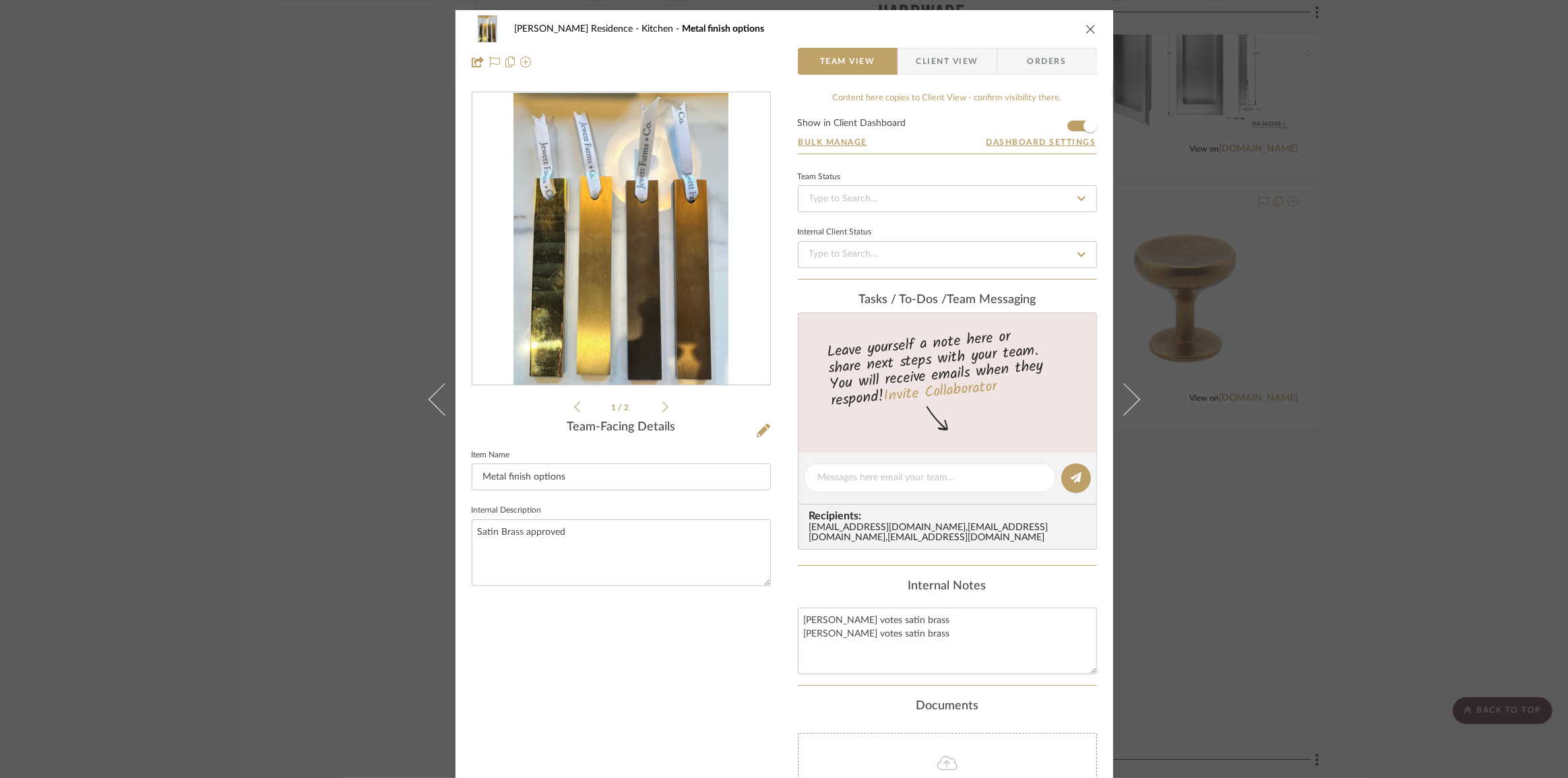
click at [1128, 408] on button at bounding box center [1132, 399] width 38 height 778
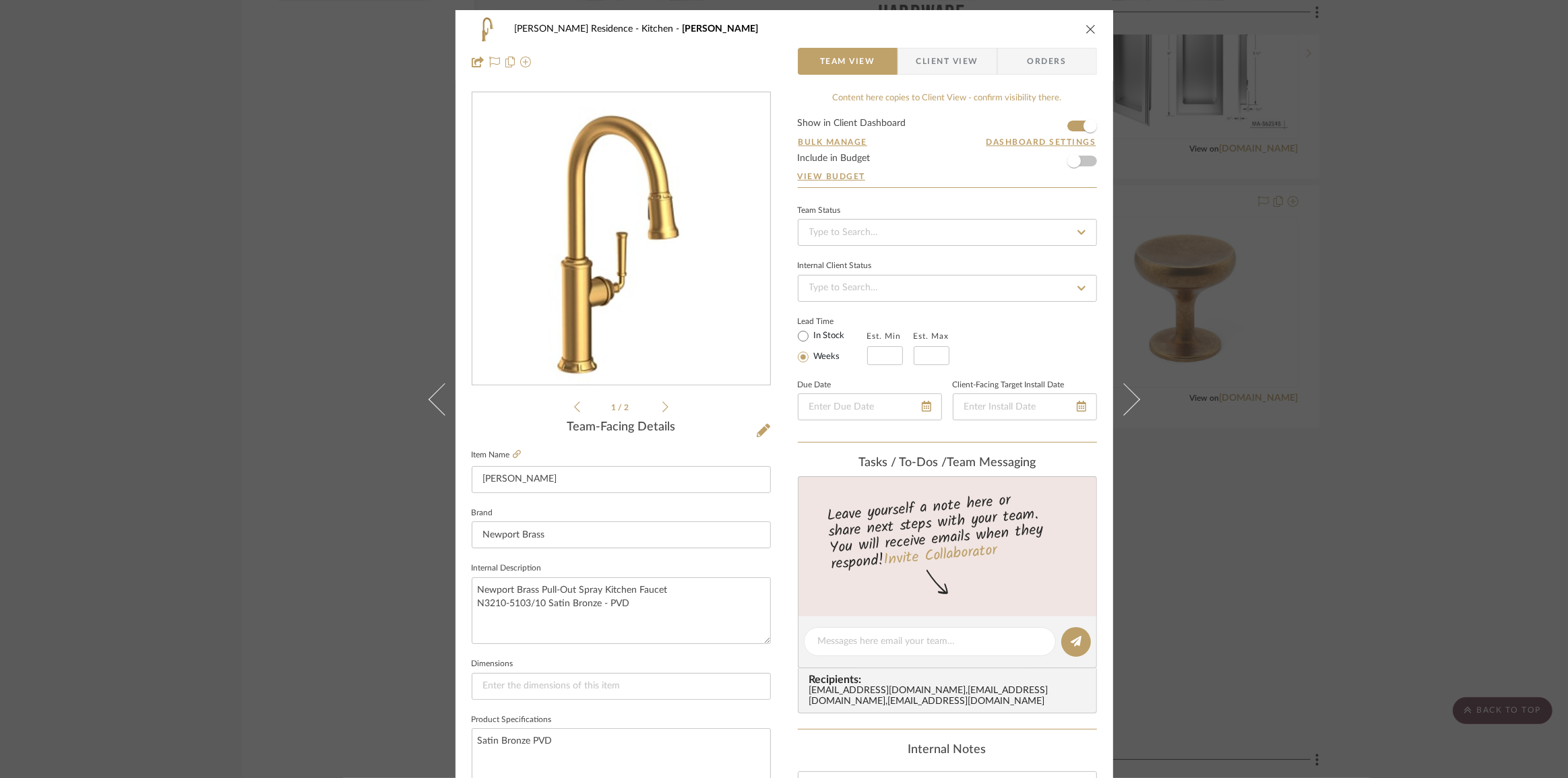
drag, startPoint x: 427, startPoint y: 404, endPoint x: 438, endPoint y: 413, distance: 14.2
click at [430, 406] on button at bounding box center [437, 399] width 38 height 778
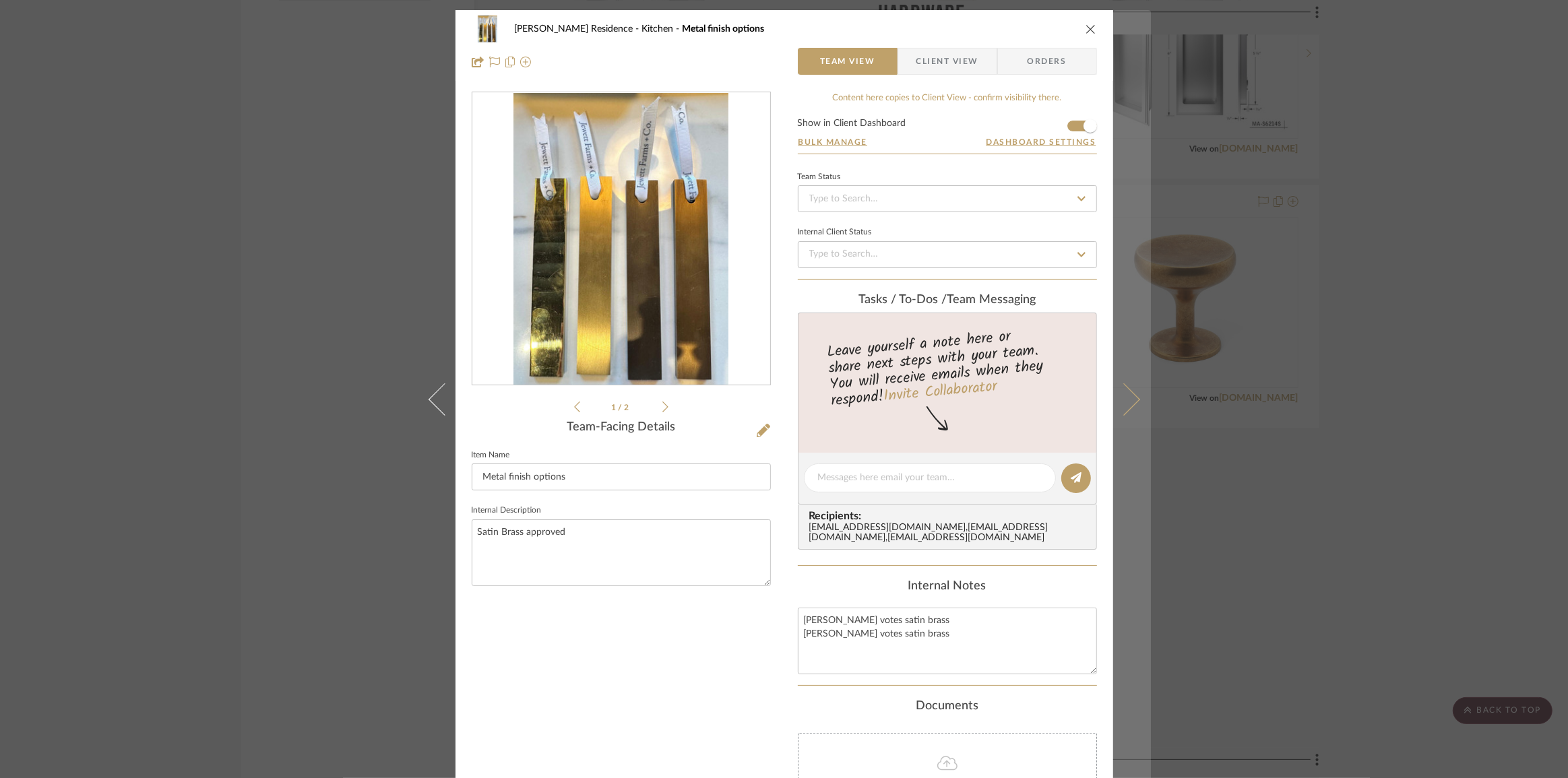
click at [1115, 407] on icon at bounding box center [1124, 399] width 33 height 33
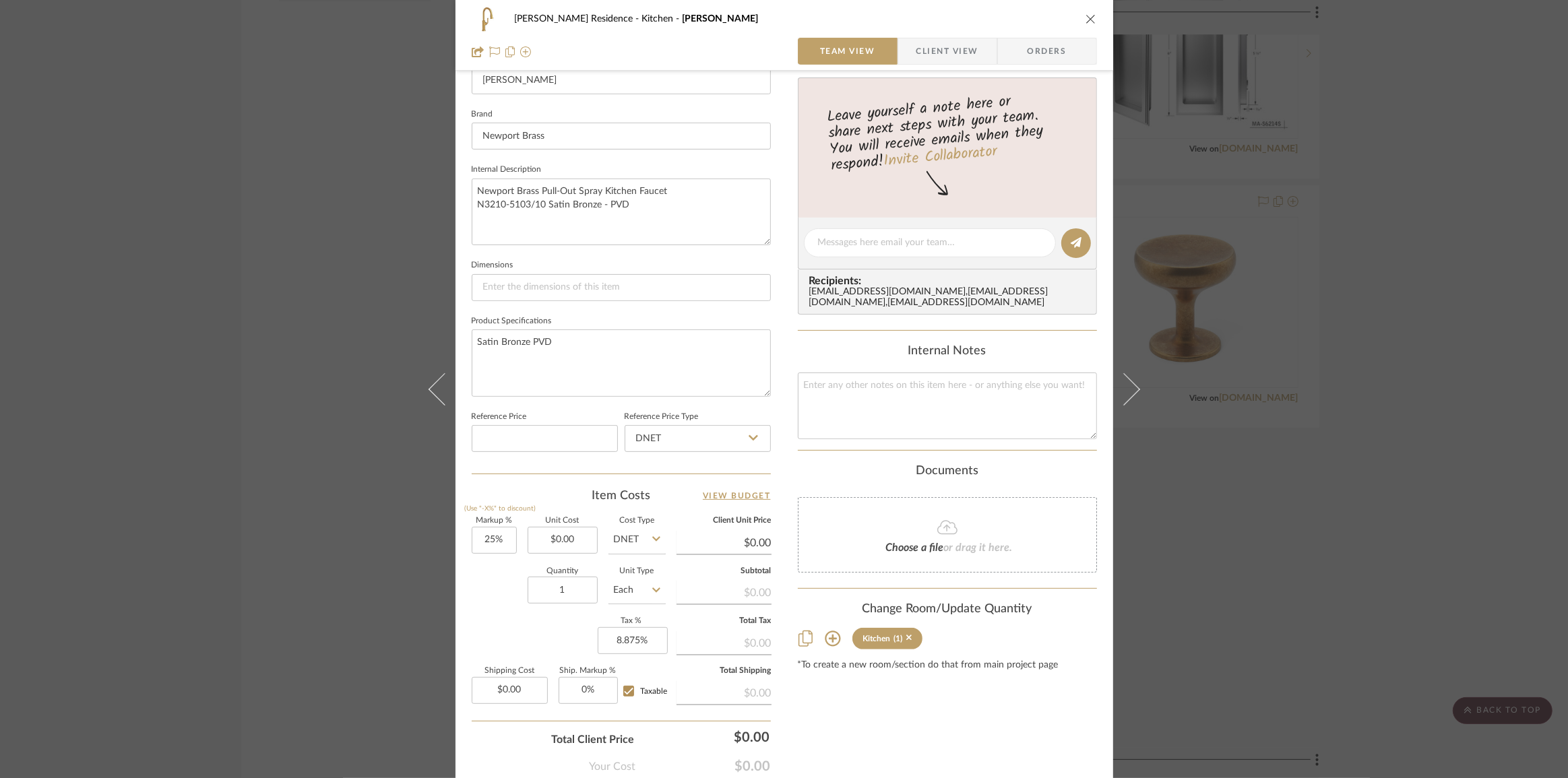
scroll to position [471, 0]
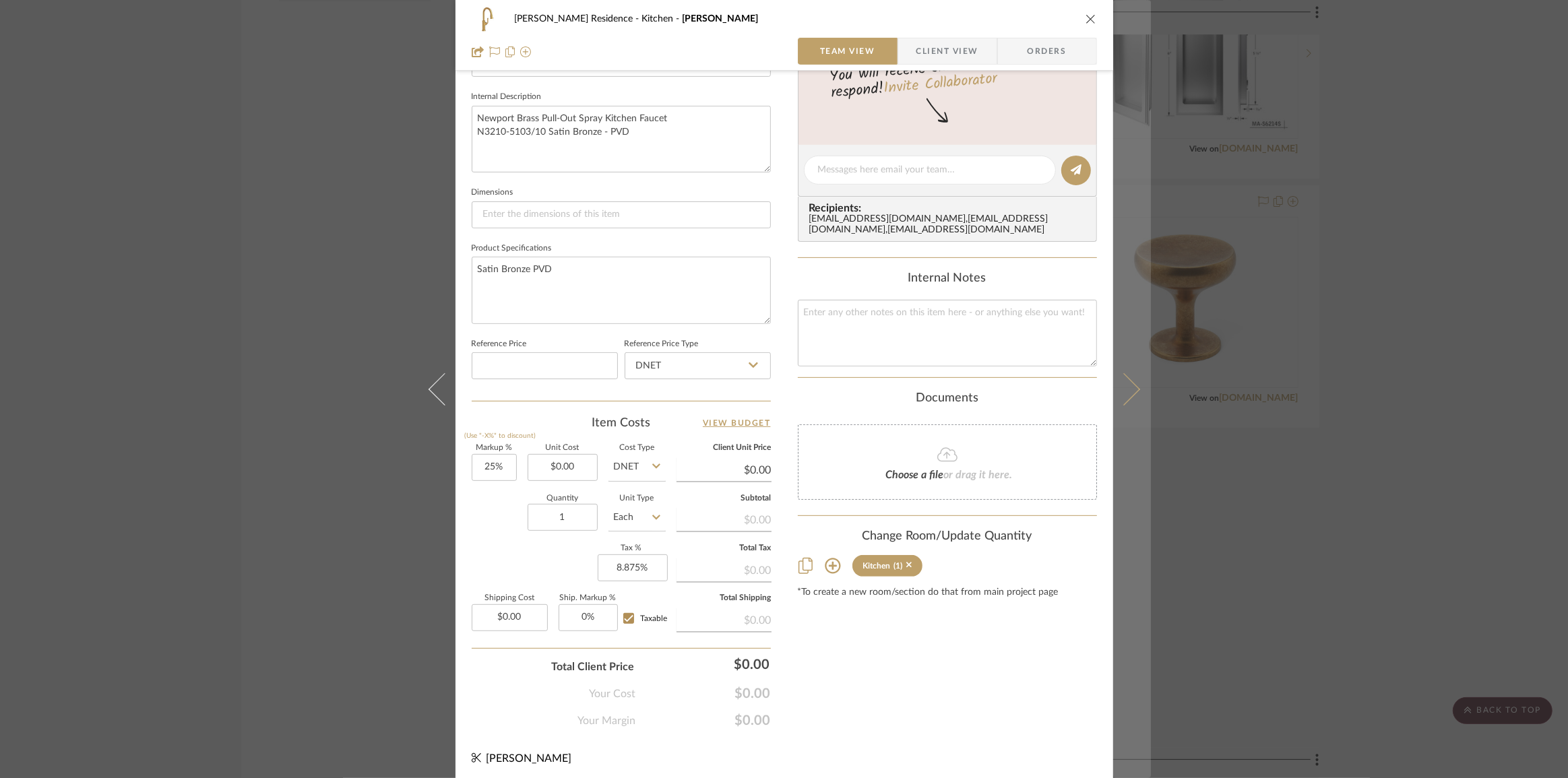
click at [1132, 396] on button at bounding box center [1132, 389] width 38 height 778
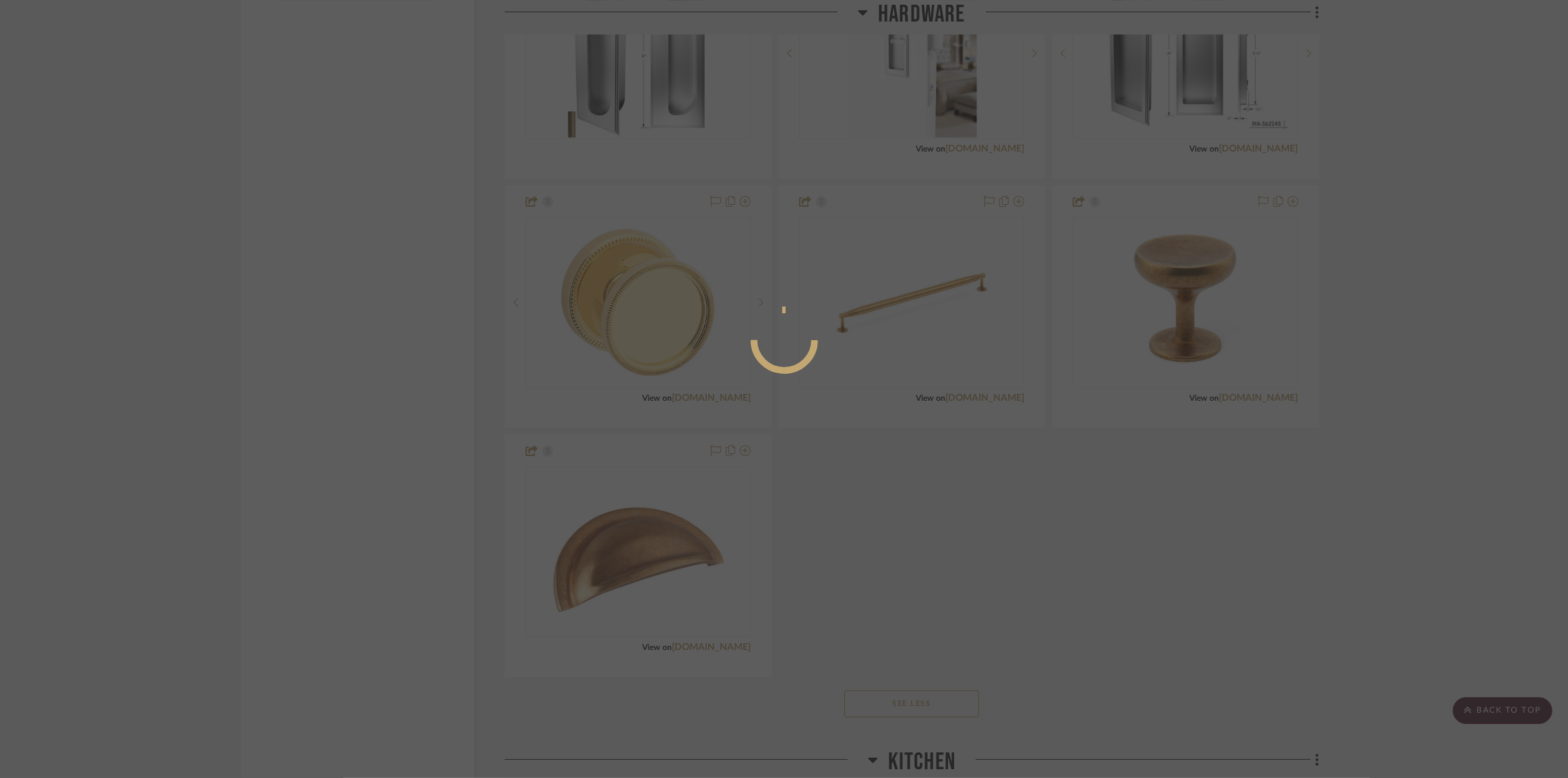
scroll to position [0, 0]
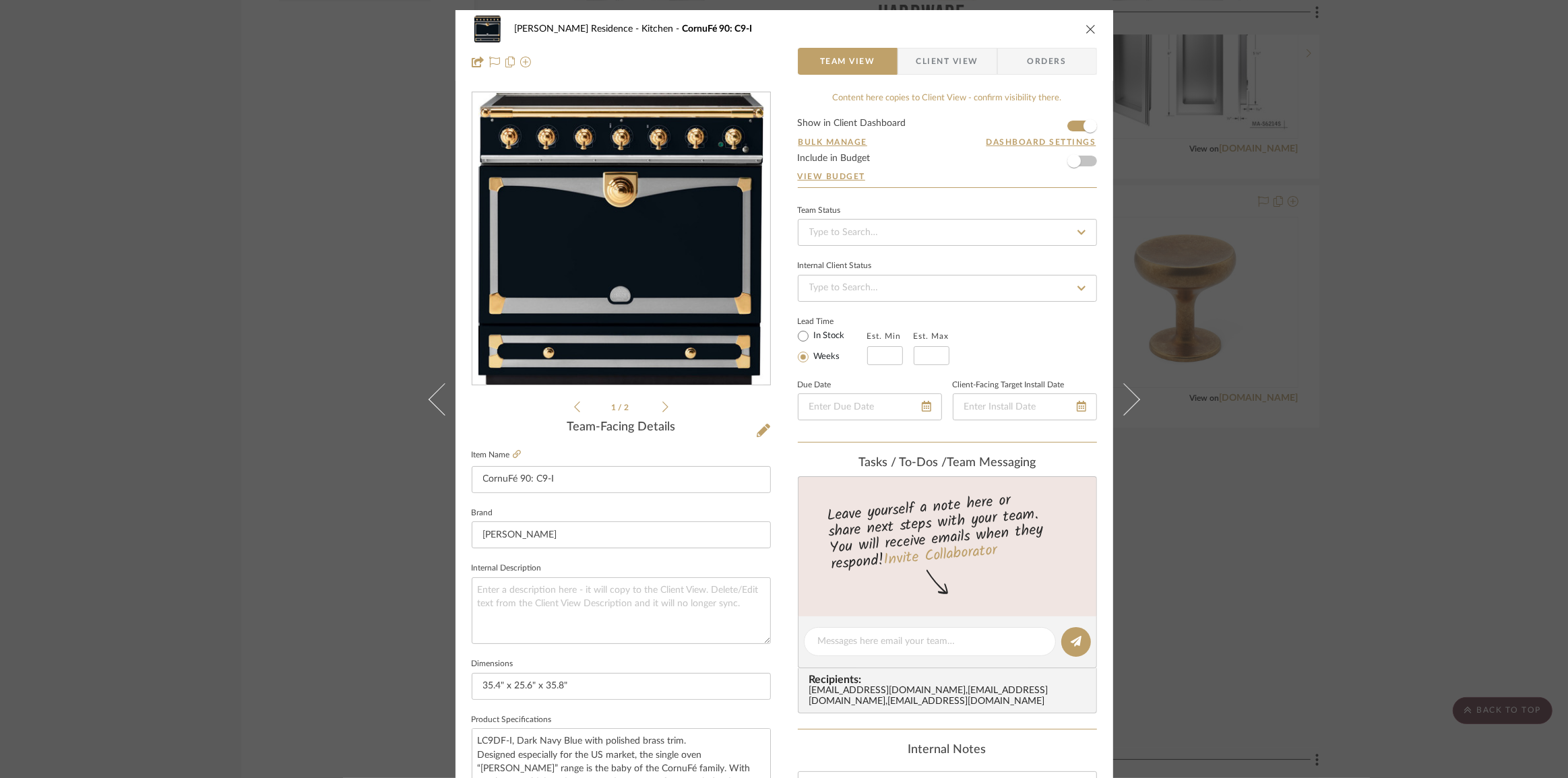
click at [1132, 396] on icon at bounding box center [1124, 399] width 33 height 33
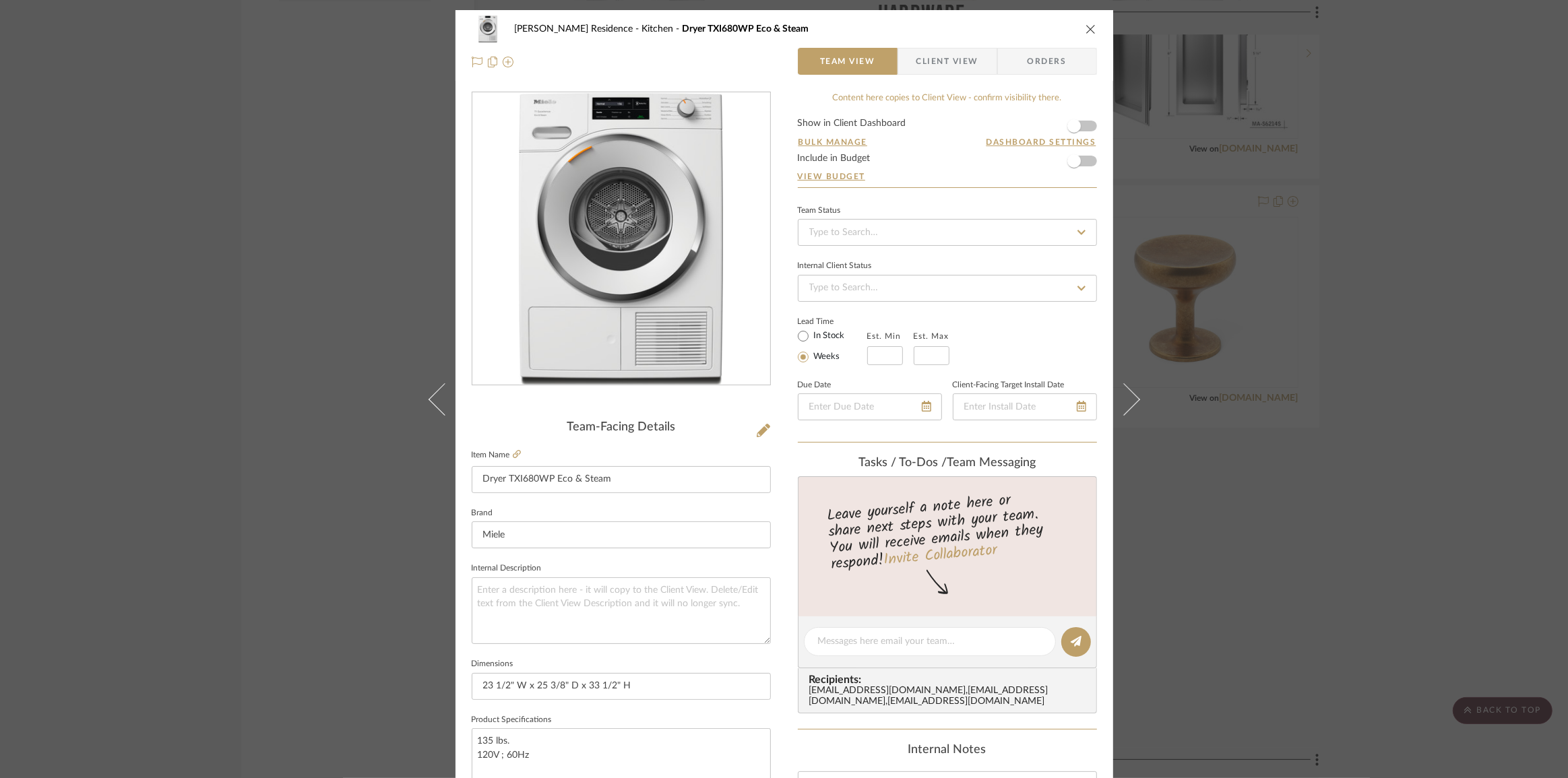
click at [1320, 546] on div "[PERSON_NAME] Residence Kitchen Dryer TXI680WP Eco & Steam Team View Client Vie…" at bounding box center [784, 389] width 1568 height 778
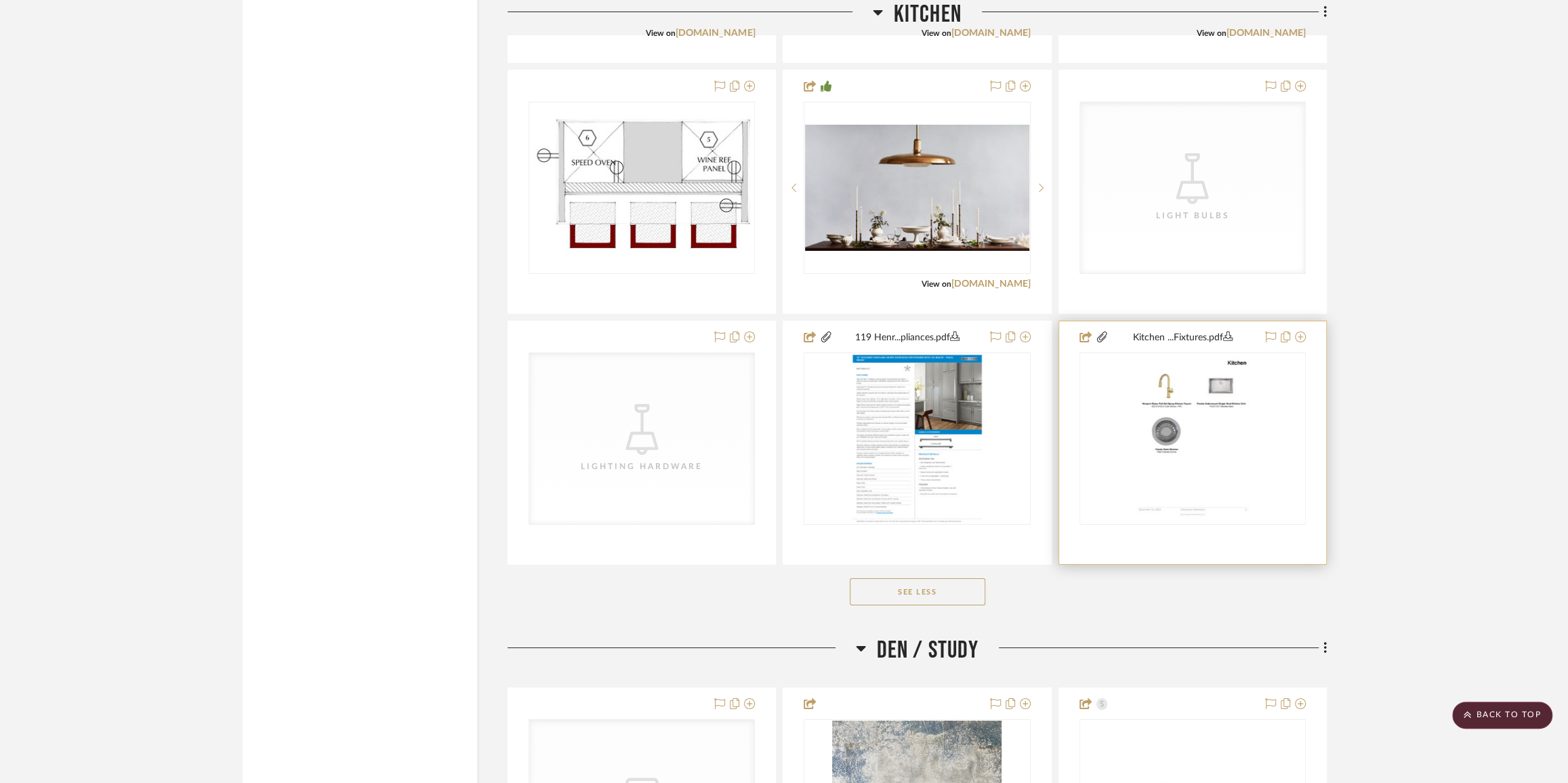
scroll to position [4251, 0]
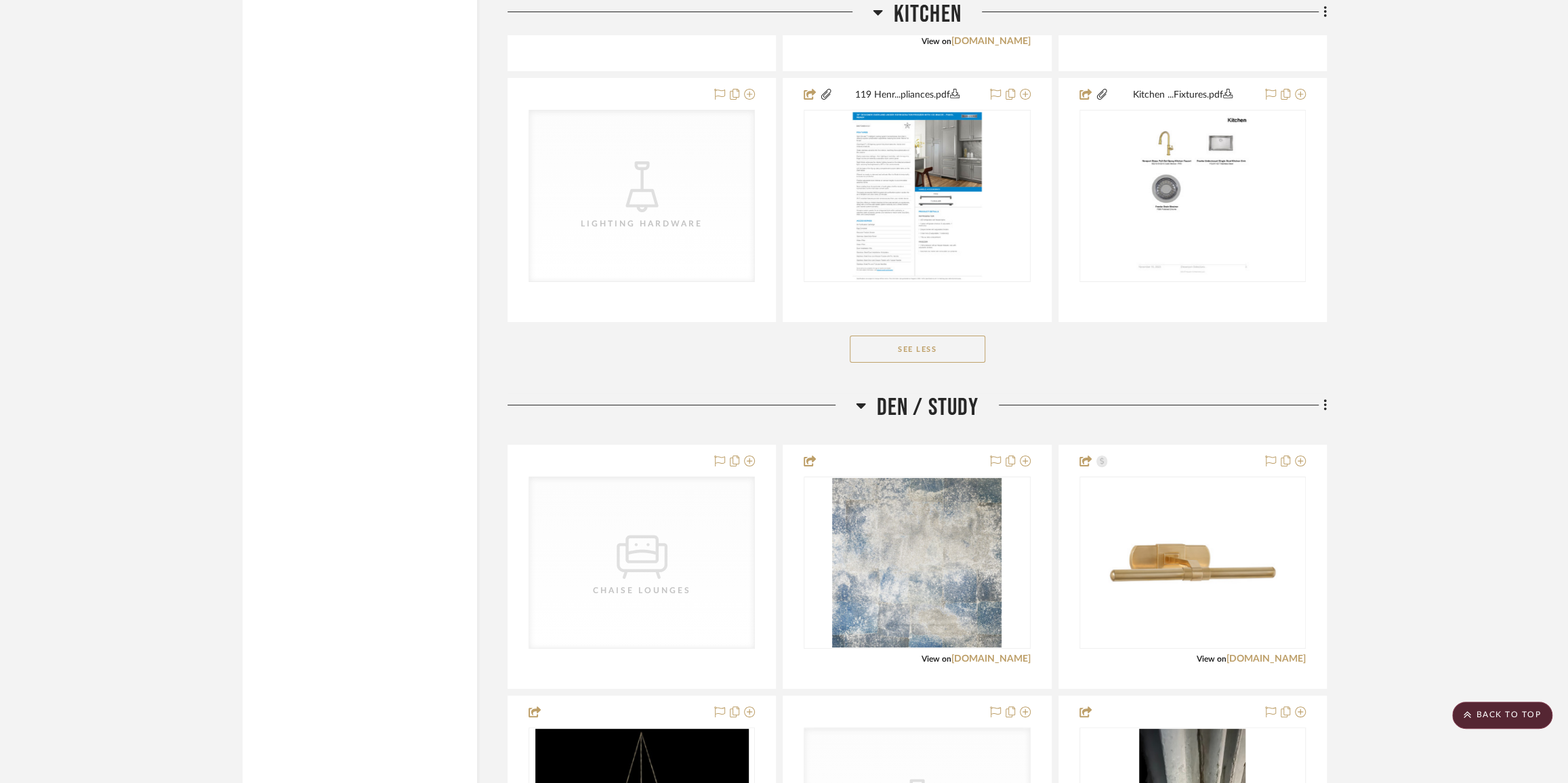
click at [924, 340] on button "See Less" at bounding box center [917, 349] width 135 height 27
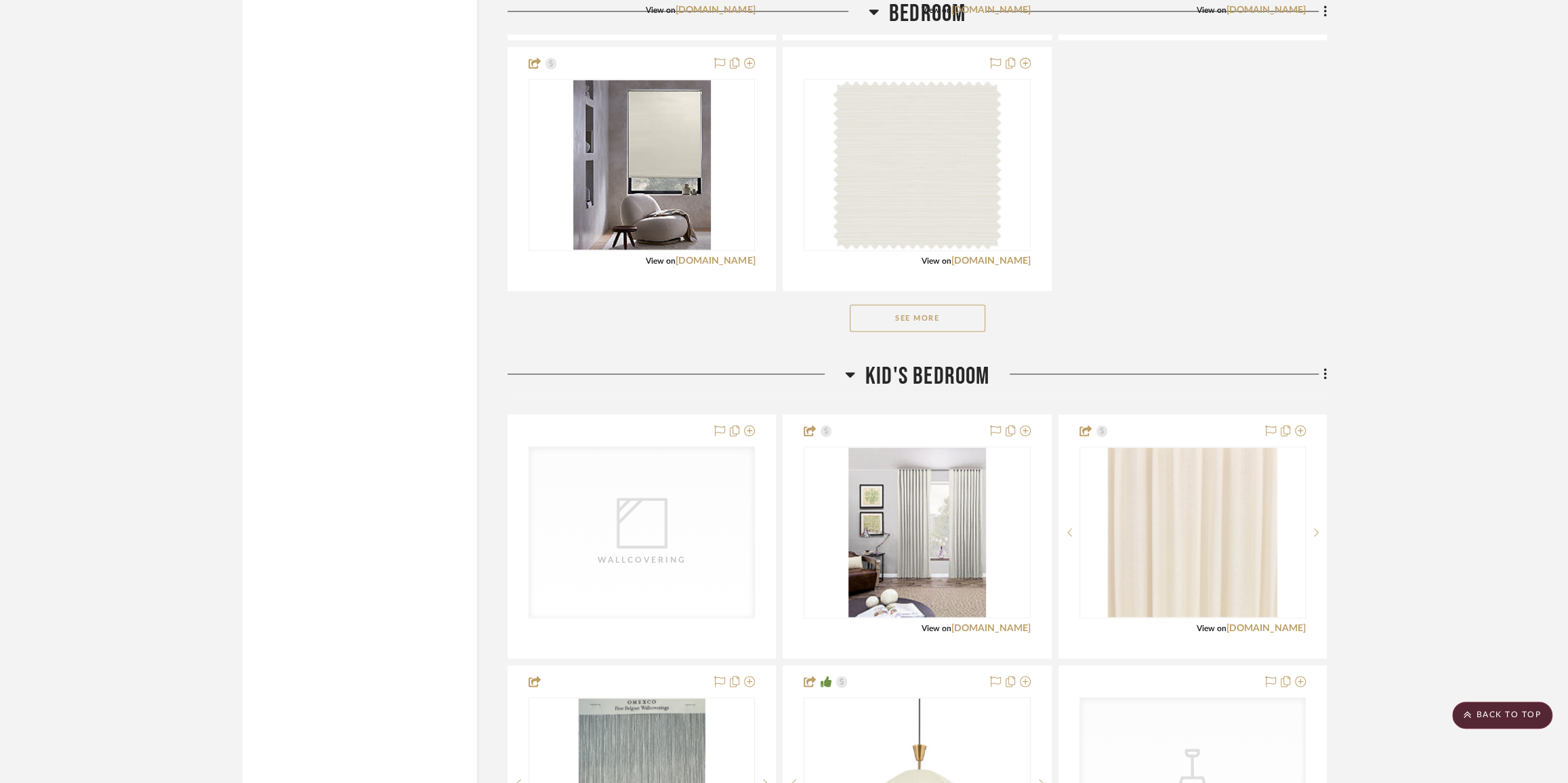
scroll to position [5916, 0]
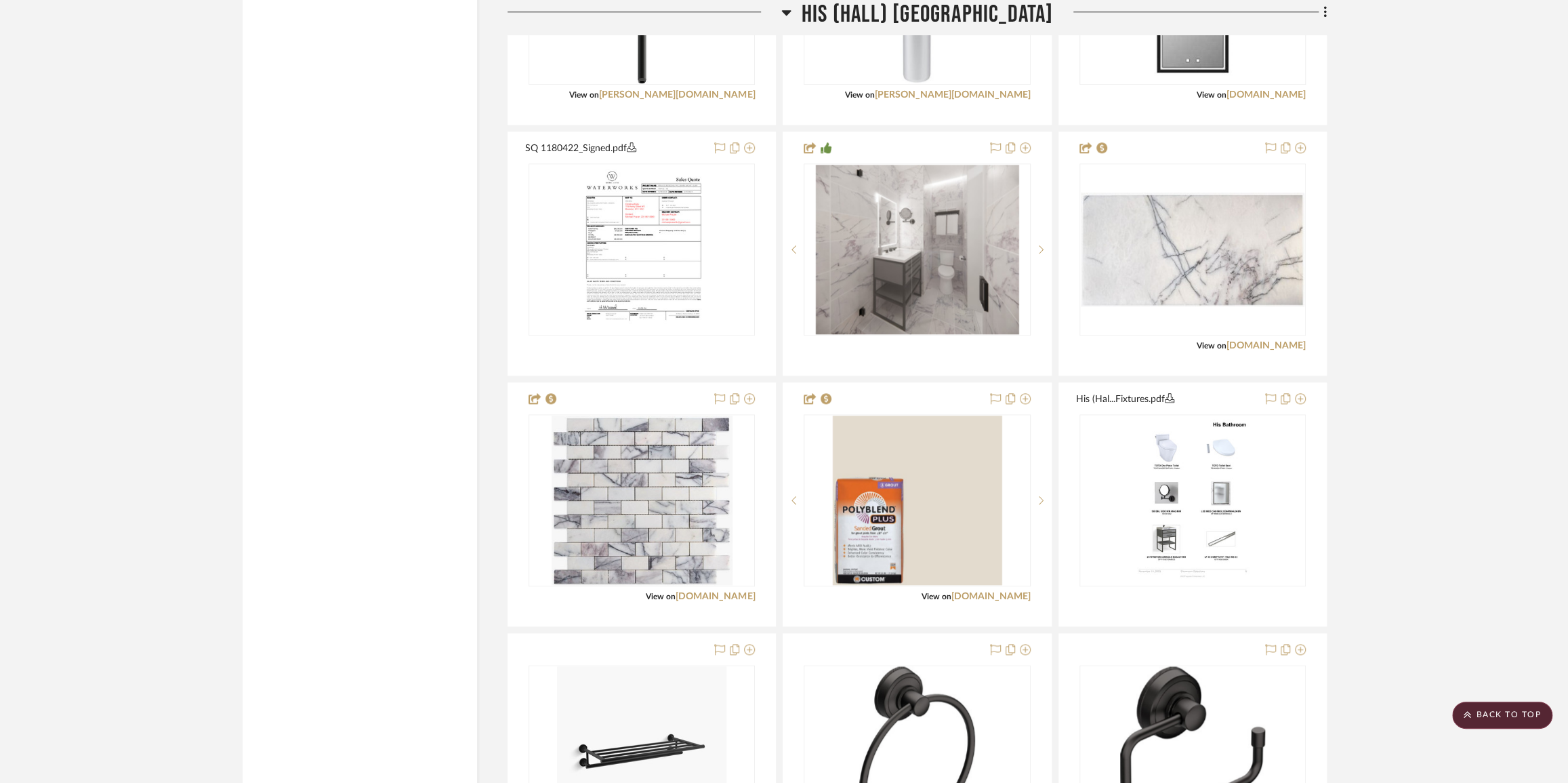
scroll to position [9613, 0]
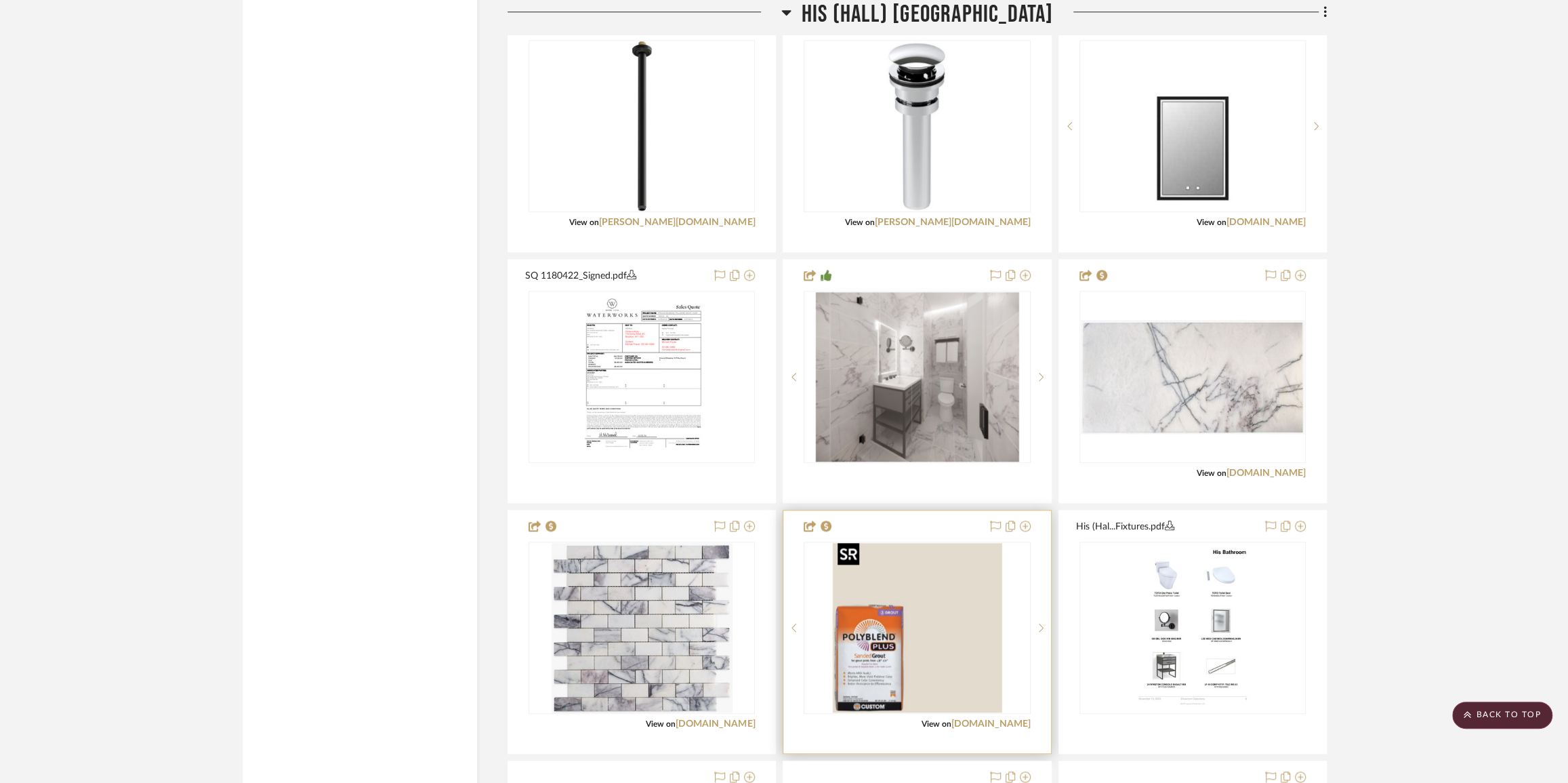
click at [929, 624] on img "0" at bounding box center [917, 628] width 170 height 170
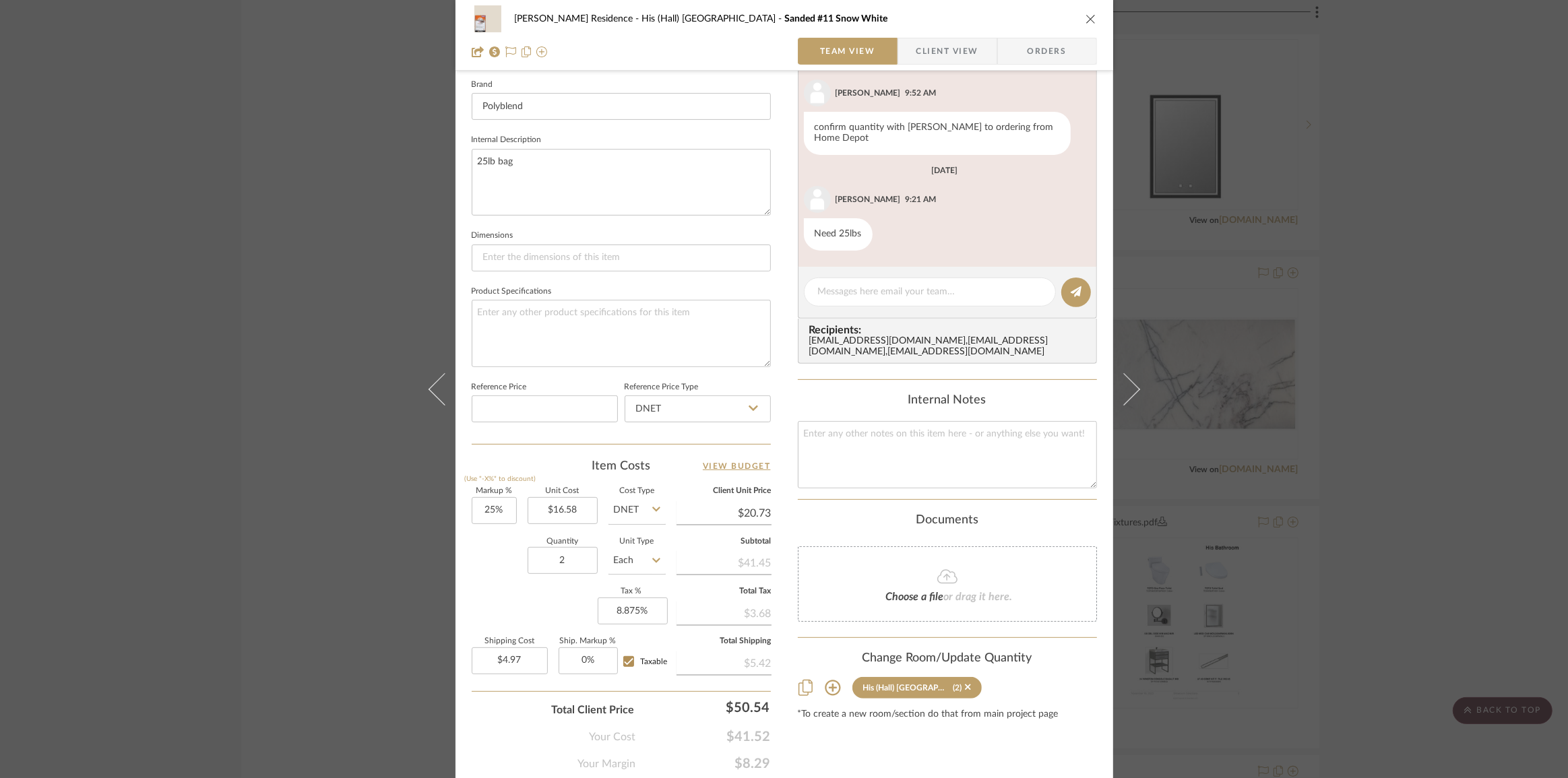
scroll to position [471, 0]
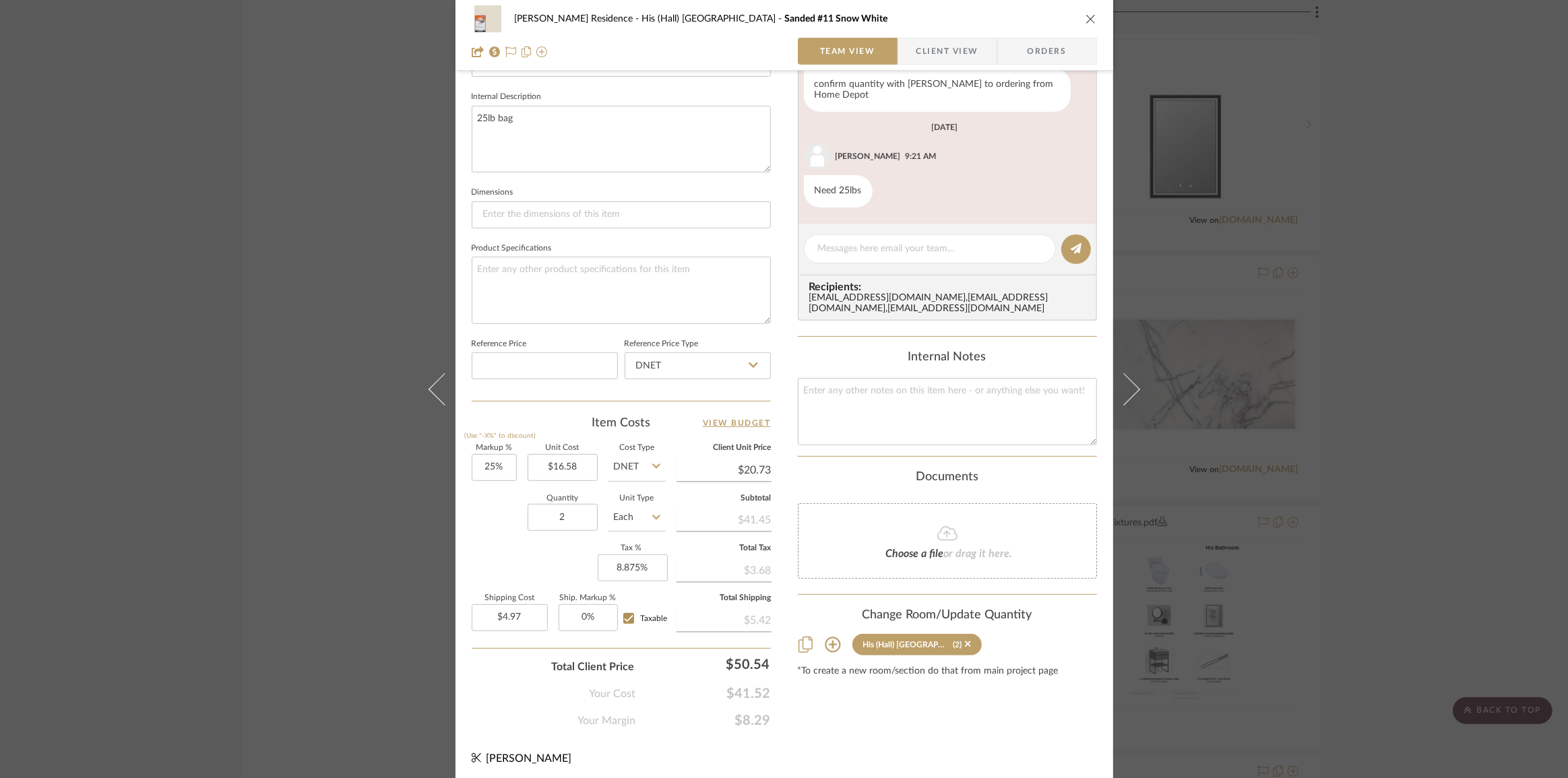
click at [1376, 559] on div "Kiely Residence His (Hall) Bath Sanded #11 Snow White Team View Client View Ord…" at bounding box center [784, 389] width 1568 height 778
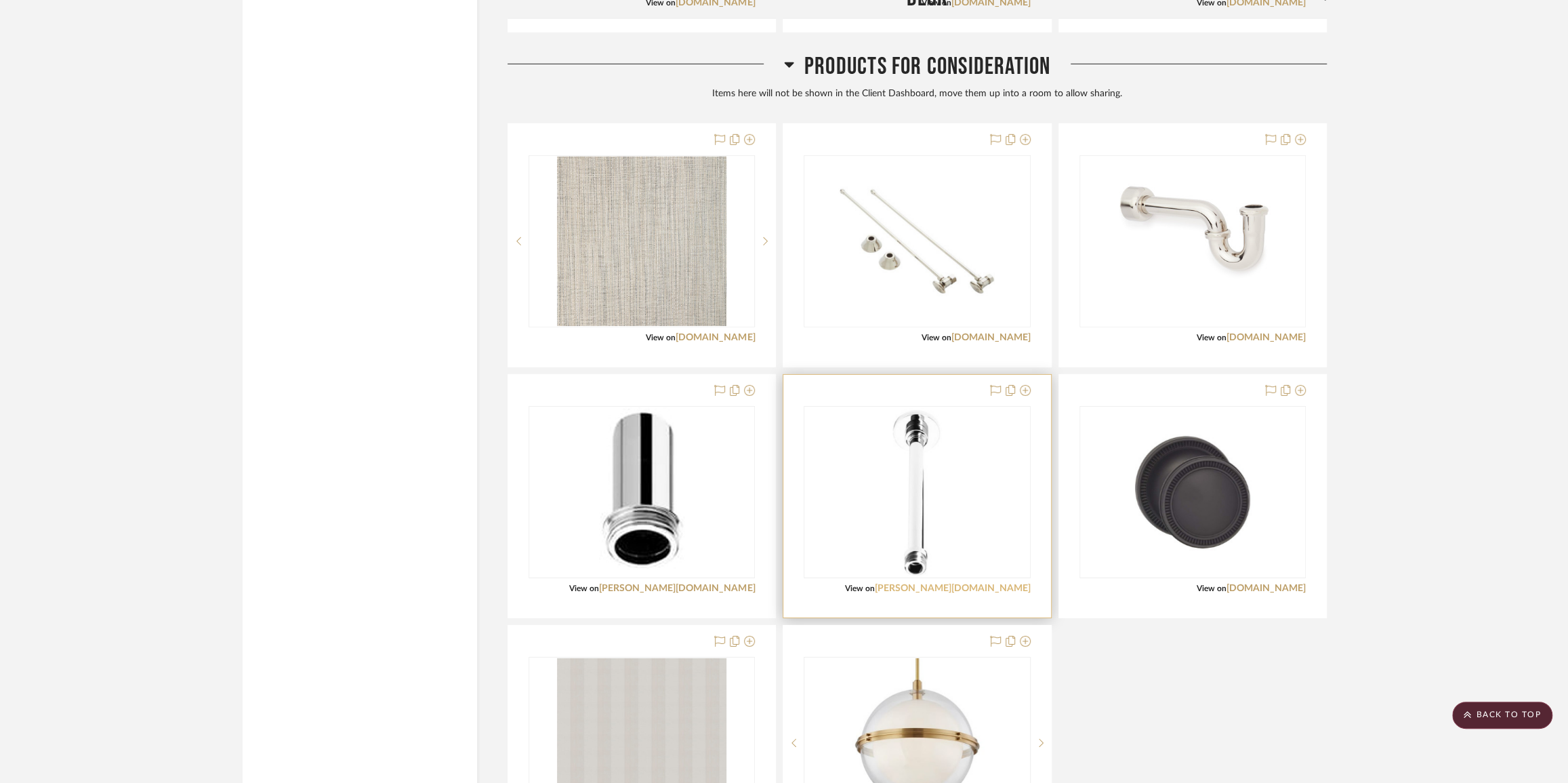
scroll to position [12178, 0]
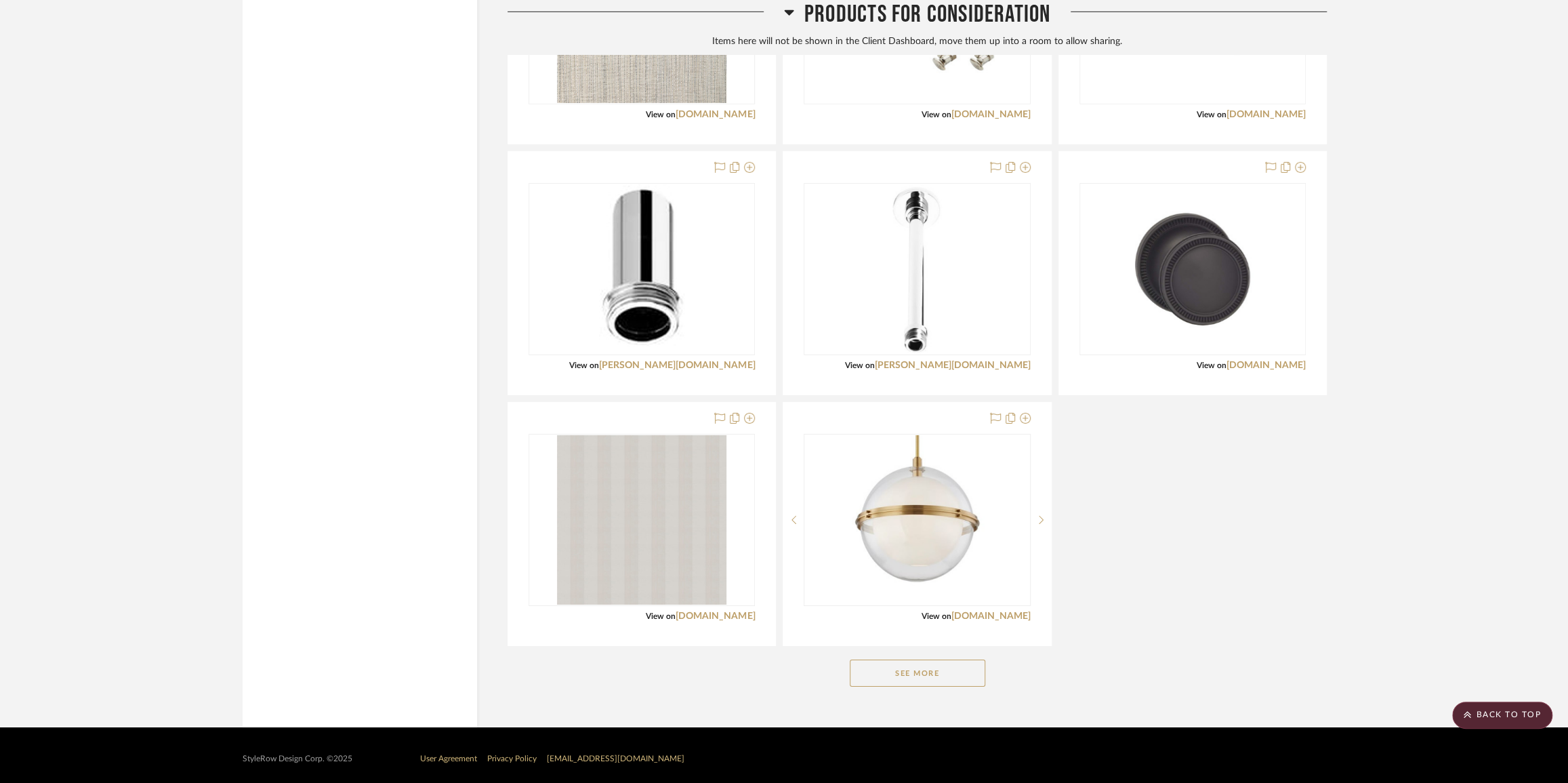
click at [946, 666] on button "See More" at bounding box center [917, 673] width 135 height 27
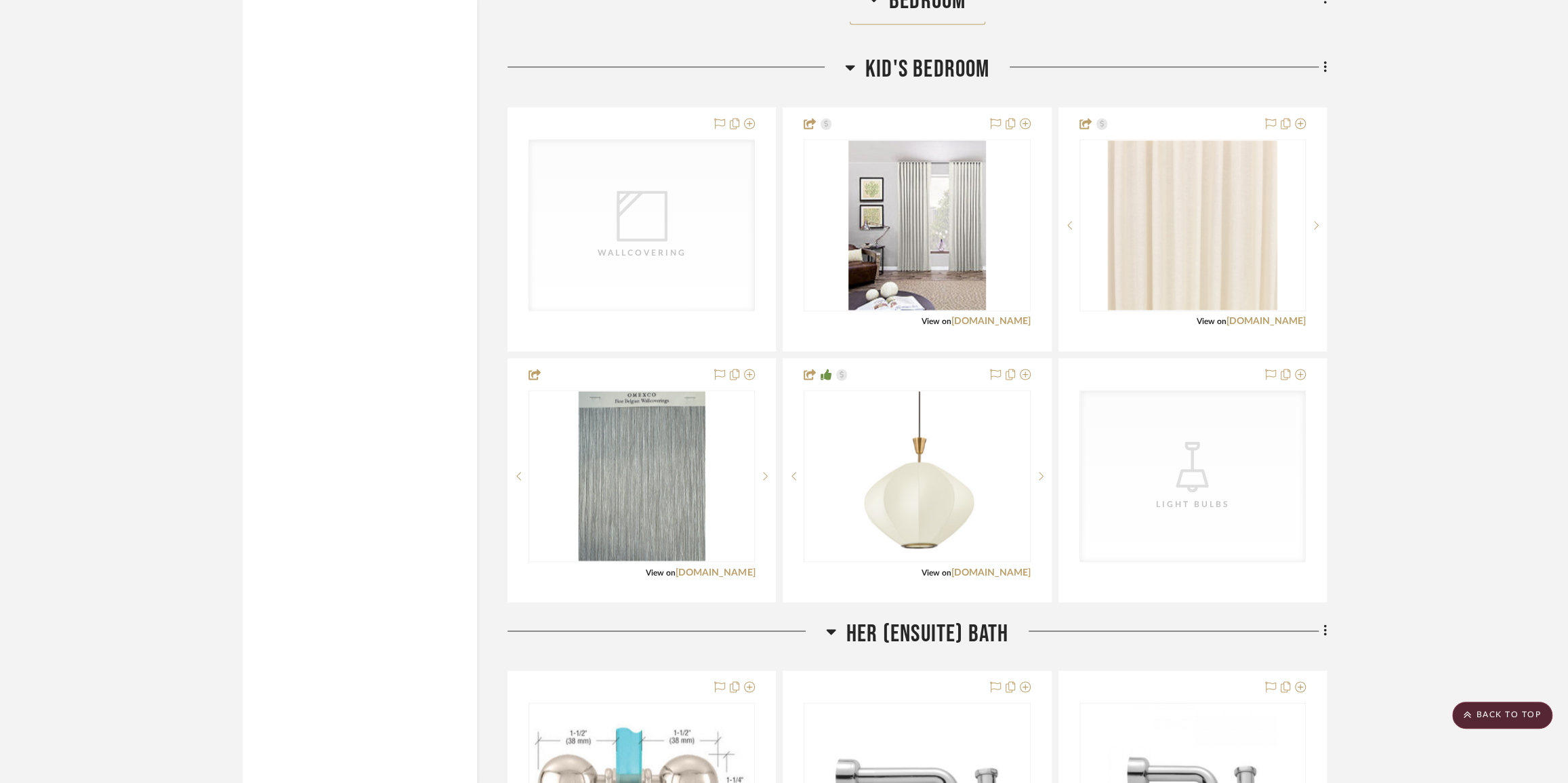
scroll to position [6041, 0]
